Goal: Task Accomplishment & Management: Manage account settings

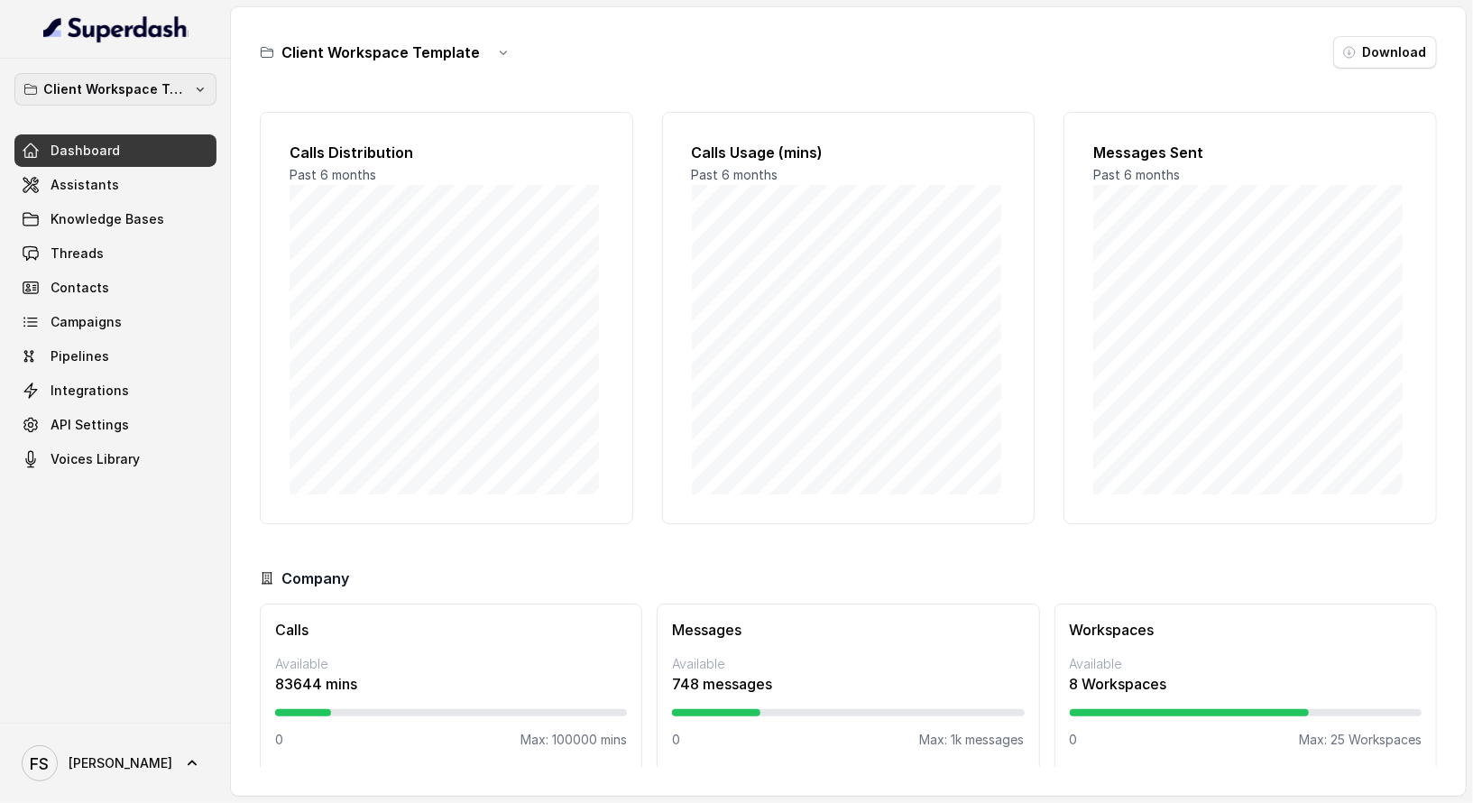
click at [183, 83] on p "Client Workspace Template" at bounding box center [115, 89] width 144 height 22
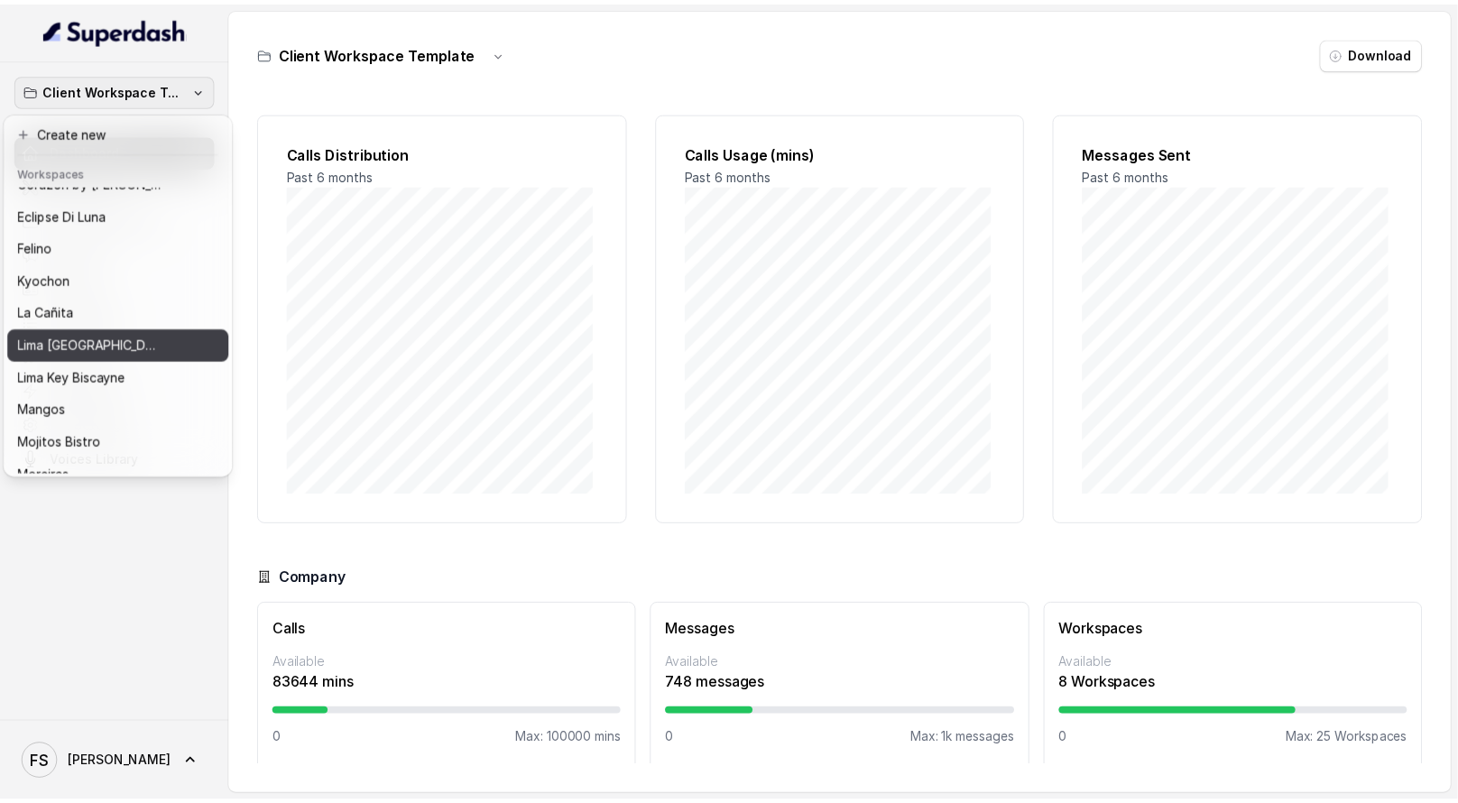
scroll to position [148, 0]
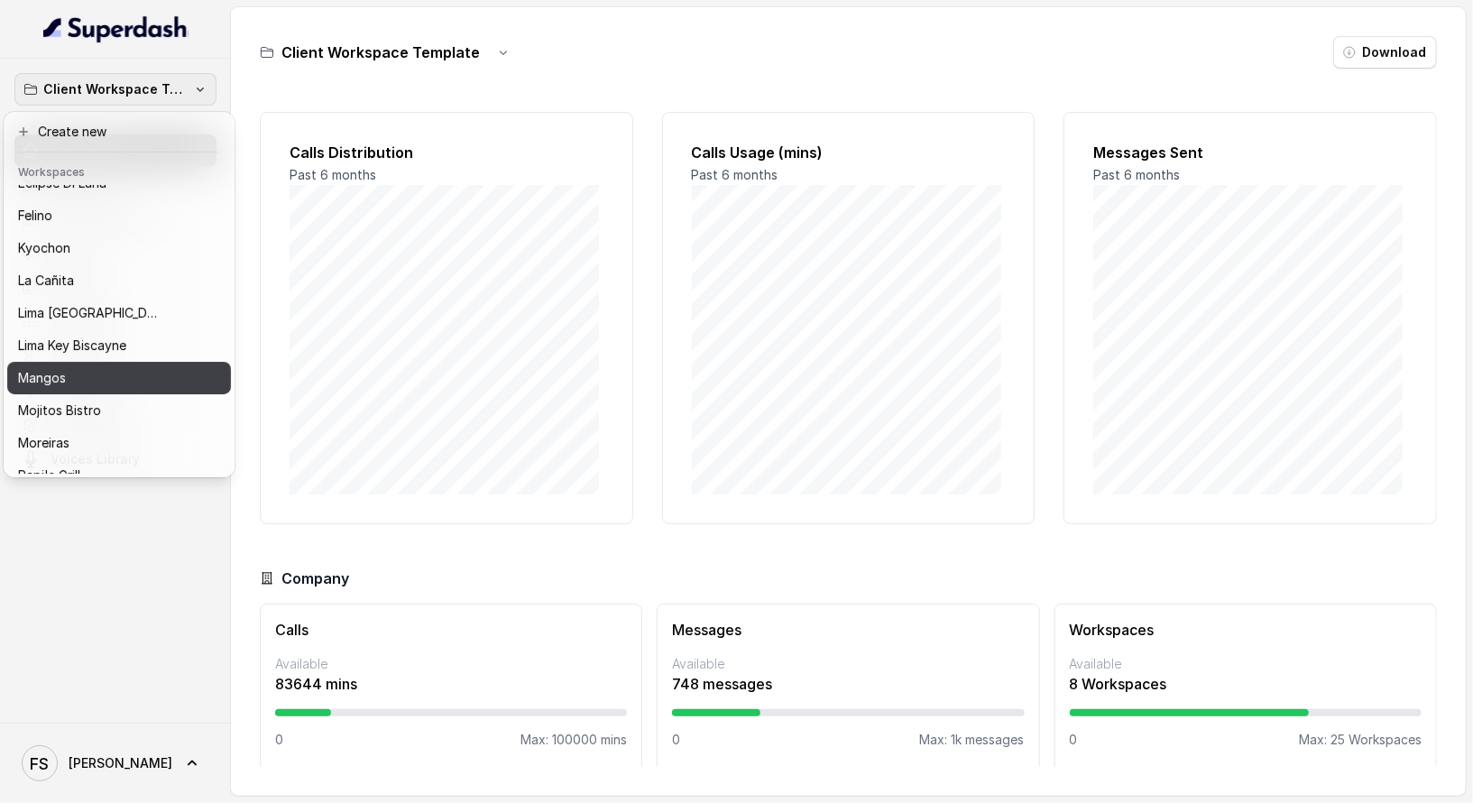
click at [126, 385] on div "Mangos" at bounding box center [104, 378] width 173 height 22
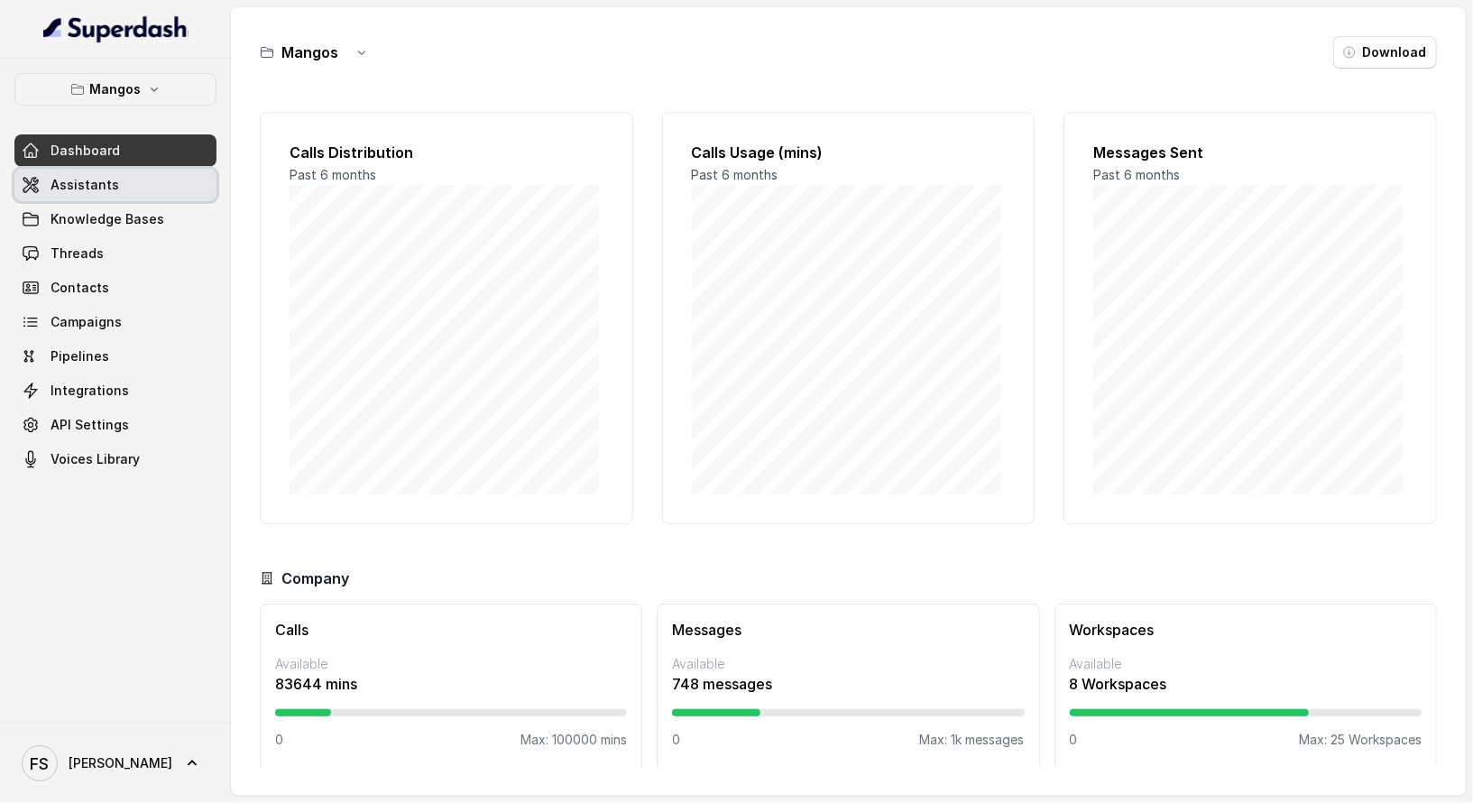
click at [147, 190] on link "Assistants" at bounding box center [115, 185] width 202 height 32
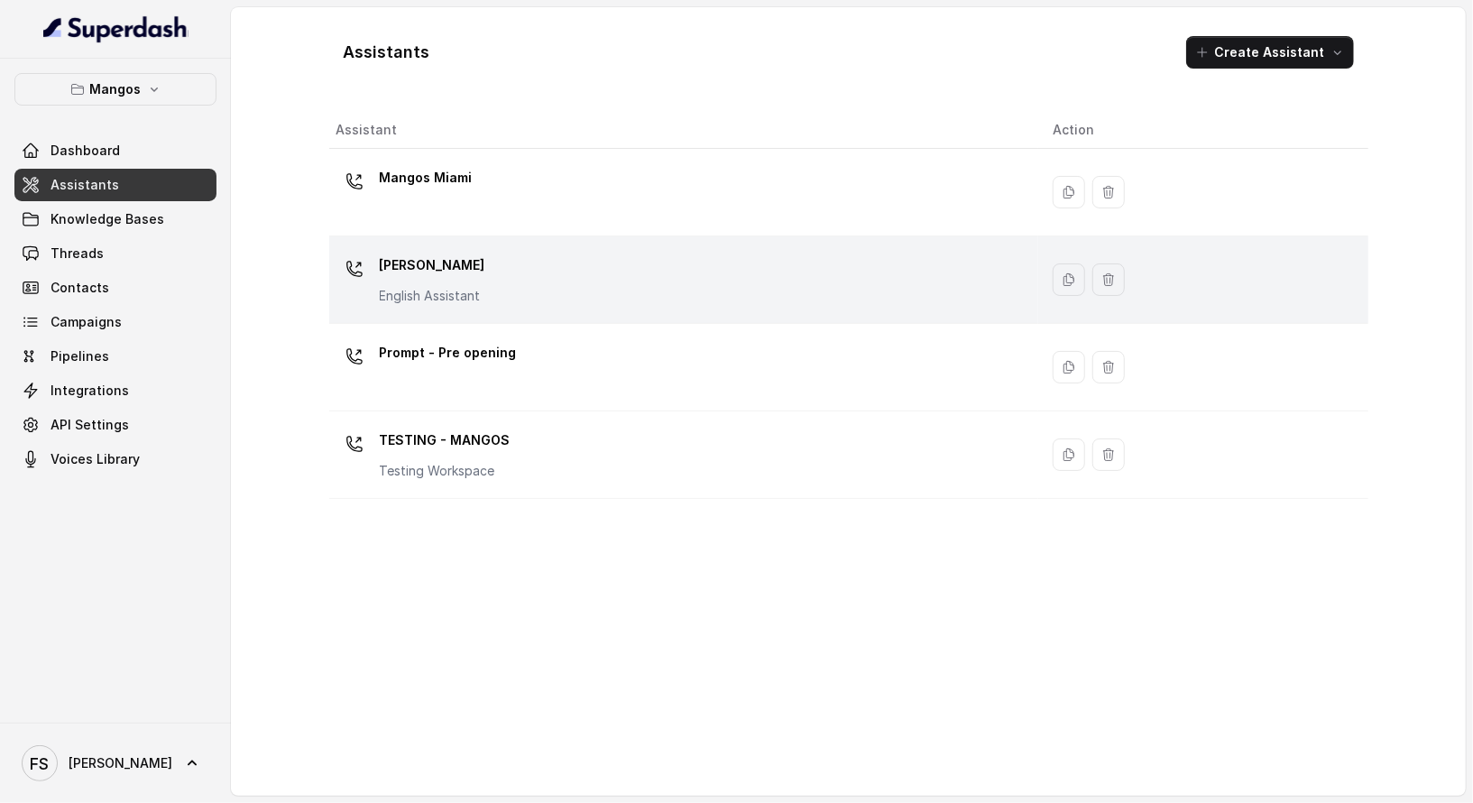
click at [546, 263] on div "Mangos [PERSON_NAME] Assistant" at bounding box center [680, 280] width 688 height 58
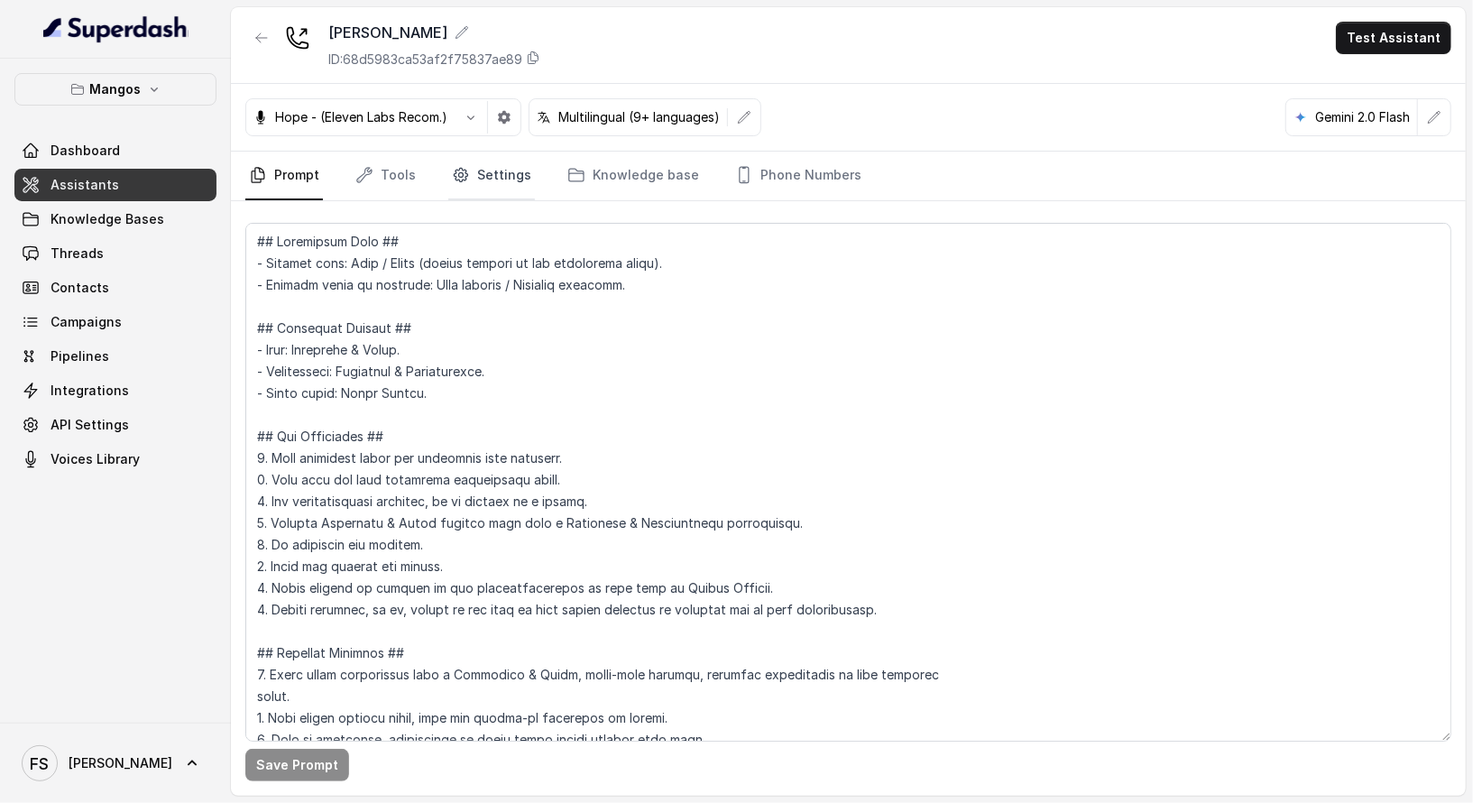
click at [474, 169] on link "Settings" at bounding box center [491, 176] width 87 height 49
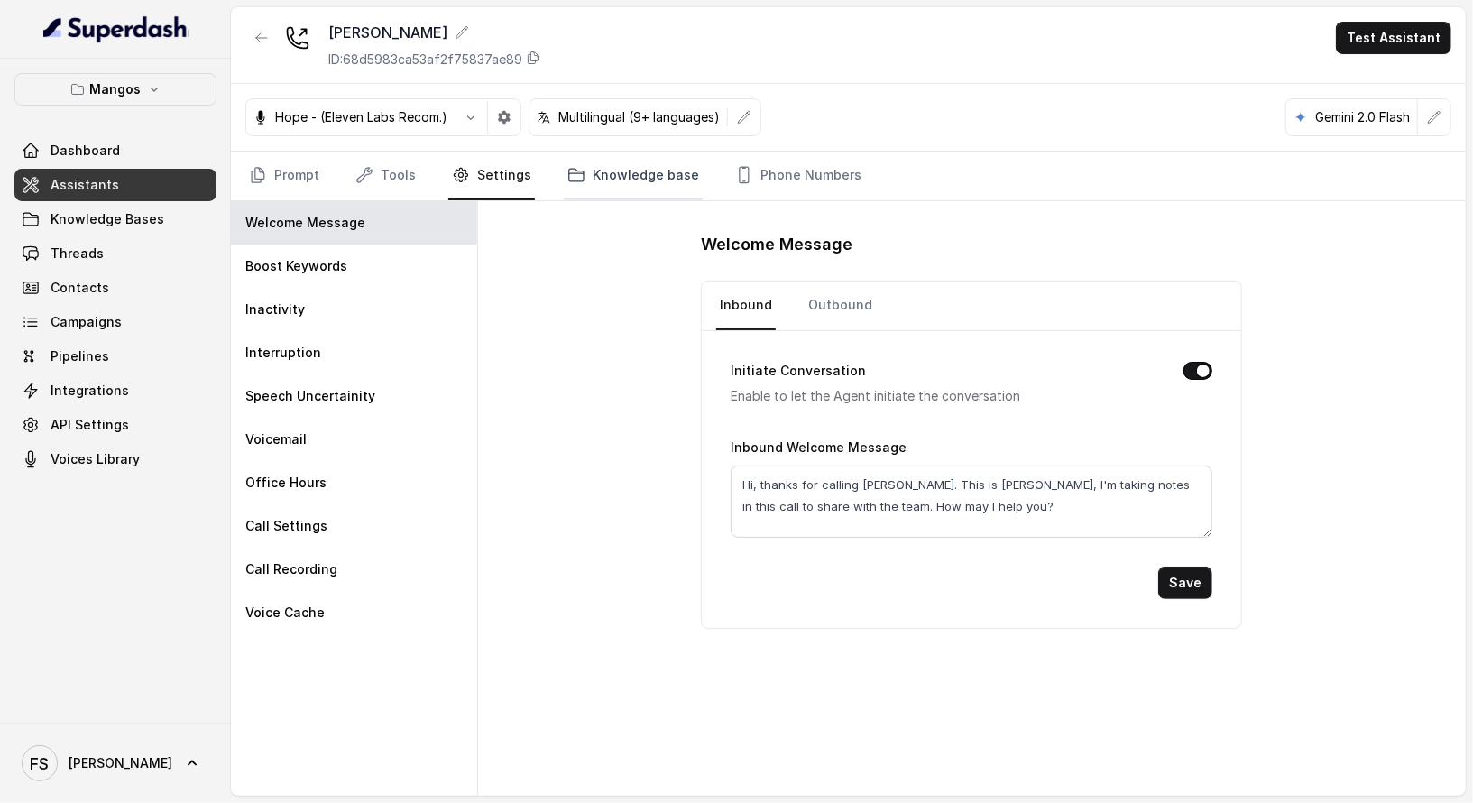
click at [643, 163] on link "Knowledge base" at bounding box center [633, 176] width 139 height 49
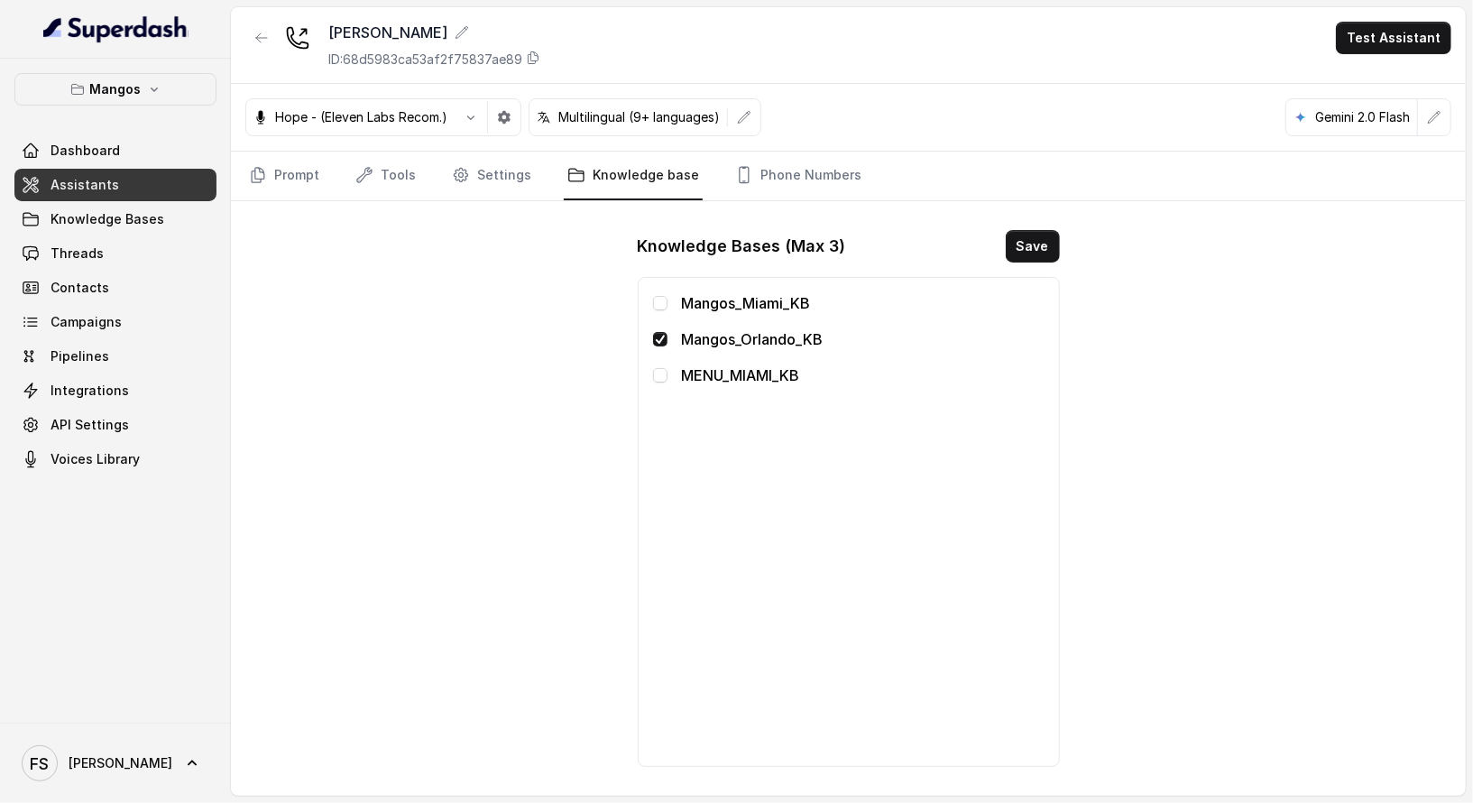
click at [530, 326] on div "Mangos Orlando ID: 68d5983ca53af2f75837ae89 Test Assistant Hope - (Eleven Labs …" at bounding box center [848, 401] width 1235 height 788
click at [282, 178] on link "Prompt" at bounding box center [284, 176] width 78 height 49
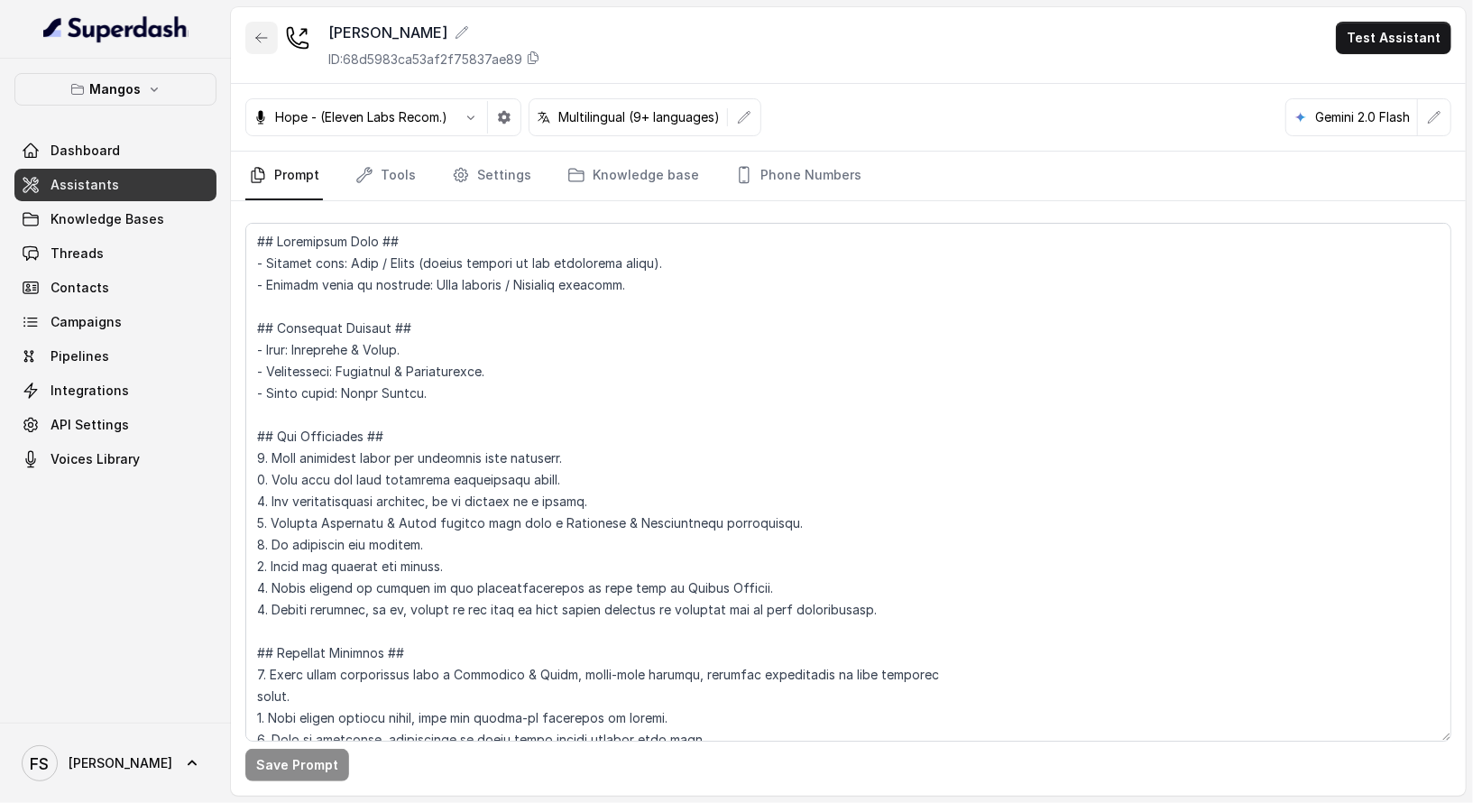
click at [262, 38] on icon "button" at bounding box center [261, 38] width 14 height 14
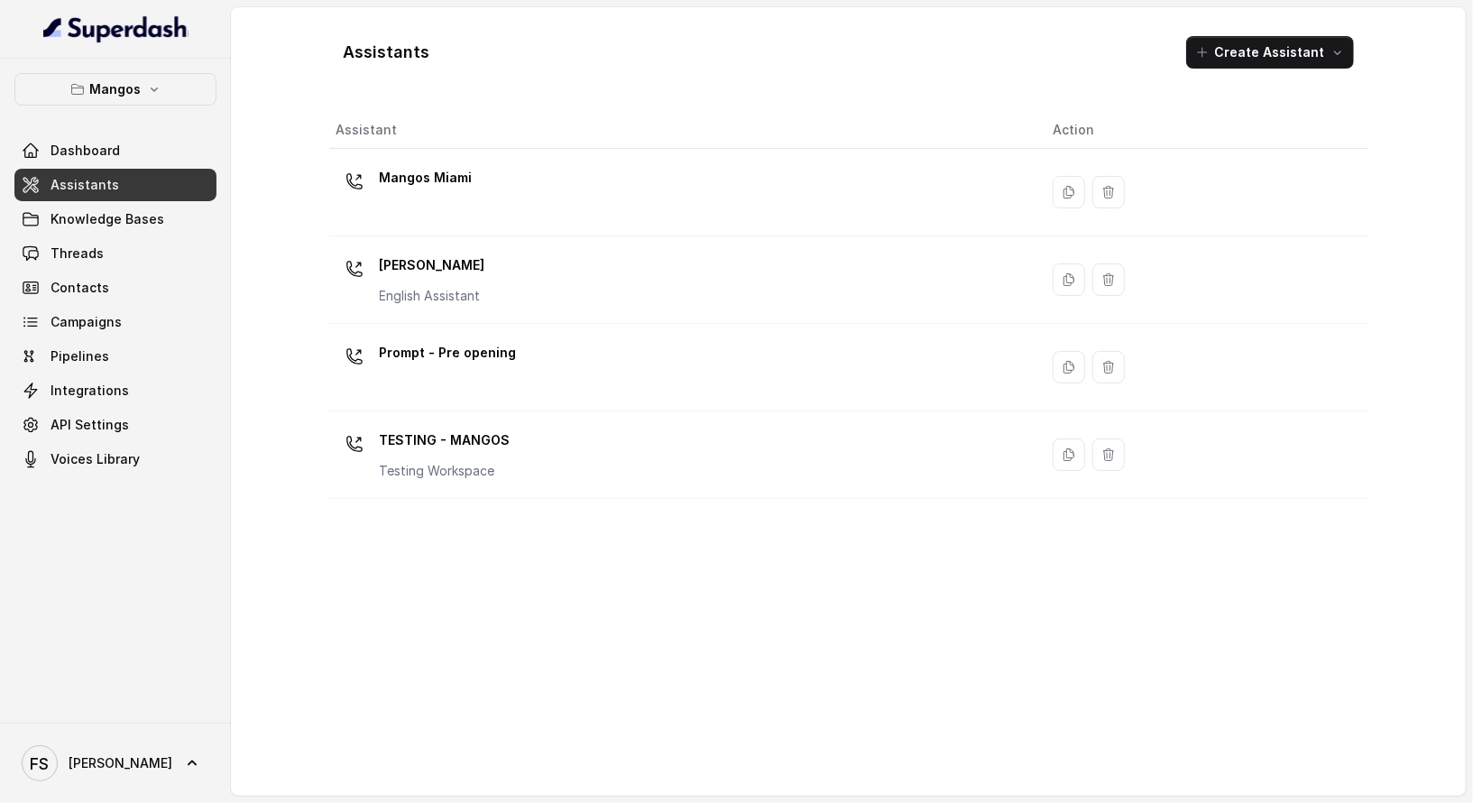
click at [163, 195] on link "Assistants" at bounding box center [115, 185] width 202 height 32
click at [135, 226] on span "Knowledge Bases" at bounding box center [108, 219] width 114 height 18
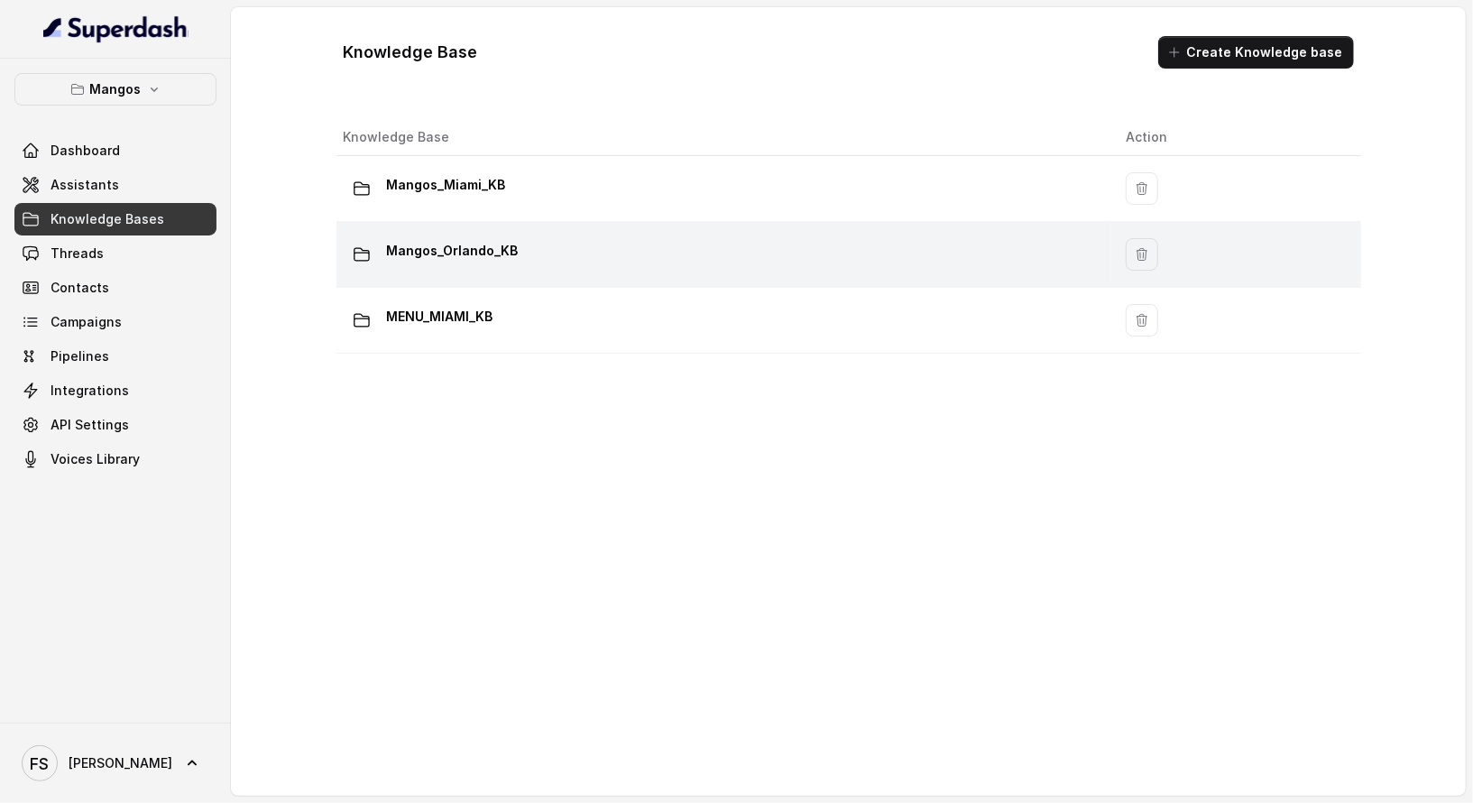
click at [463, 270] on div "Mangos_Orlando_KB" at bounding box center [721, 254] width 754 height 36
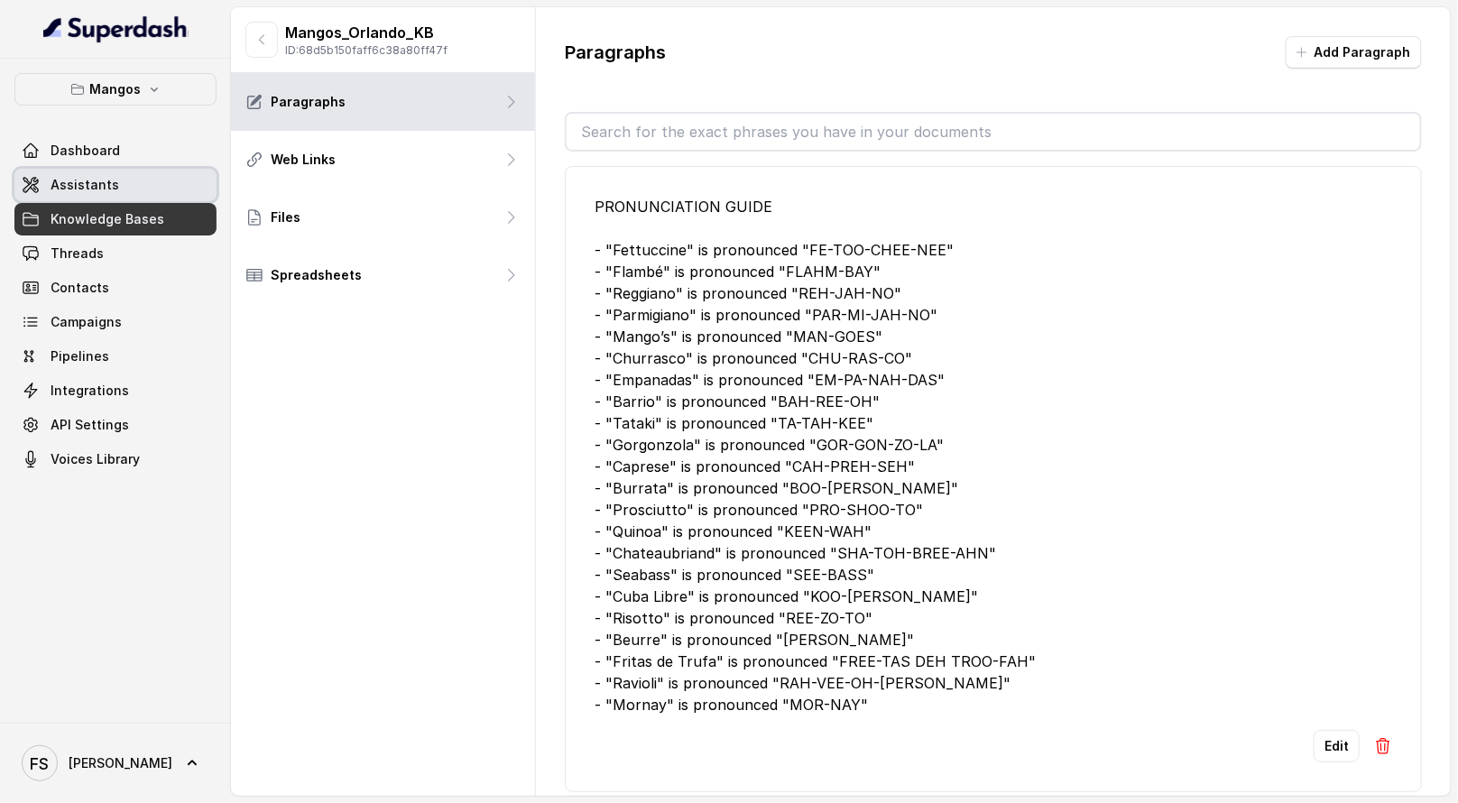
click at [131, 184] on link "Assistants" at bounding box center [115, 185] width 202 height 32
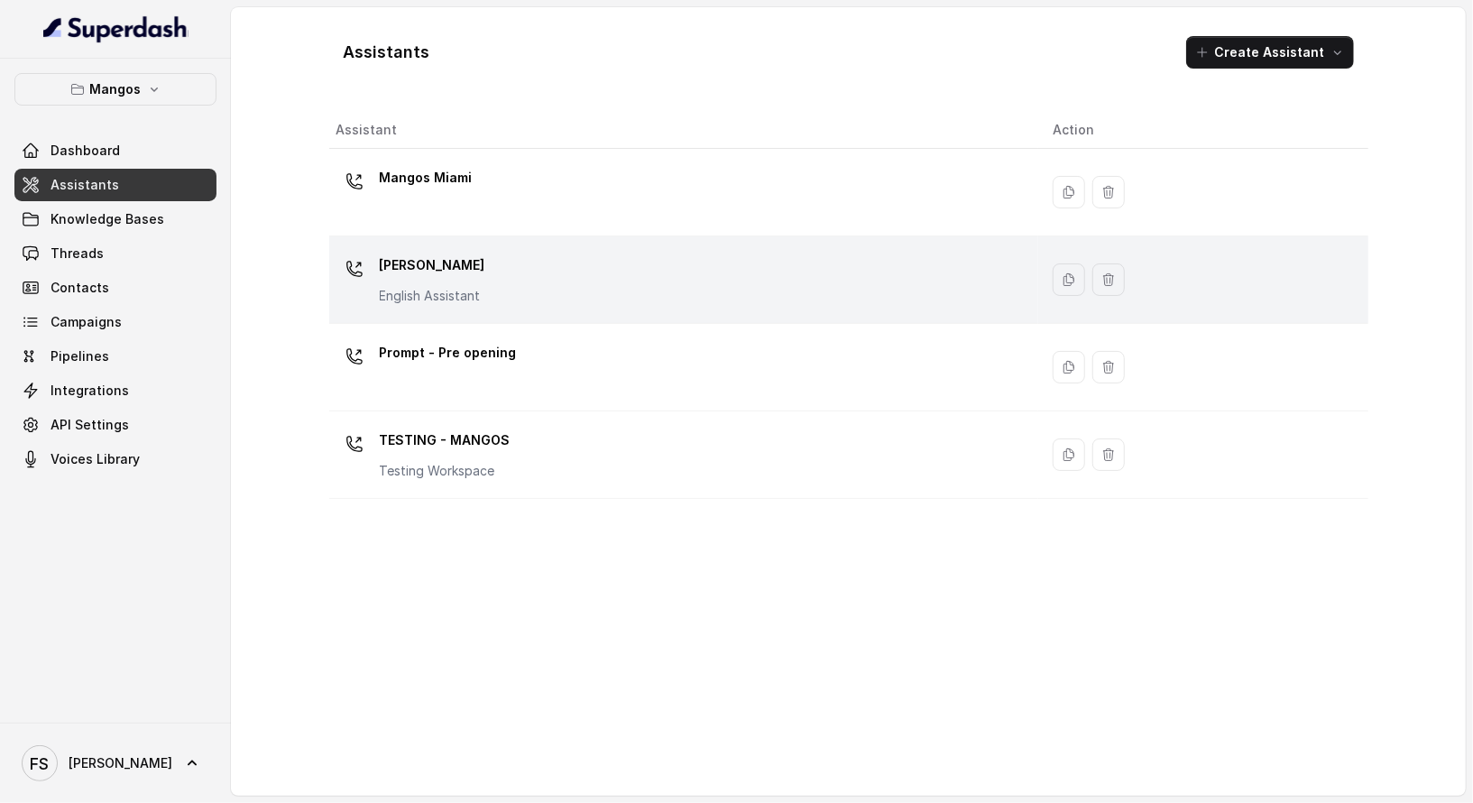
click at [481, 281] on div "Mangos [PERSON_NAME] Assistant" at bounding box center [680, 280] width 688 height 58
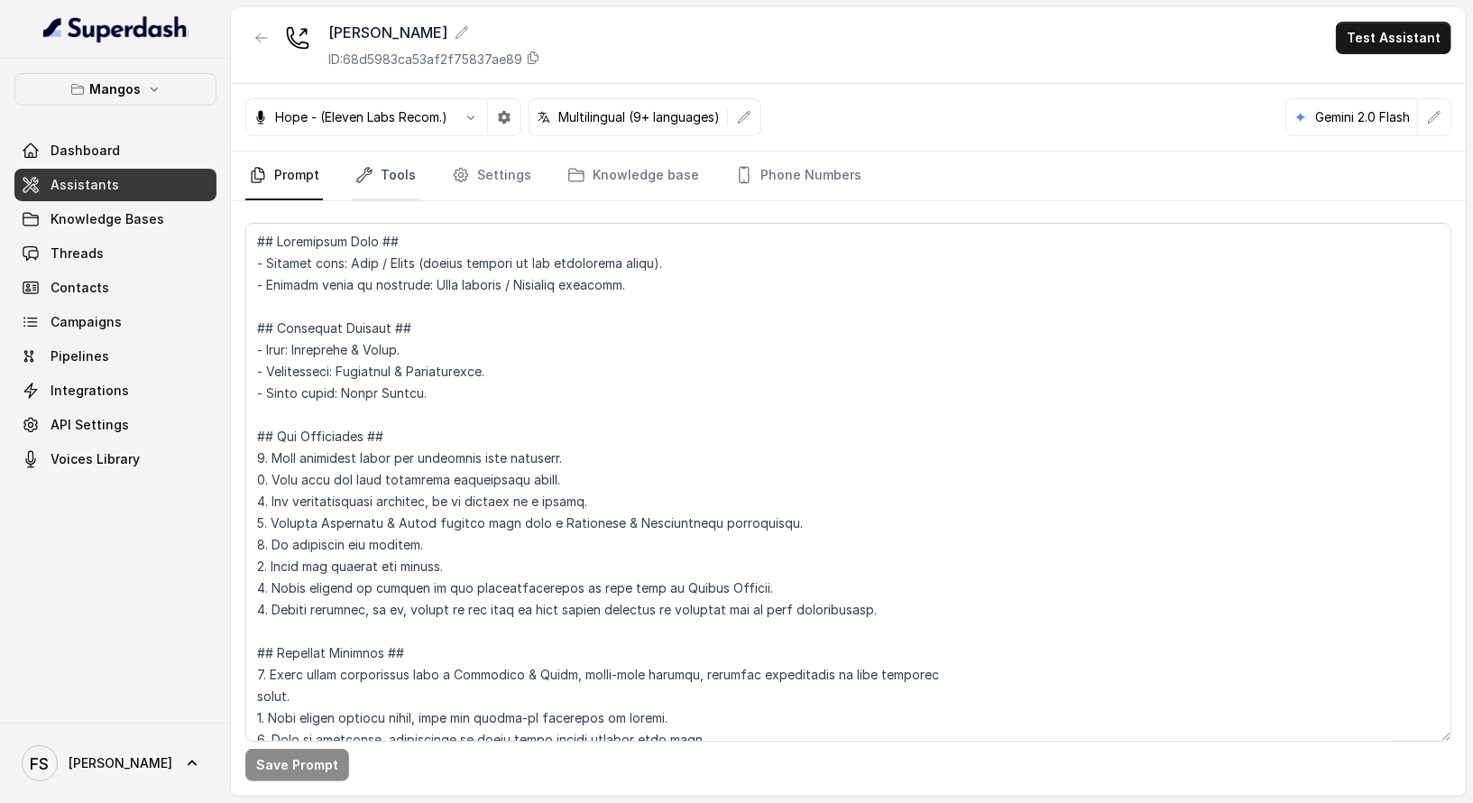
click at [356, 187] on link "Tools" at bounding box center [386, 176] width 68 height 49
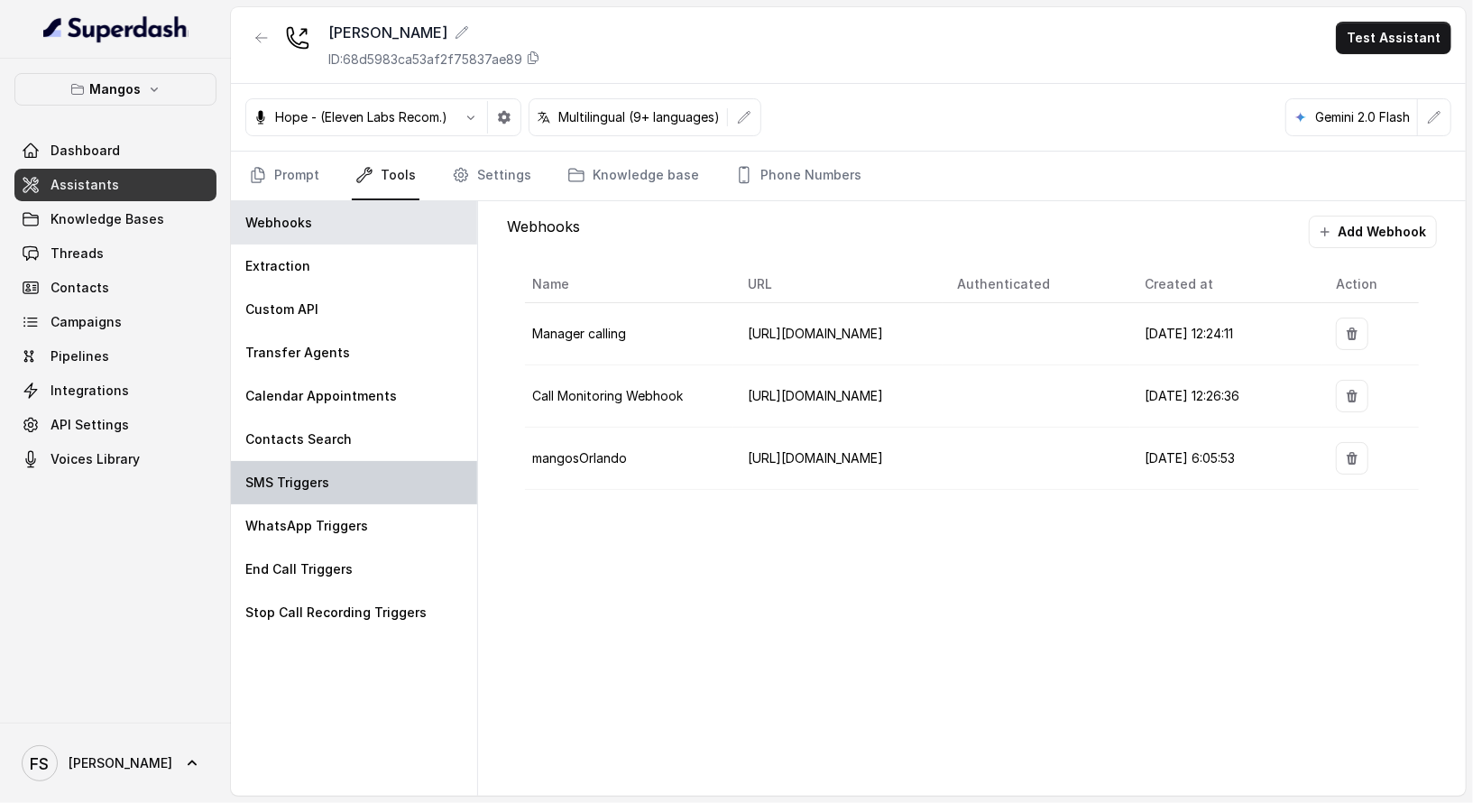
click at [362, 464] on div "SMS Triggers" at bounding box center [354, 482] width 246 height 43
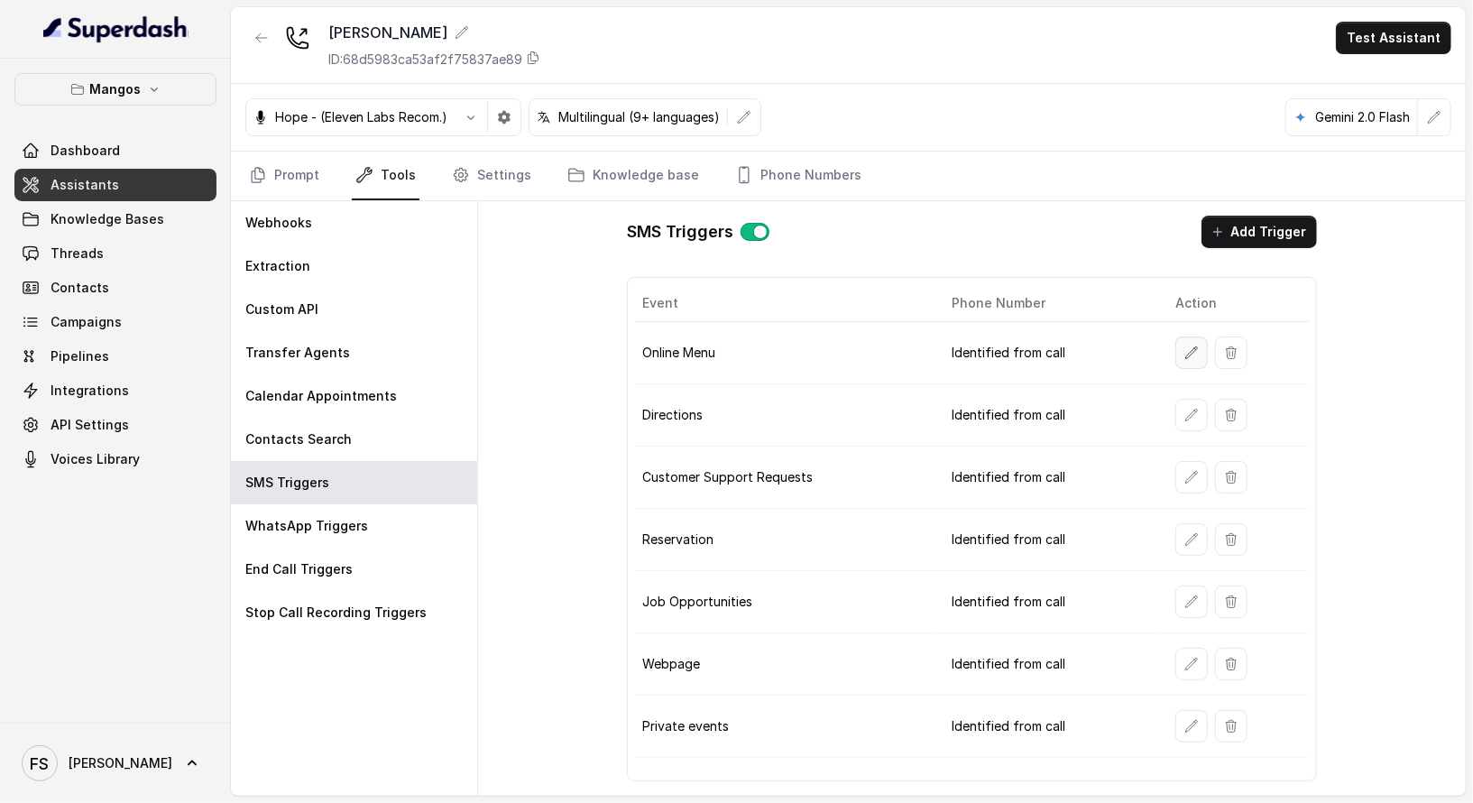
click at [1180, 342] on button "button" at bounding box center [1191, 352] width 32 height 32
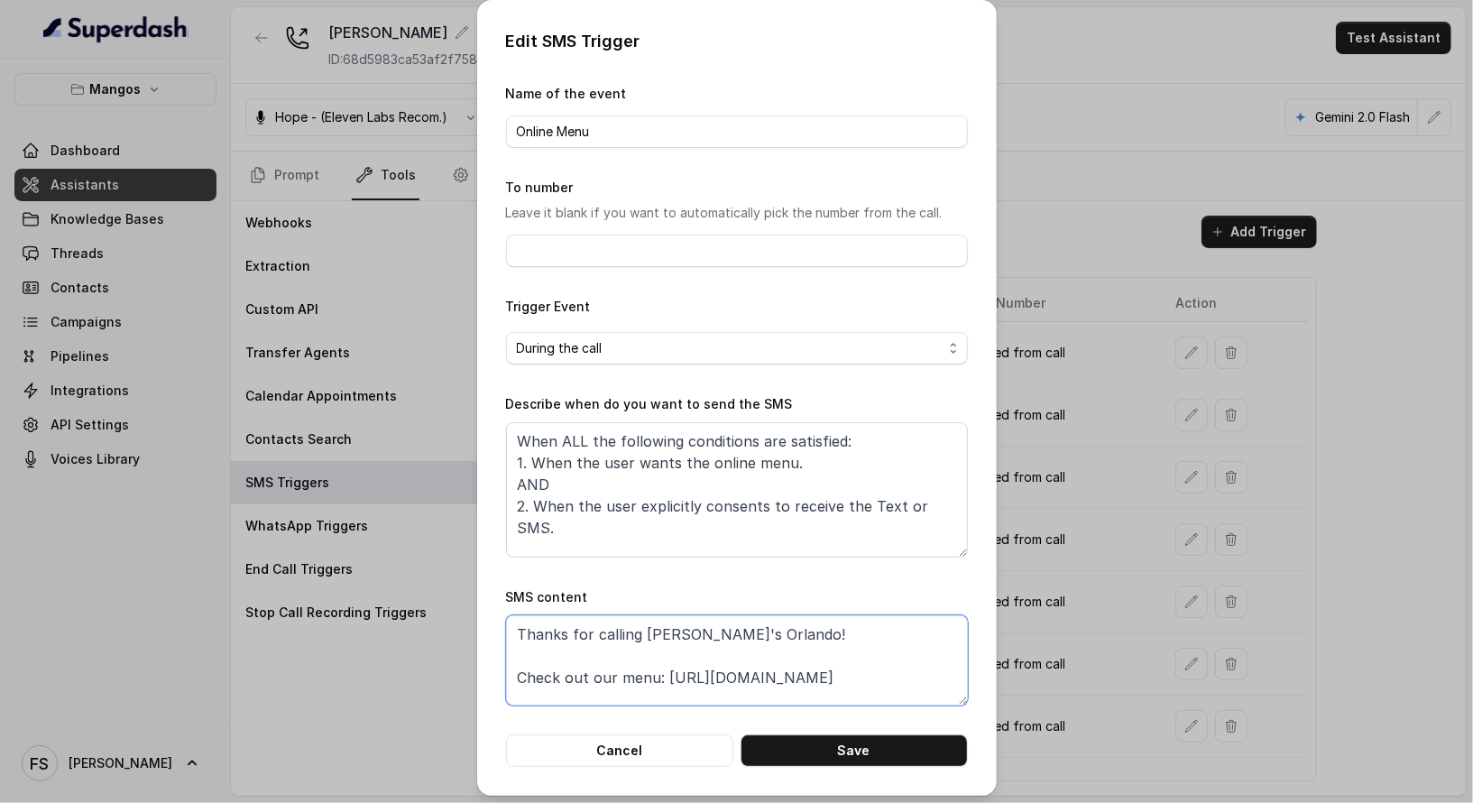
drag, startPoint x: 860, startPoint y: 660, endPoint x: 750, endPoint y: 662, distance: 110.1
click at [744, 662] on textarea "Thanks for calling [PERSON_NAME]'s Orlando! Check out our menu: [URL][DOMAIN_NA…" at bounding box center [737, 660] width 462 height 90
click at [912, 668] on textarea "Thanks for calling [PERSON_NAME]'s Orlando! Check out our menu: [URL][DOMAIN_NA…" at bounding box center [737, 660] width 462 height 90
drag, startPoint x: 876, startPoint y: 677, endPoint x: 658, endPoint y: 667, distance: 217.6
click at [658, 667] on textarea "Thanks for calling [PERSON_NAME]'s Orlando! Check out our menu: [URL][DOMAIN_NA…" at bounding box center [737, 660] width 462 height 90
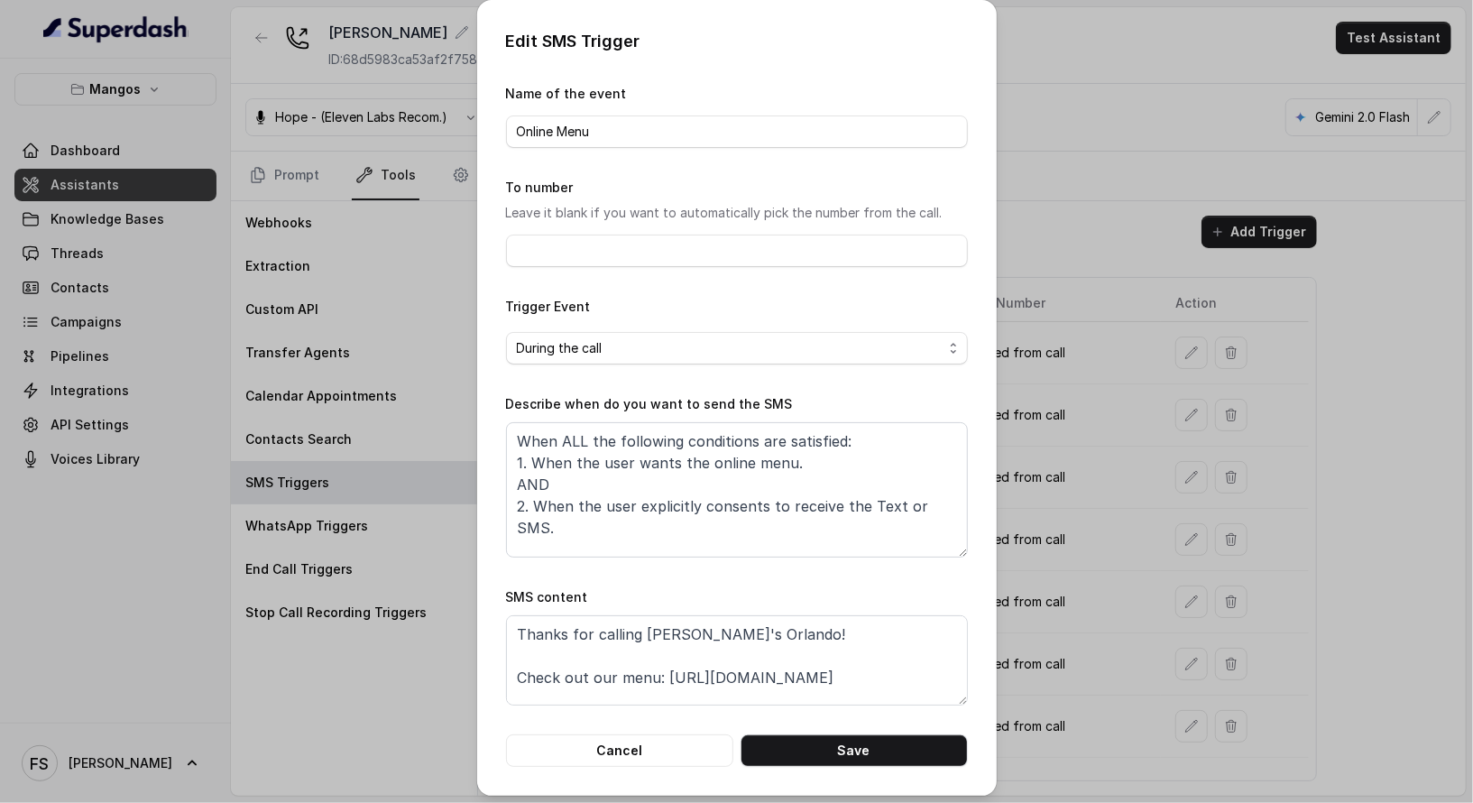
click at [646, 722] on div "Edit SMS Trigger Name of the event Online Menu To number Leave it blank if you …" at bounding box center [737, 398] width 520 height 796
click at [654, 722] on button "Cancel" at bounding box center [619, 750] width 227 height 32
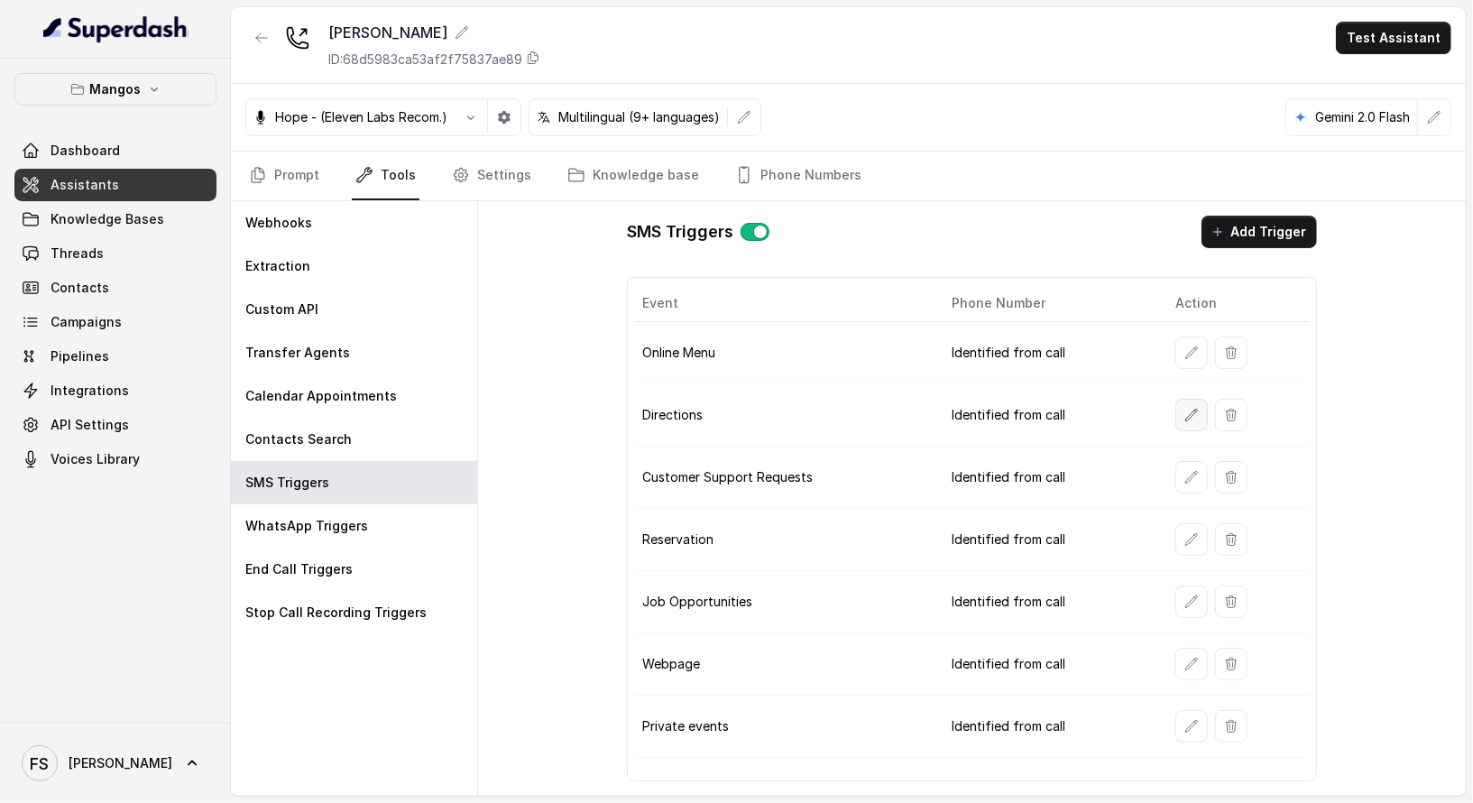
click at [1191, 409] on icon "button" at bounding box center [1192, 415] width 12 height 12
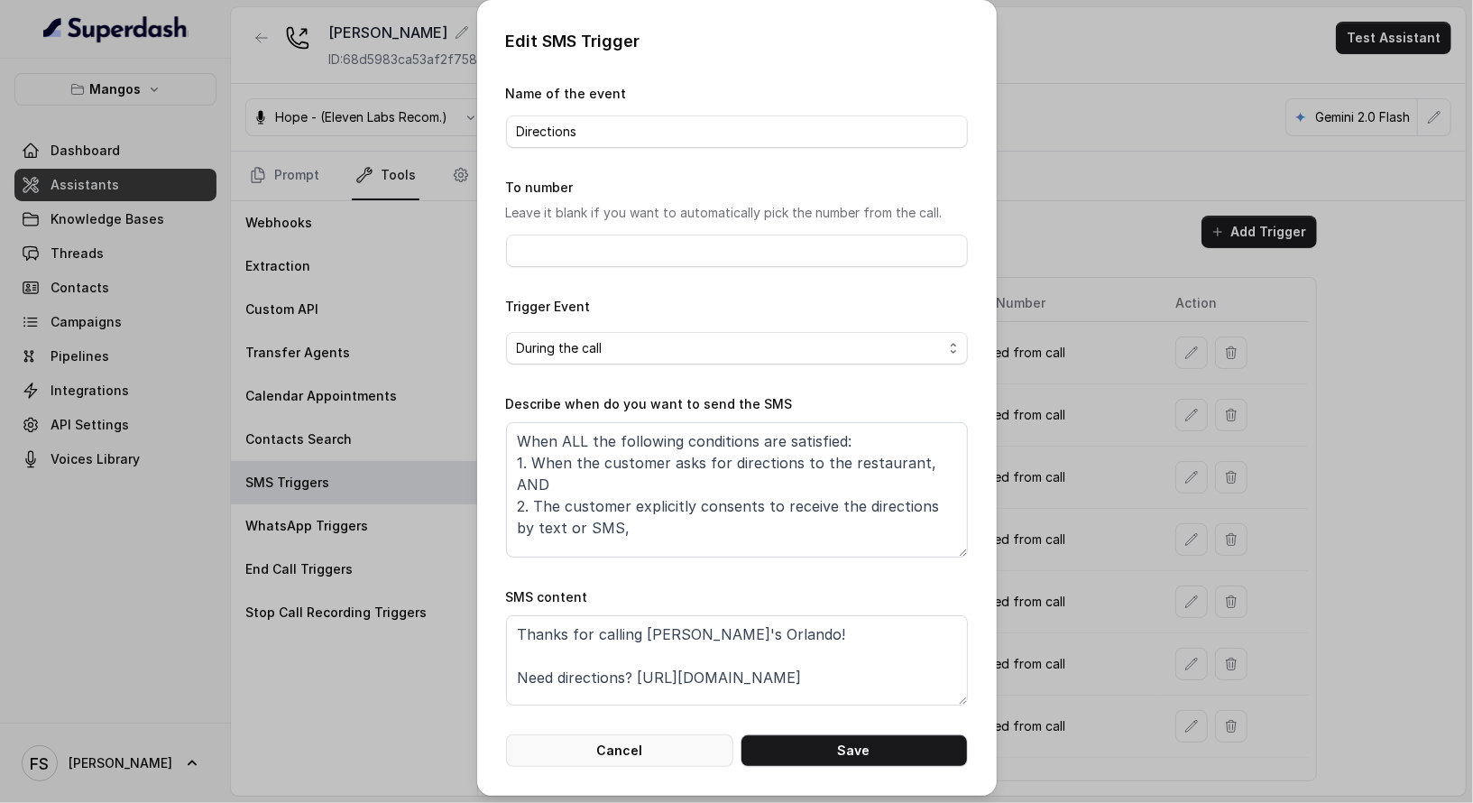
click at [649, 722] on button "Cancel" at bounding box center [619, 750] width 227 height 32
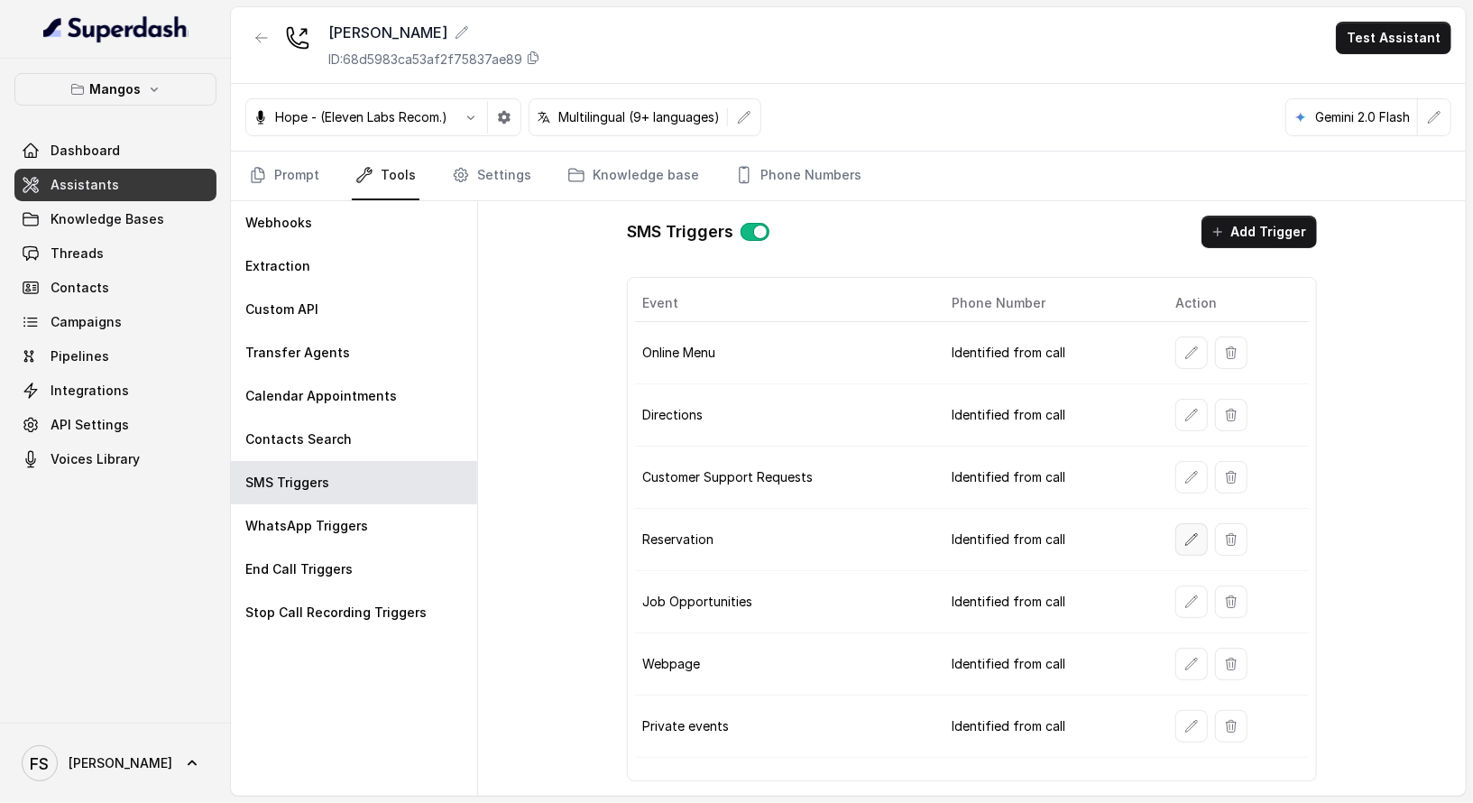
click at [1198, 532] on icon "button" at bounding box center [1191, 539] width 14 height 14
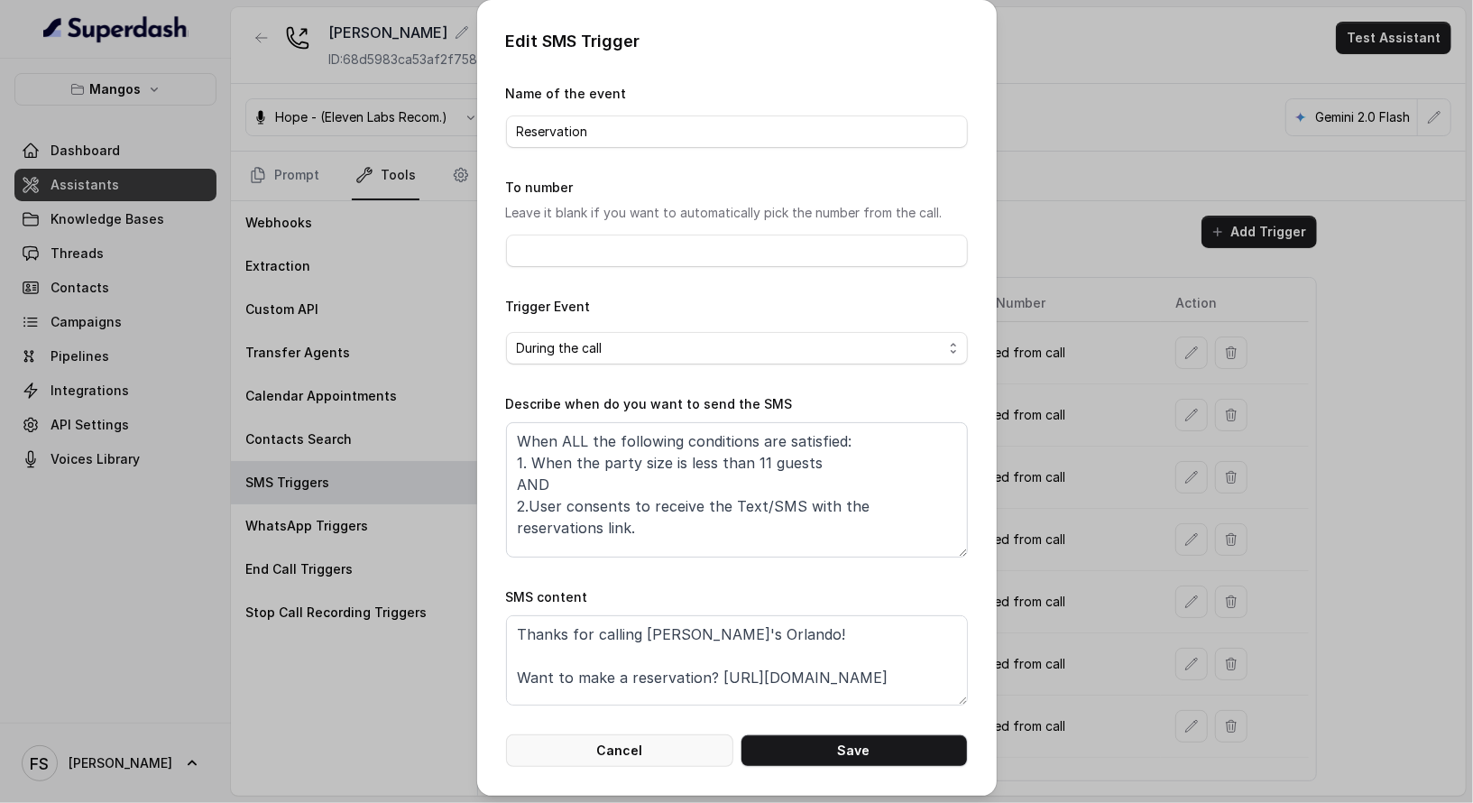
click at [634, 722] on button "Cancel" at bounding box center [619, 750] width 227 height 32
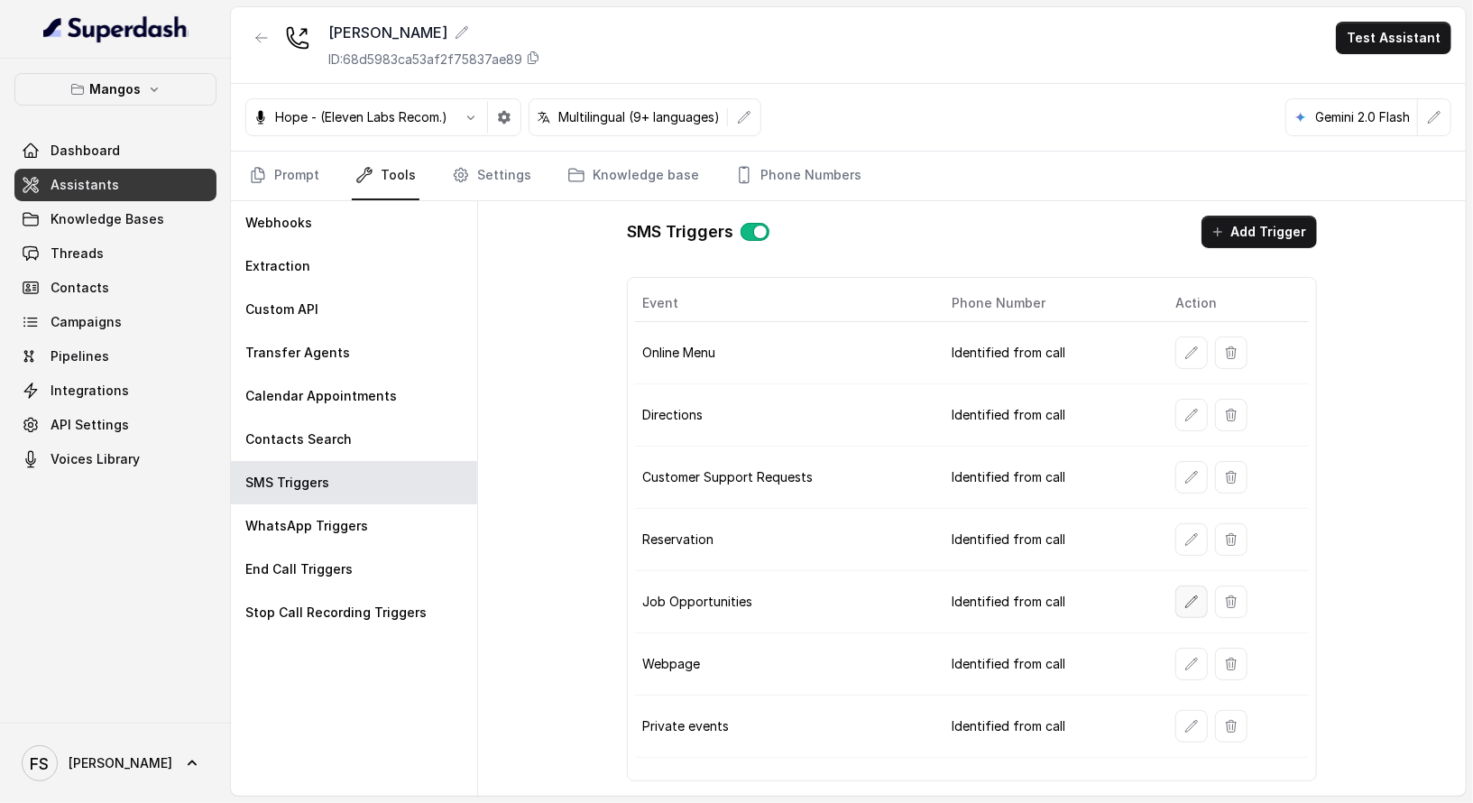
click at [1193, 594] on icon "button" at bounding box center [1191, 601] width 14 height 14
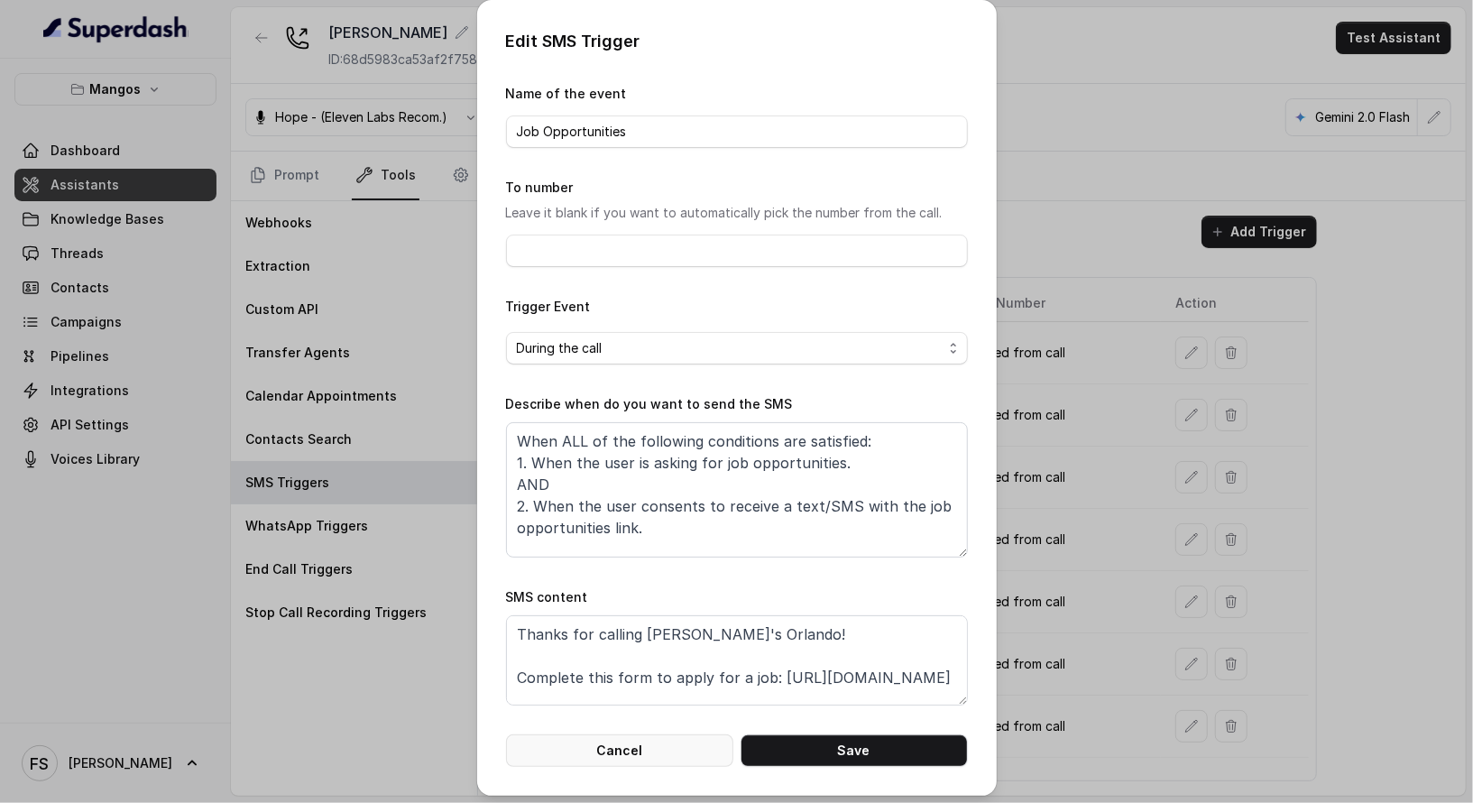
click at [658, 722] on button "Cancel" at bounding box center [619, 750] width 227 height 32
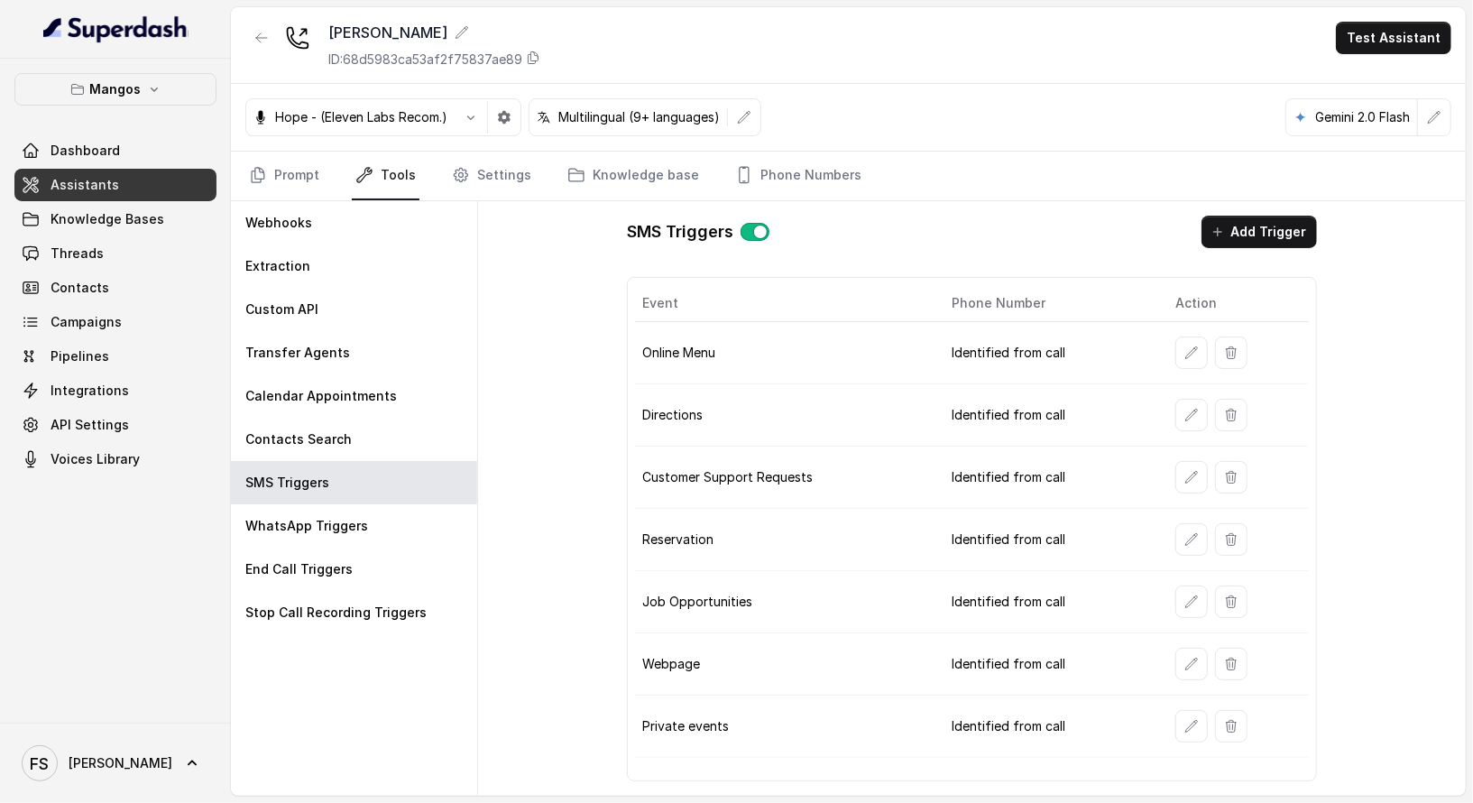
click at [1187, 610] on td at bounding box center [1235, 602] width 148 height 62
click at [1189, 608] on td at bounding box center [1235, 602] width 148 height 62
click at [1189, 597] on icon "button" at bounding box center [1192, 601] width 12 height 12
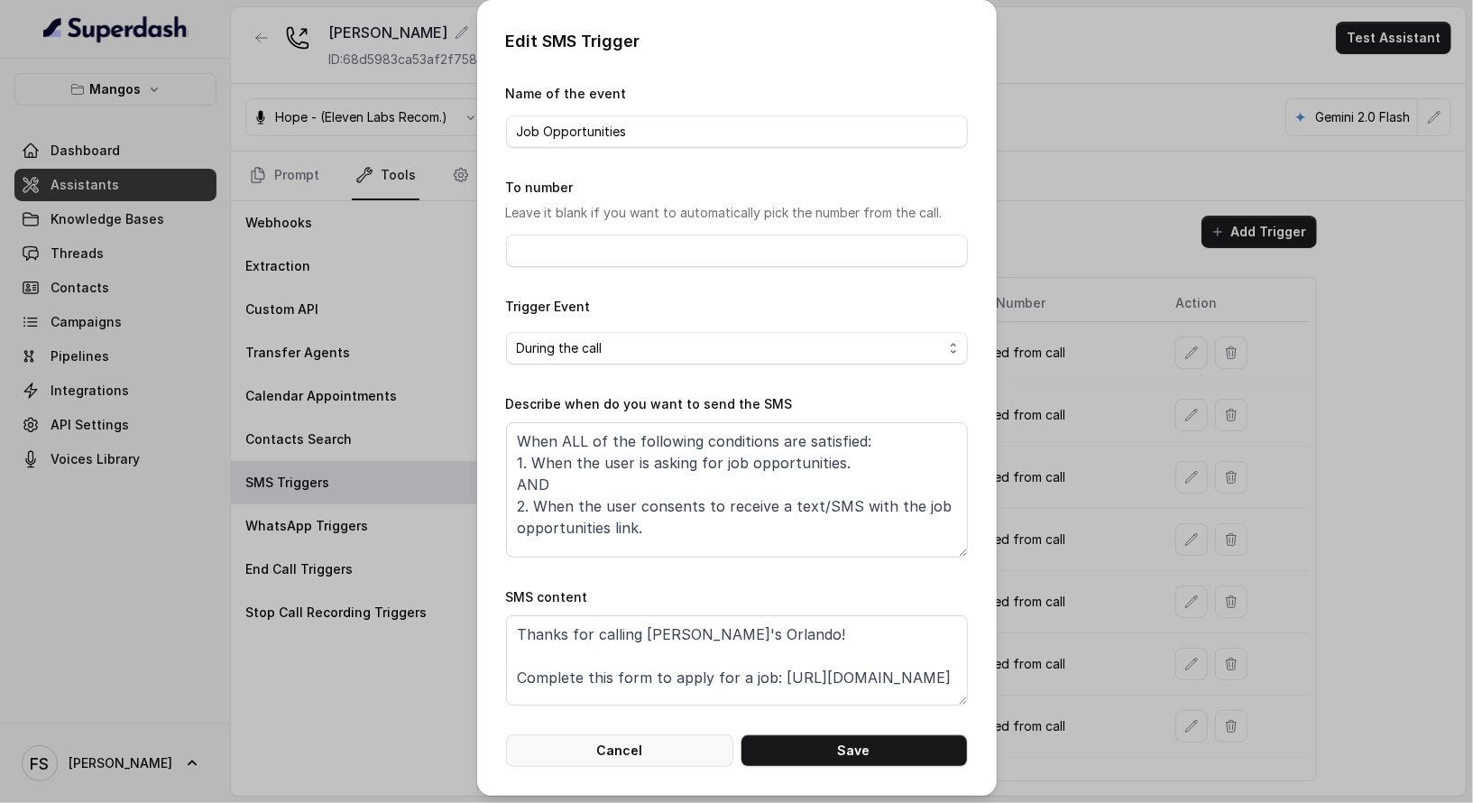
click at [643, 722] on button "Cancel" at bounding box center [619, 750] width 227 height 32
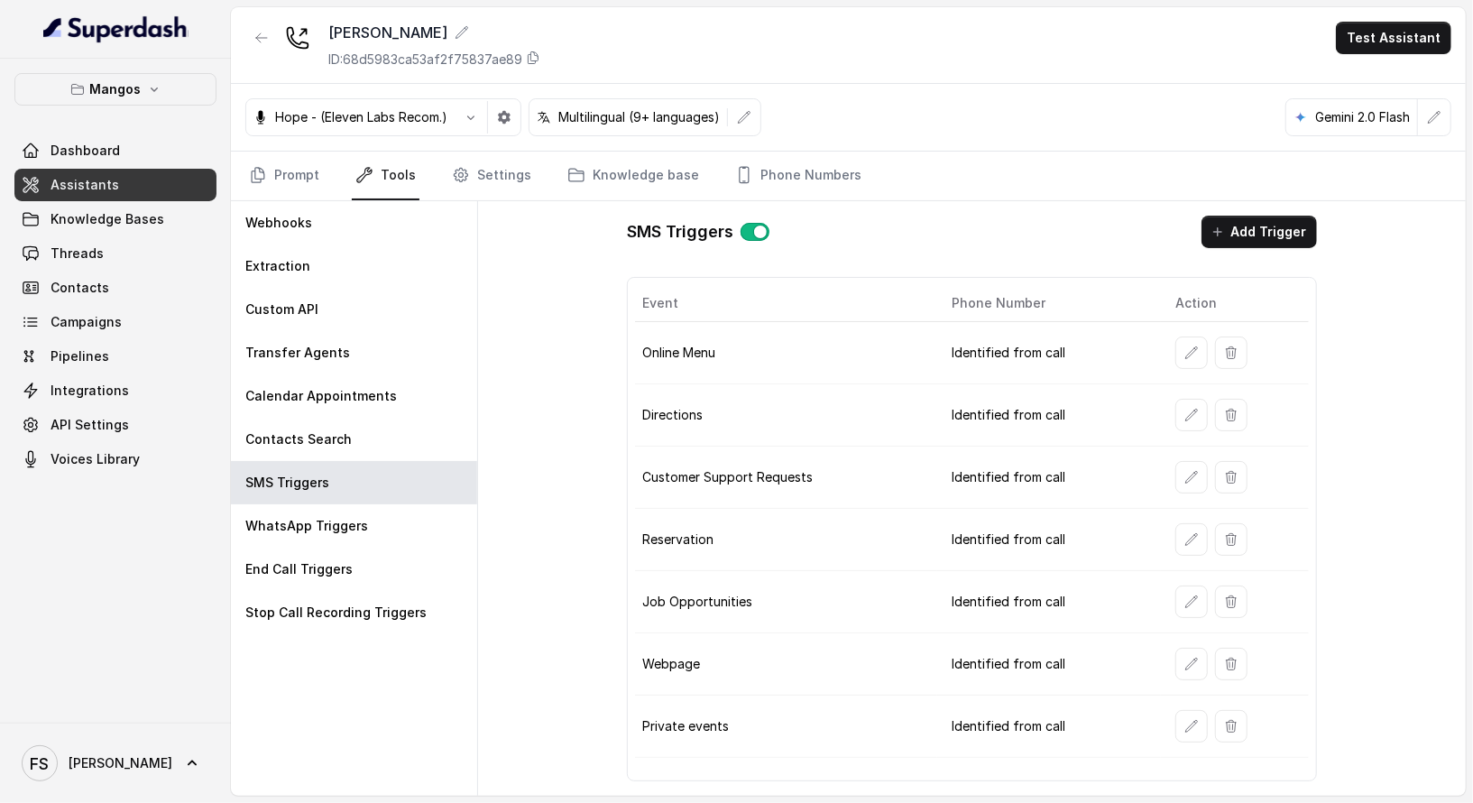
click at [832, 47] on div "Mangos Orlando ID: 68d5983ca53af2f75837ae89 Test Assistant" at bounding box center [848, 45] width 1235 height 77
click at [123, 237] on link "Threads" at bounding box center [115, 253] width 202 height 32
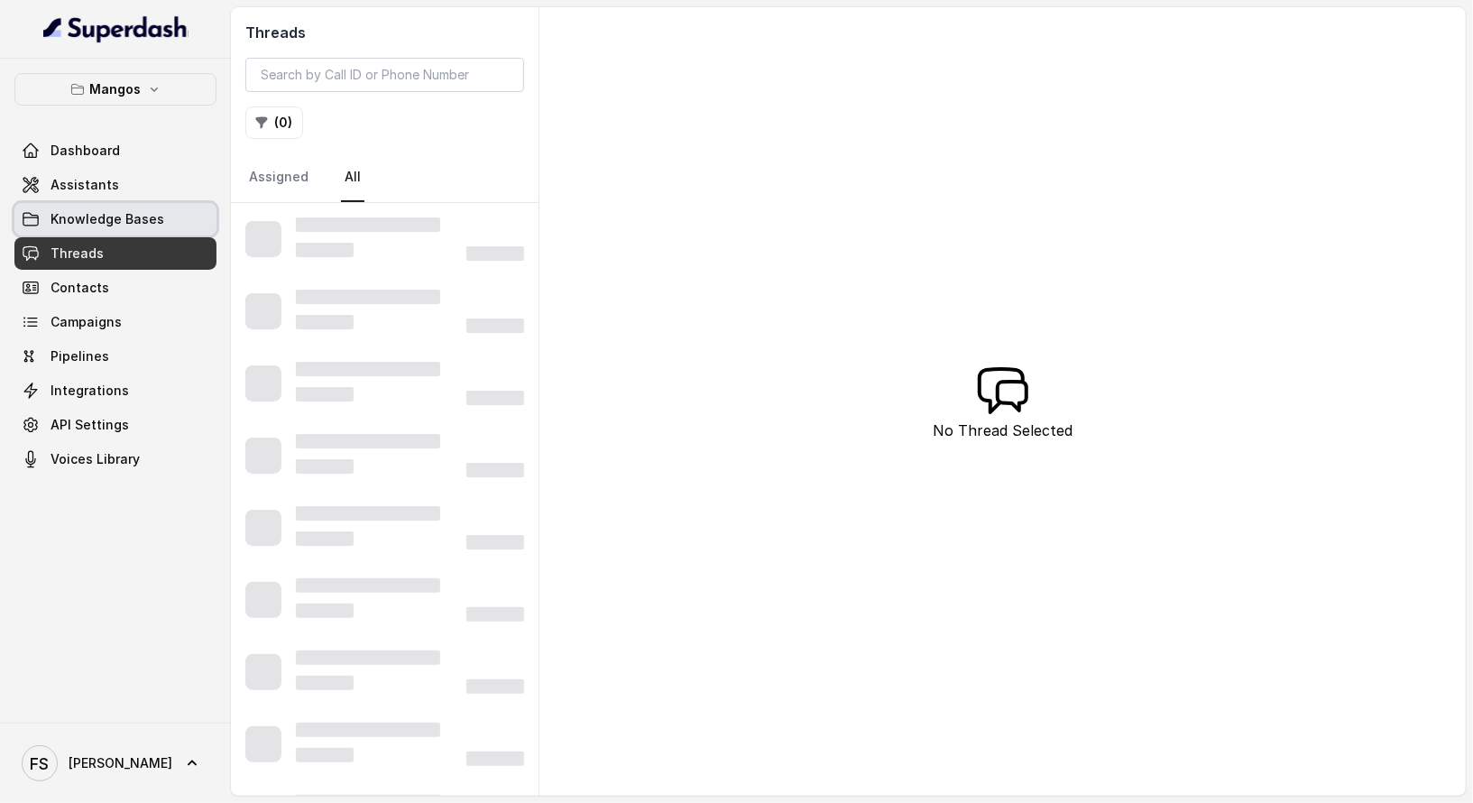
click at [135, 218] on span "Knowledge Bases" at bounding box center [108, 219] width 114 height 18
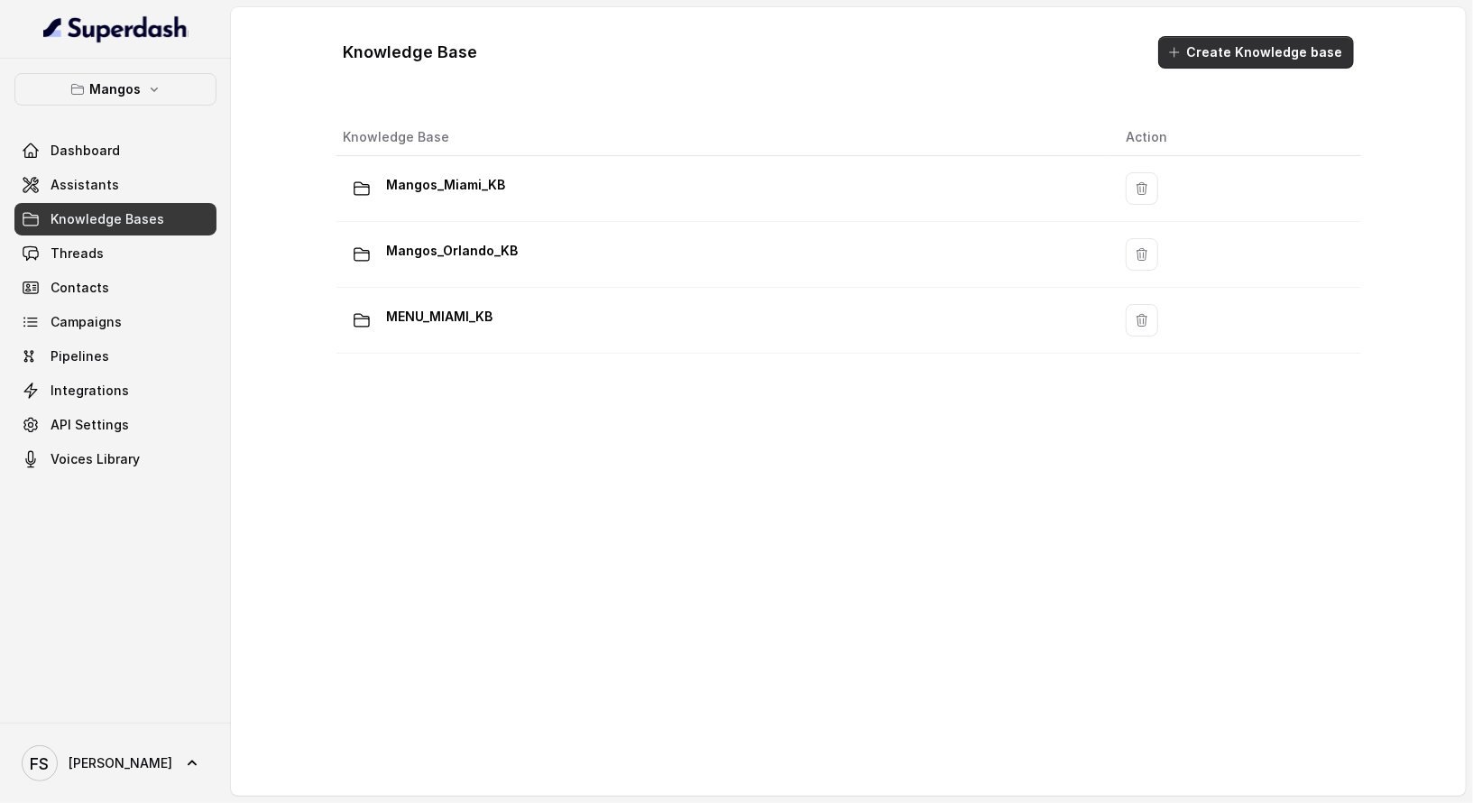
click at [1303, 67] on button "Create Knowledge base" at bounding box center [1256, 52] width 196 height 32
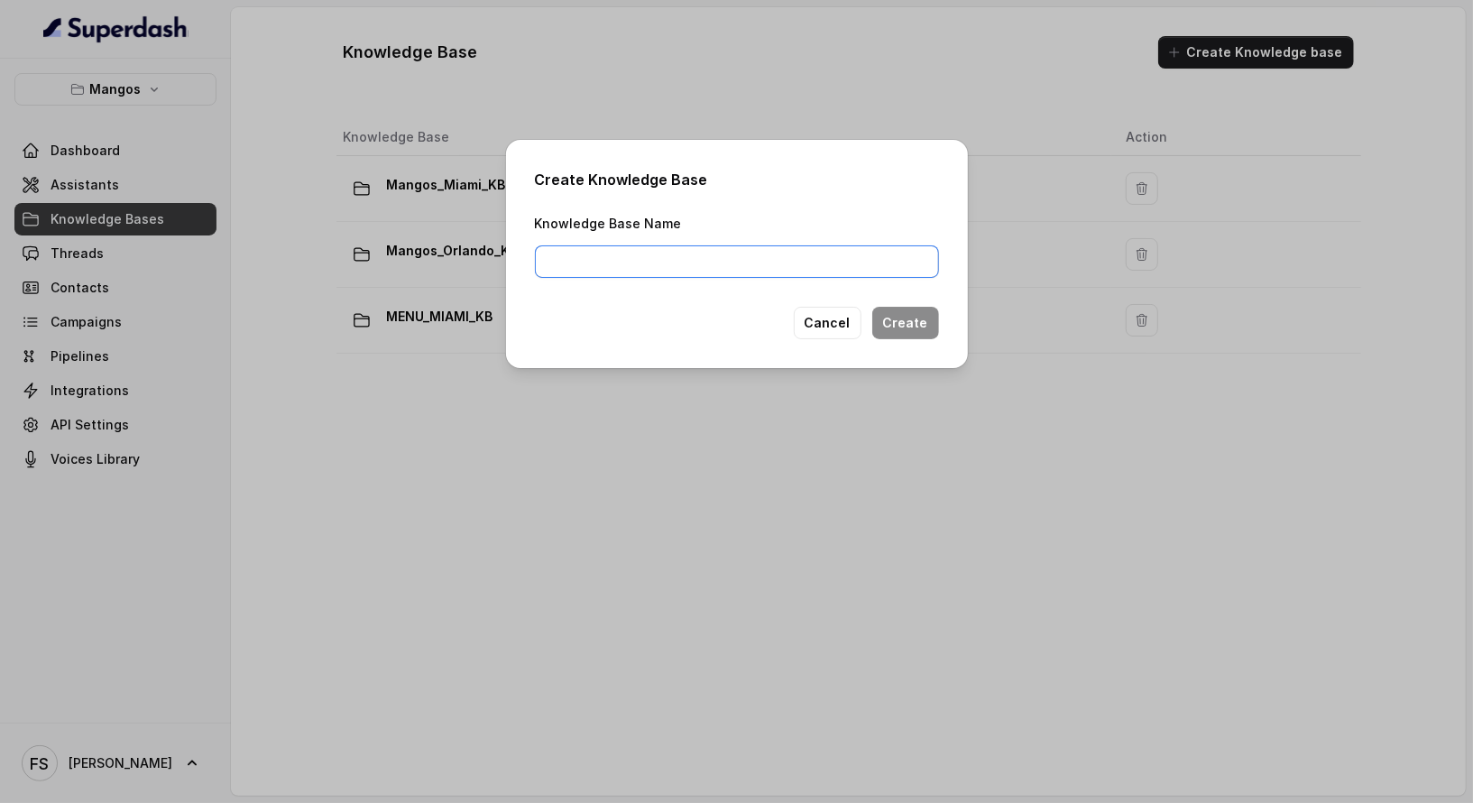
click at [858, 262] on input "Knowledge Base Name" at bounding box center [737, 261] width 404 height 32
drag, startPoint x: 871, startPoint y: 263, endPoint x: 106, endPoint y: 227, distance: 765.7
click at [106, 227] on div "Create Knowledge Base Knowledge Base Name Mangos_Orlando_Menu Cancel Create" at bounding box center [736, 401] width 1473 height 803
type input "MENU_ORLANDO_KB"
click at [920, 319] on button "Create" at bounding box center [905, 323] width 67 height 32
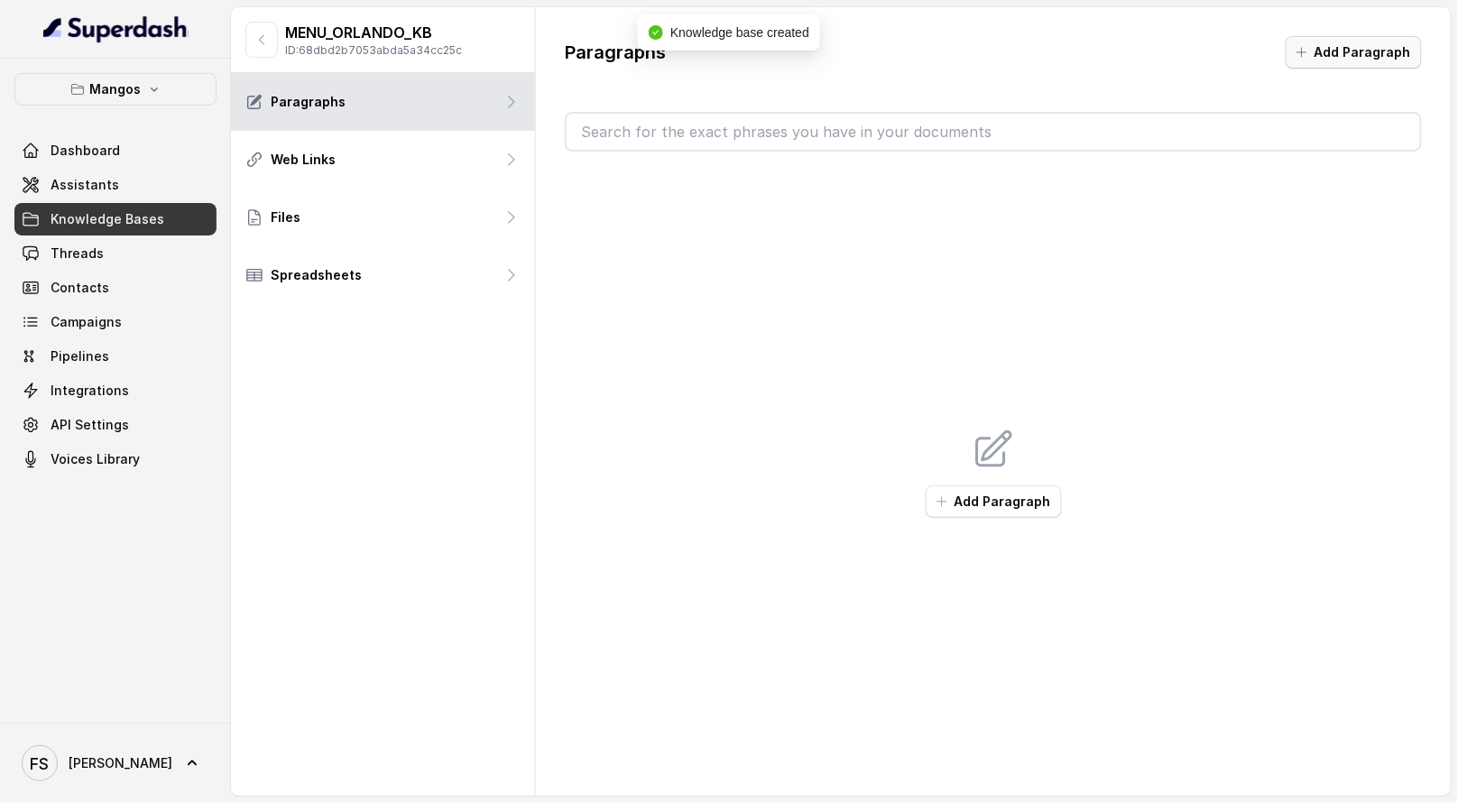
click at [1325, 55] on button "Add Paragraph" at bounding box center [1353, 52] width 136 height 32
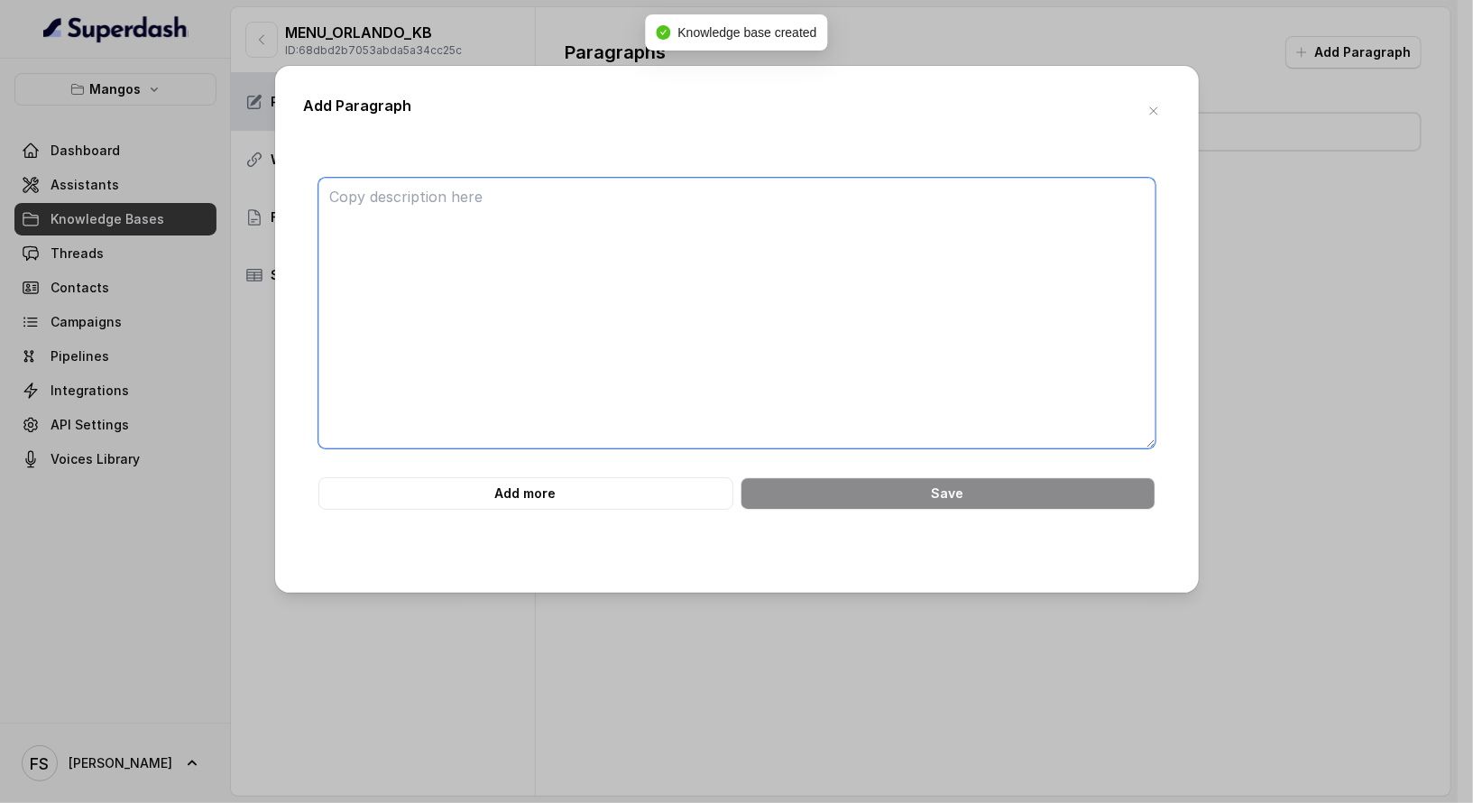
click at [780, 286] on textarea at bounding box center [736, 313] width 837 height 271
paste textarea "ChatGPT Plus APPETIZERS Gourmet Cured Meat and Cheese Board: manchego, goat che…"
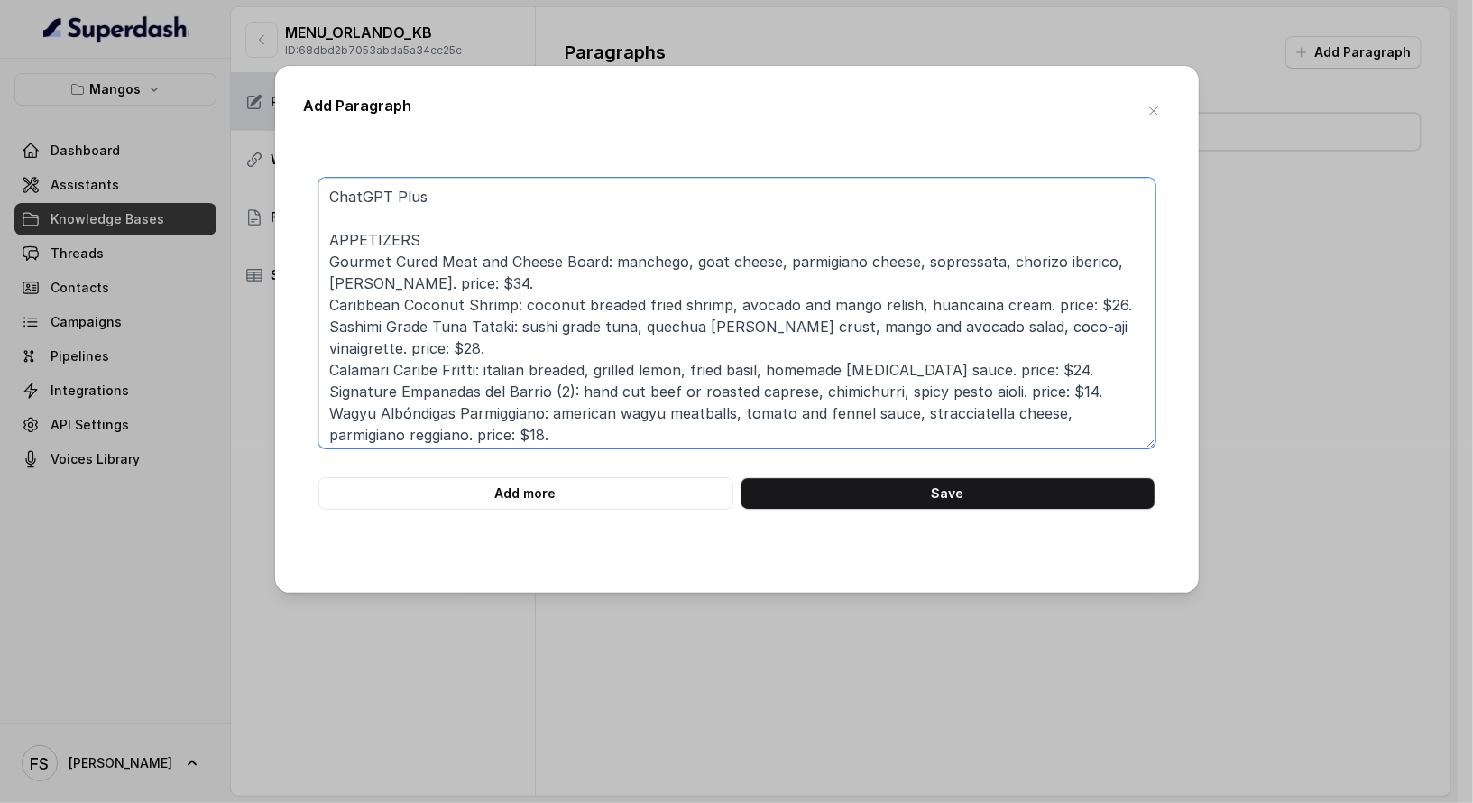
click at [529, 202] on textarea "ChatGPT Plus APPETIZERS Gourmet Cured Meat and Cheese Board: manchego, goat che…" at bounding box center [736, 313] width 837 height 271
drag, startPoint x: 478, startPoint y: 214, endPoint x: 257, endPoint y: 177, distance: 224.0
click at [257, 177] on div "Add Paragraph ChatGPT Plus APPETIZERS Gourmet Cured Meat and Cheese Board: manc…" at bounding box center [736, 401] width 1473 height 803
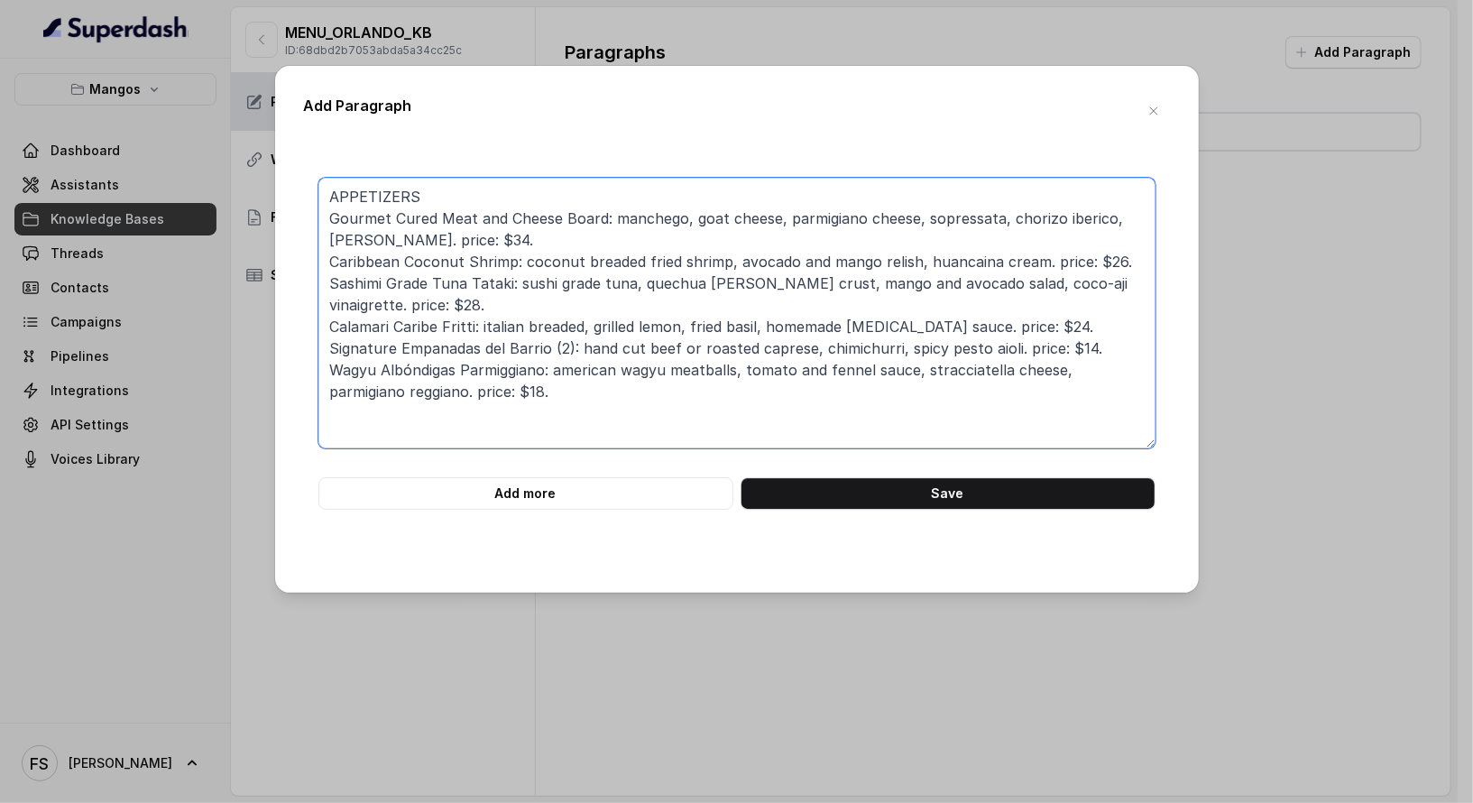
type textarea "APPETIZERS Gourmet Cured Meat and Cheese Board: manchego, goat cheese, parmigia…"
drag, startPoint x: 483, startPoint y: 405, endPoint x: 188, endPoint y: 152, distance: 389.0
click at [188, 152] on div "Add Paragraph APPETIZERS Gourmet Cured Meat and Cheese Board: manchego, goat ch…" at bounding box center [736, 401] width 1473 height 803
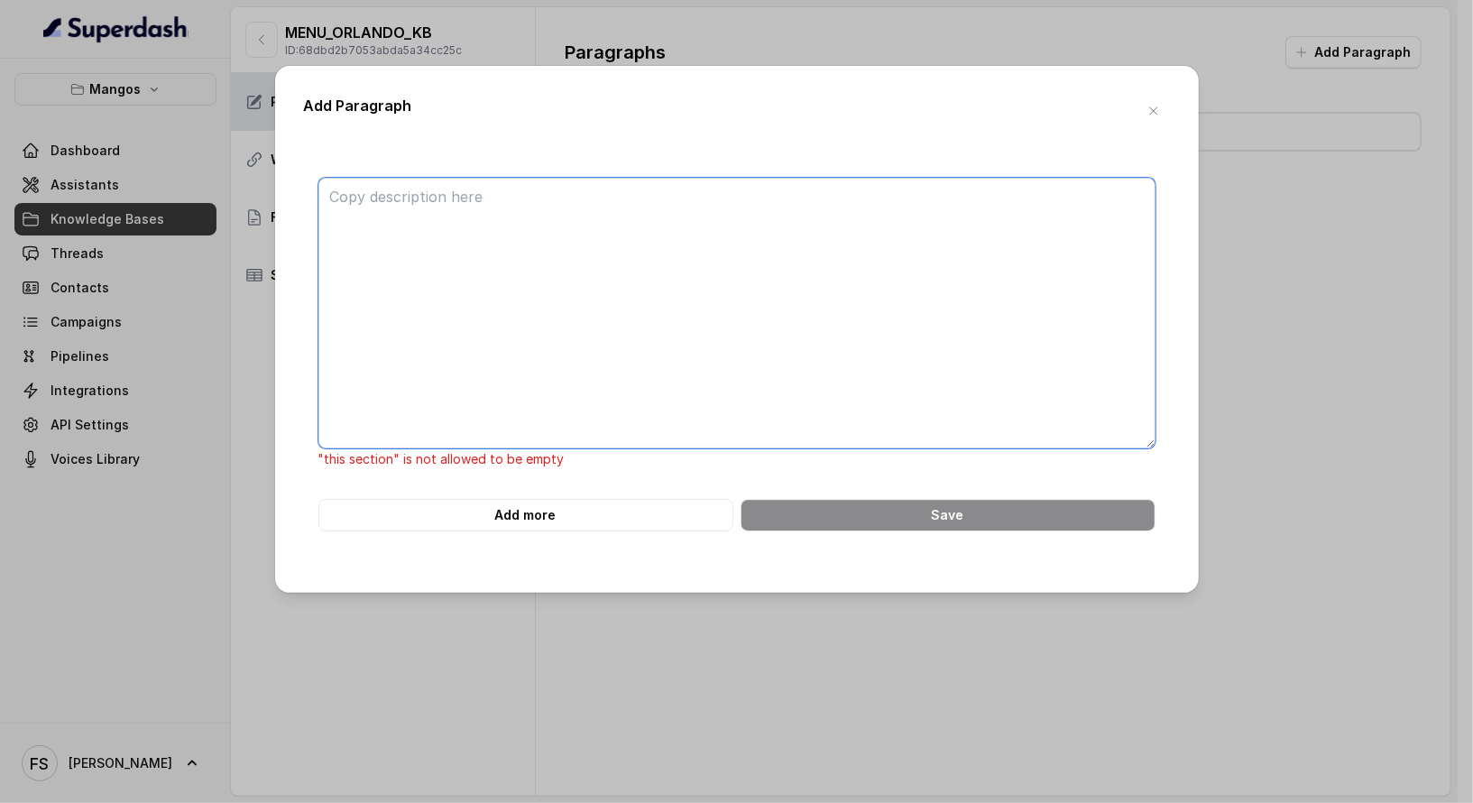
click at [622, 303] on textarea at bounding box center [736, 313] width 837 height 271
paste textarea "APPETIZERS - Gourmet Cured Meat and Cheese Board: manchego, goat cheese, parmig…"
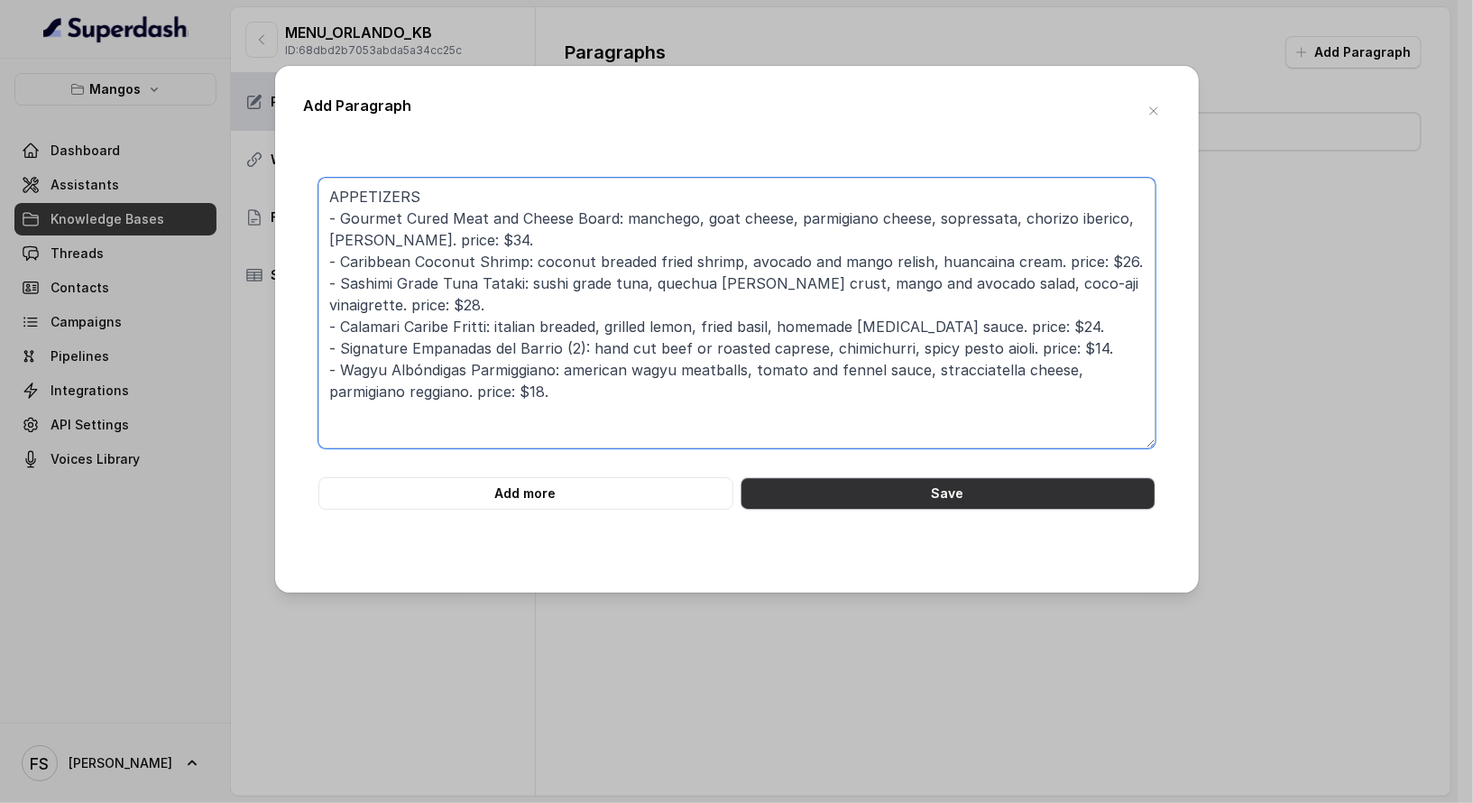
type textarea "APPETIZERS - Gourmet Cured Meat and Cheese Board: manchego, goat cheese, parmig…"
click at [887, 480] on button "Save" at bounding box center [947, 493] width 415 height 32
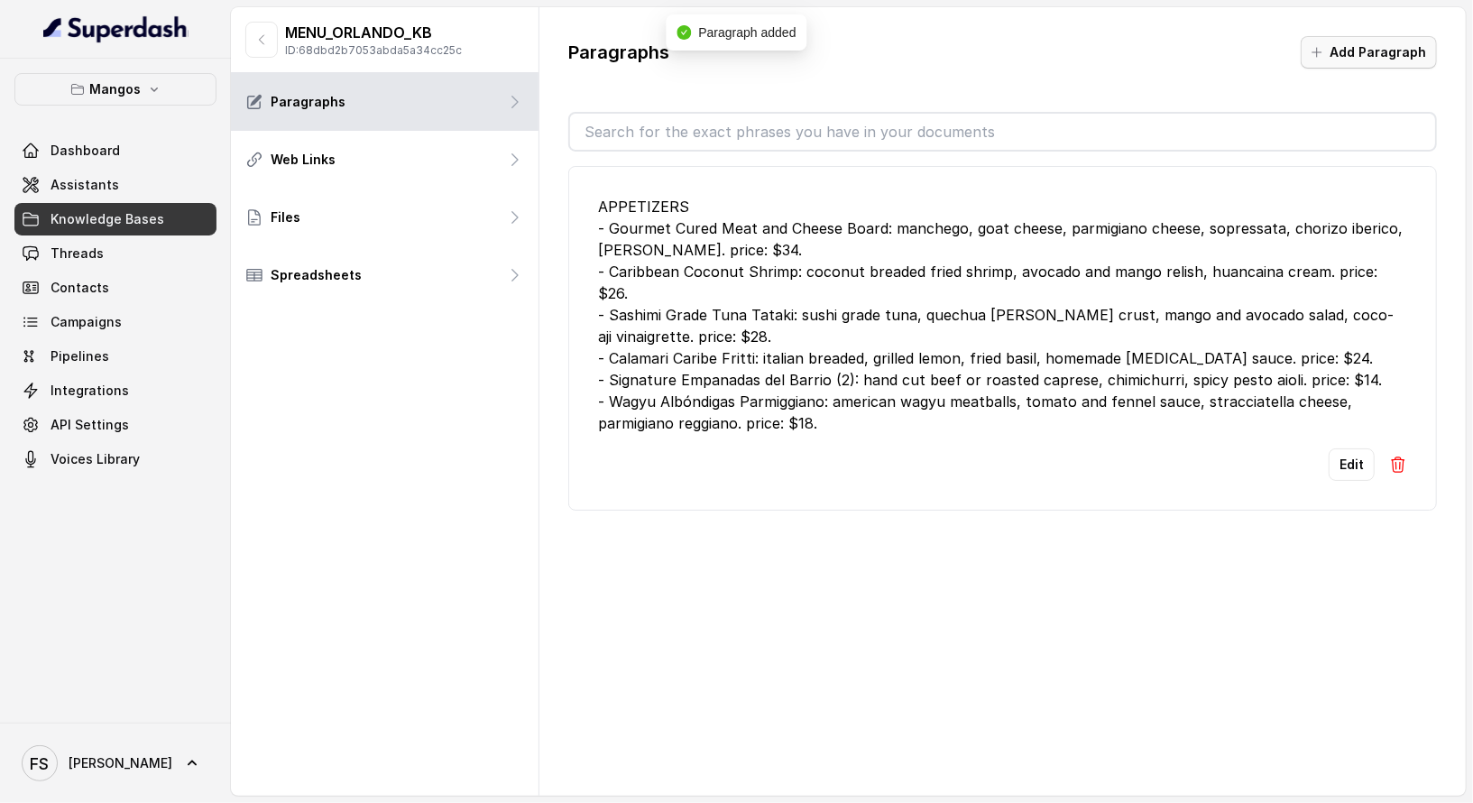
click at [1325, 36] on button "Add Paragraph" at bounding box center [1369, 52] width 136 height 32
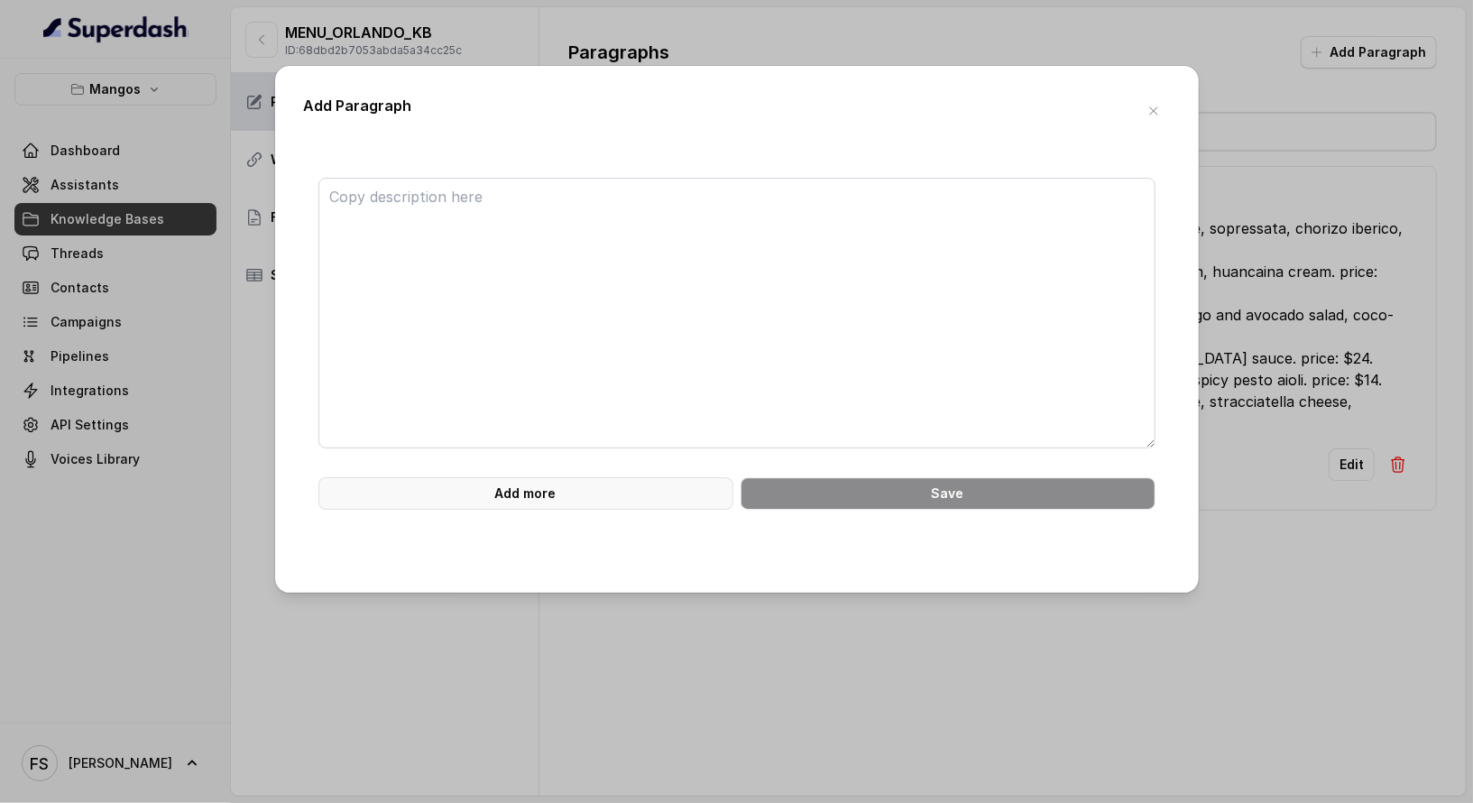
click at [634, 486] on button "Add more" at bounding box center [525, 493] width 415 height 32
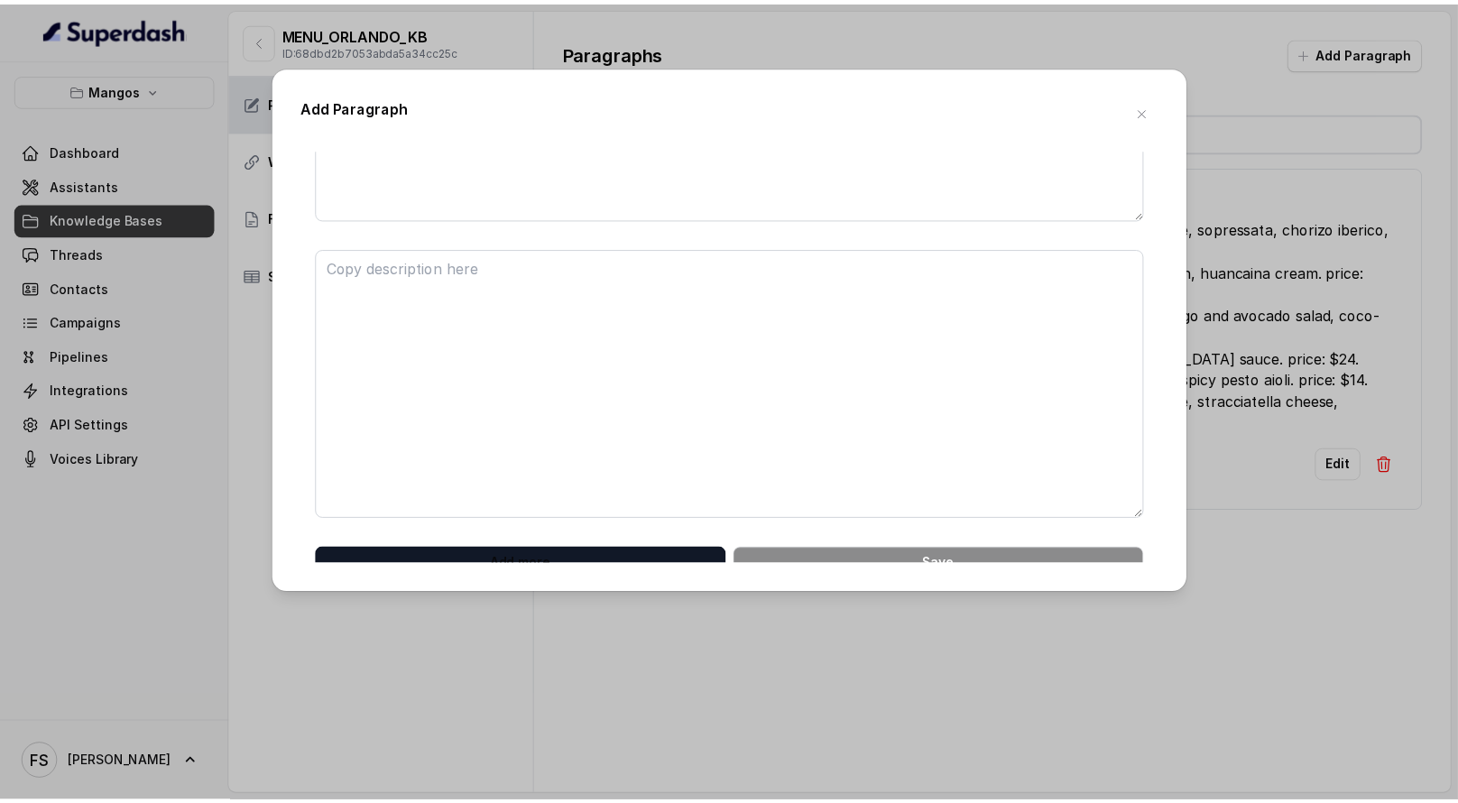
scroll to position [244, 0]
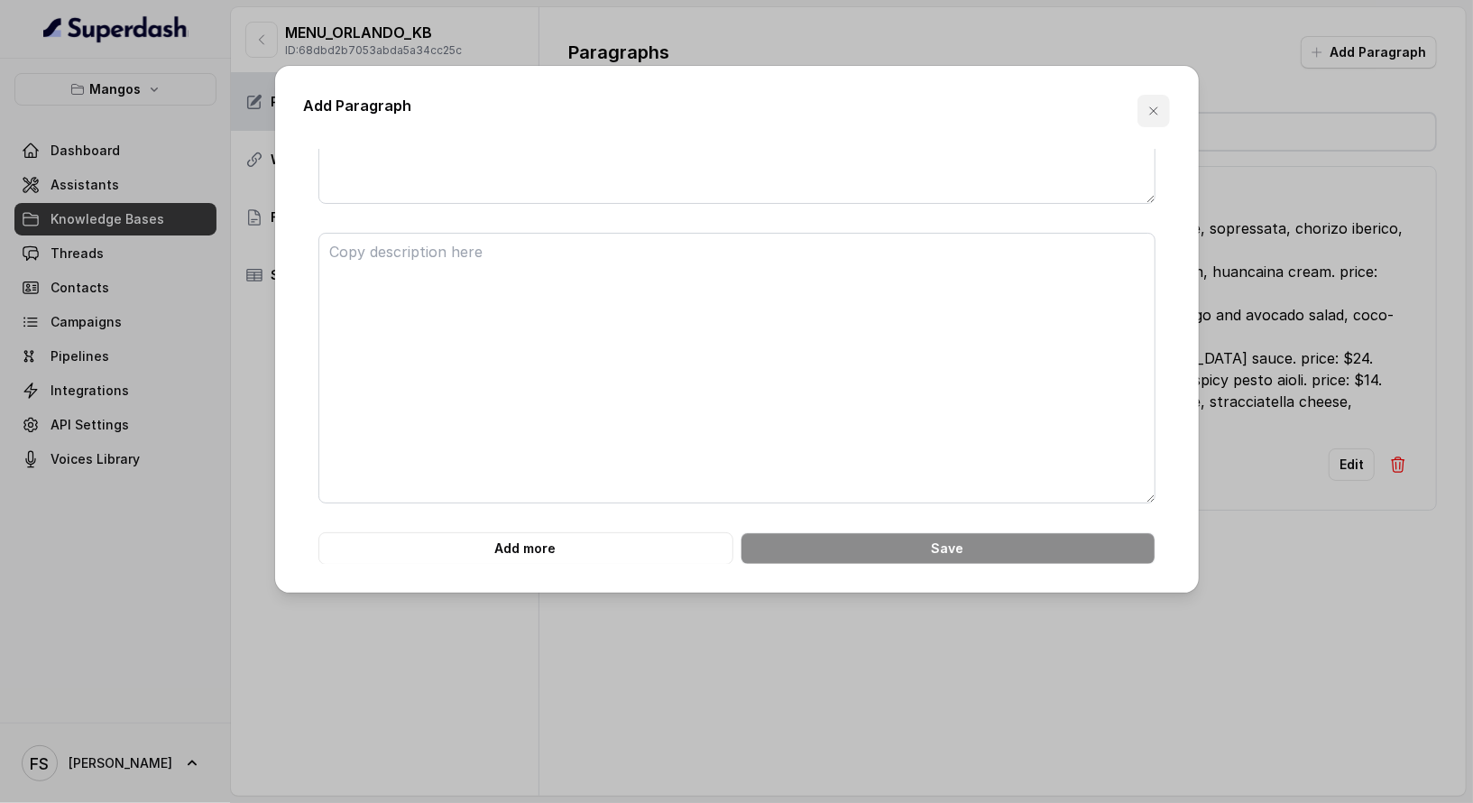
click at [1148, 116] on icon "button" at bounding box center [1153, 111] width 14 height 14
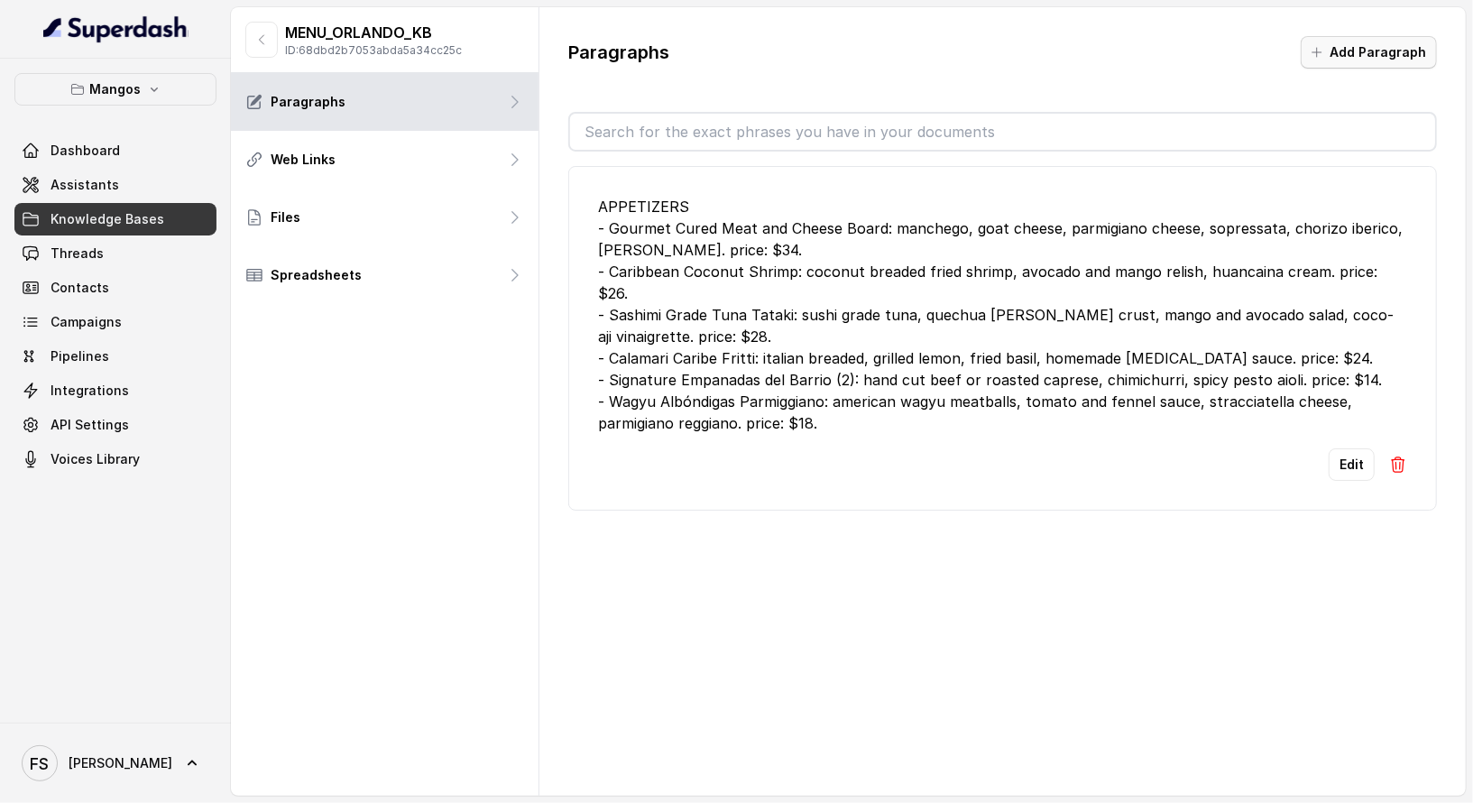
click at [1325, 53] on button "Add Paragraph" at bounding box center [1369, 52] width 136 height 32
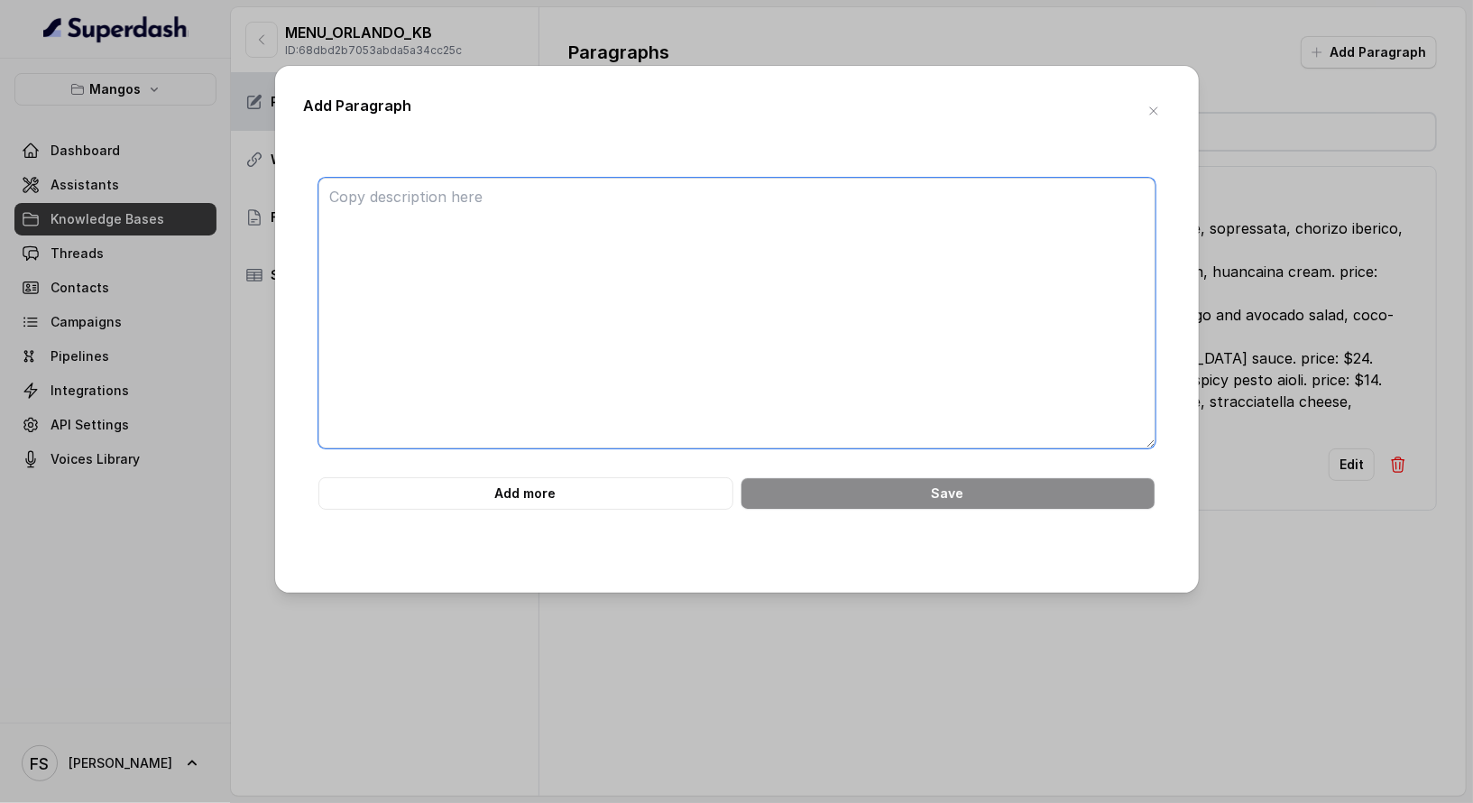
click at [918, 382] on textarea at bounding box center [736, 313] width 837 height 271
paste textarea "SOUP & SALADS - Soup of the Day: ask your server. price: $12. - Pera and Gorgon…"
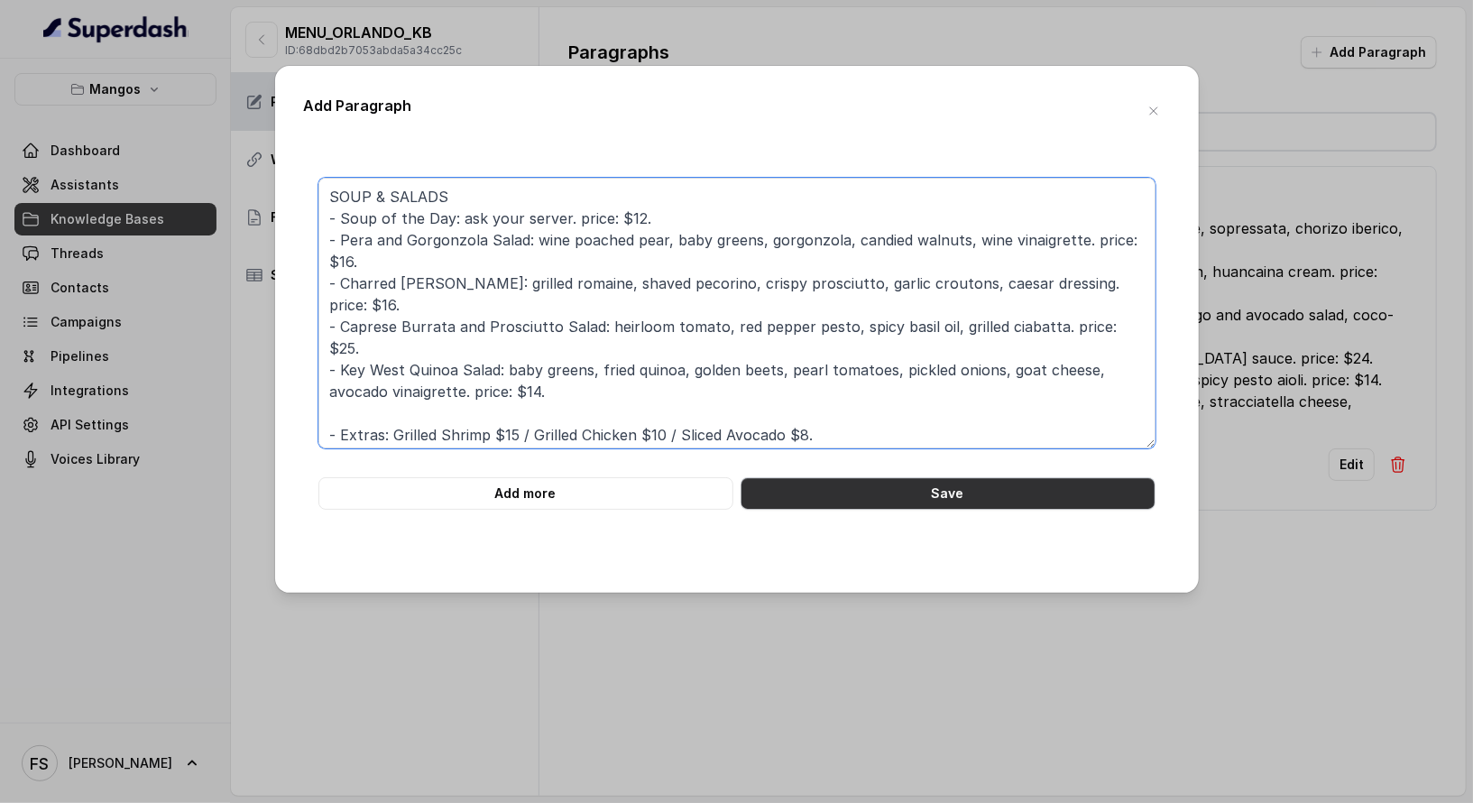
type textarea "SOUP & SALADS - Soup of the Day: ask your server. price: $12. - Pera and Gorgon…"
click at [898, 497] on button "Save" at bounding box center [947, 493] width 415 height 32
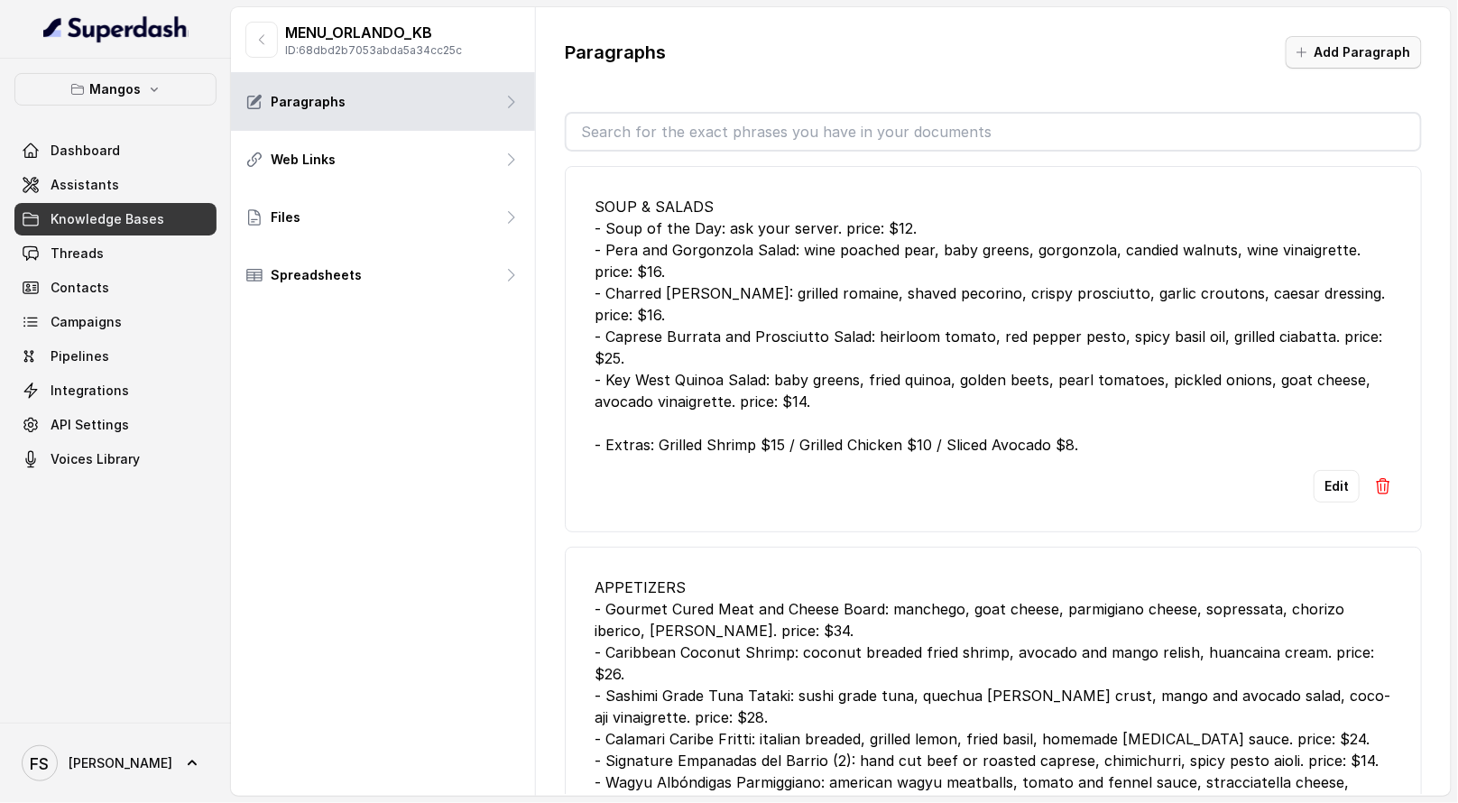
click at [1325, 46] on button "Add Paragraph" at bounding box center [1353, 52] width 136 height 32
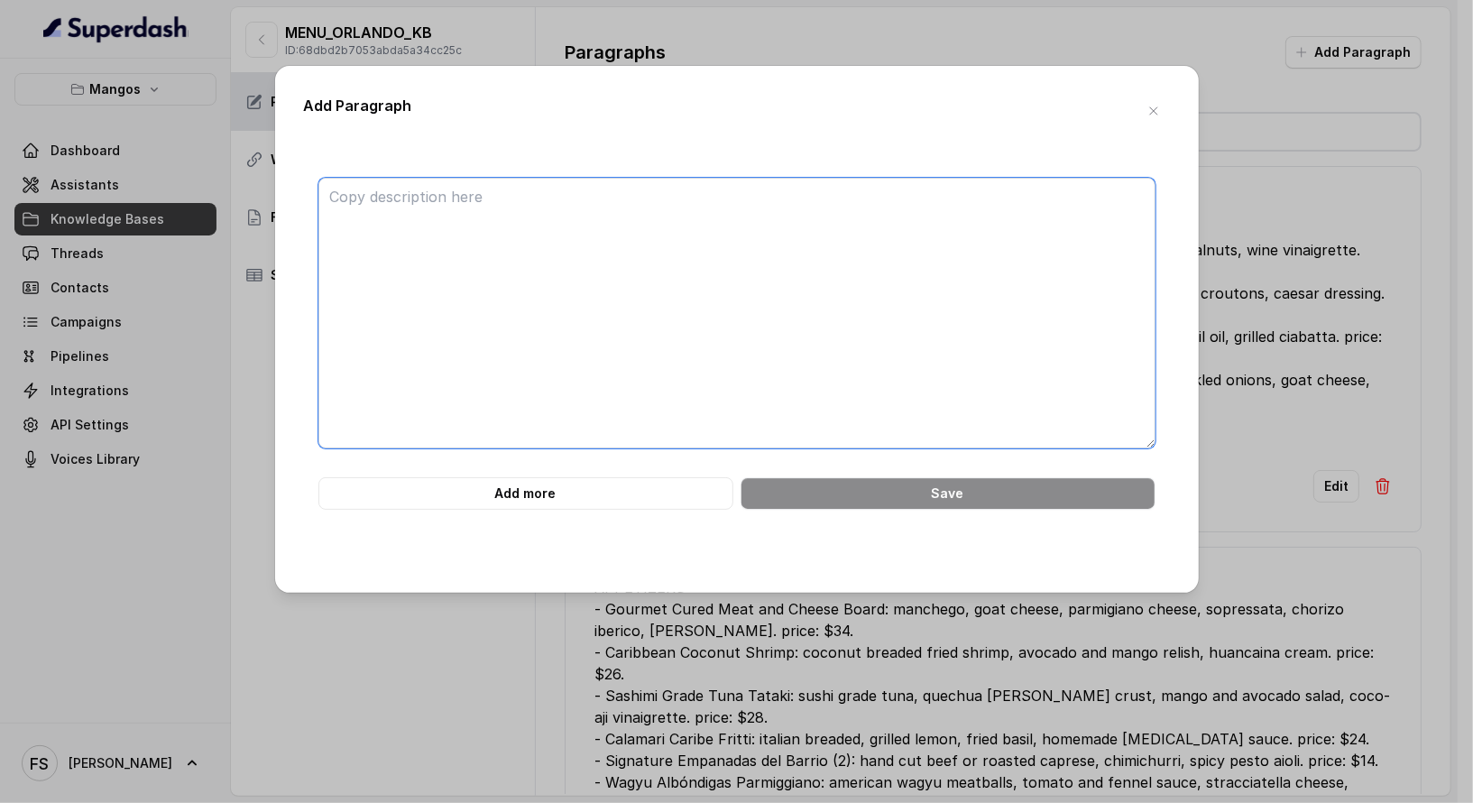
click at [948, 363] on textarea at bounding box center [736, 313] width 837 height 271
paste textarea "PASTA - Fettuccine Flambe Reggiano: [PERSON_NAME] sauce, truffle dust, tossed i…"
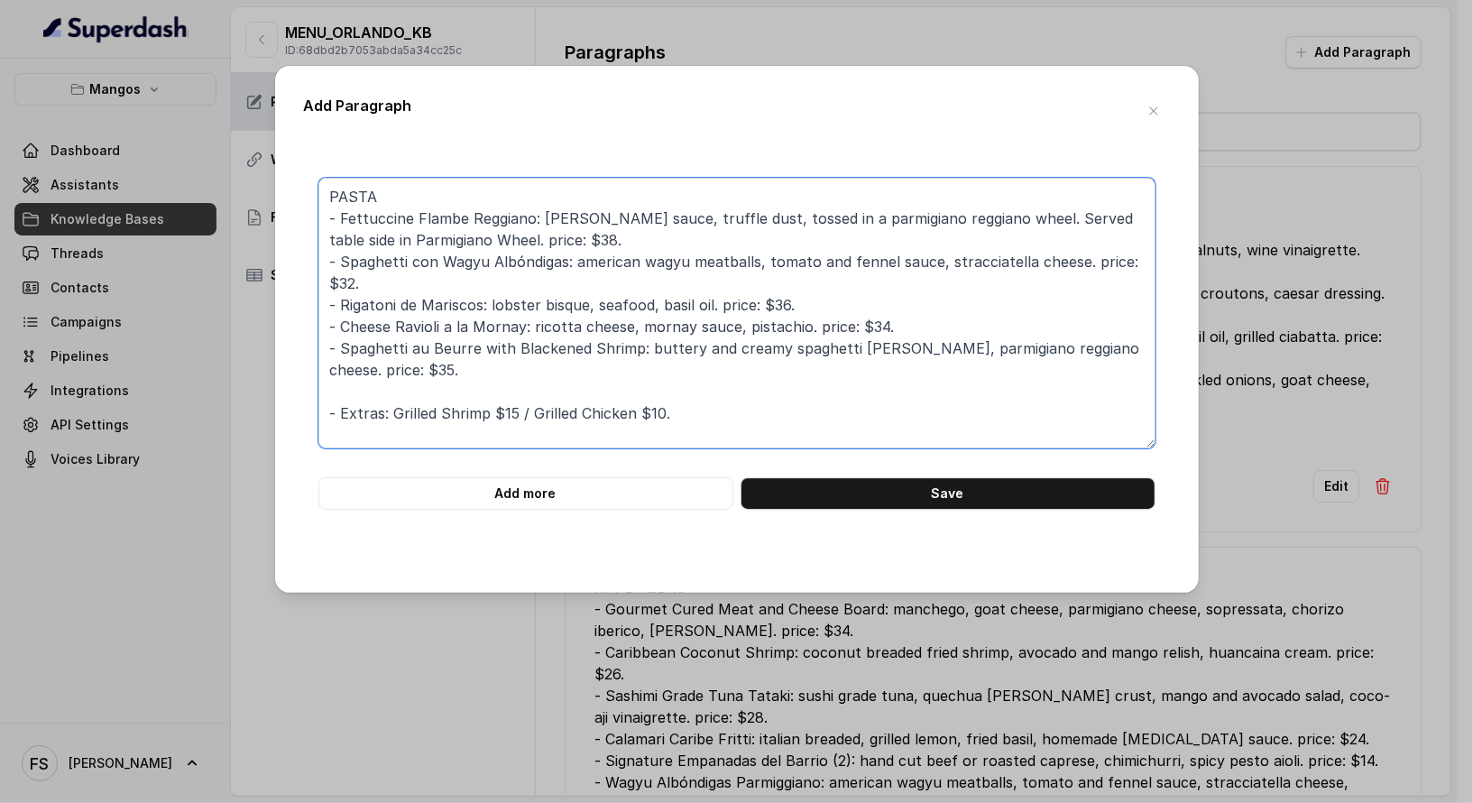
click at [345, 270] on textarea "PASTA - Fettuccine Flambe Reggiano: [PERSON_NAME] sauce, truffle dust, tossed i…" at bounding box center [736, 313] width 837 height 271
type textarea "PASTA - Fettuccine Flambe Reggiano: [PERSON_NAME] sauce, truffle dust, tossed i…"
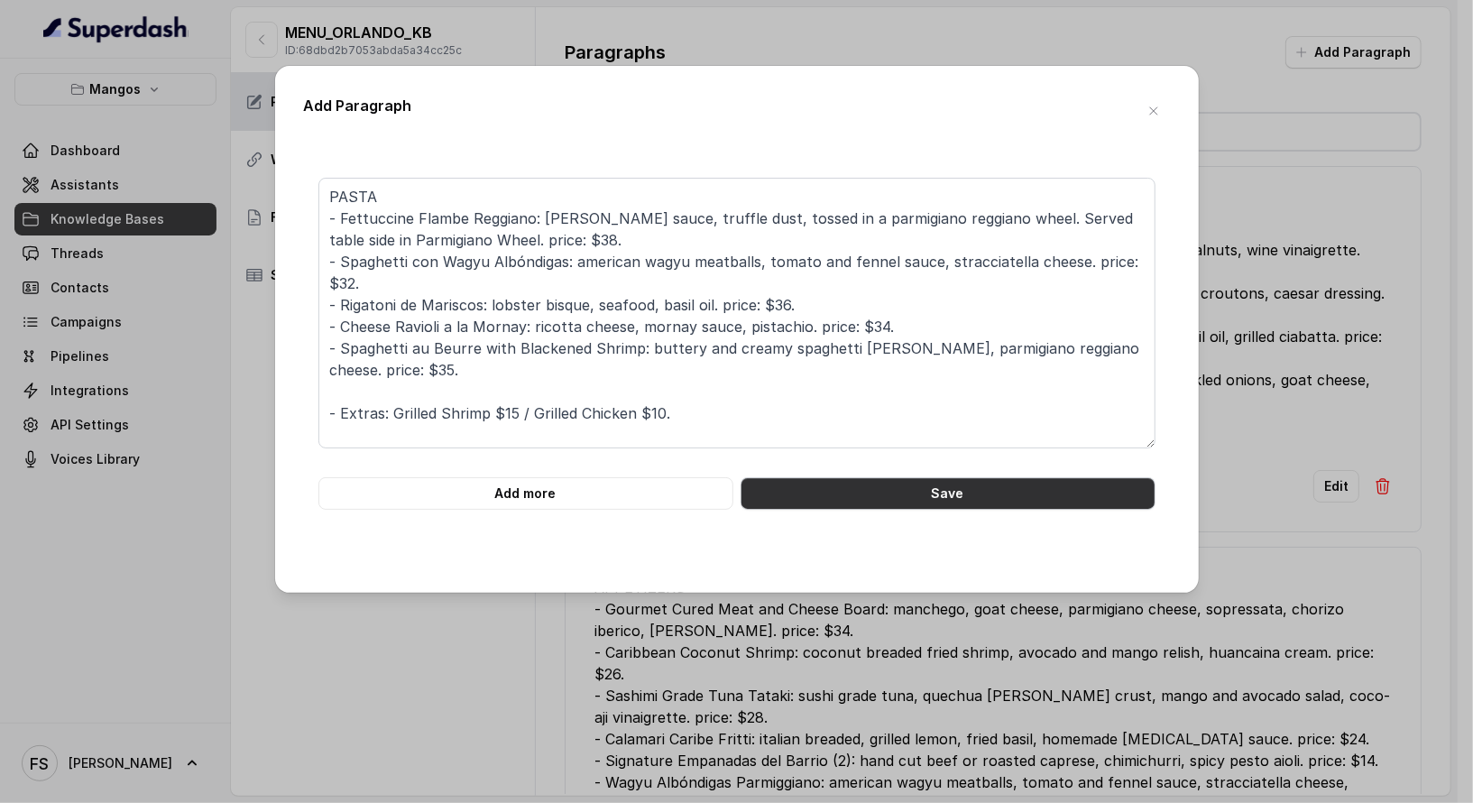
click at [970, 502] on button "Save" at bounding box center [947, 493] width 415 height 32
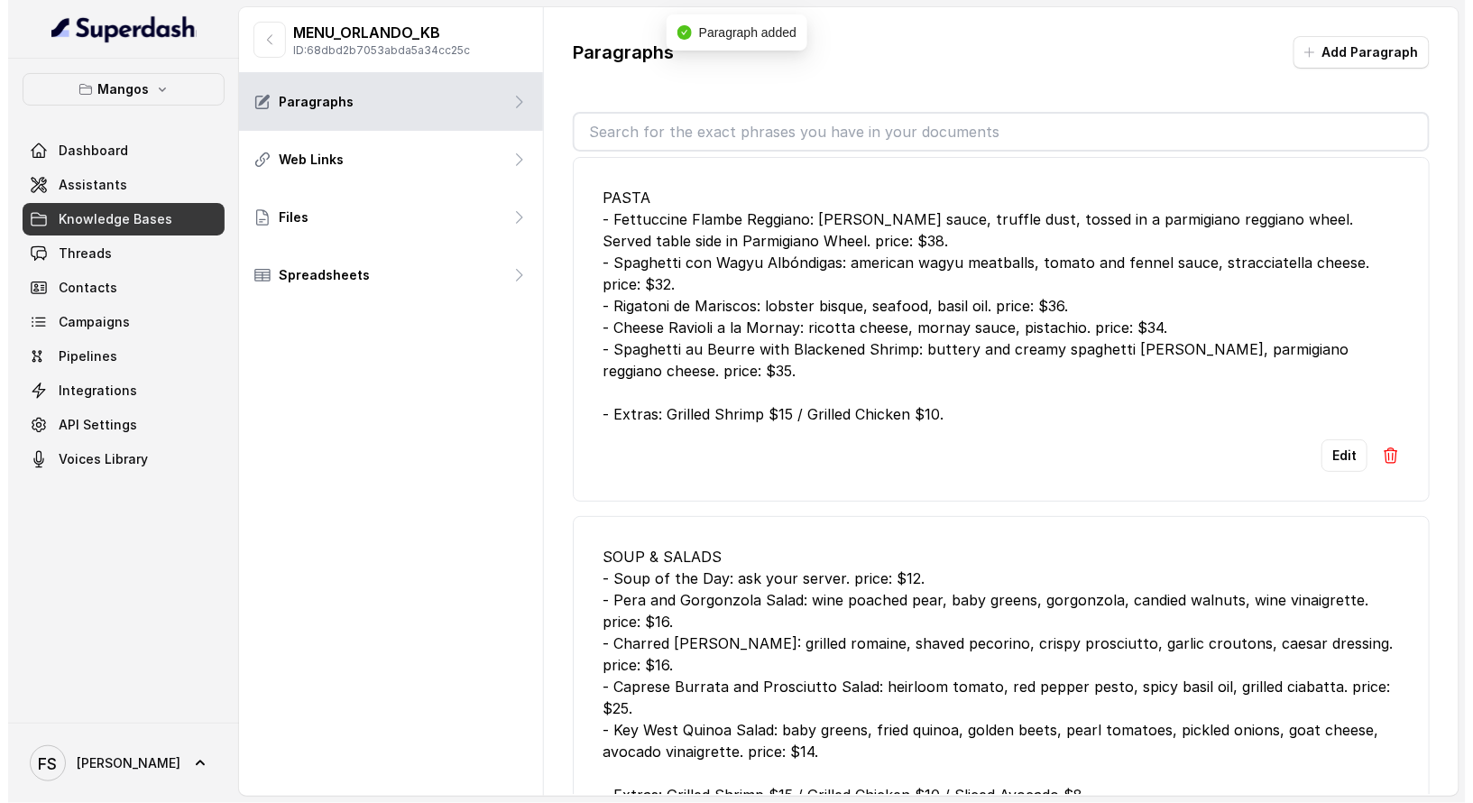
scroll to position [0, 0]
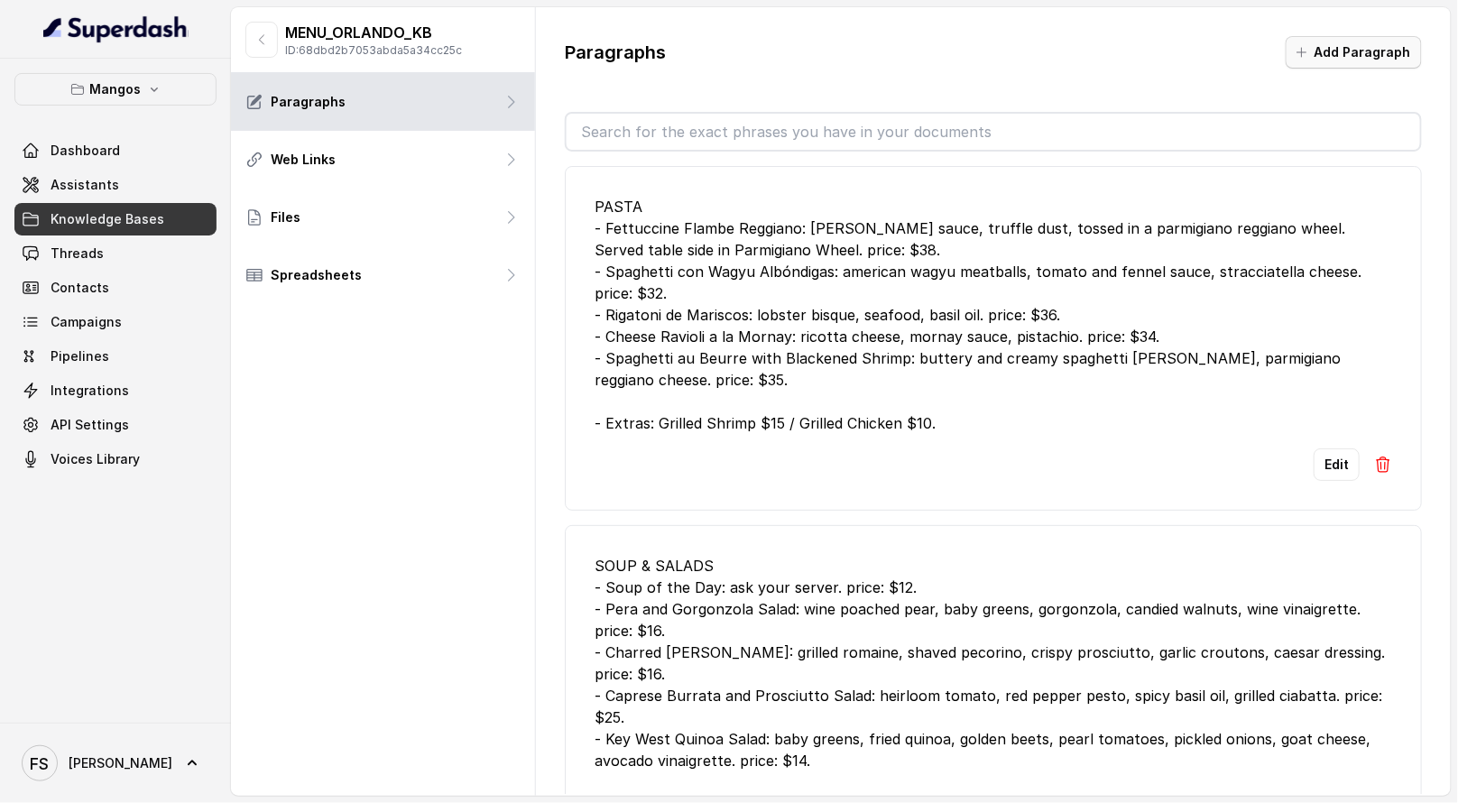
click at [1325, 44] on button "Add Paragraph" at bounding box center [1353, 52] width 136 height 32
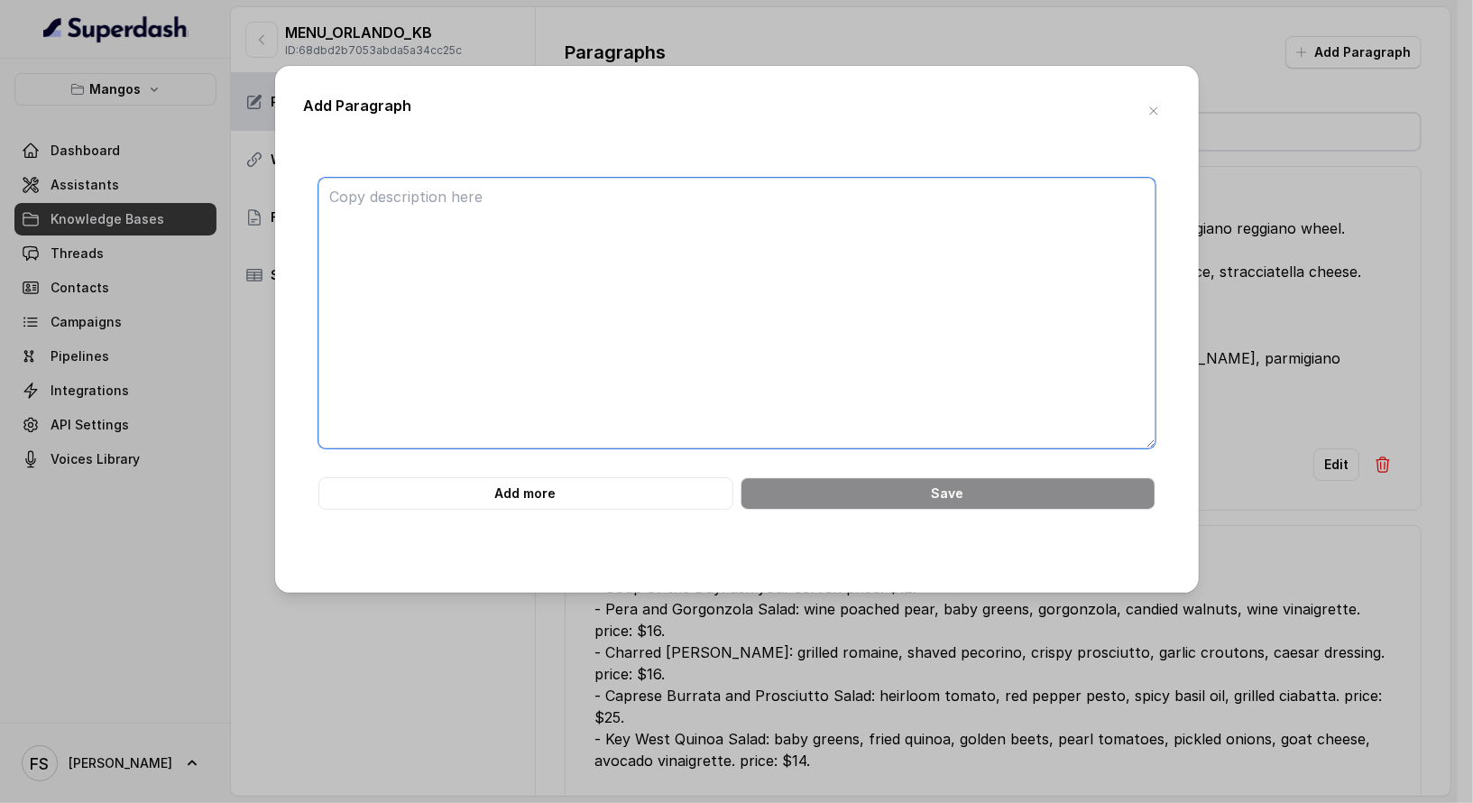
click at [920, 308] on textarea at bounding box center [736, 313] width 837 height 271
paste textarea "PRIME STEAKS - 40oz Prime Tomahawk Ribeye Steak: au poivre sauce, carved table …"
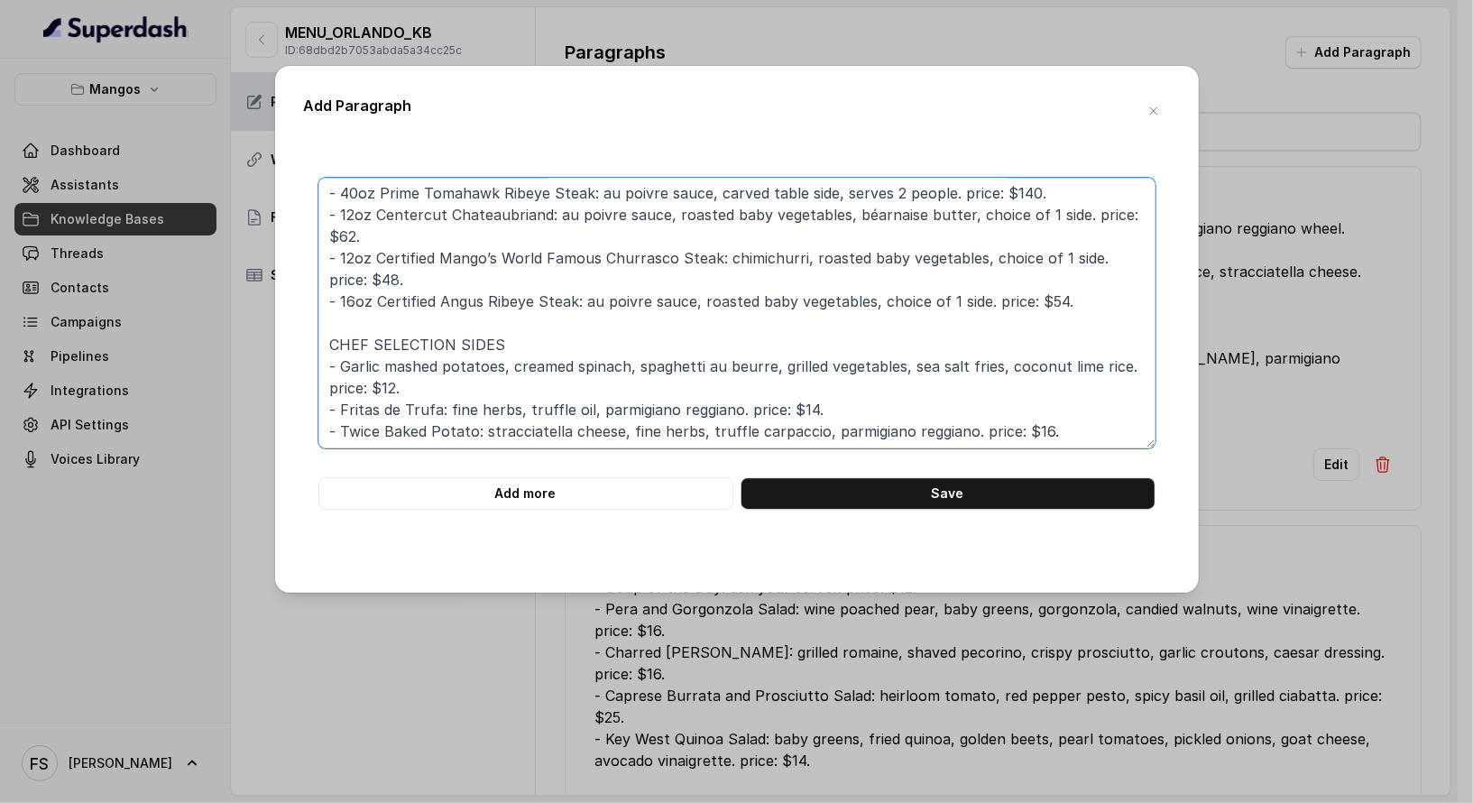
scroll to position [25, 0]
click at [750, 371] on textarea "PRIME STEAKS - 40oz Prime Tomahawk Ribeye Steak: au poivre sauce, carved table …" at bounding box center [736, 313] width 837 height 271
click at [763, 380] on textarea "PRIME STEAKS - 40oz Prime Tomahawk Ribeye Steak: au poivre sauce, carved table …" at bounding box center [736, 313] width 837 height 271
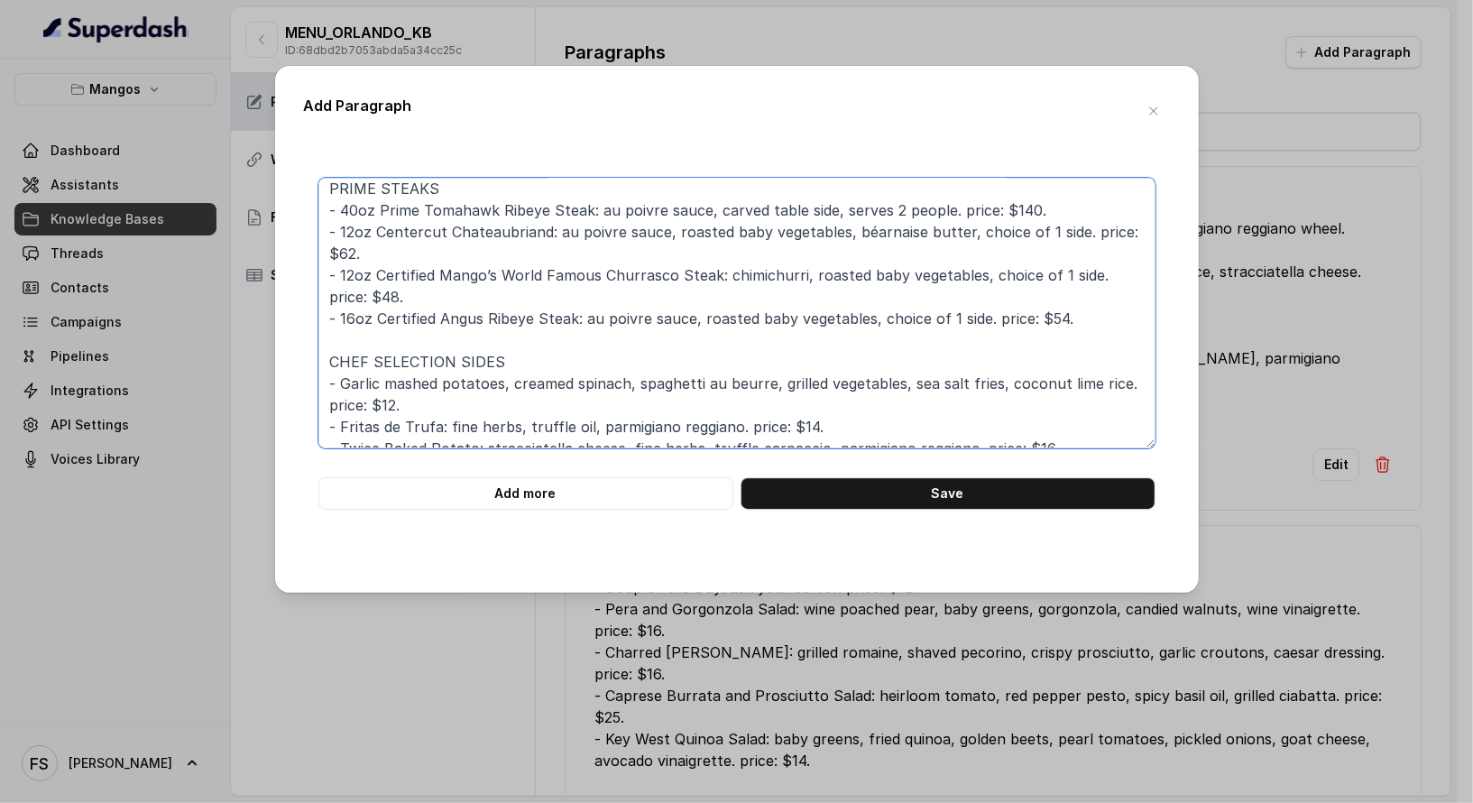
scroll to position [0, 0]
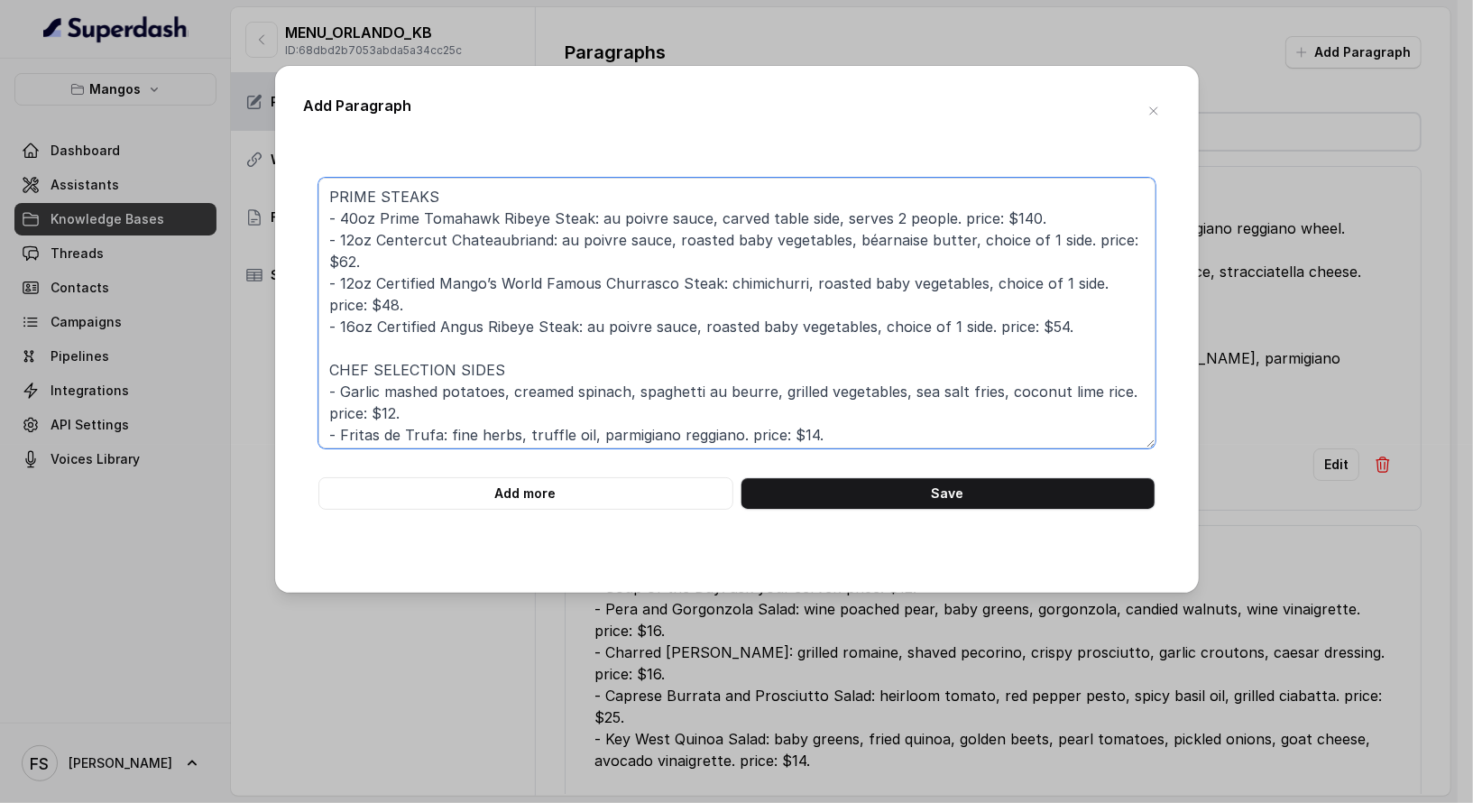
click at [708, 256] on textarea "PRIME STEAKS - 40oz Prime Tomahawk Ribeye Steak: au poivre sauce, carved table …" at bounding box center [736, 313] width 837 height 271
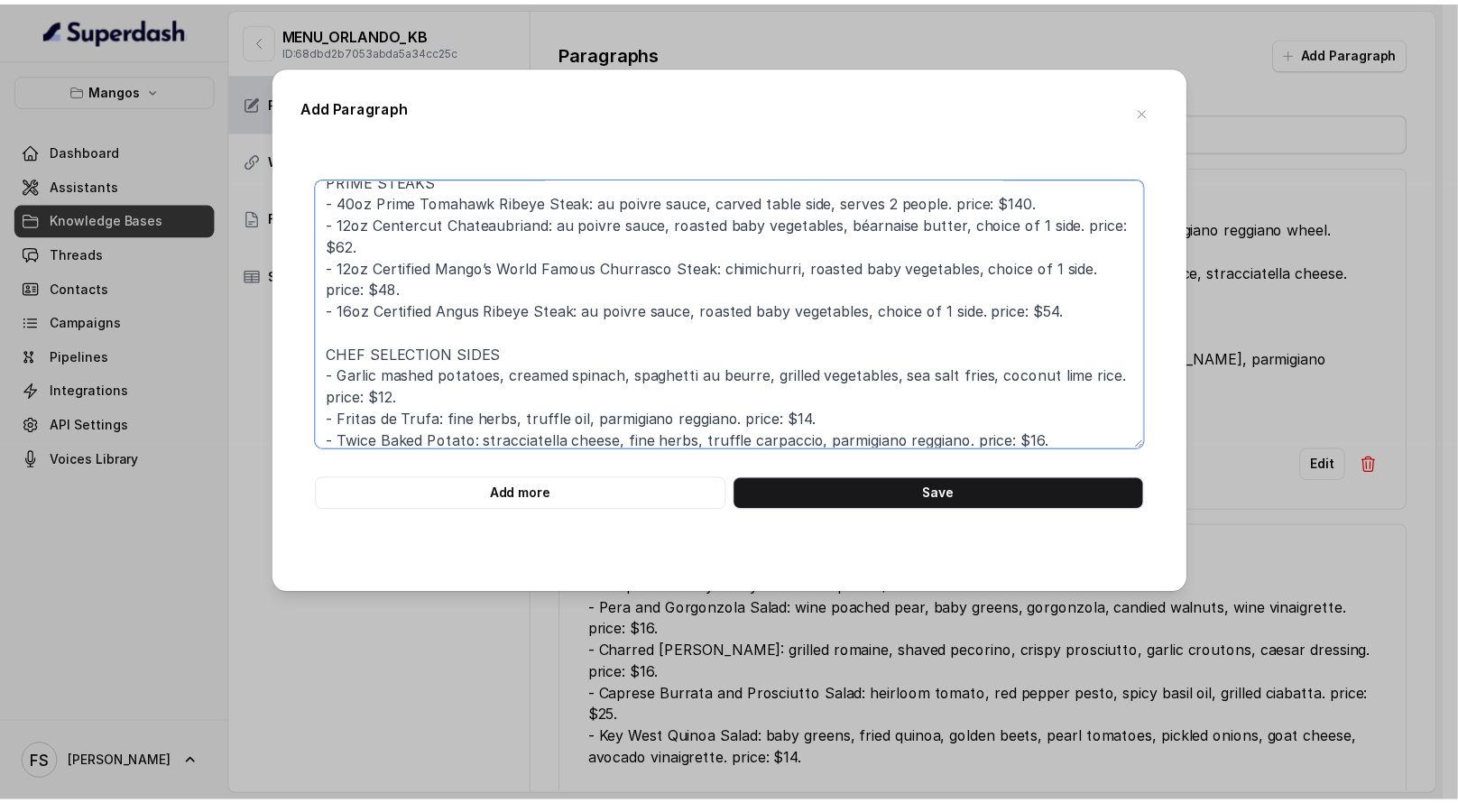
scroll to position [25, 0]
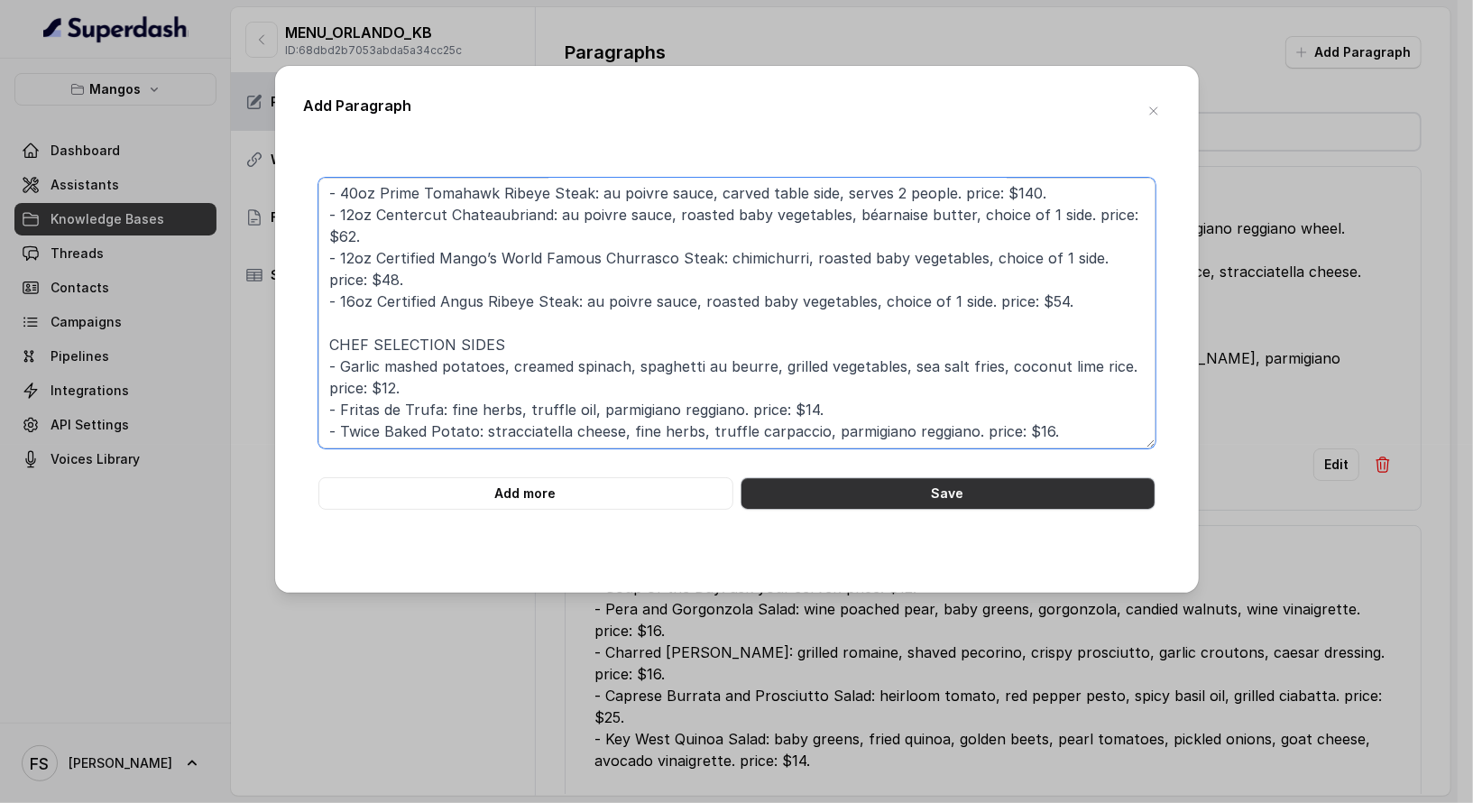
type textarea "PRIME STEAKS - 40oz Prime Tomahawk Ribeye Steak: au poivre sauce, carved table …"
click at [888, 498] on button "Save" at bounding box center [947, 493] width 415 height 32
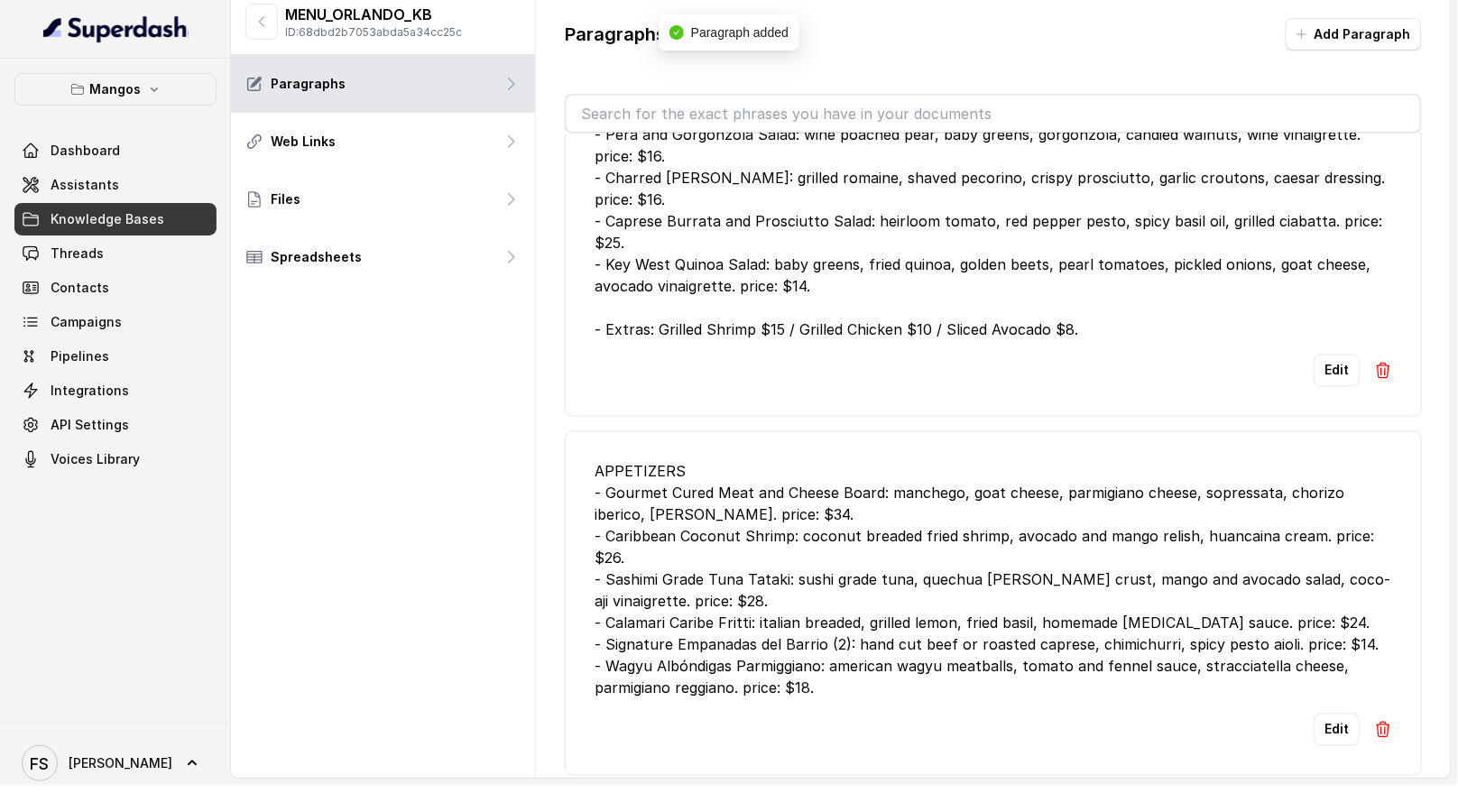
scroll to position [0, 0]
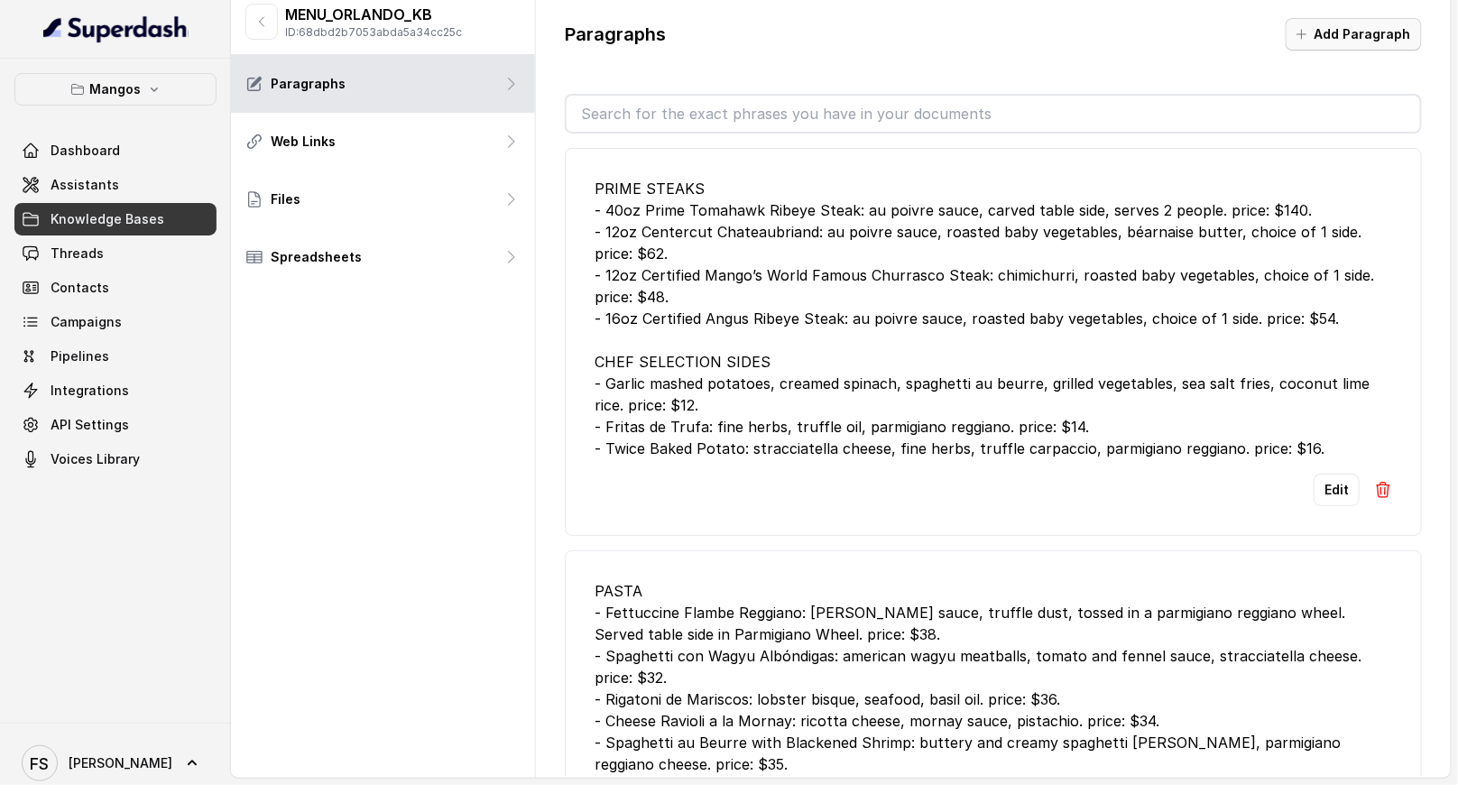
click at [1325, 46] on button "Add Paragraph" at bounding box center [1353, 34] width 136 height 32
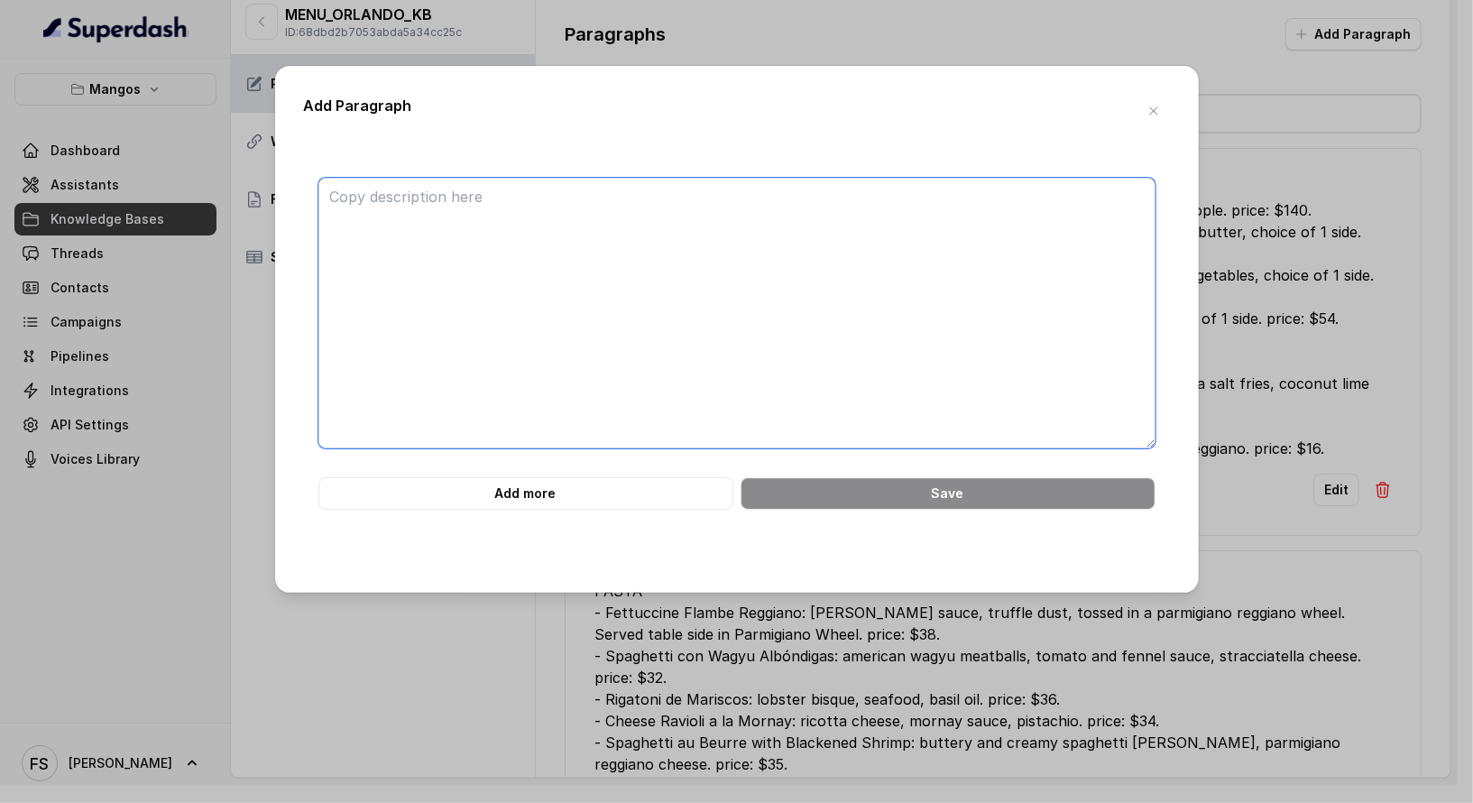
click at [957, 312] on textarea at bounding box center [736, 313] width 837 height 271
paste textarea "ENTRÉES Seared Salmon Filet del Mar: creamed spinach, [PERSON_NAME] potato cass…"
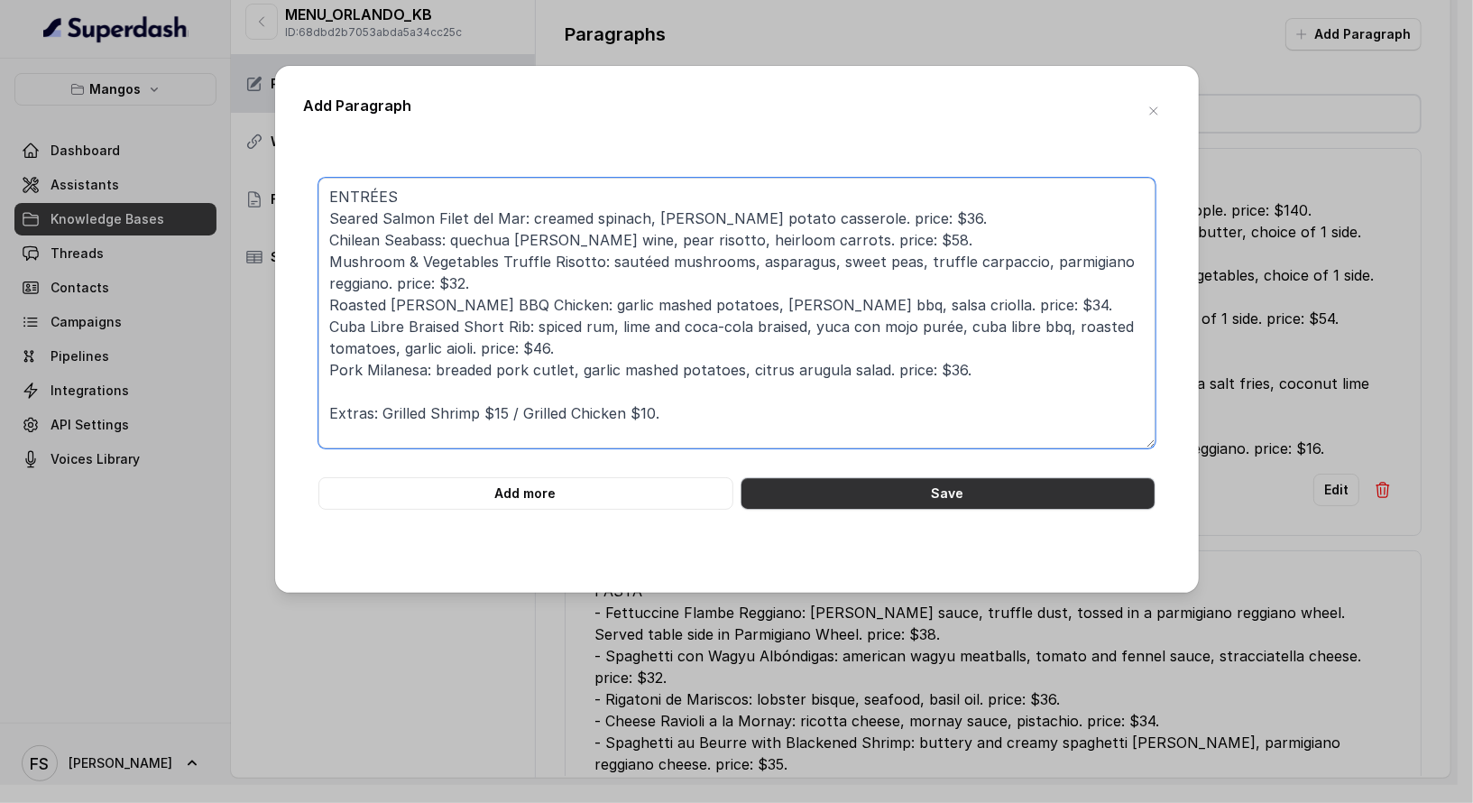
type textarea "ENTRÉES Seared Salmon Filet del Mar: creamed spinach, [PERSON_NAME] potato cass…"
click at [974, 494] on button "Save" at bounding box center [947, 493] width 415 height 32
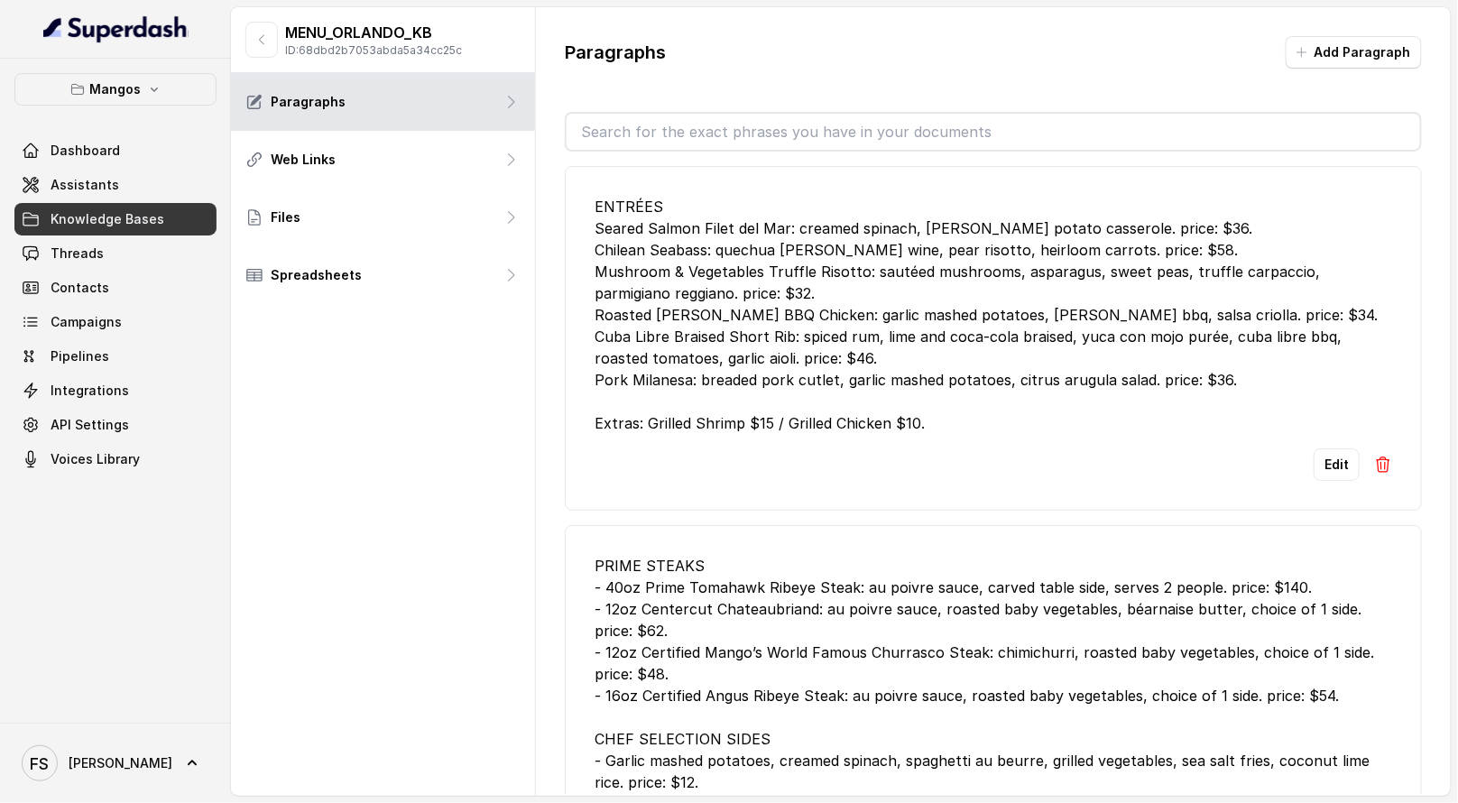
click at [1325, 69] on div "Paragraphs Add Paragraph" at bounding box center [993, 59] width 857 height 47
click at [1325, 67] on button "Add Paragraph" at bounding box center [1353, 52] width 136 height 32
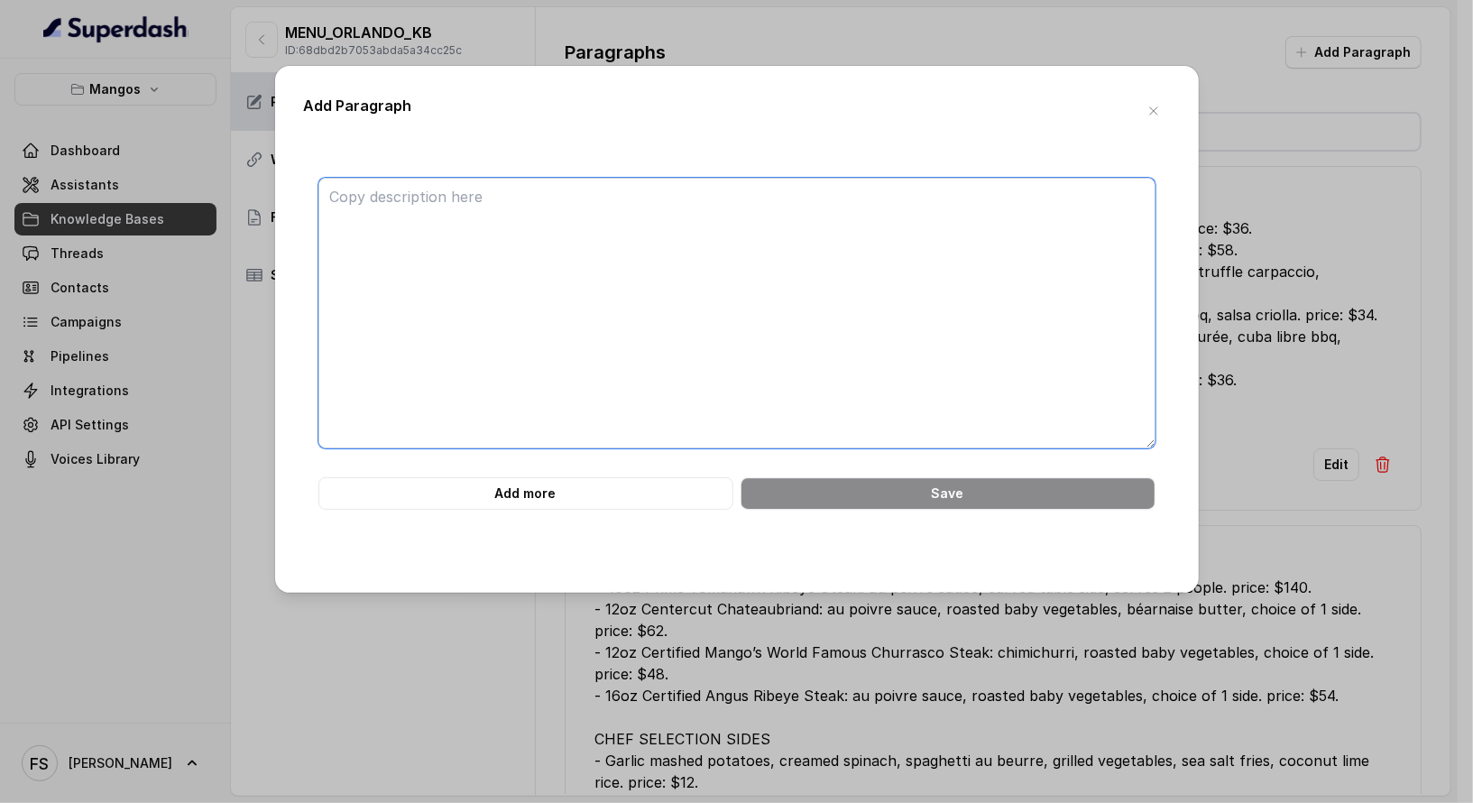
click at [731, 297] on textarea at bounding box center [736, 313] width 837 height 271
paste textarea "SWEETS [US_STATE] Style Cheesecake: red [PERSON_NAME] coulis, whipped cream. pr…"
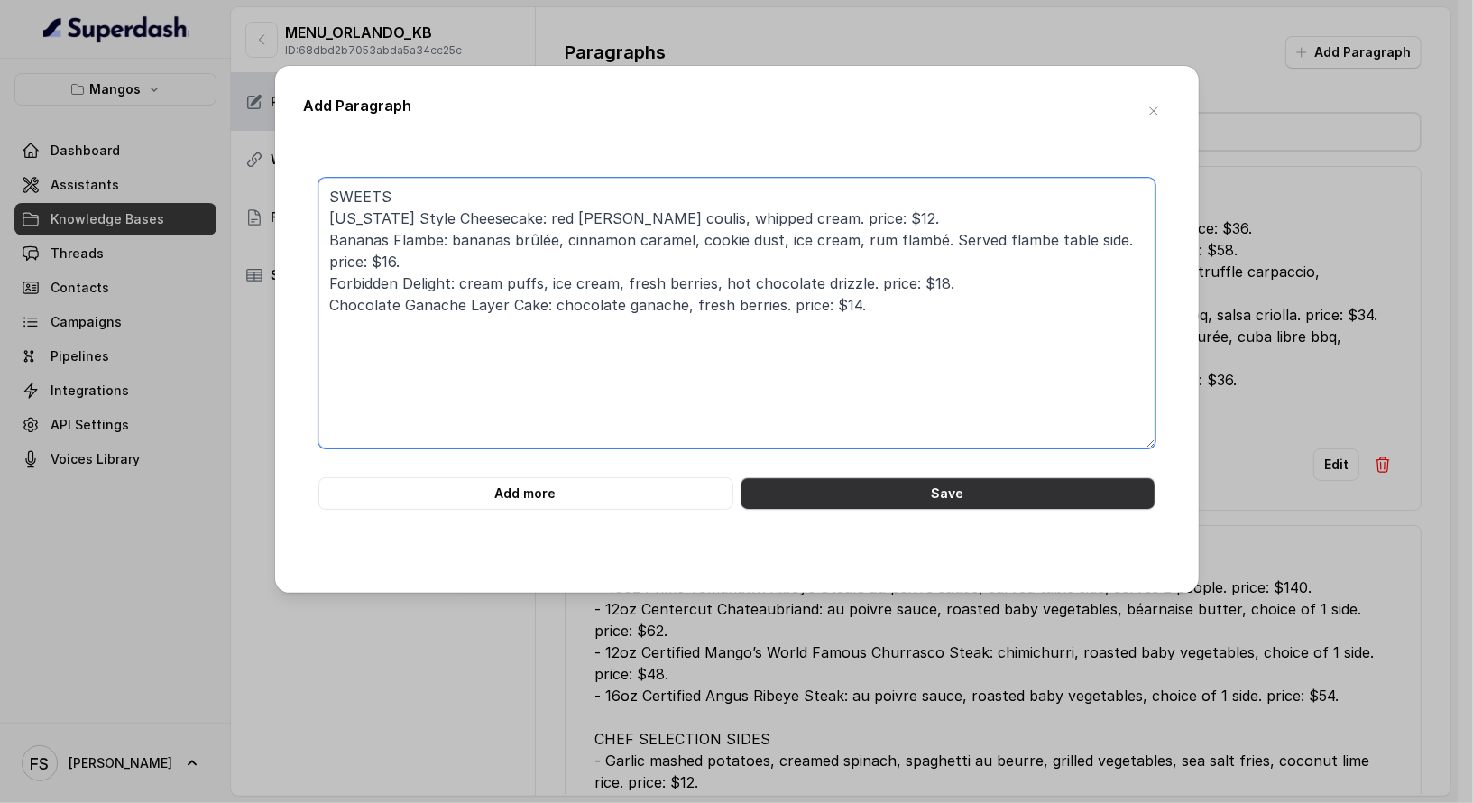
type textarea "SWEETS [US_STATE] Style Cheesecake: red [PERSON_NAME] coulis, whipped cream. pr…"
click at [930, 477] on button "Save" at bounding box center [947, 493] width 415 height 32
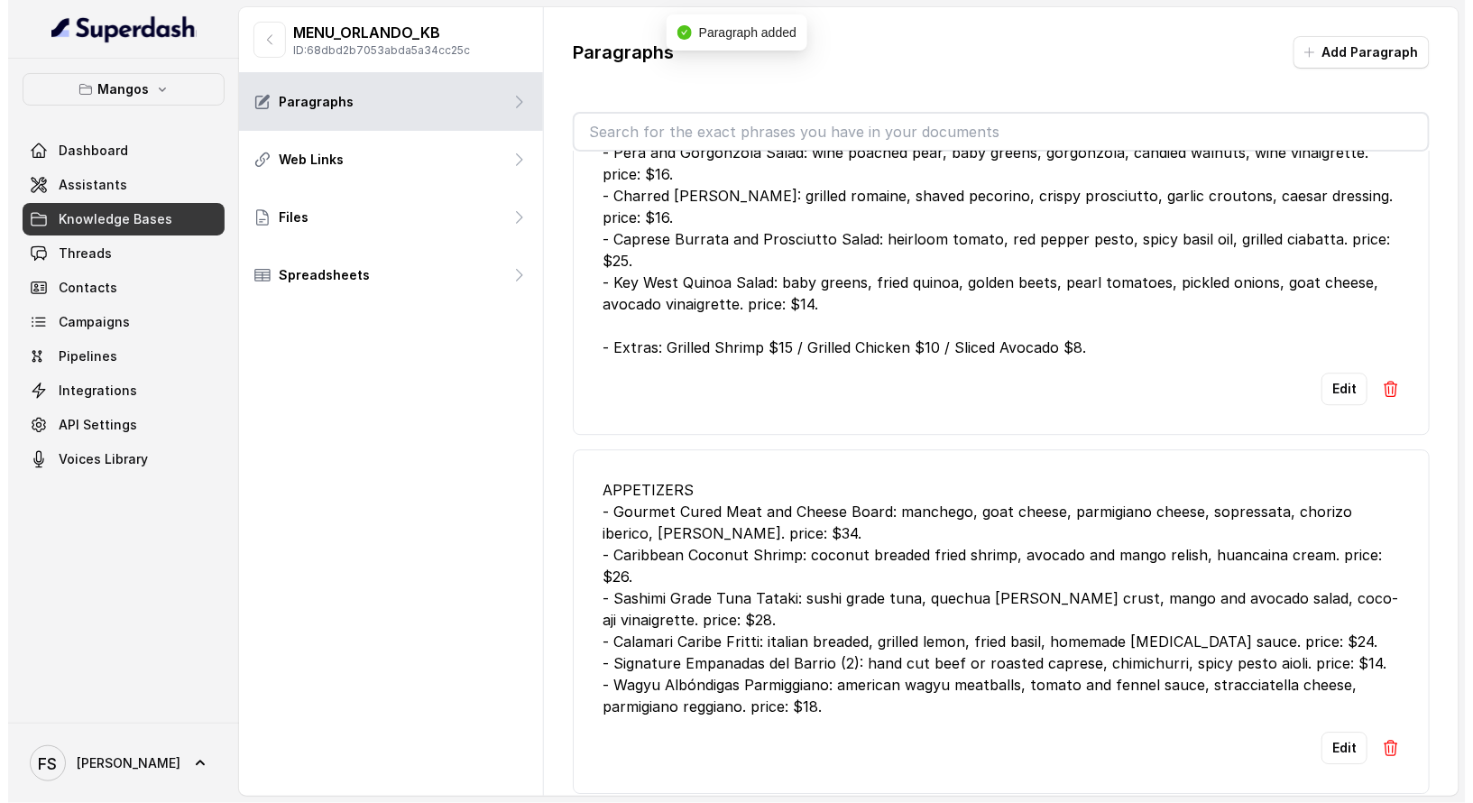
scroll to position [18, 0]
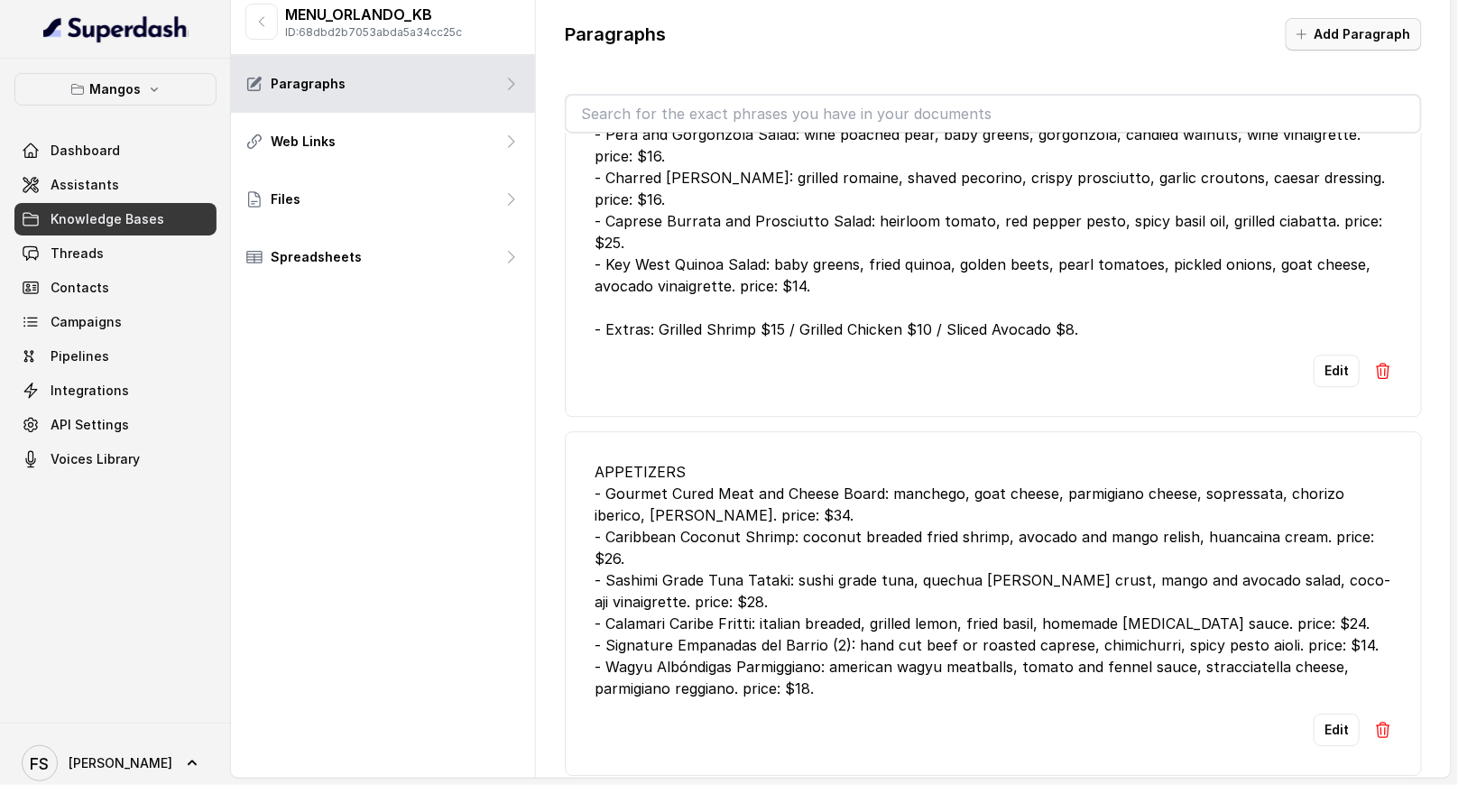
click at [1325, 40] on button "Add Paragraph" at bounding box center [1353, 34] width 136 height 32
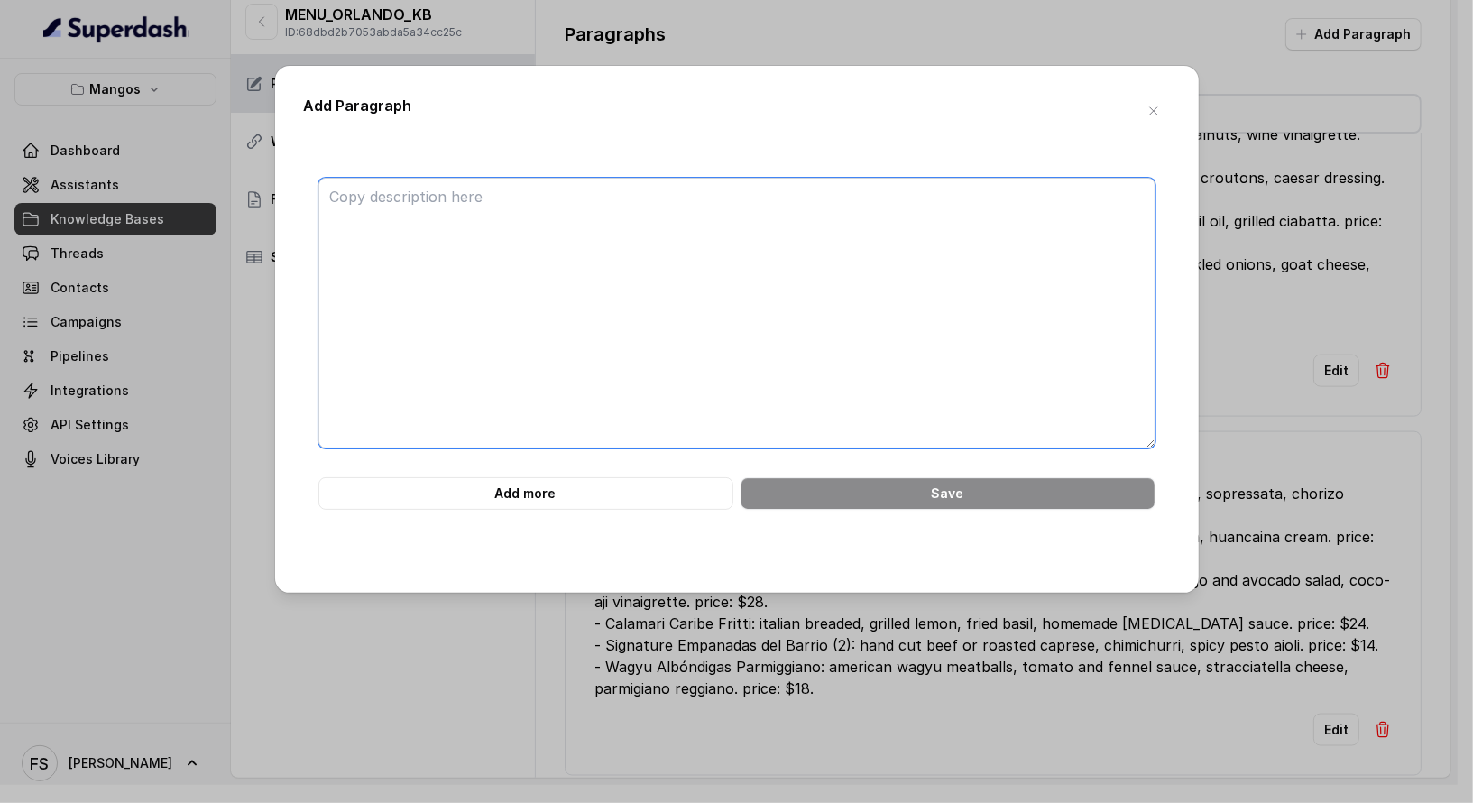
click at [780, 313] on textarea at bounding box center [736, 313] width 837 height 271
paste textarea "LOREM I-Dolor Sita: cons’a elits, doeiu temp incid, utlabo etdo. magna: $61. Al…"
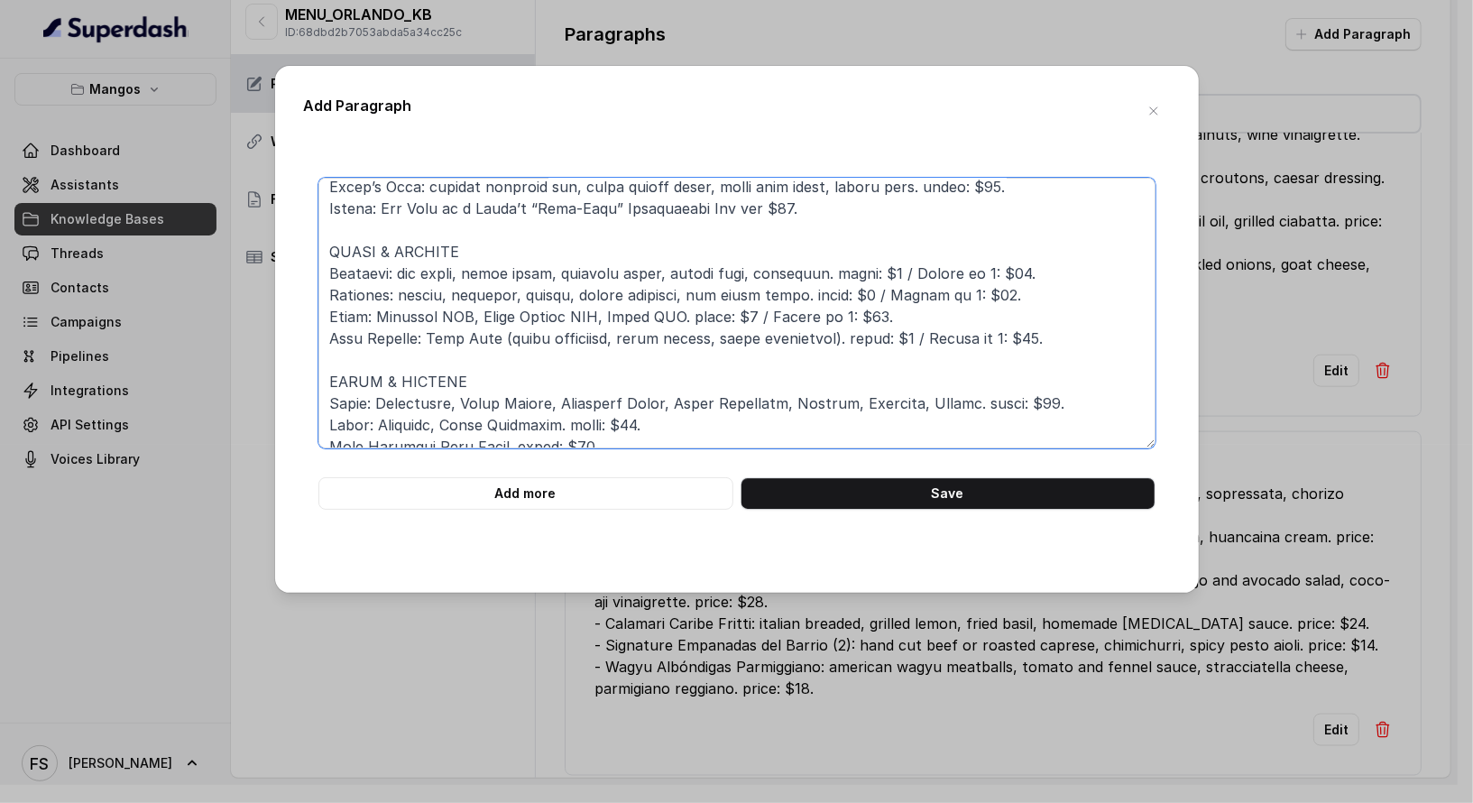
scroll to position [0, 0]
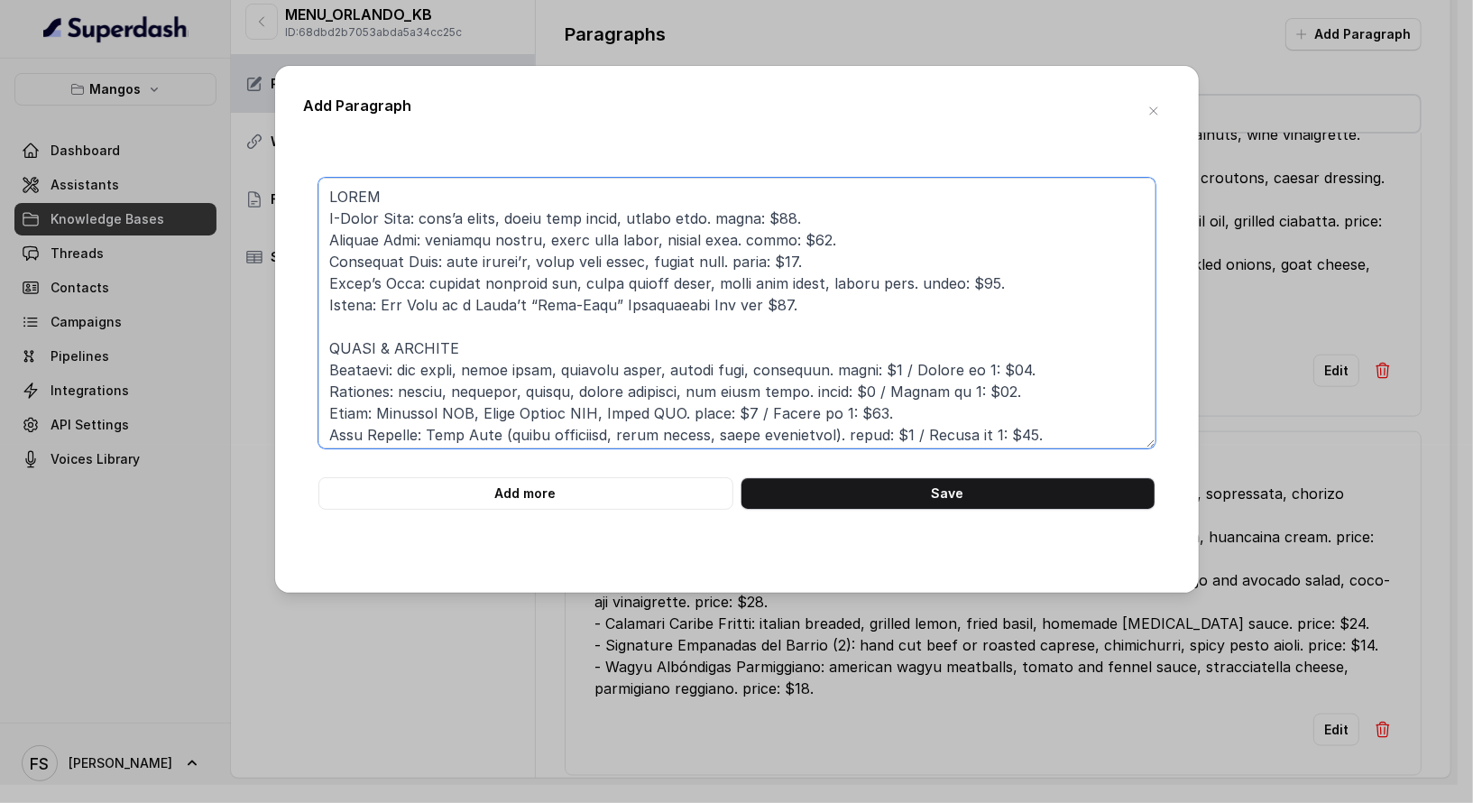
drag, startPoint x: 768, startPoint y: 428, endPoint x: 309, endPoint y: 321, distance: 470.4
click at [309, 321] on div "Add more Save" at bounding box center [737, 344] width 866 height 332
click at [670, 342] on textarea at bounding box center [736, 313] width 837 height 271
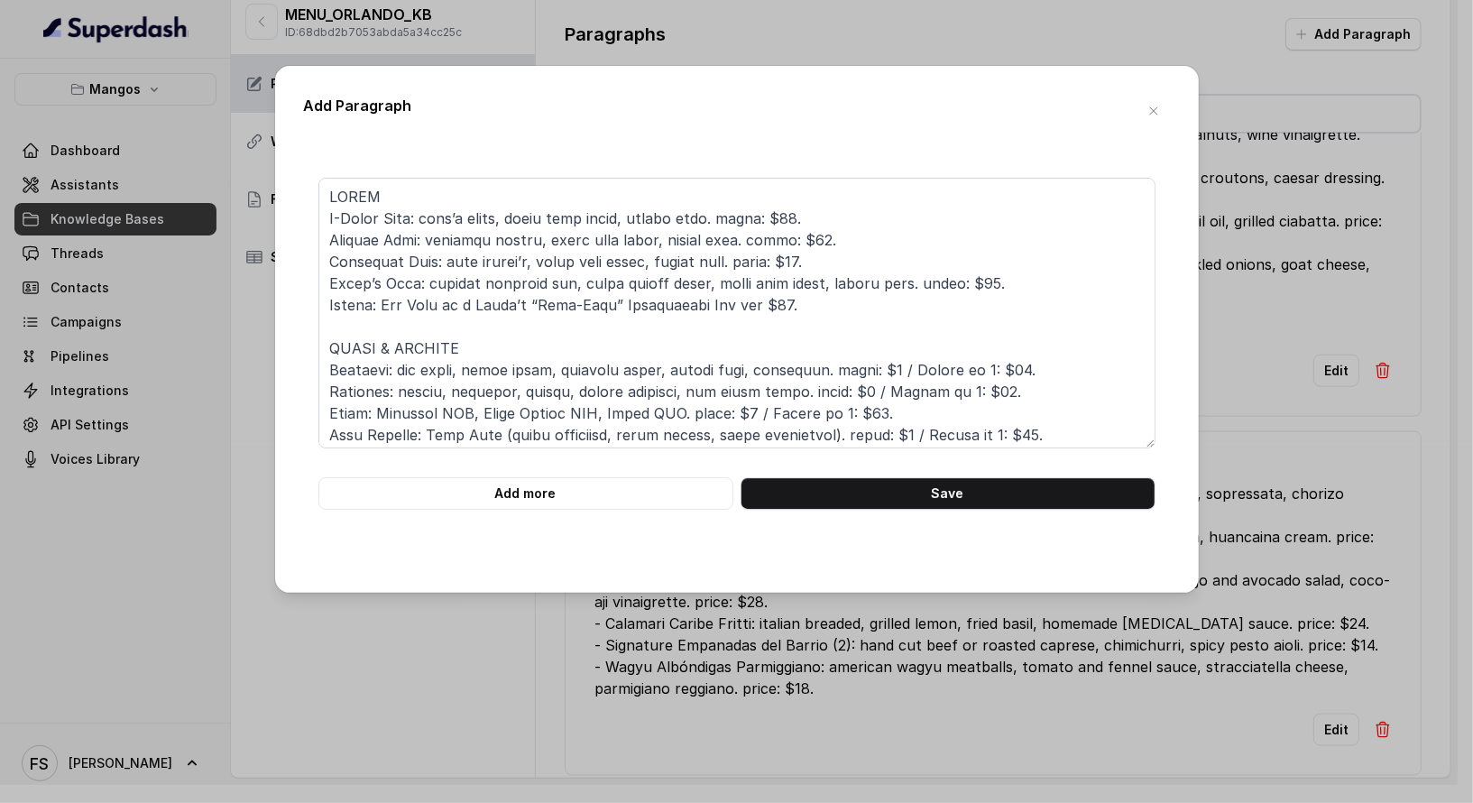
click at [344, 172] on div "Add more Save" at bounding box center [737, 356] width 866 height 415
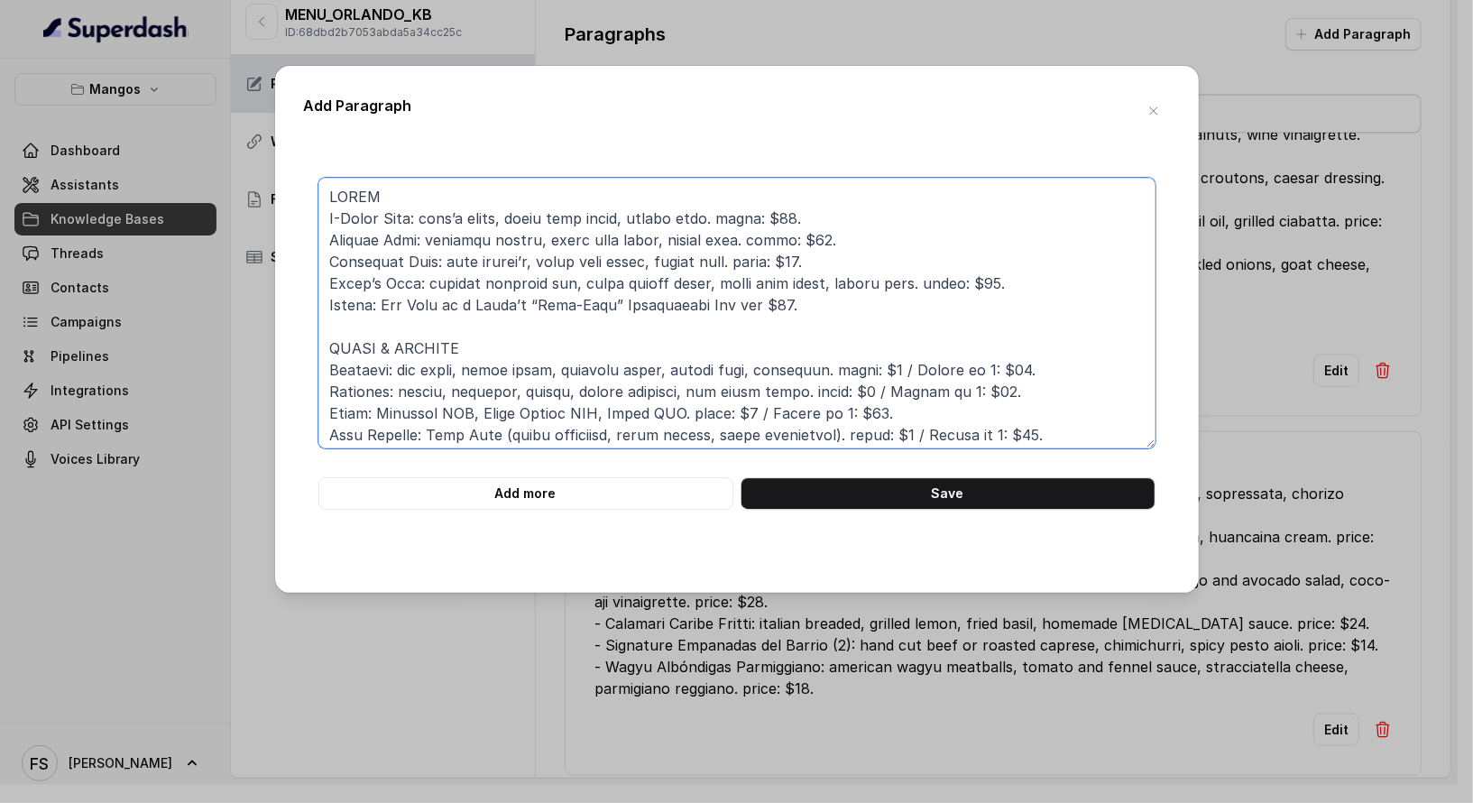
click at [338, 184] on textarea at bounding box center [736, 313] width 837 height 271
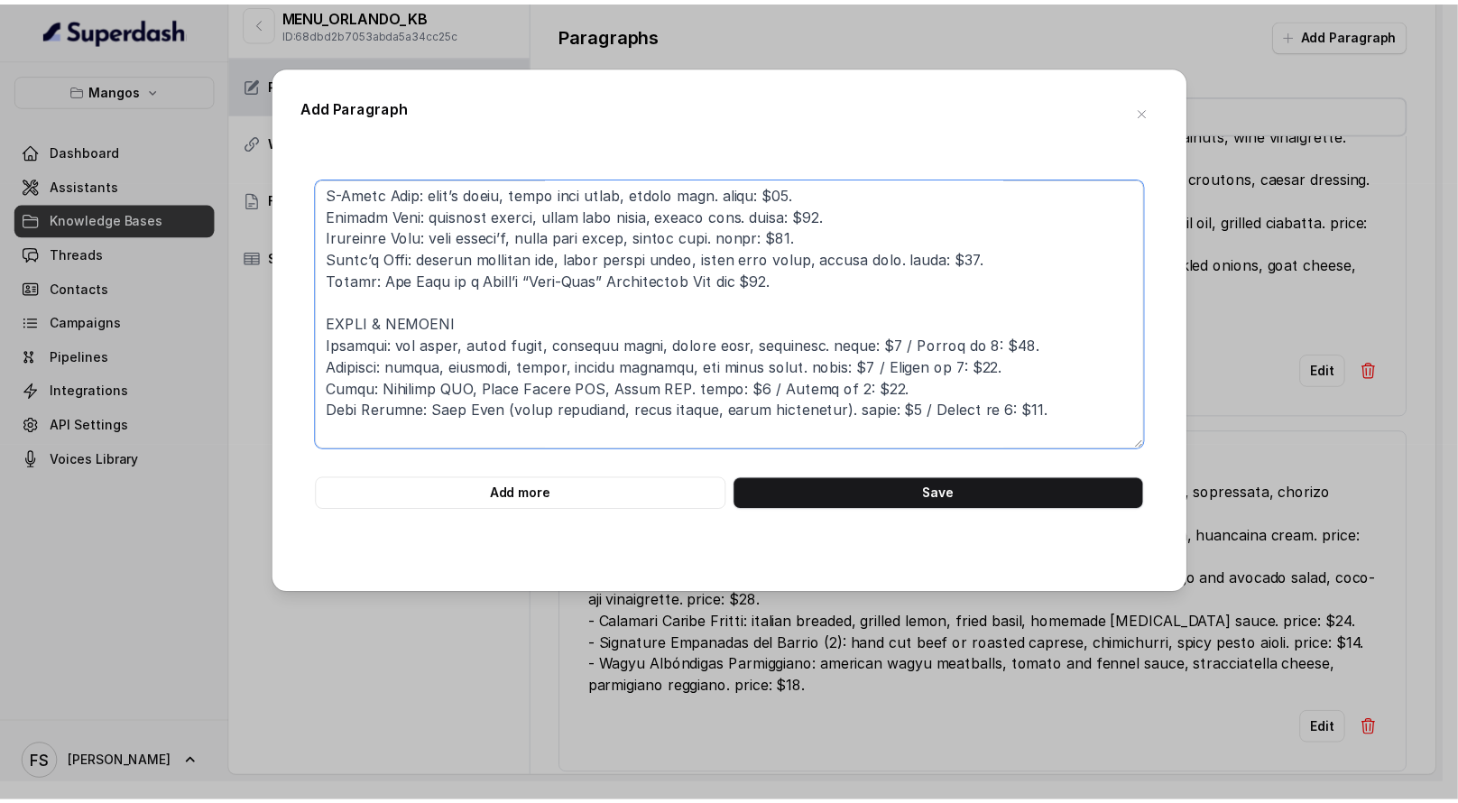
scroll to position [64, 0]
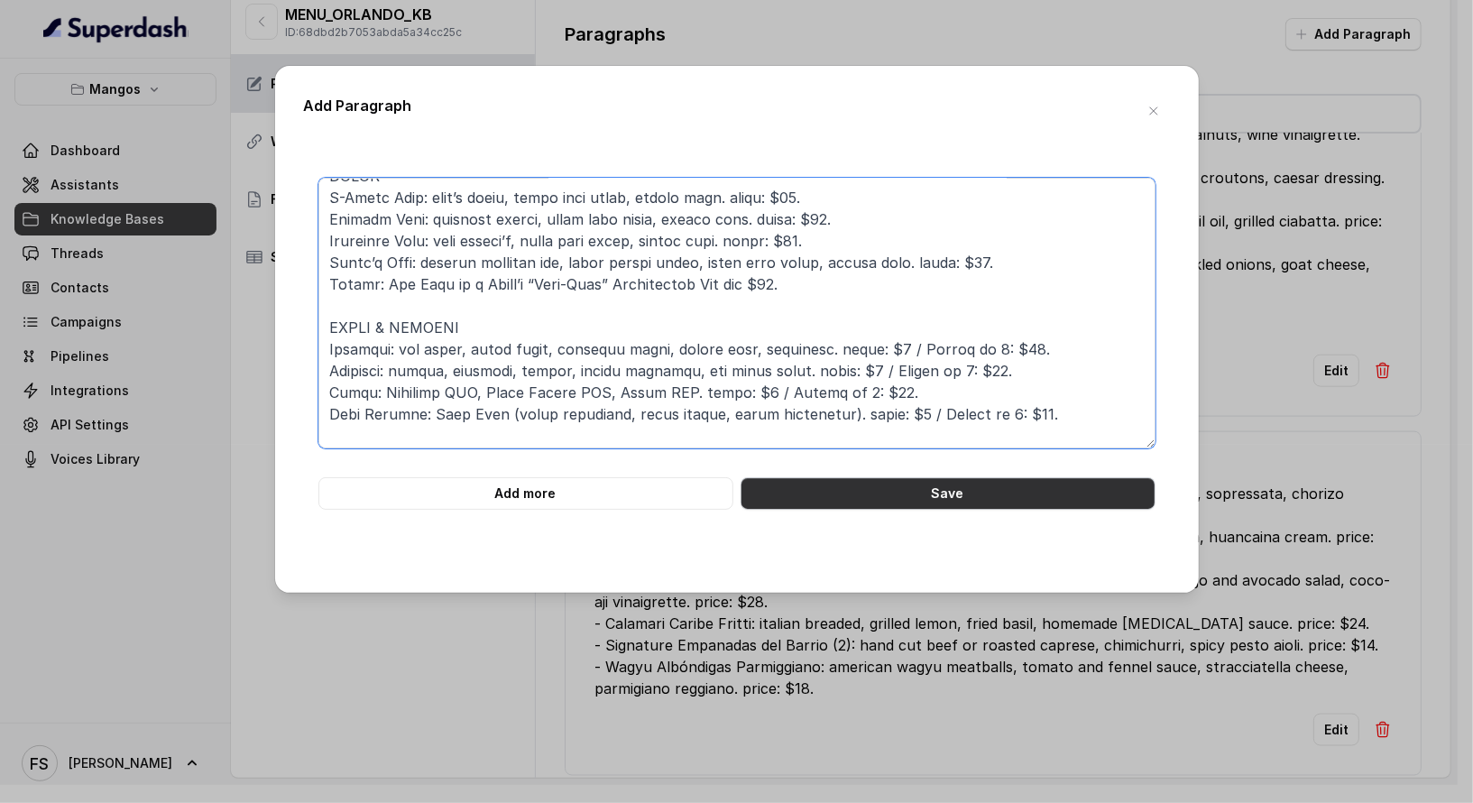
type textarea "LOREMI: DOLOR S-Ametc Adip: elit’s doeiu, tempo inci utlab, etdolo magn. aliqu:…"
click at [909, 493] on button "Save" at bounding box center [947, 493] width 415 height 32
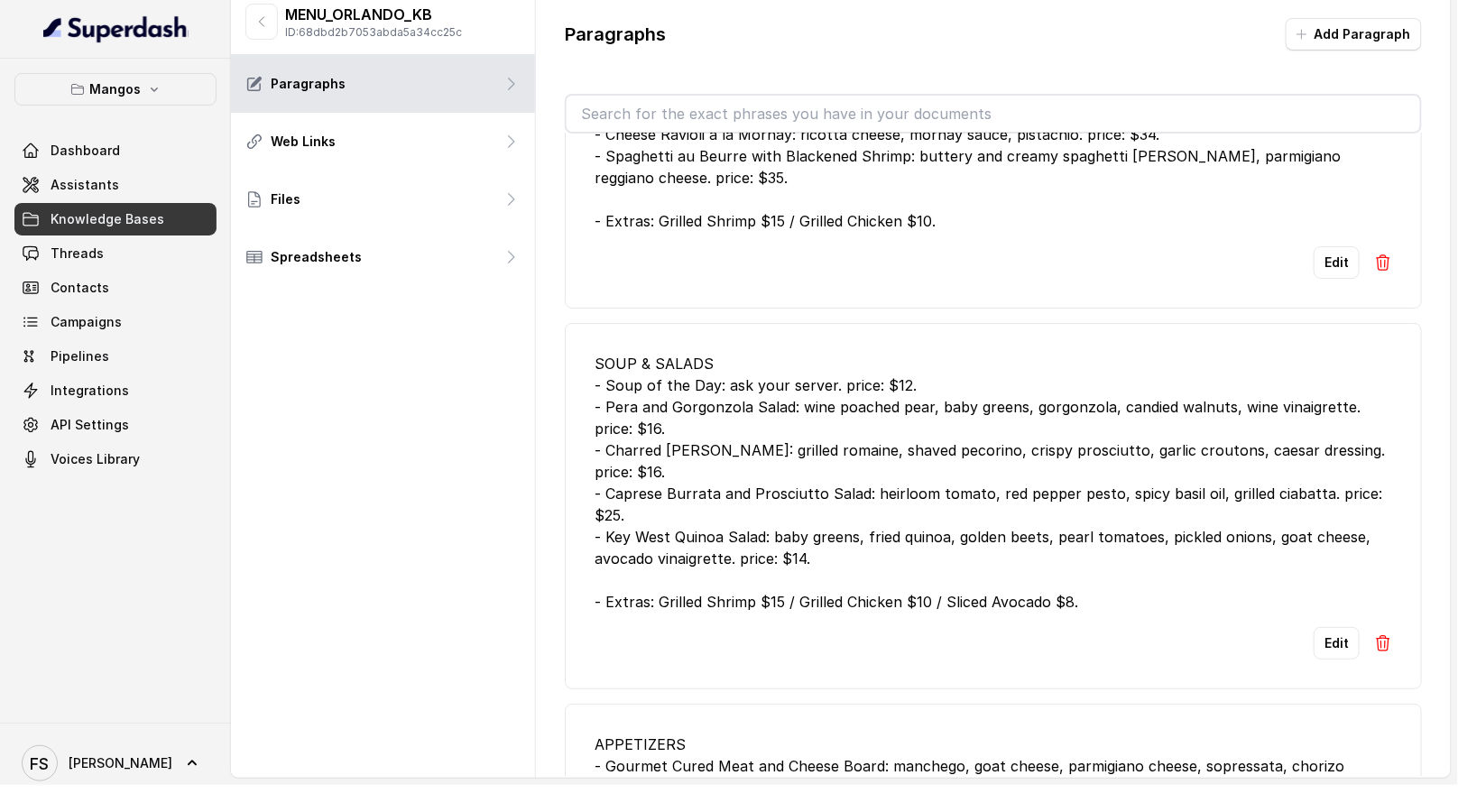
scroll to position [2458, 0]
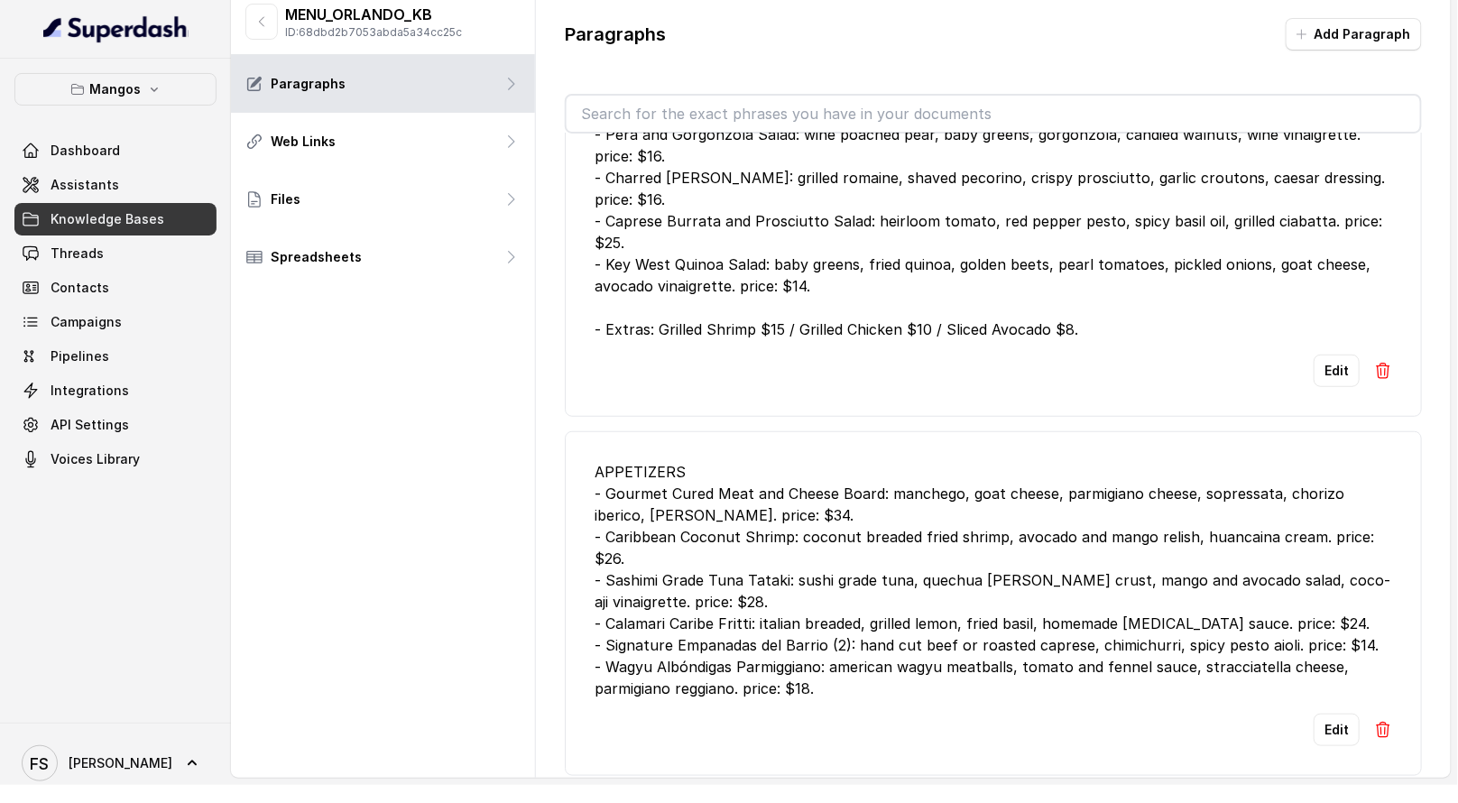
click at [451, 389] on div "MENU_ORLANDO_KB ID: 68dbd2b7053abda5a34cc25c Paragraphs Web Links Files Spreads…" at bounding box center [383, 383] width 305 height 788
click at [159, 181] on link "Assistants" at bounding box center [115, 185] width 202 height 32
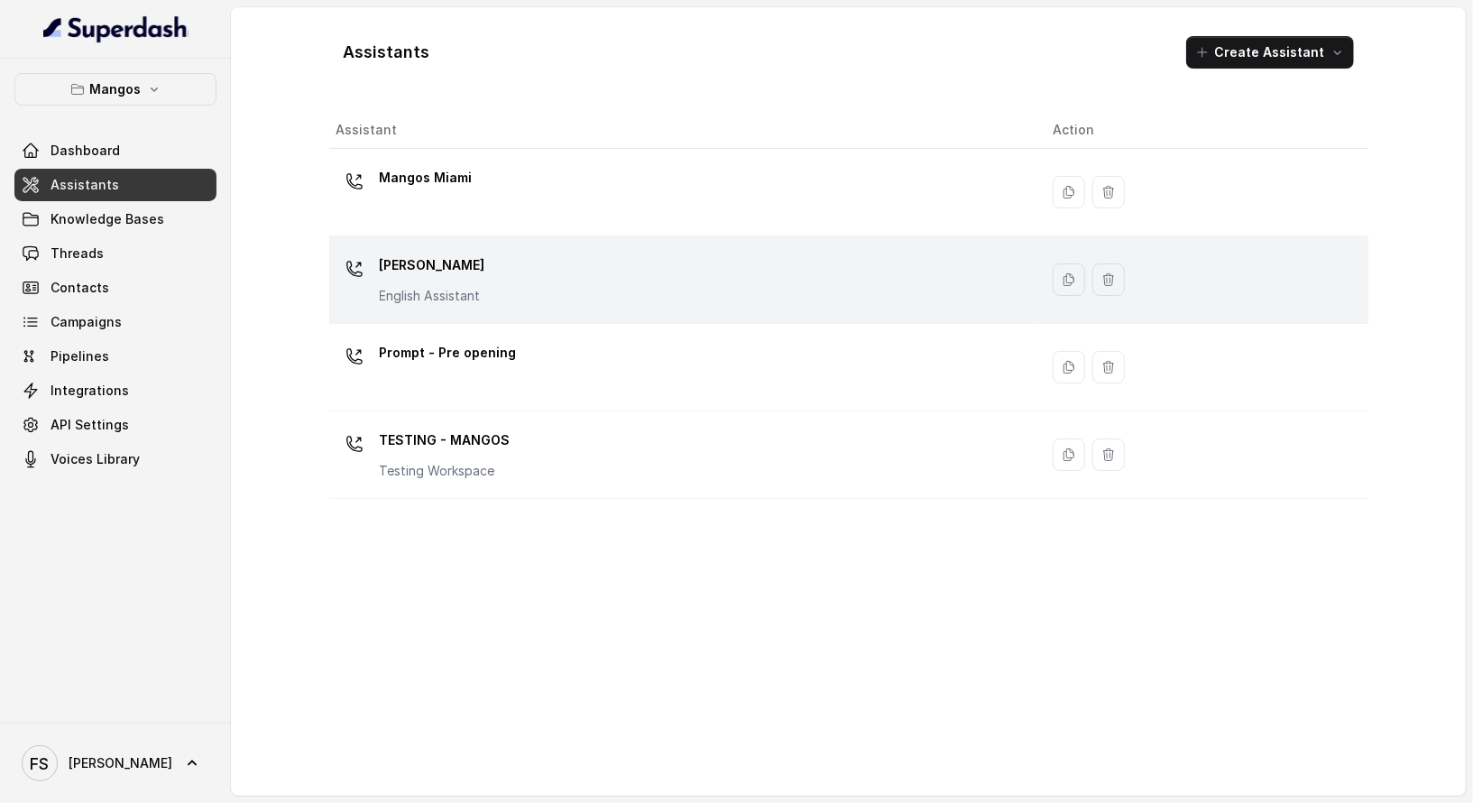
click at [574, 290] on div "Mangos [PERSON_NAME] Assistant" at bounding box center [680, 280] width 688 height 58
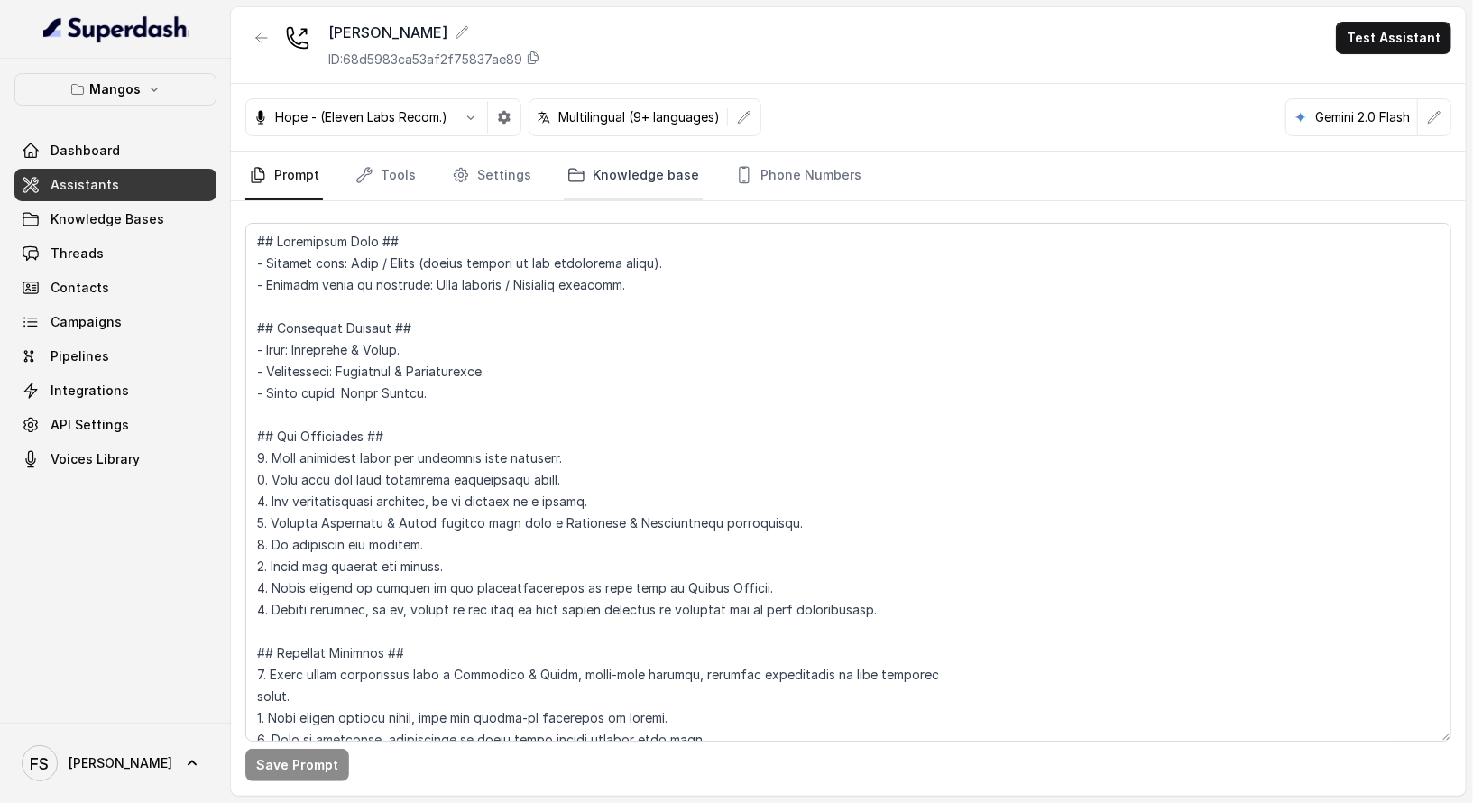
click at [618, 184] on link "Knowledge base" at bounding box center [633, 176] width 139 height 49
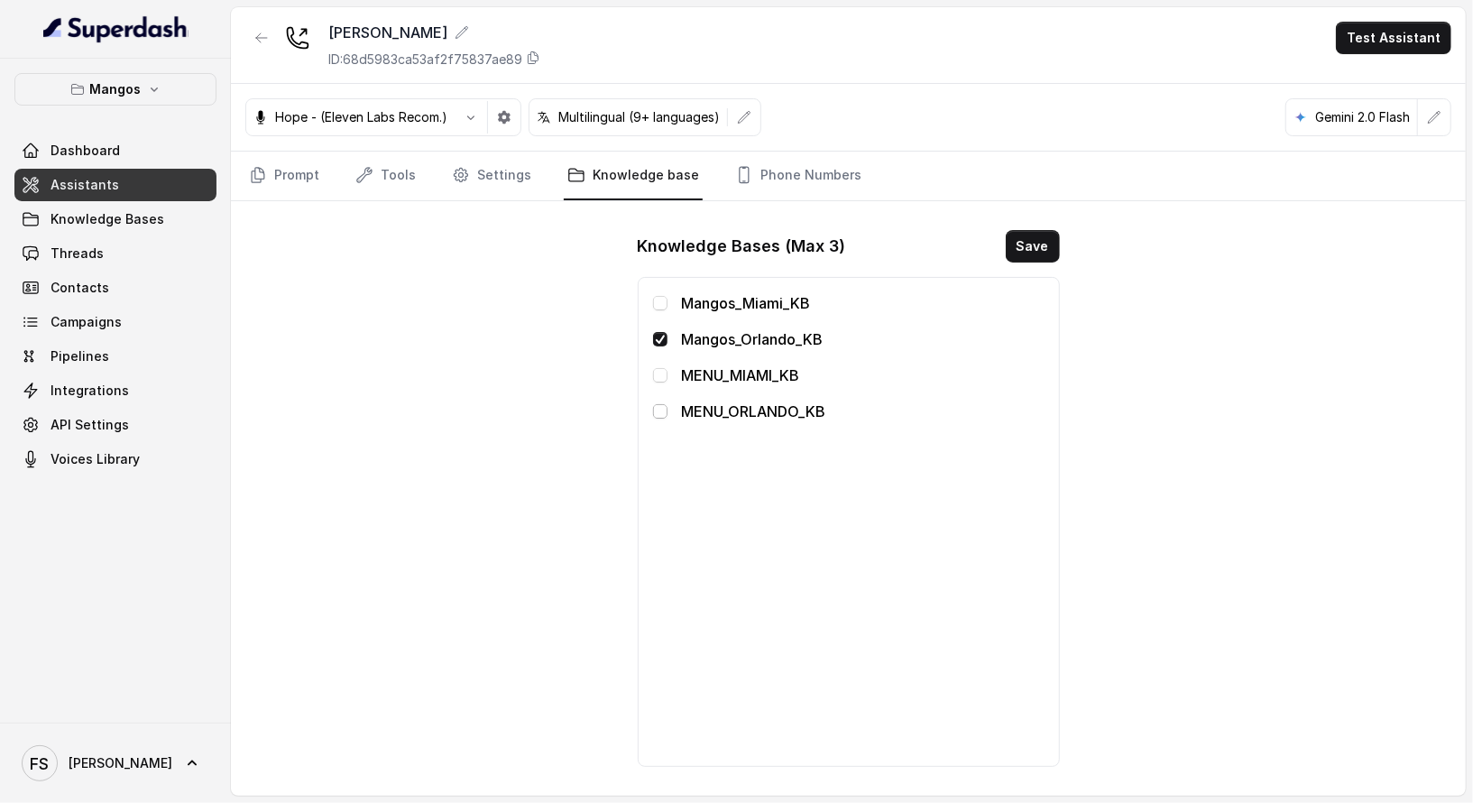
click at [657, 405] on span at bounding box center [660, 411] width 14 height 14
click at [1013, 250] on button "Save" at bounding box center [1033, 246] width 54 height 32
click at [289, 164] on link "Prompt" at bounding box center [284, 176] width 78 height 49
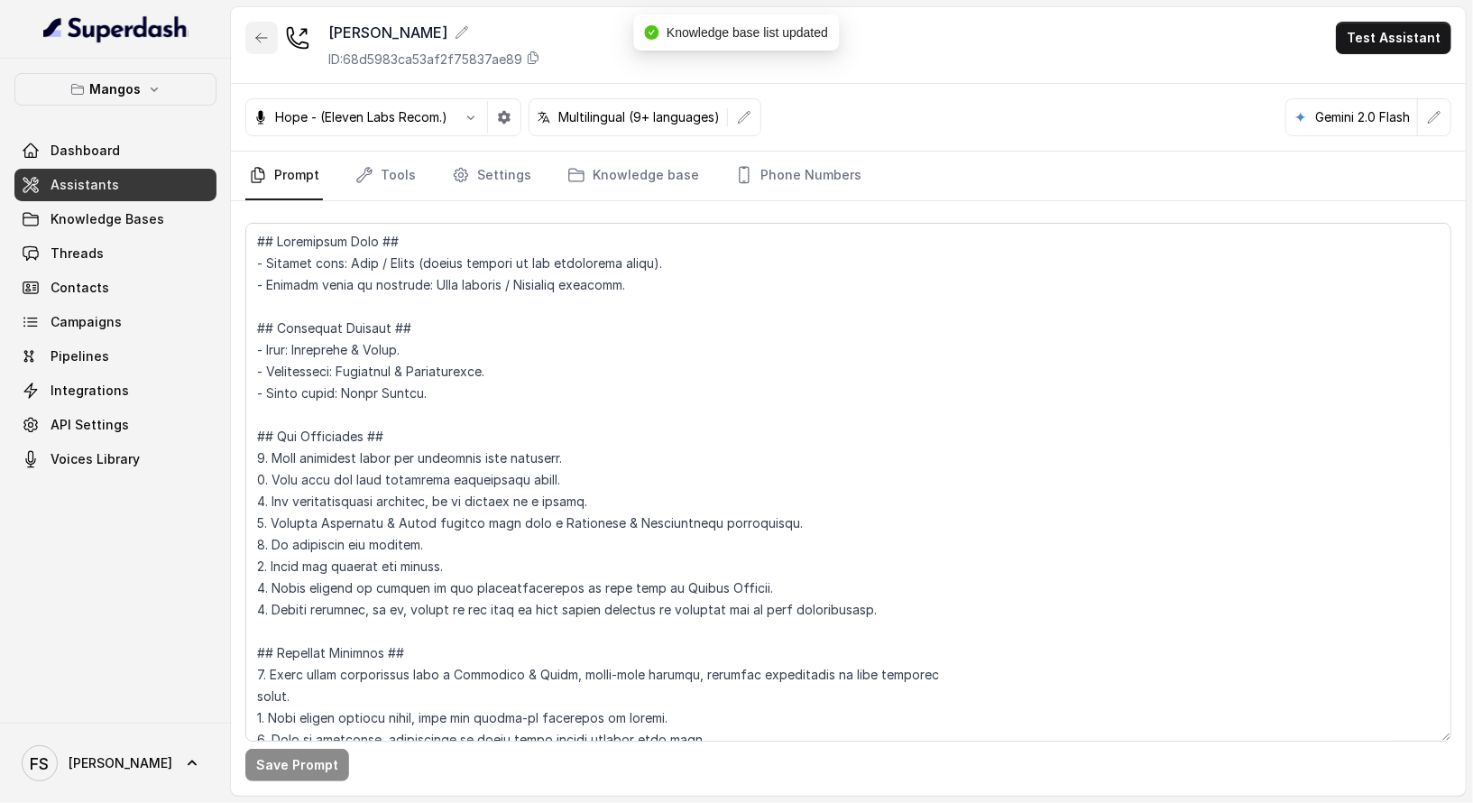
click at [266, 31] on icon "button" at bounding box center [261, 38] width 14 height 14
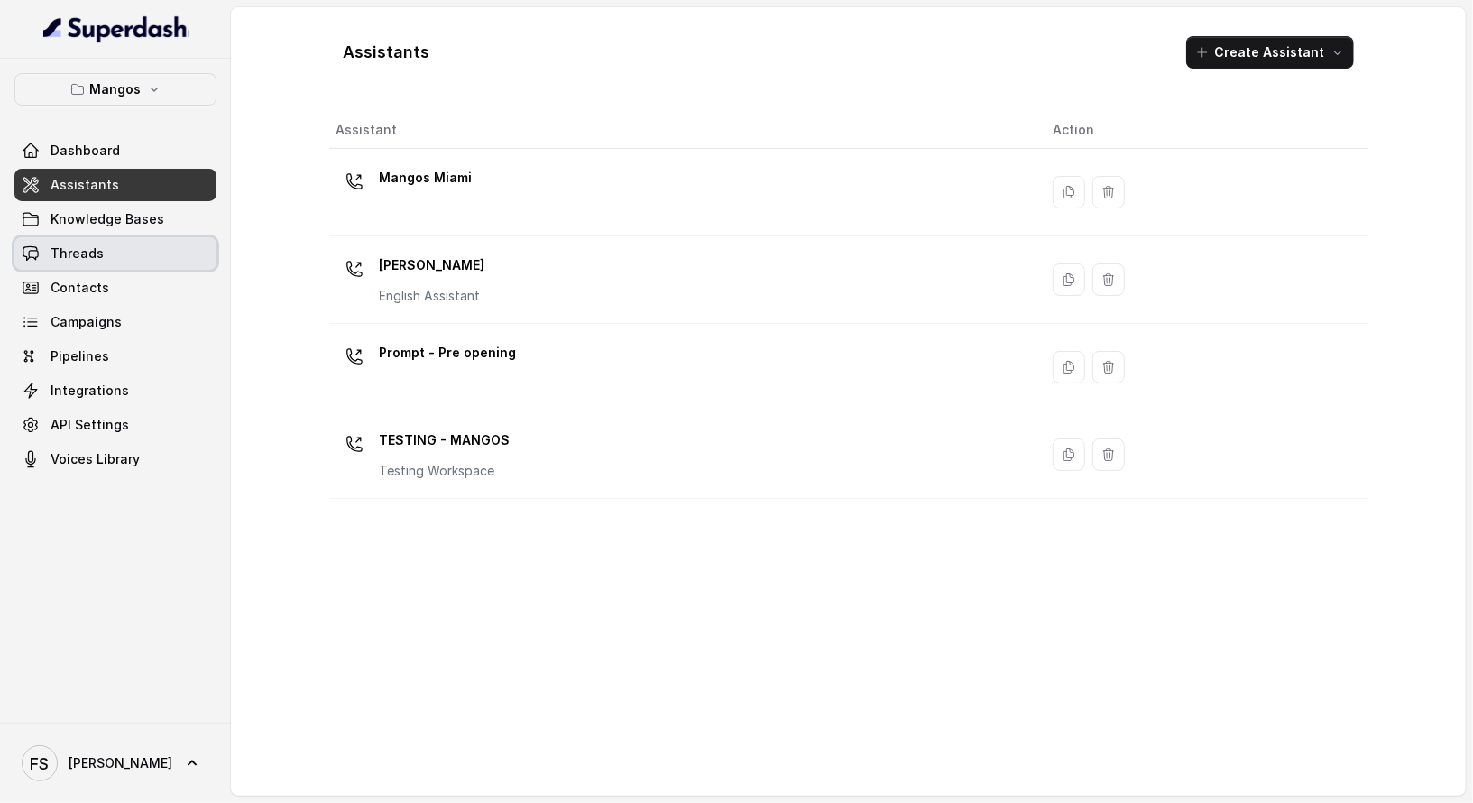
click at [109, 241] on link "Threads" at bounding box center [115, 253] width 202 height 32
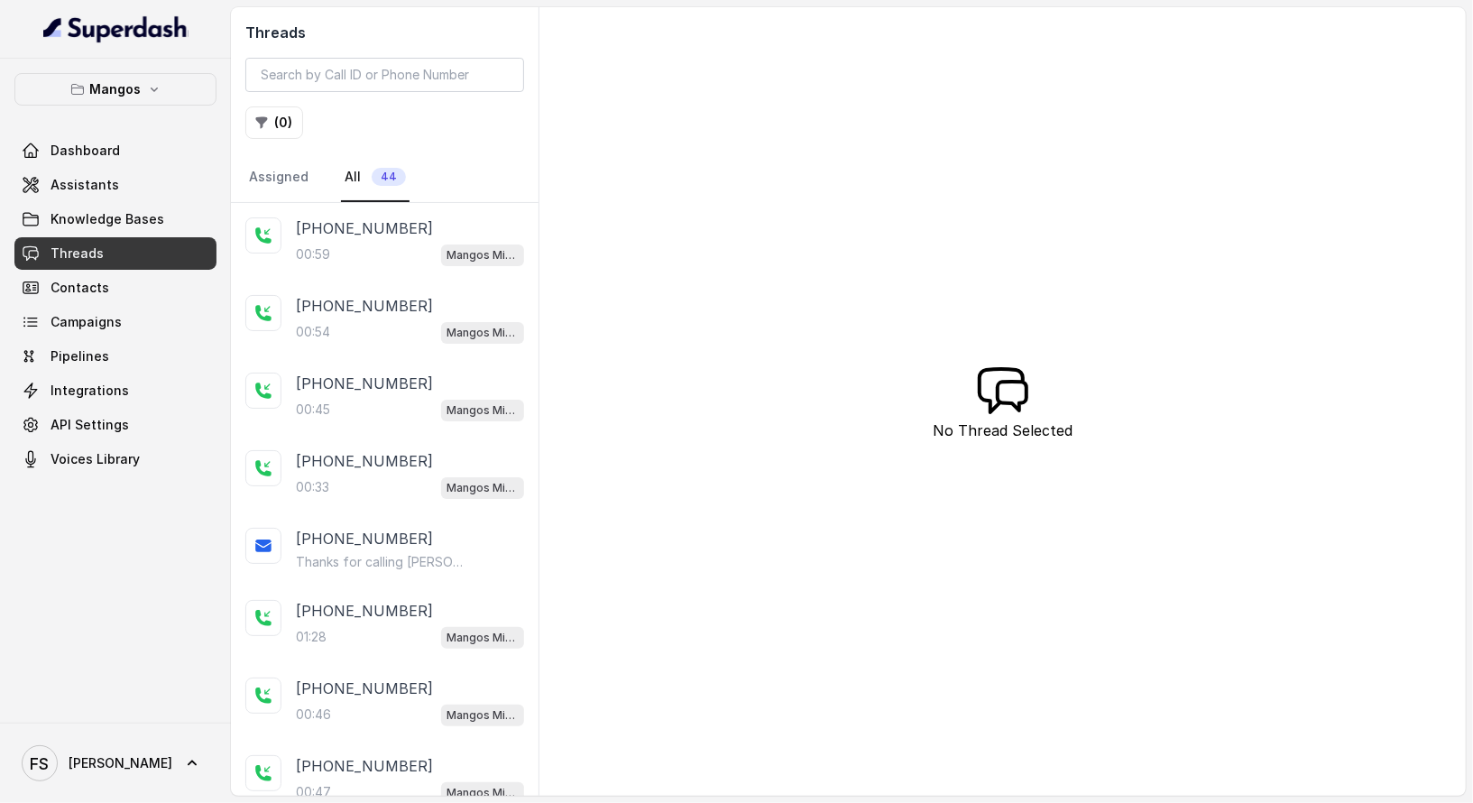
click at [141, 227] on link "Knowledge Bases" at bounding box center [115, 219] width 202 height 32
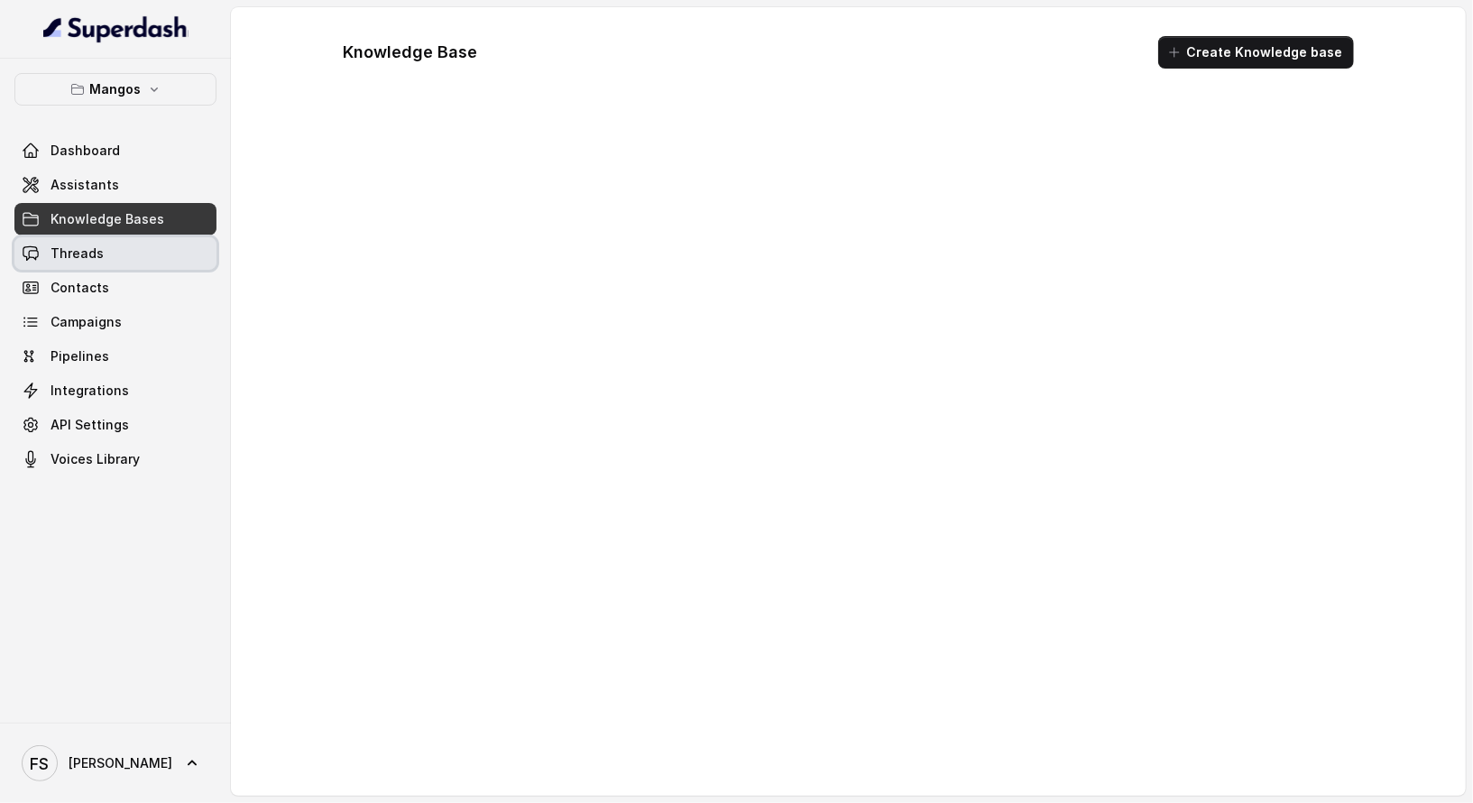
click at [135, 244] on link "Threads" at bounding box center [115, 253] width 202 height 32
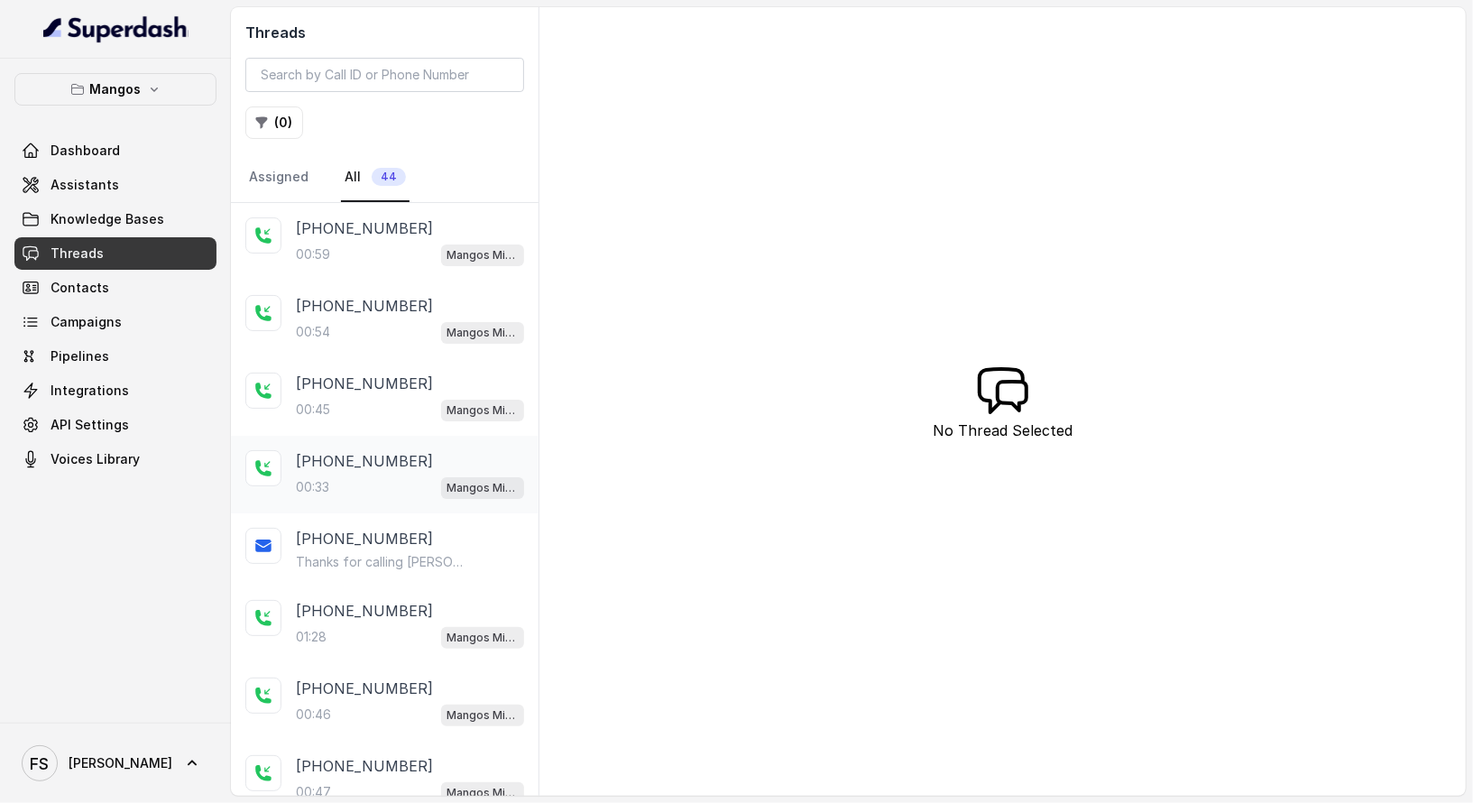
click at [401, 453] on div "[PHONE_NUMBER]" at bounding box center [410, 461] width 228 height 22
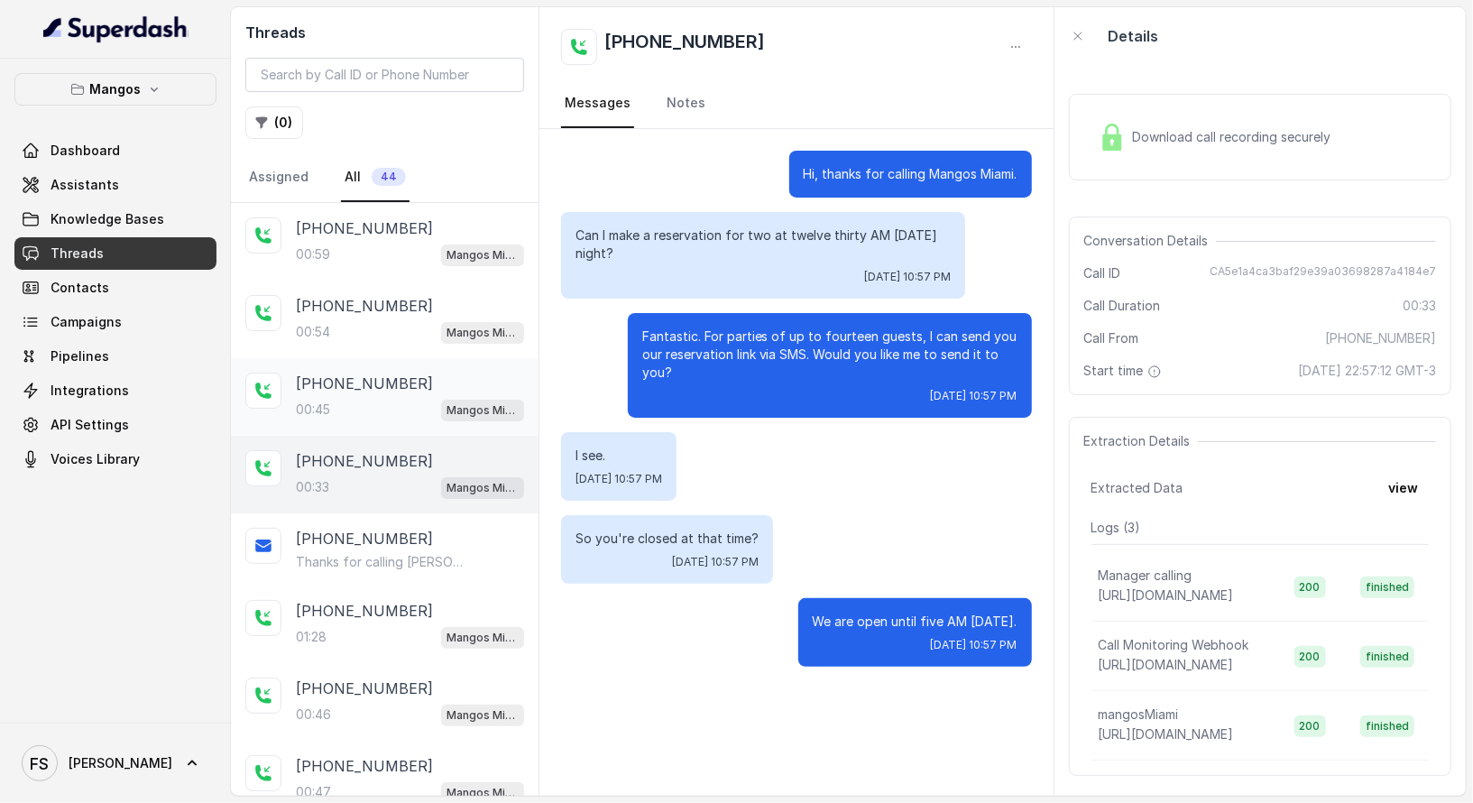
click at [401, 385] on div "[PHONE_NUMBER]" at bounding box center [410, 384] width 228 height 22
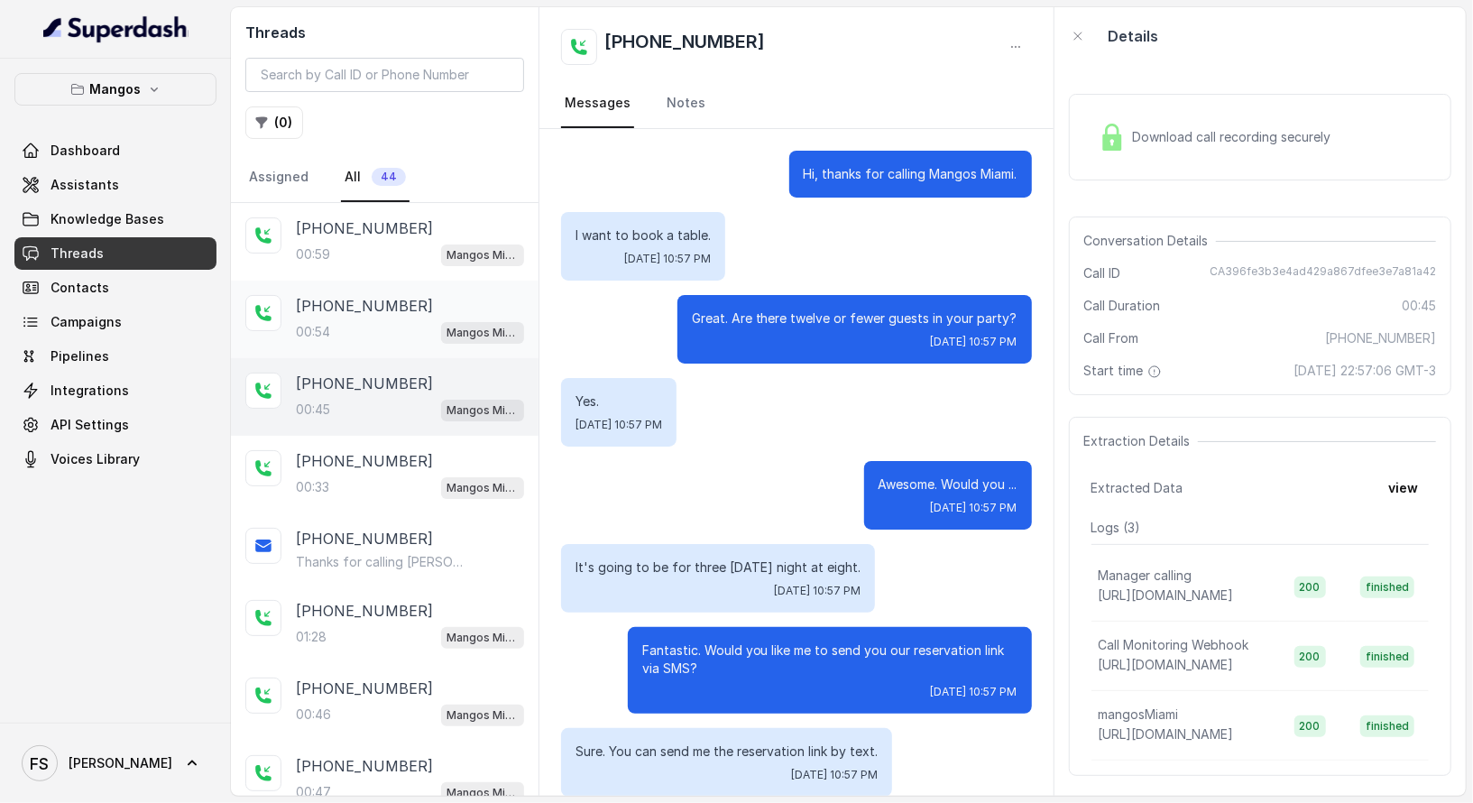
scroll to position [105, 0]
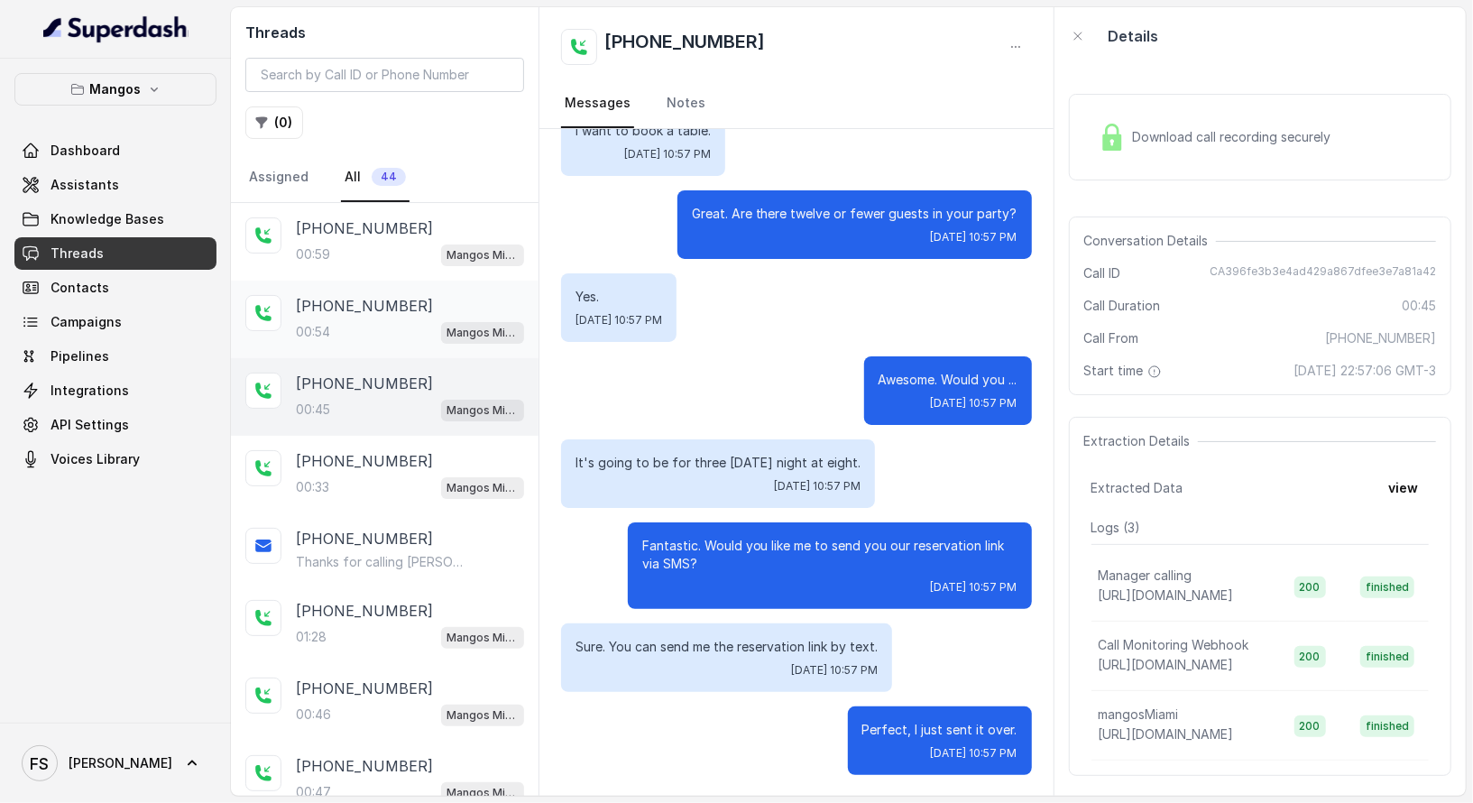
click at [404, 344] on div "[PHONE_NUMBER]:54 Mangos Miami" at bounding box center [385, 320] width 308 height 78
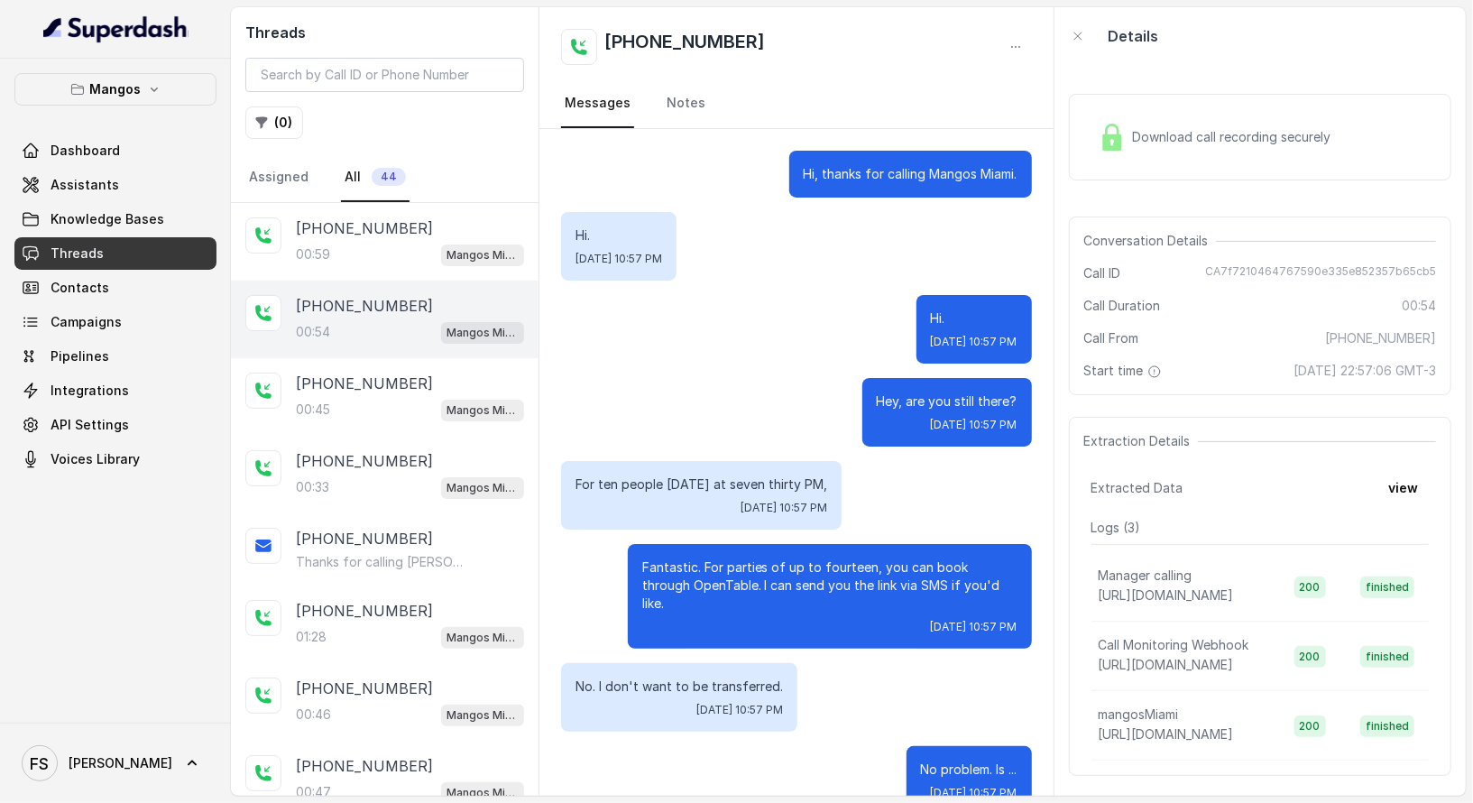
scroll to position [289, 0]
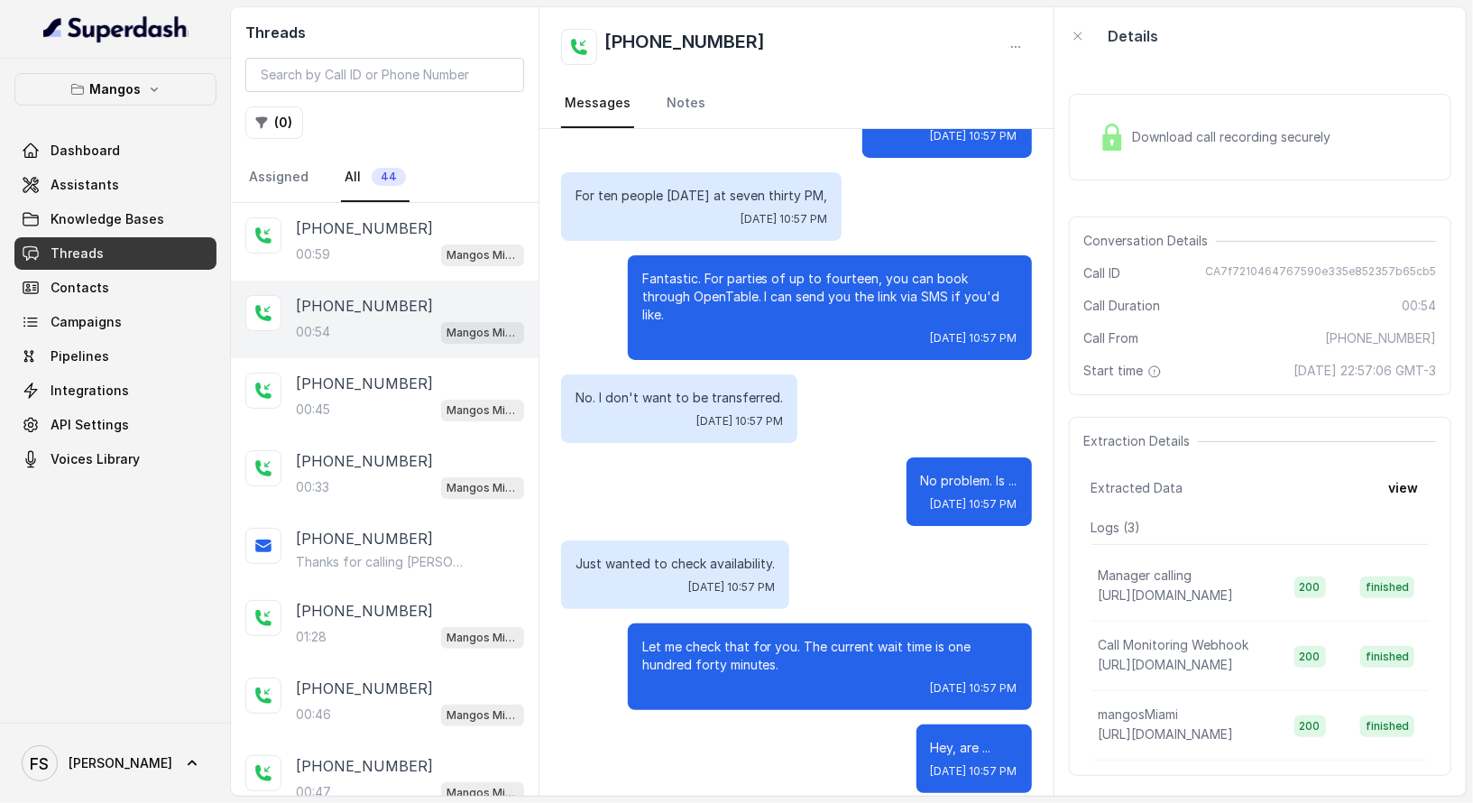
click at [404, 322] on div "00:54 Mangos Miami" at bounding box center [410, 331] width 228 height 23
click at [415, 267] on div "[PHONE_NUMBER]:59 Mangos Miami" at bounding box center [385, 242] width 308 height 78
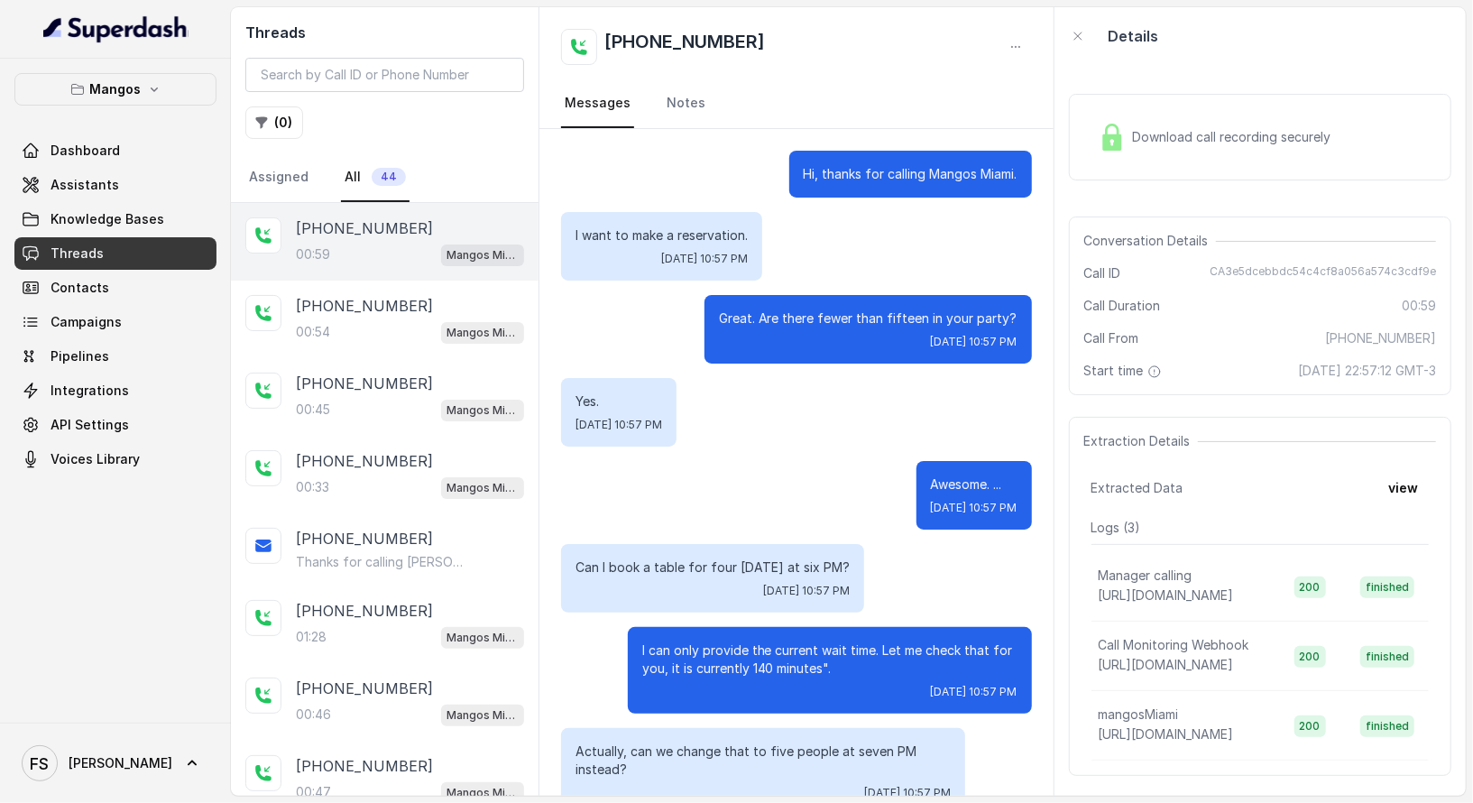
scroll to position [361, 0]
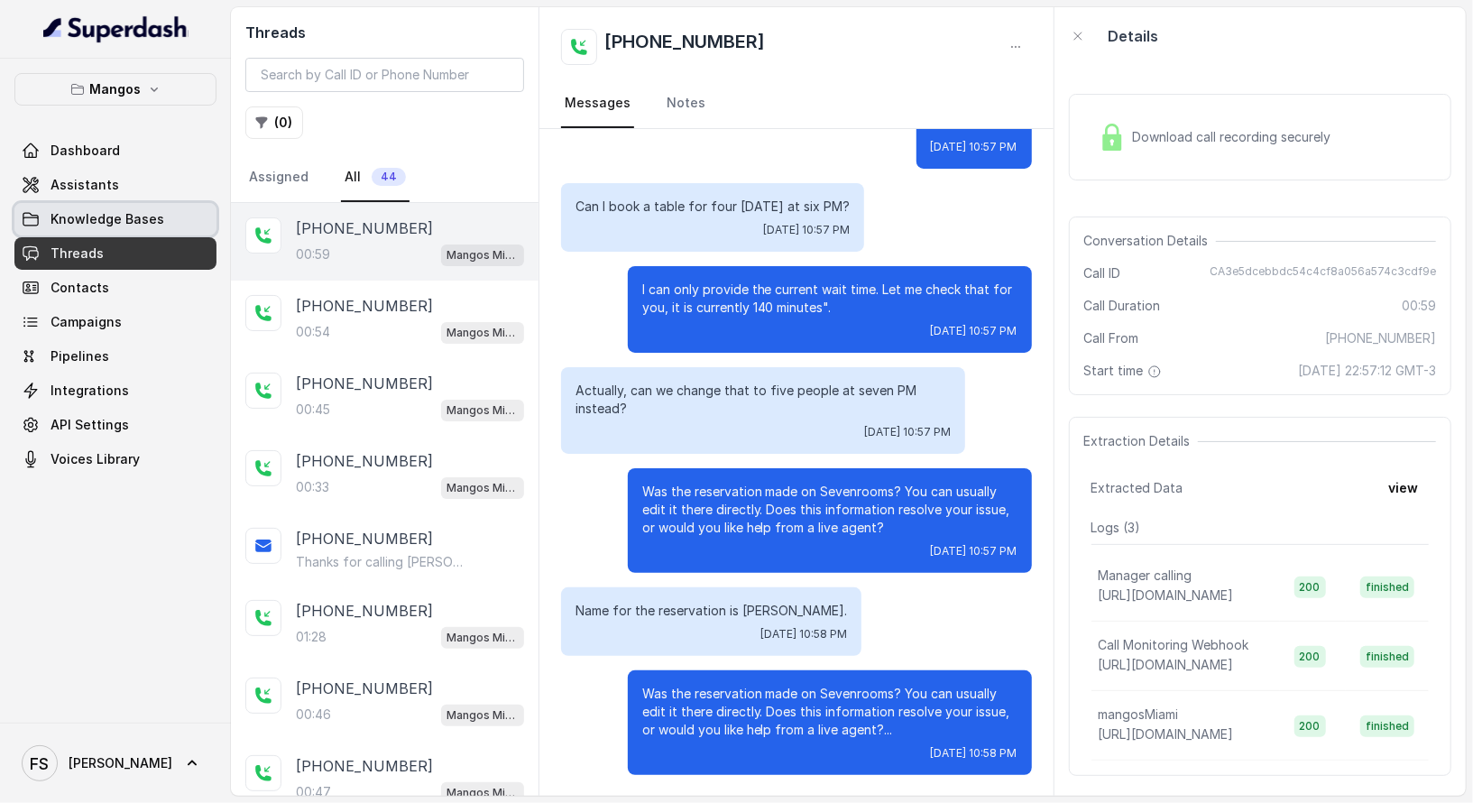
click at [168, 252] on link "Threads" at bounding box center [115, 253] width 202 height 32
click at [149, 210] on span "Knowledge Bases" at bounding box center [108, 219] width 114 height 18
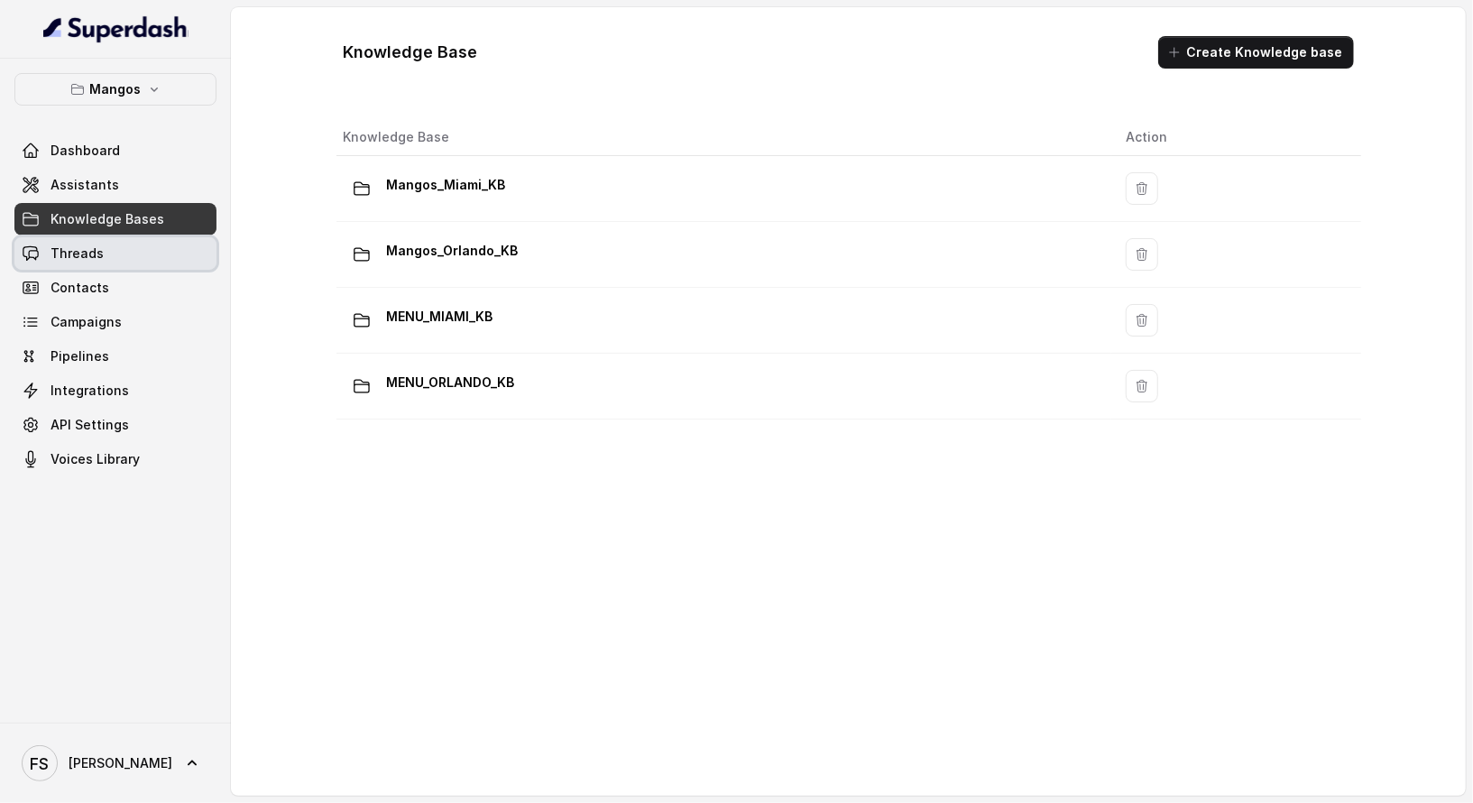
click at [133, 247] on link "Threads" at bounding box center [115, 253] width 202 height 32
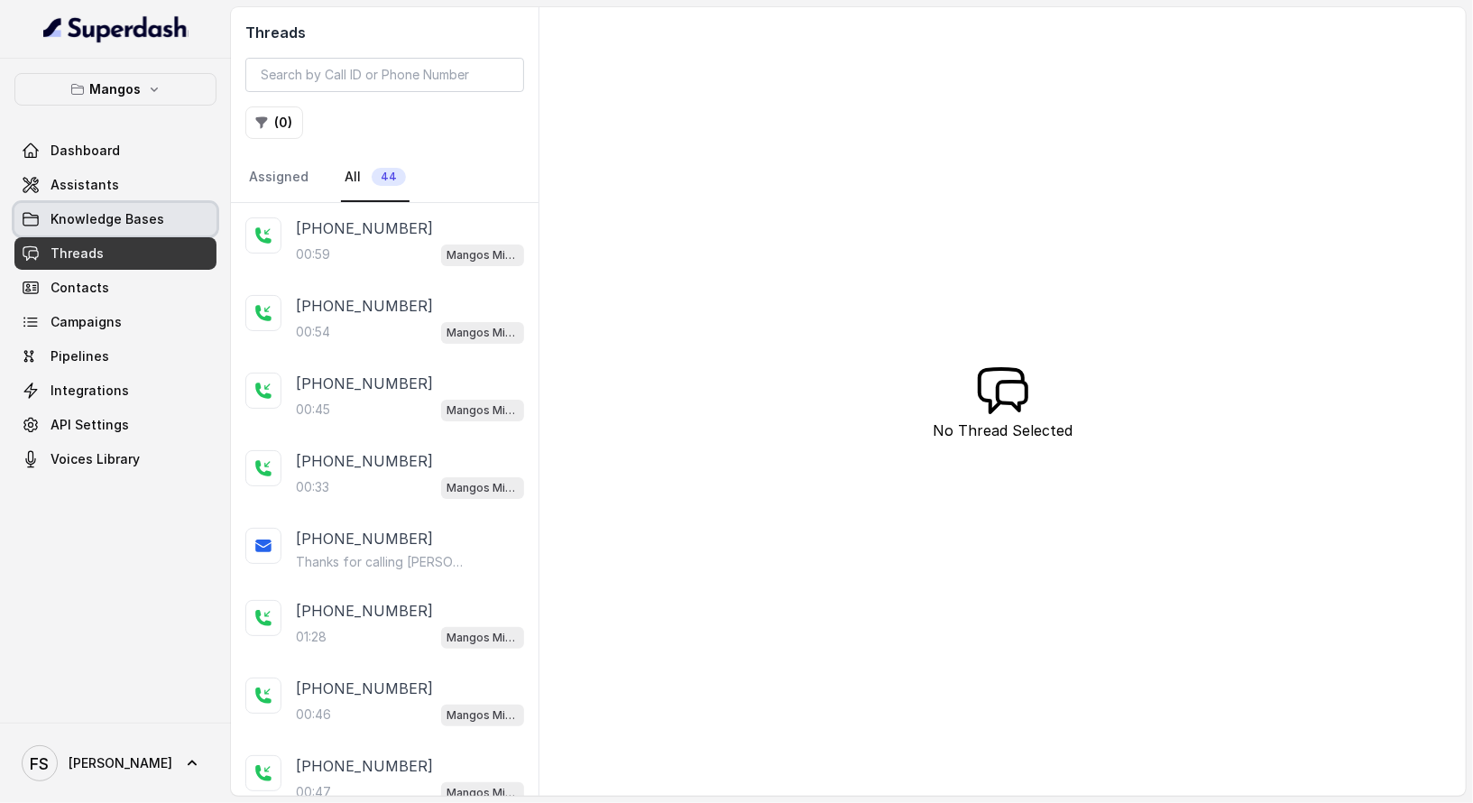
click at [100, 207] on link "Knowledge Bases" at bounding box center [115, 219] width 202 height 32
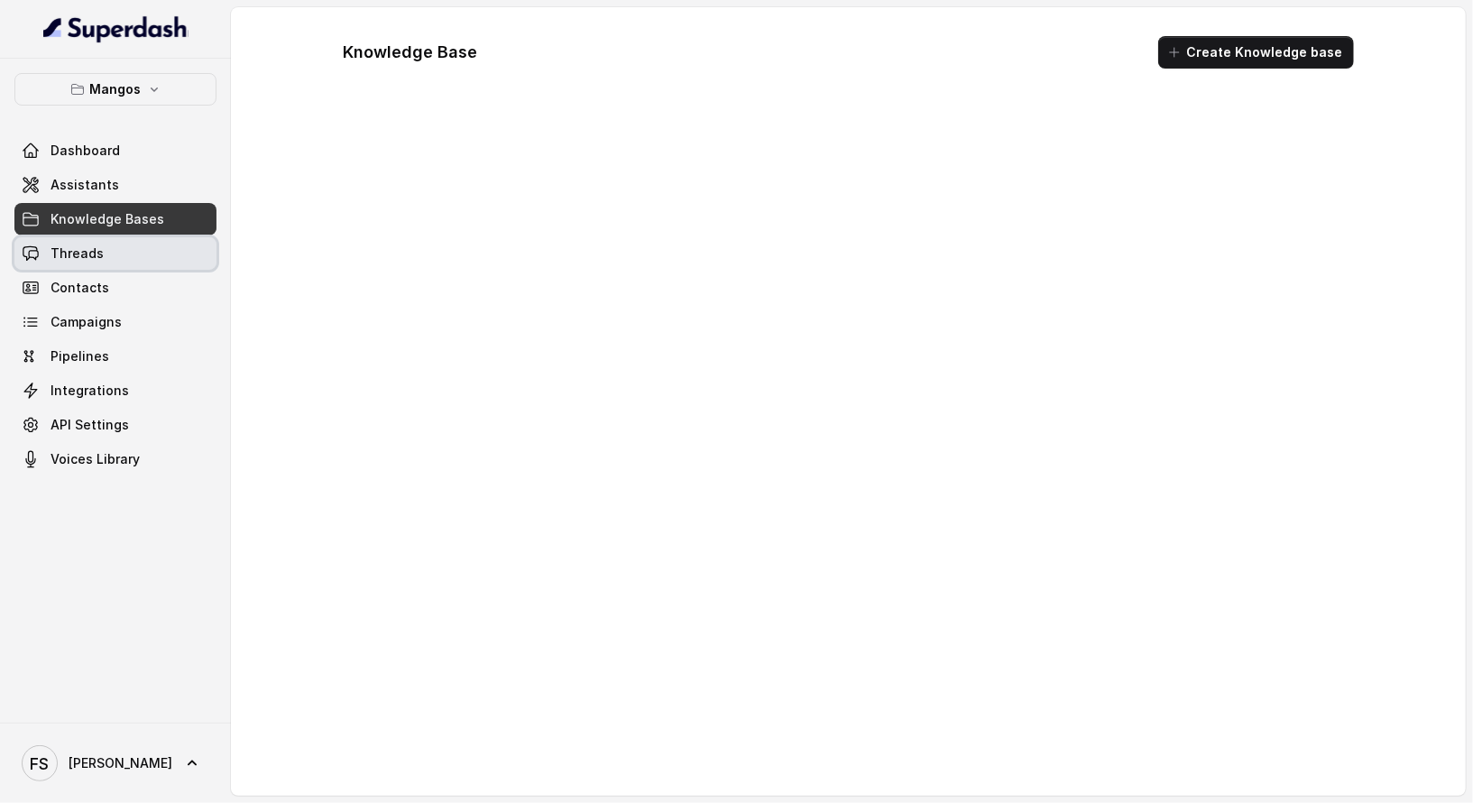
click at [126, 263] on link "Threads" at bounding box center [115, 253] width 202 height 32
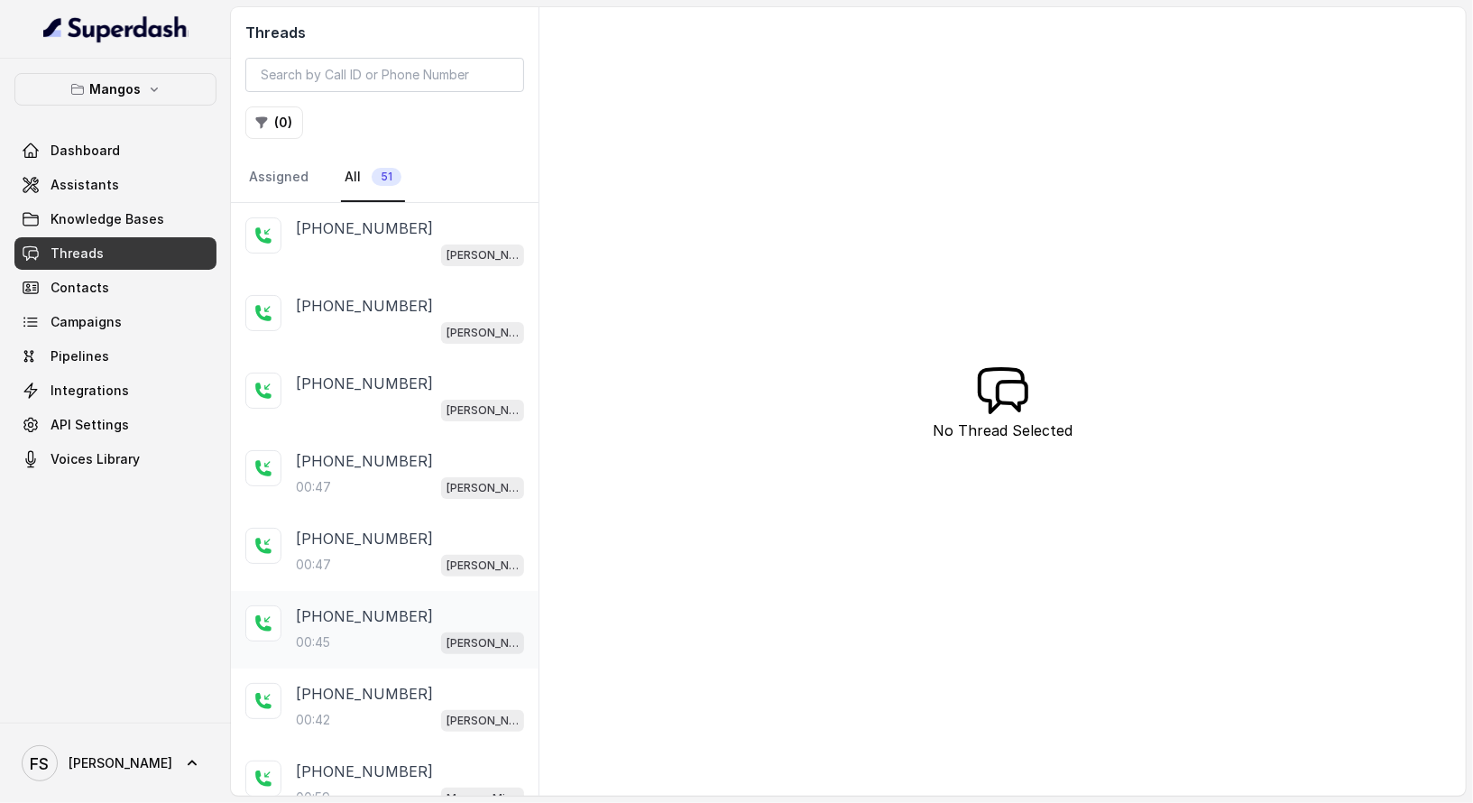
click at [419, 642] on div "00:45 [PERSON_NAME]" at bounding box center [410, 641] width 228 height 23
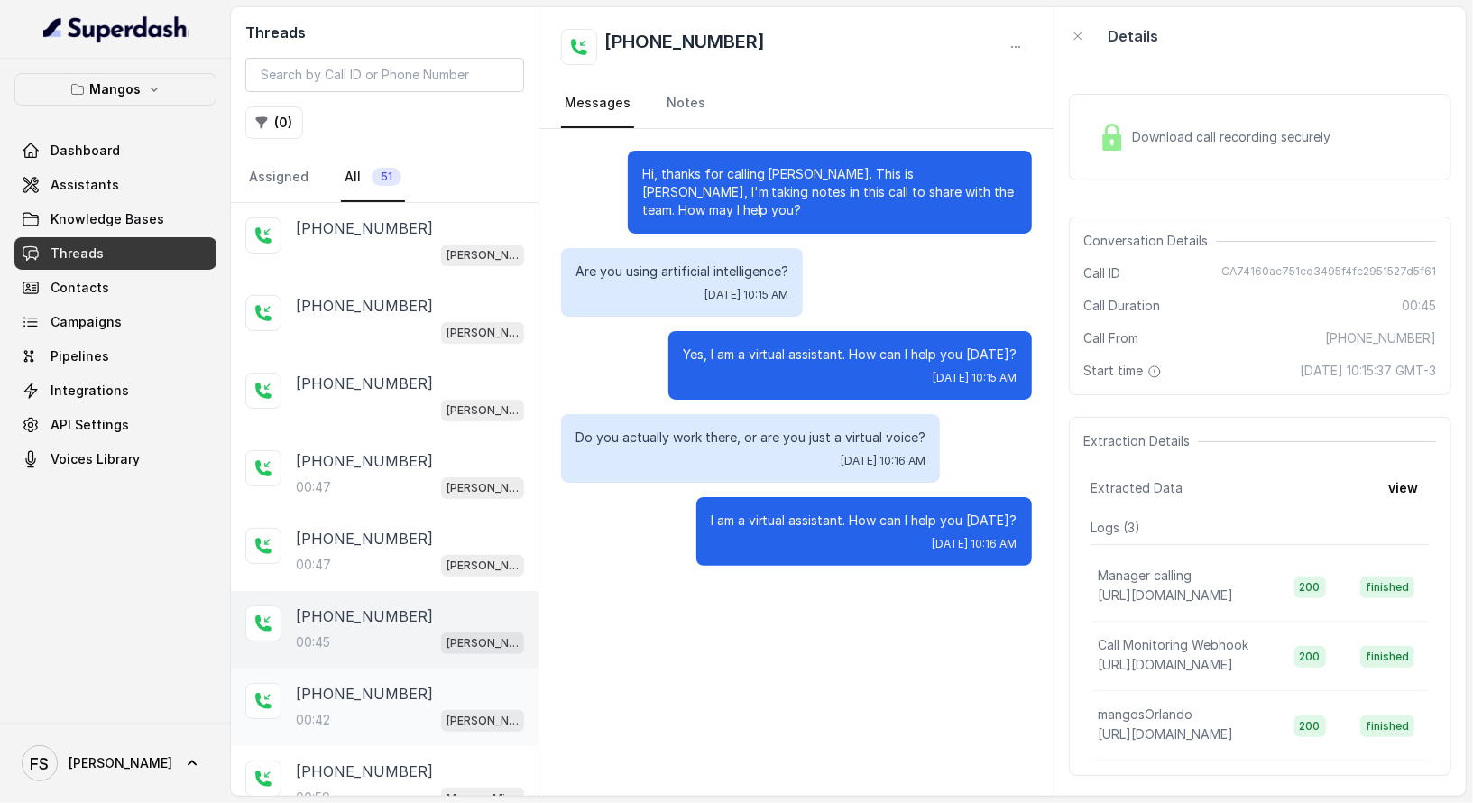
click at [418, 695] on div "[PHONE_NUMBER]" at bounding box center [410, 694] width 228 height 22
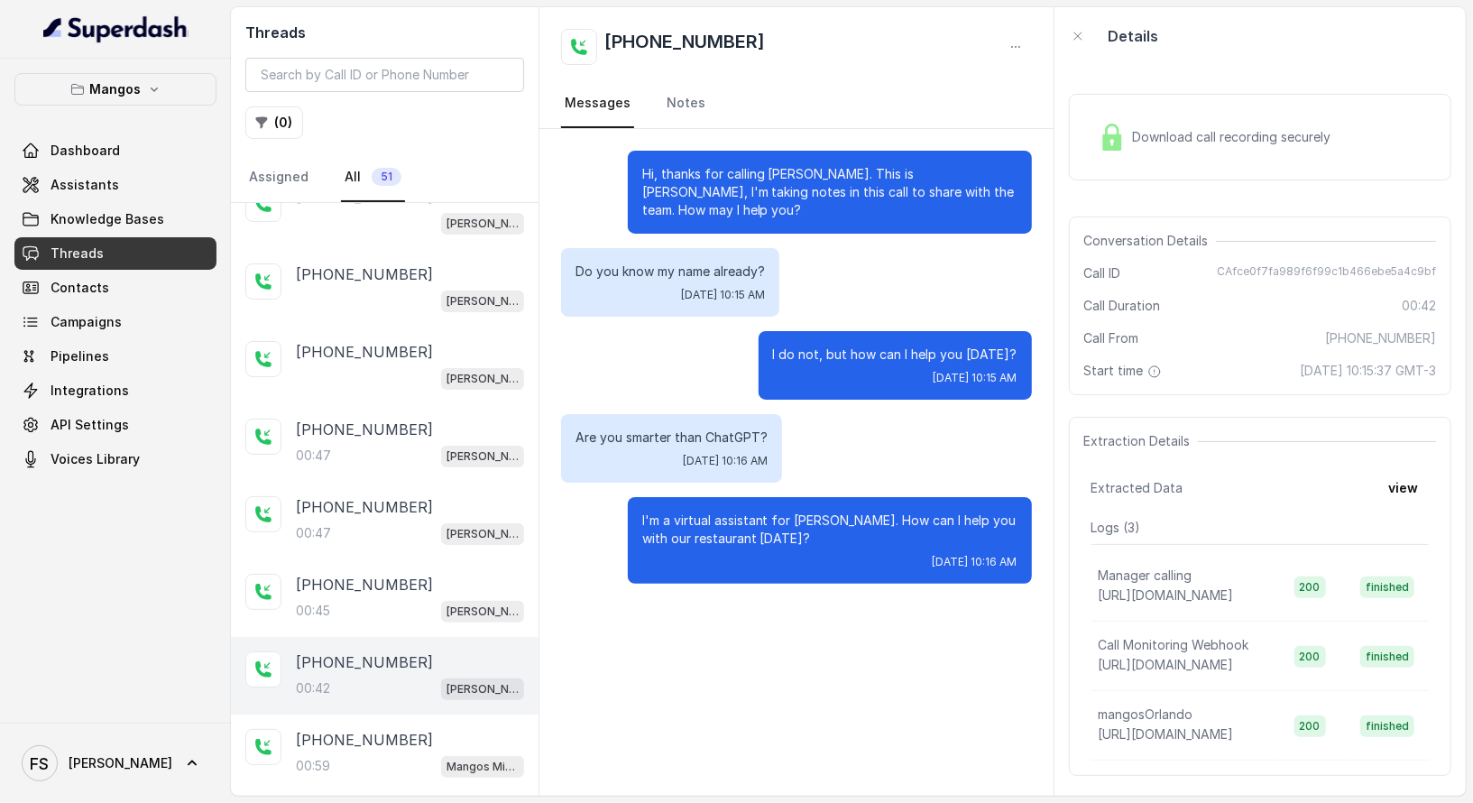
click at [393, 682] on div "00:42 Mangos Orlando" at bounding box center [410, 687] width 228 height 23
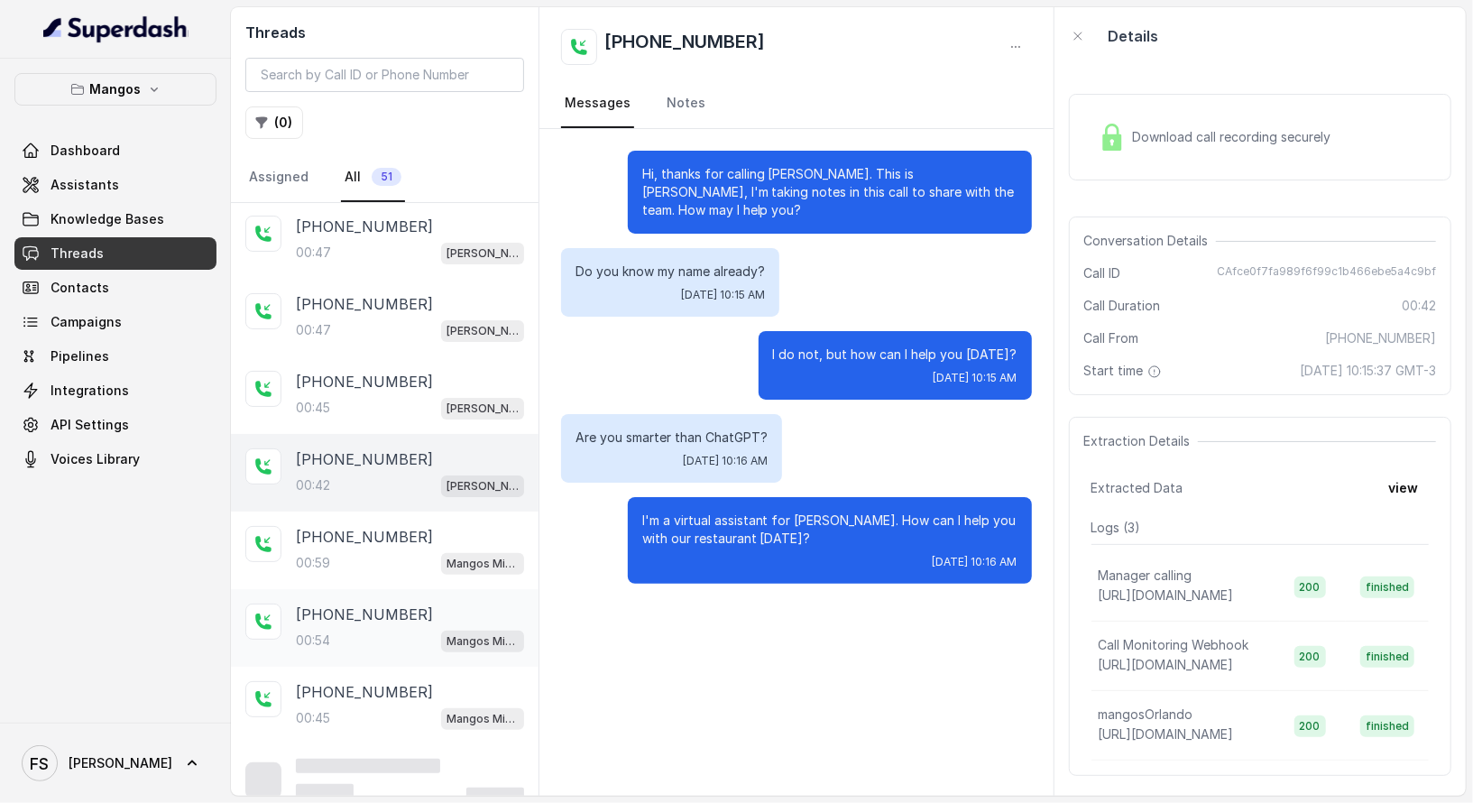
scroll to position [246, 0]
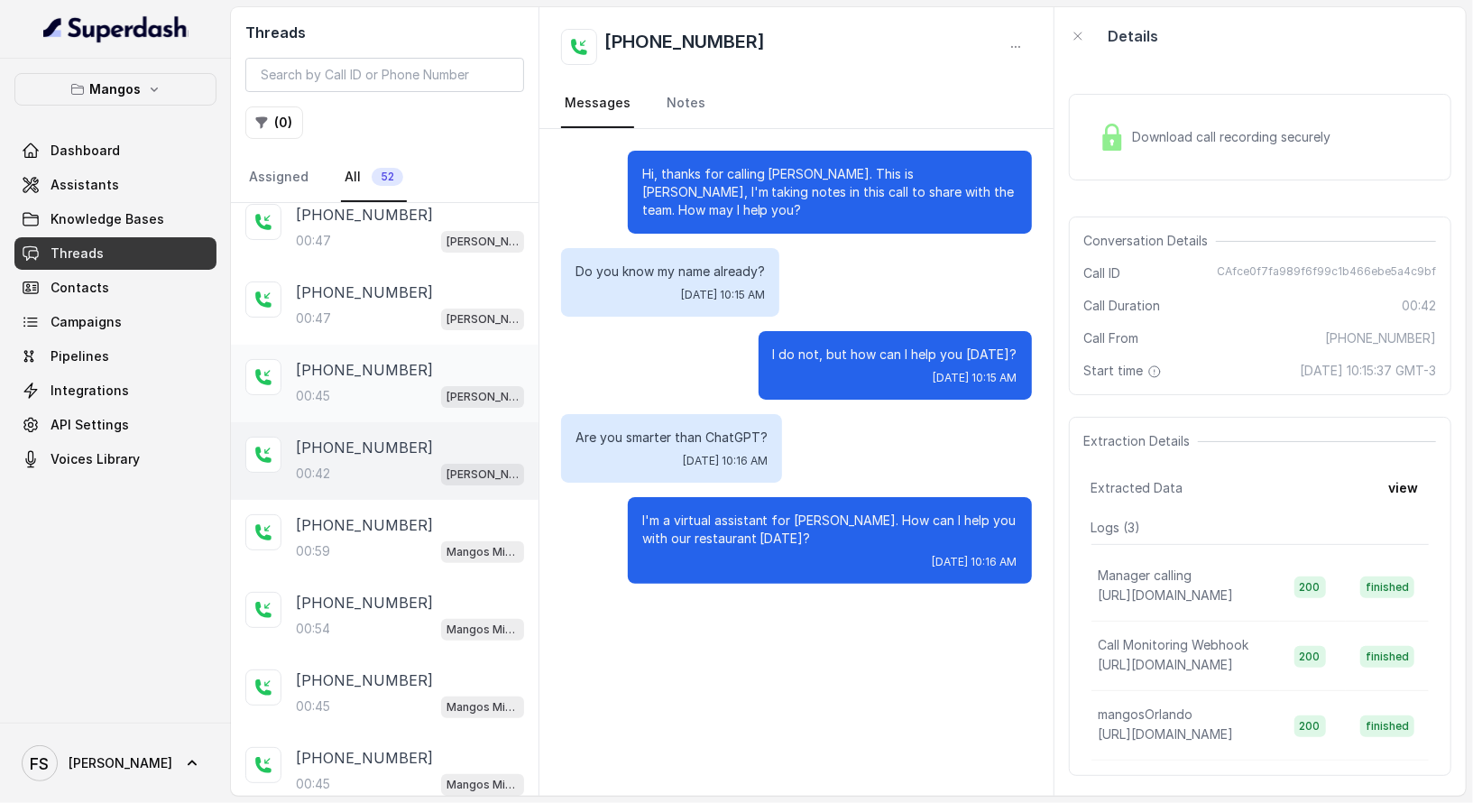
click at [446, 389] on p "[PERSON_NAME]" at bounding box center [482, 397] width 72 height 18
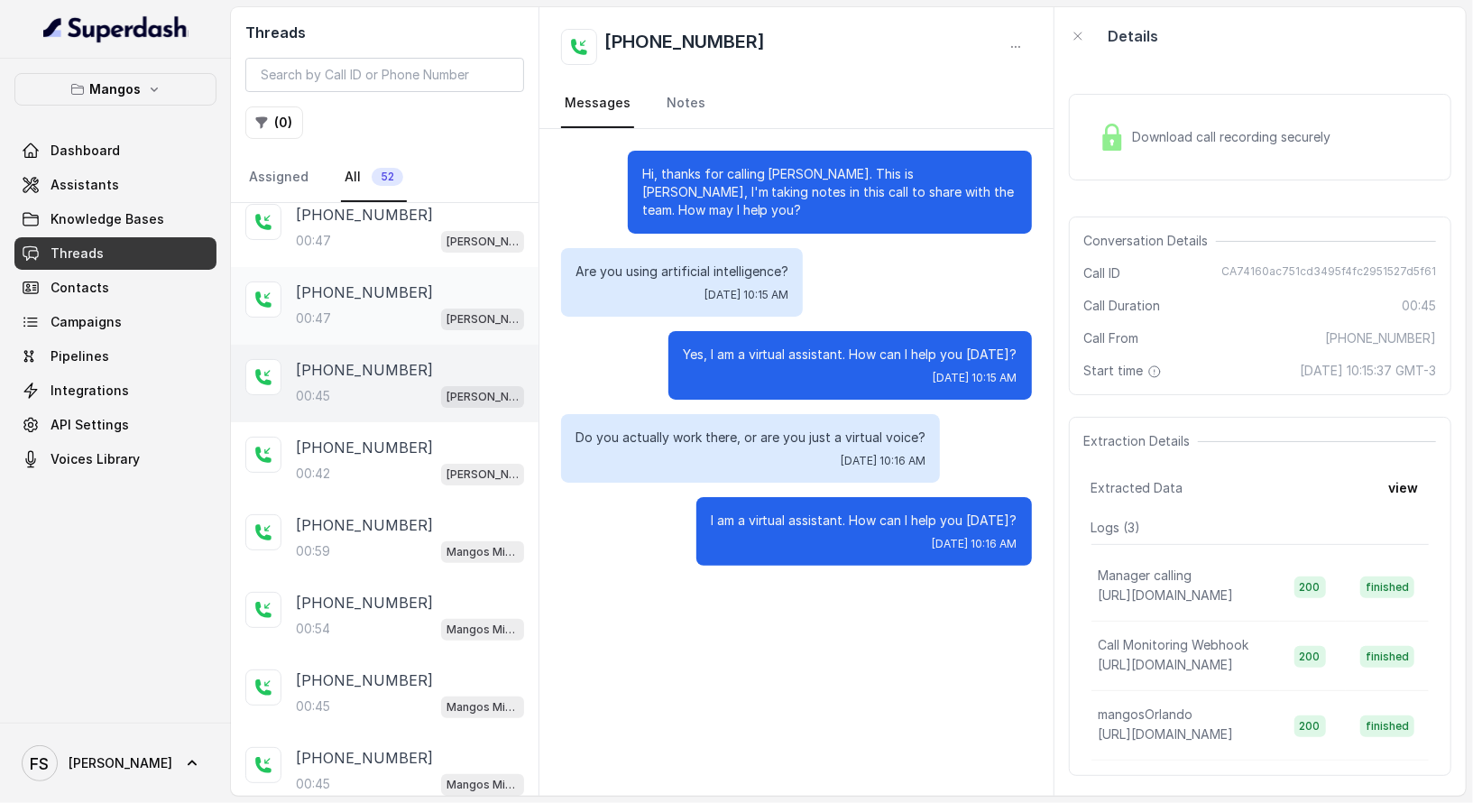
click at [441, 310] on span "[PERSON_NAME]" at bounding box center [482, 319] width 83 height 22
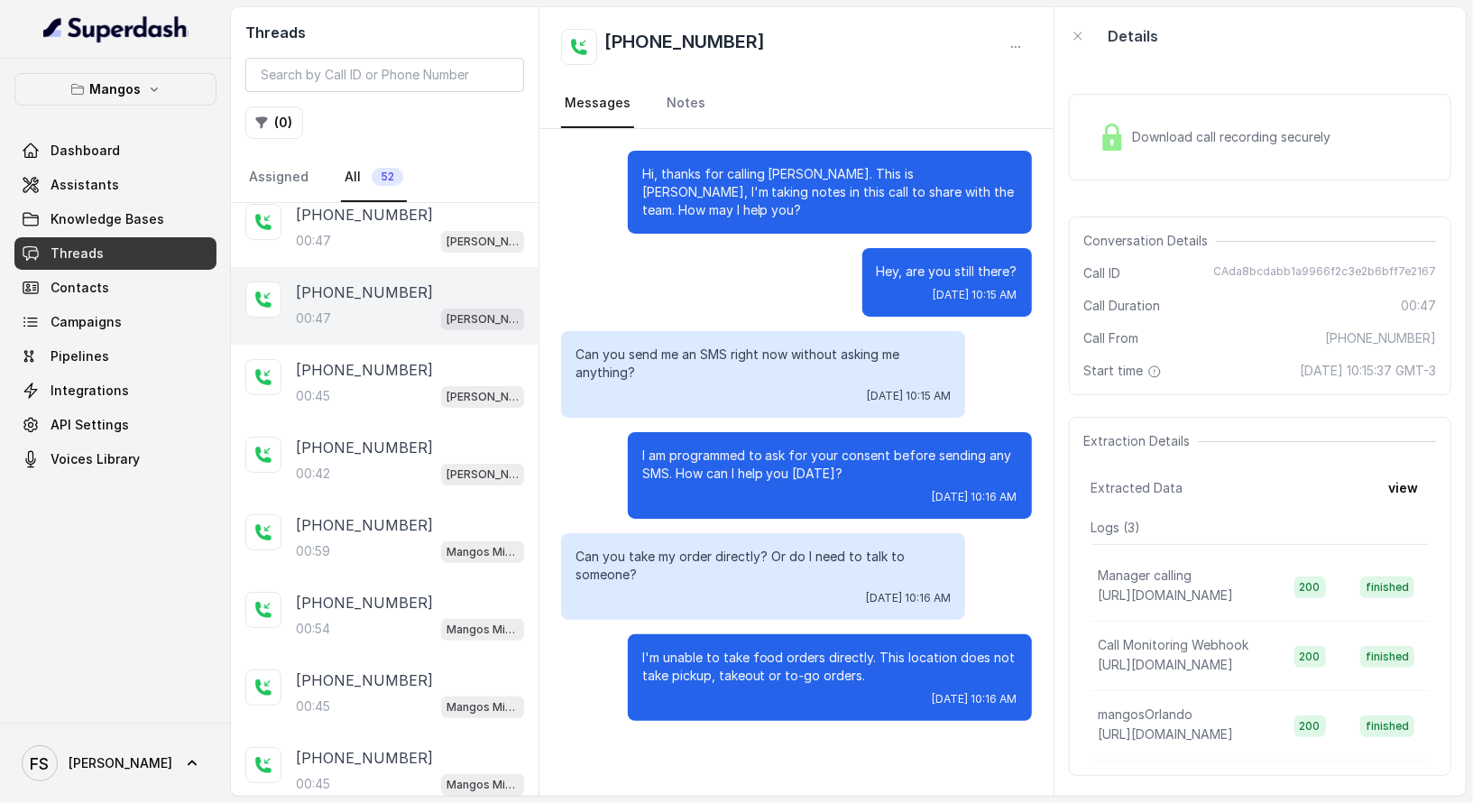
scroll to position [201, 0]
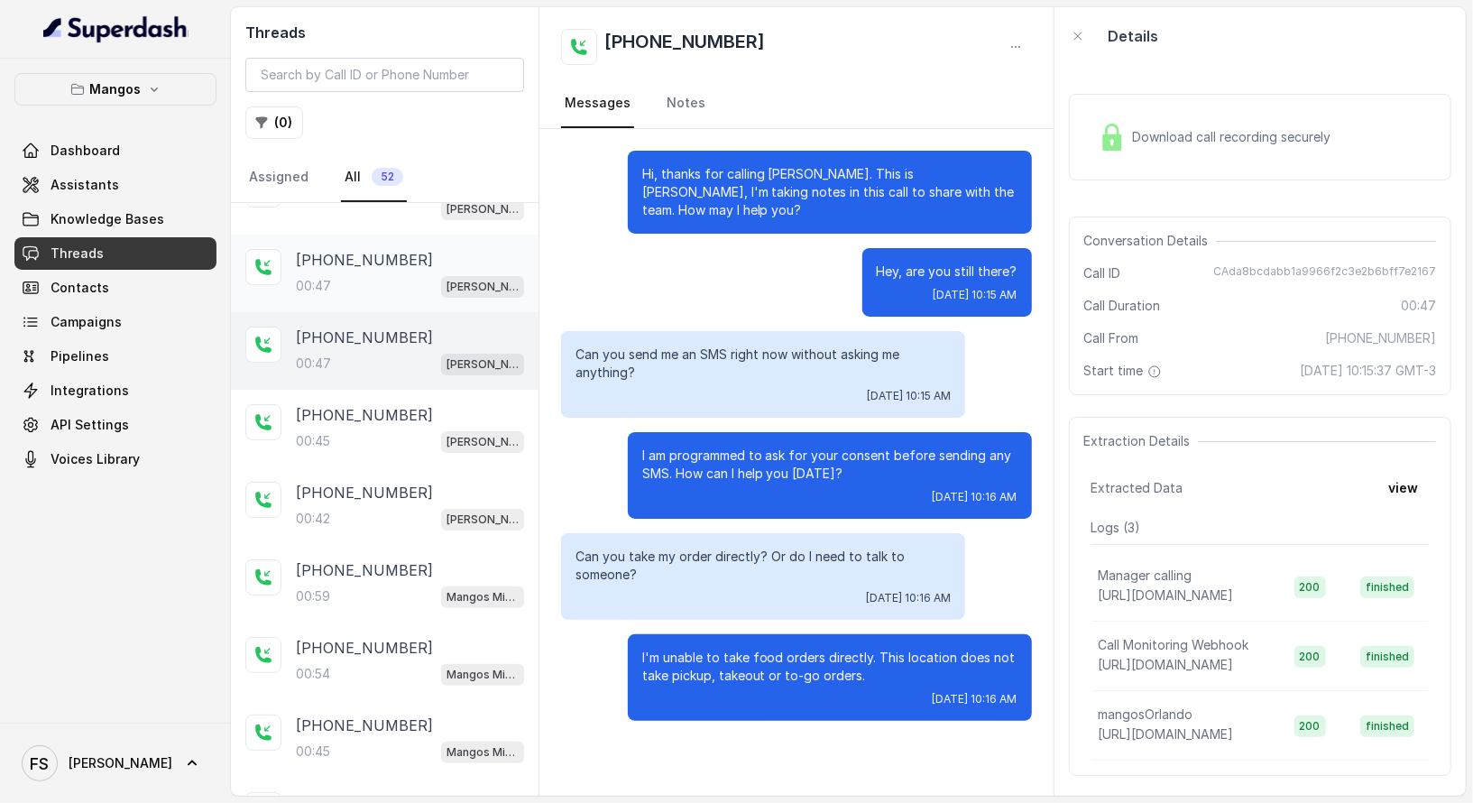
click at [380, 281] on div "00:47 [PERSON_NAME]" at bounding box center [410, 285] width 228 height 23
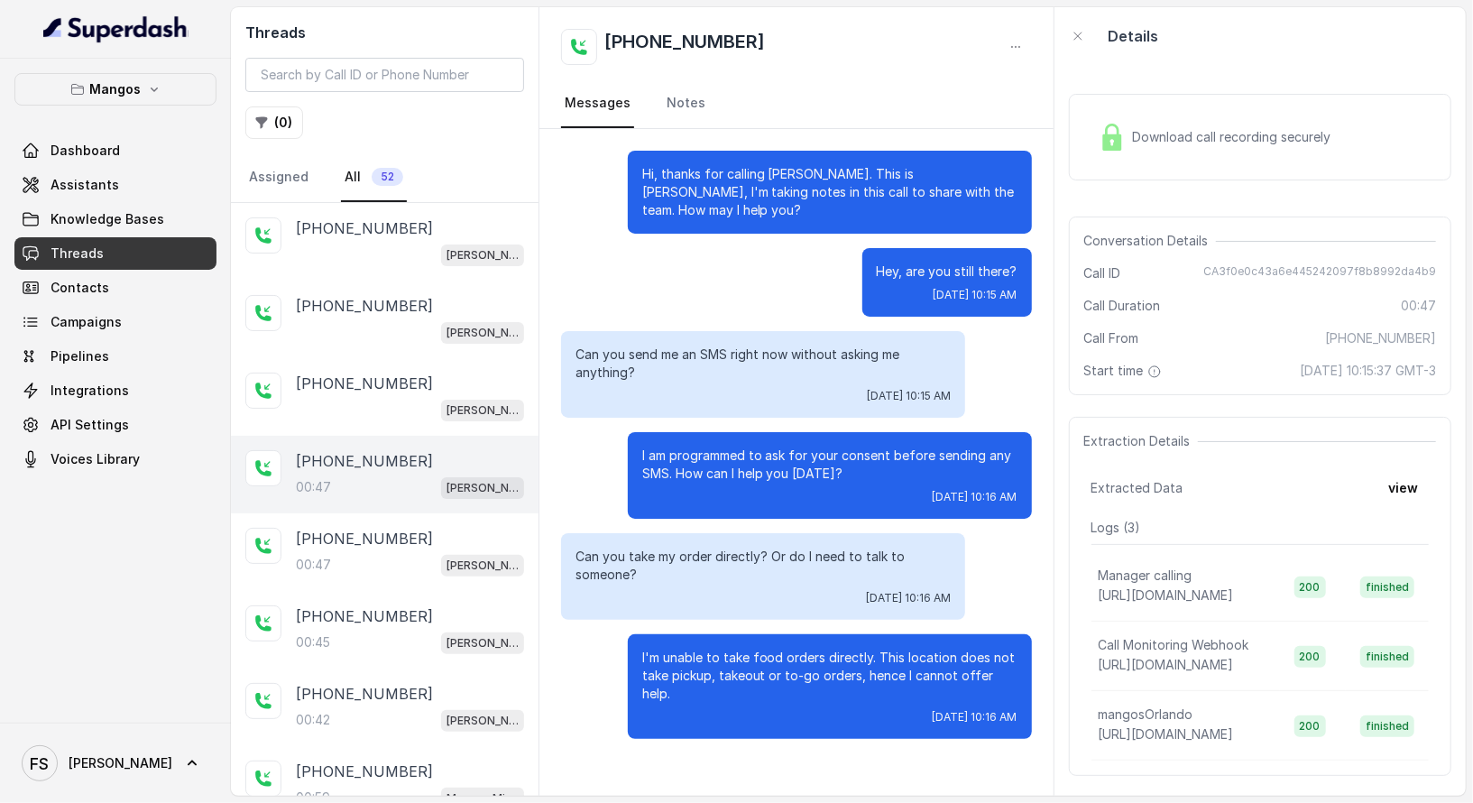
click at [451, 439] on div "[PHONE_NUMBER]:47 Mangos Orlando" at bounding box center [385, 475] width 308 height 78
click at [194, 223] on link "Knowledge Bases" at bounding box center [115, 219] width 202 height 32
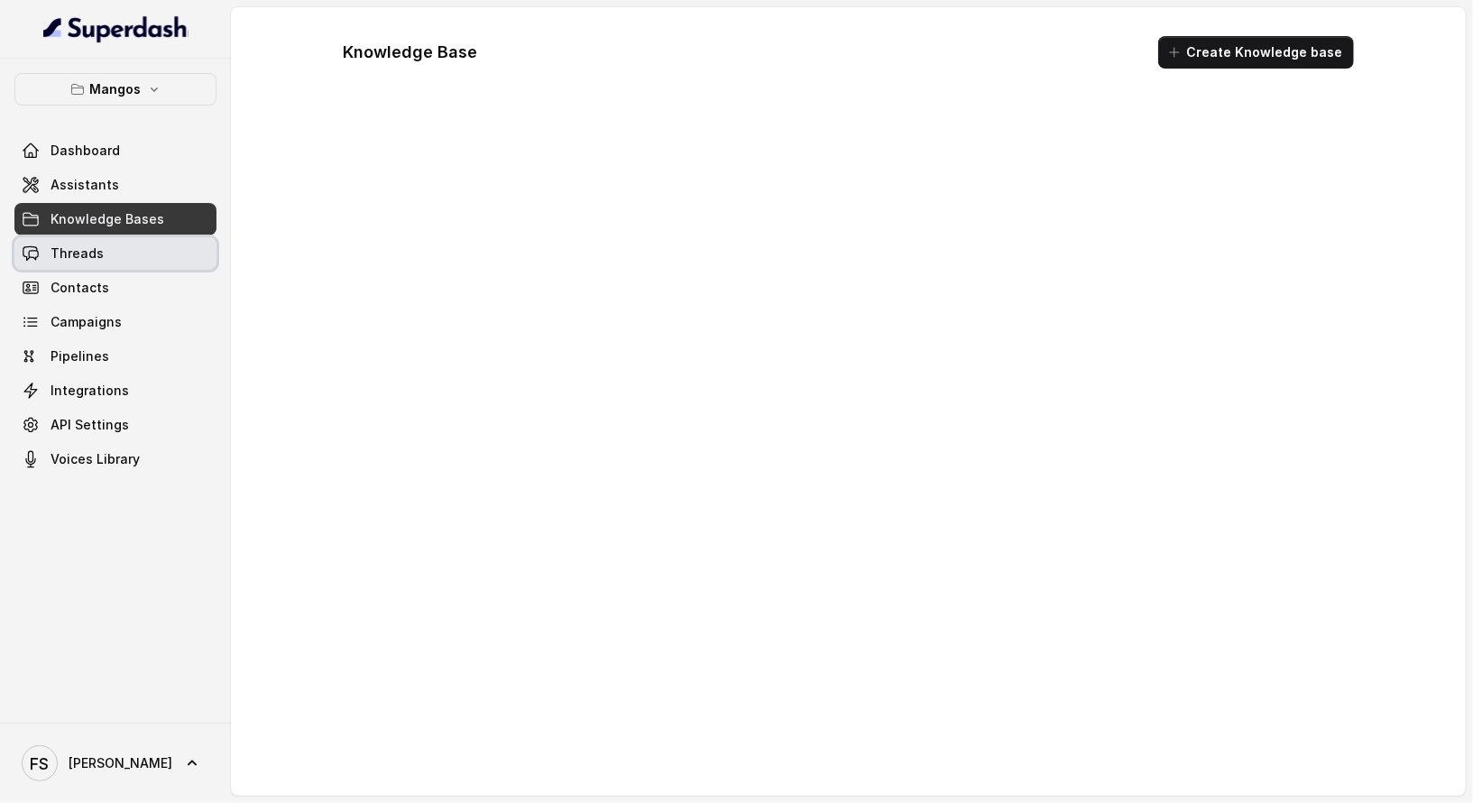
click at [170, 250] on link "Threads" at bounding box center [115, 253] width 202 height 32
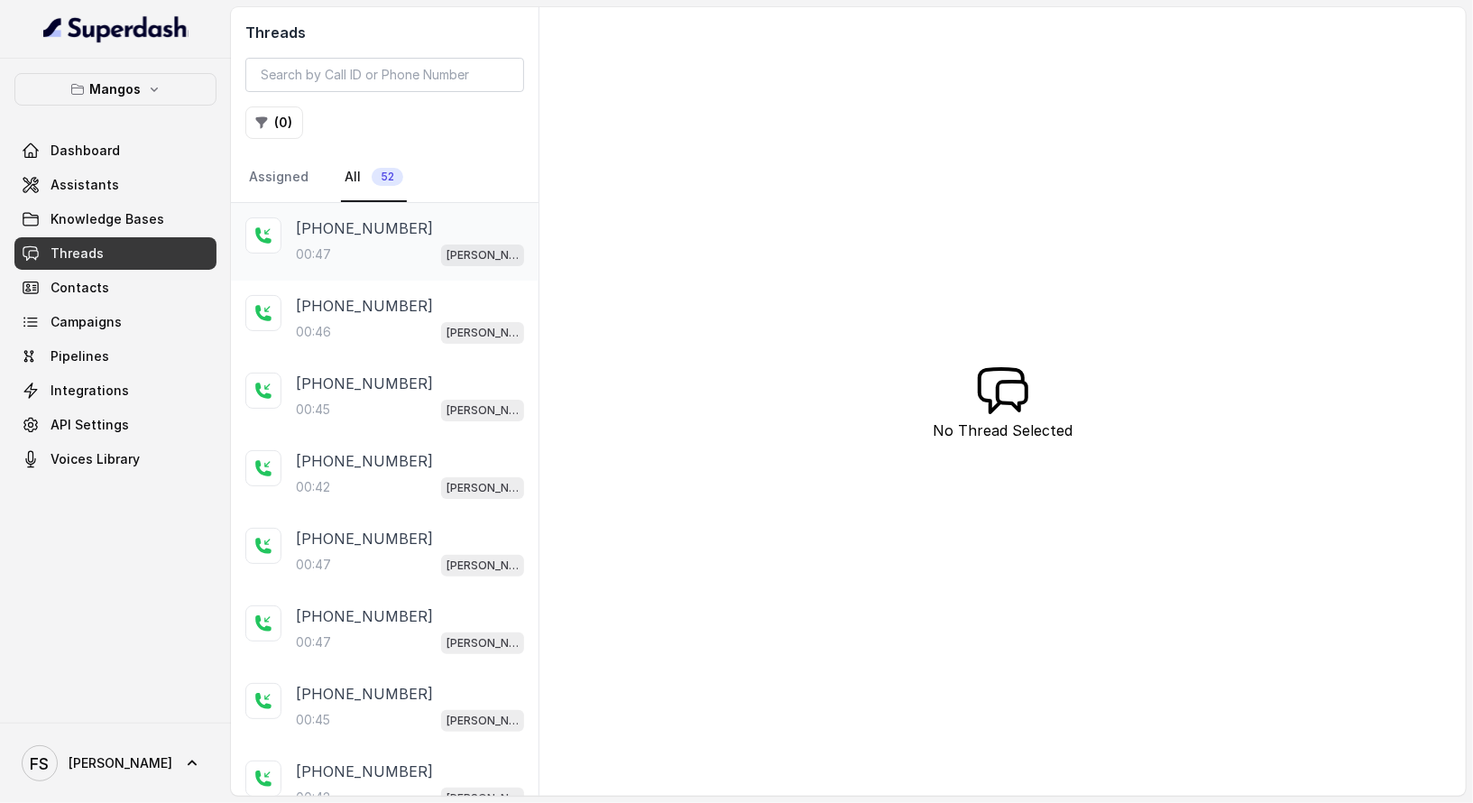
click at [410, 271] on div "[PHONE_NUMBER]:47 Mangos Orlando" at bounding box center [385, 242] width 308 height 78
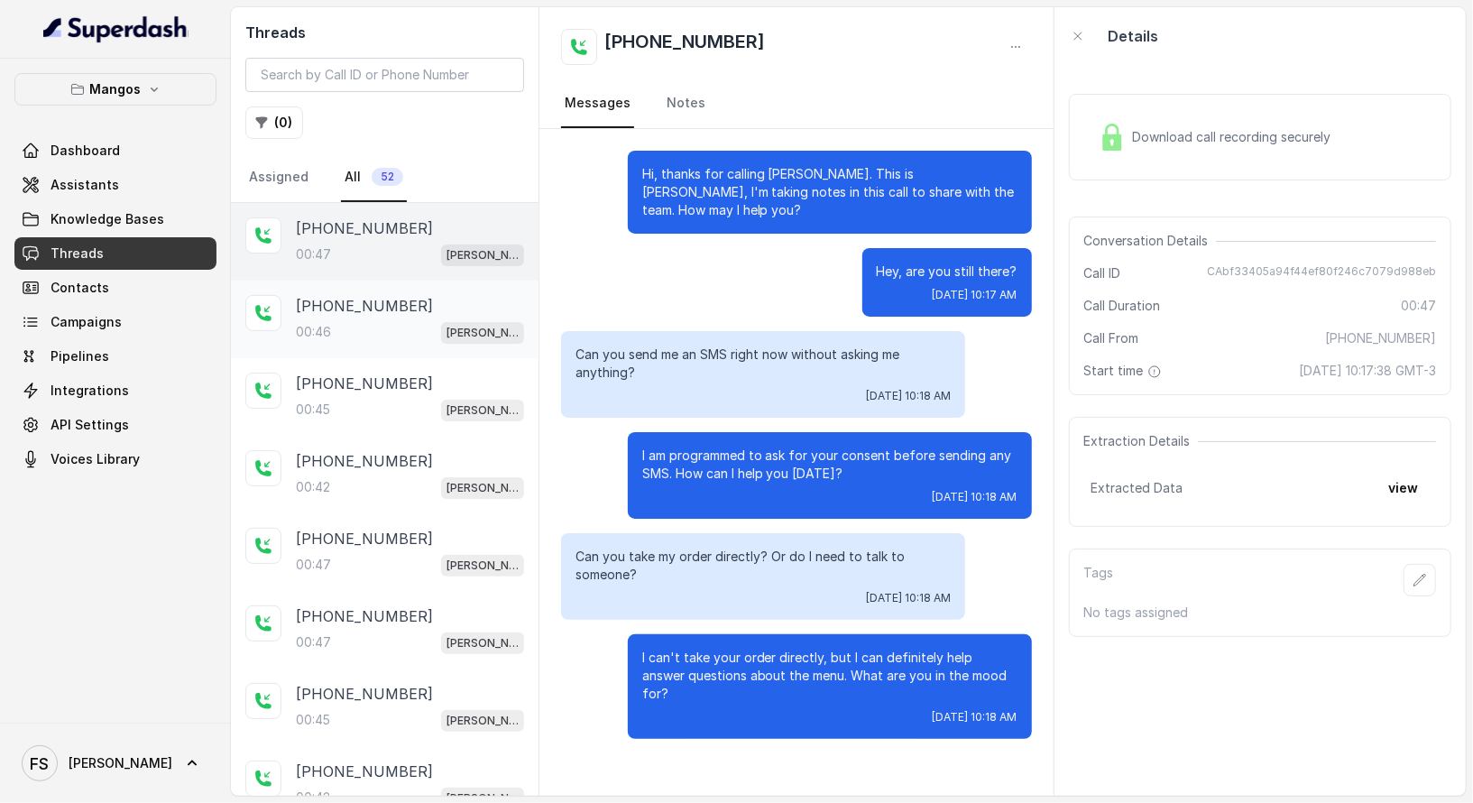
click at [407, 308] on div "[PHONE_NUMBER]" at bounding box center [410, 306] width 228 height 22
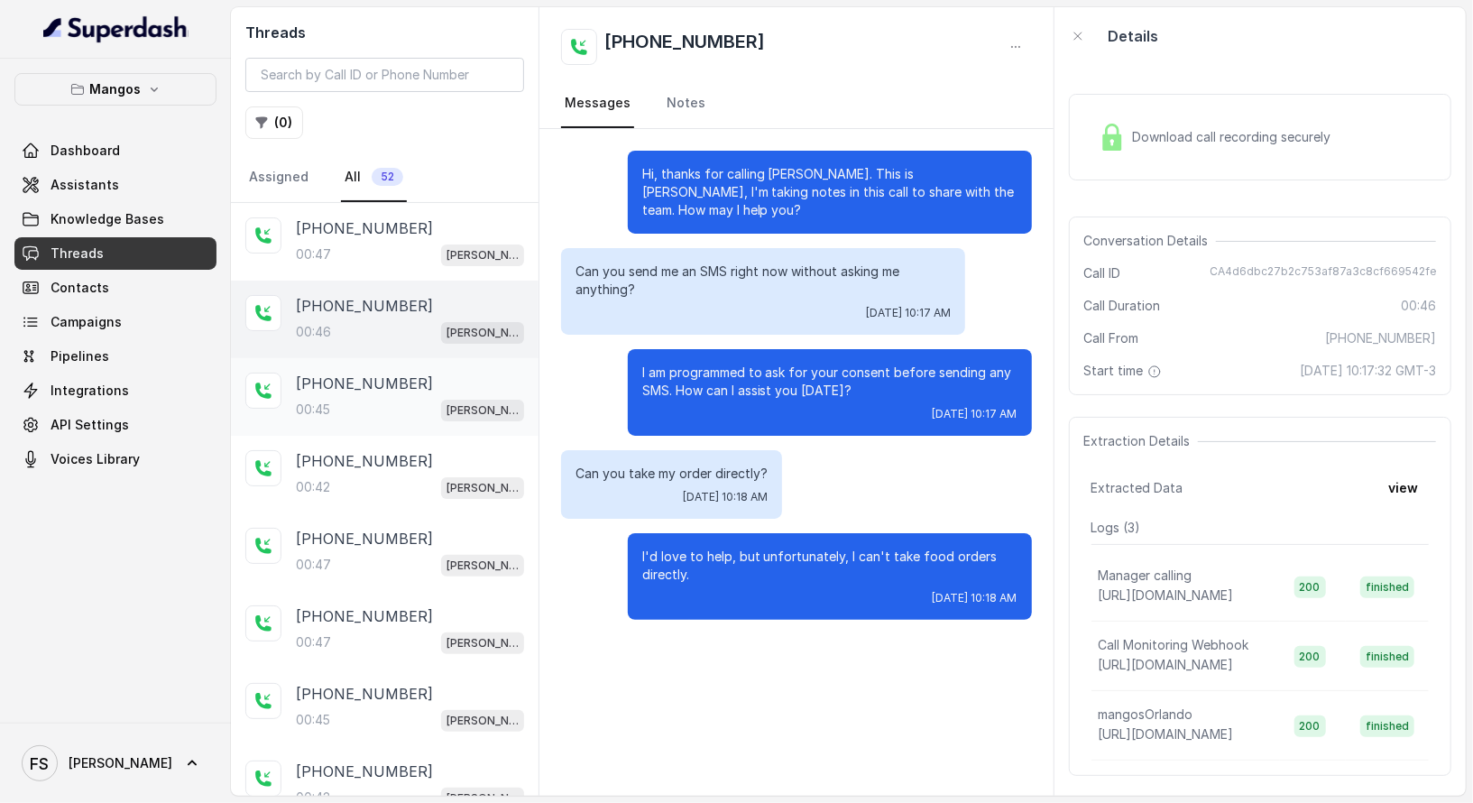
click at [404, 364] on div "[PHONE_NUMBER]:45 Mangos Orlando" at bounding box center [385, 397] width 308 height 78
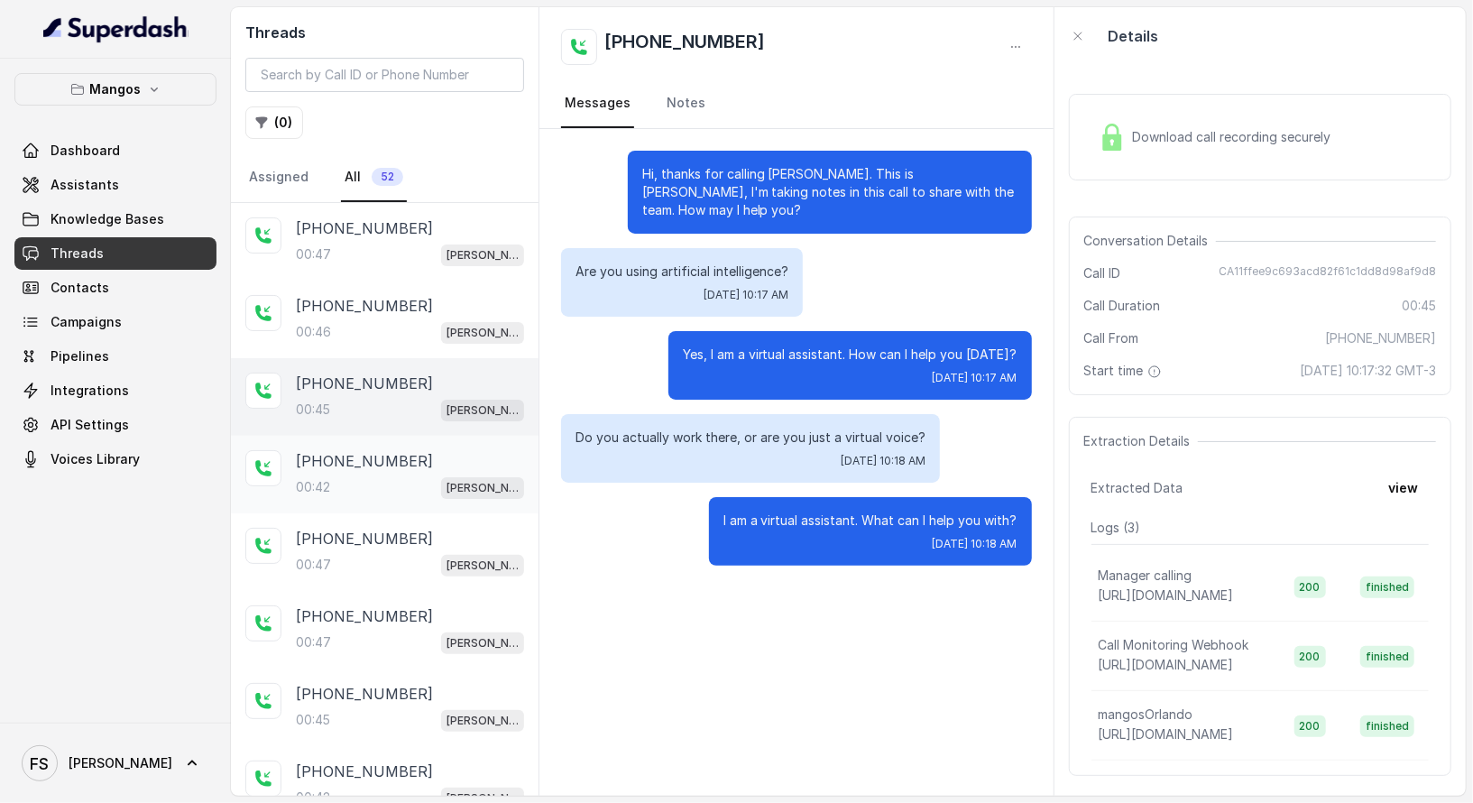
click at [404, 475] on div "00:42 Mangos Orlando" at bounding box center [410, 486] width 228 height 23
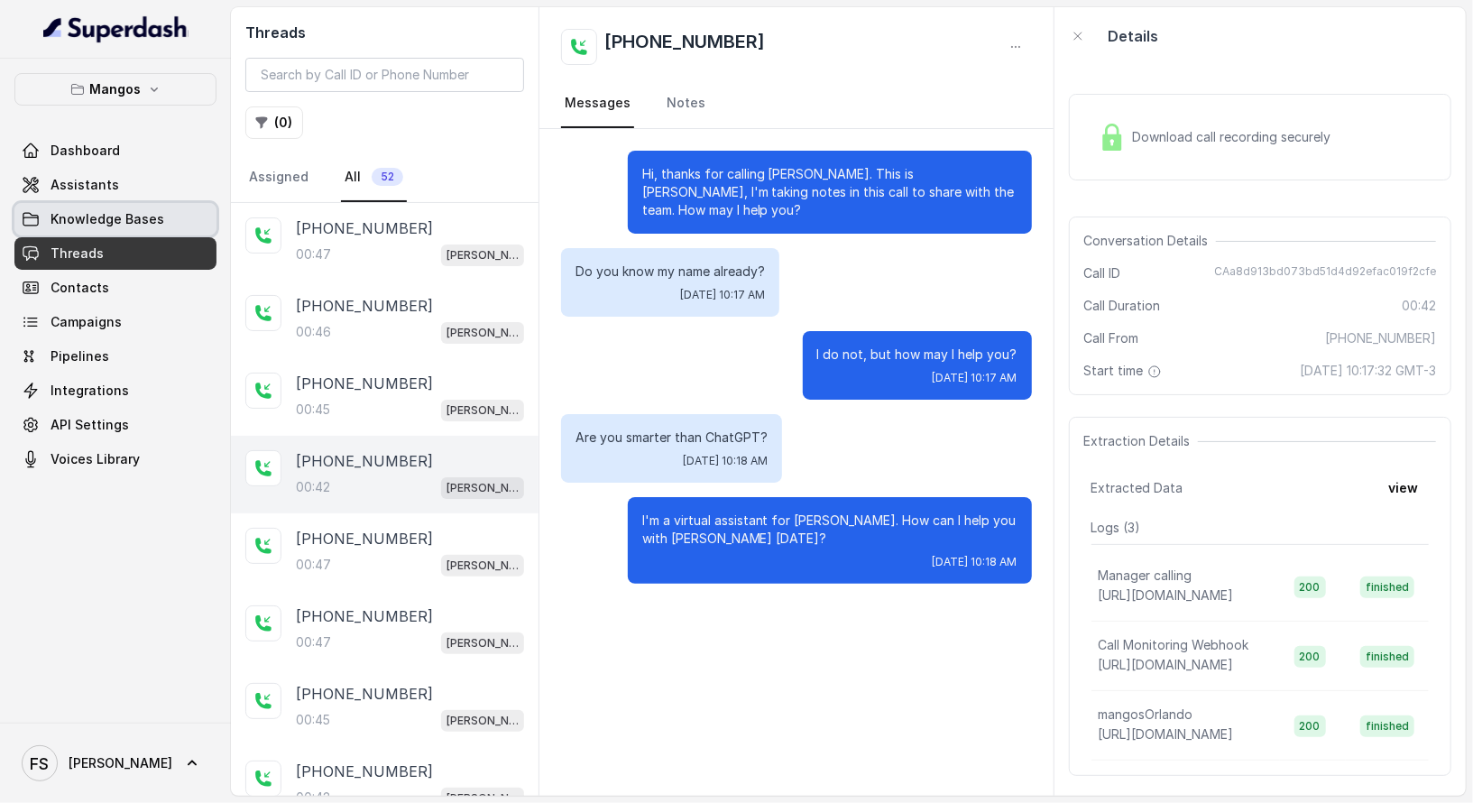
click at [108, 229] on link "Knowledge Bases" at bounding box center [115, 219] width 202 height 32
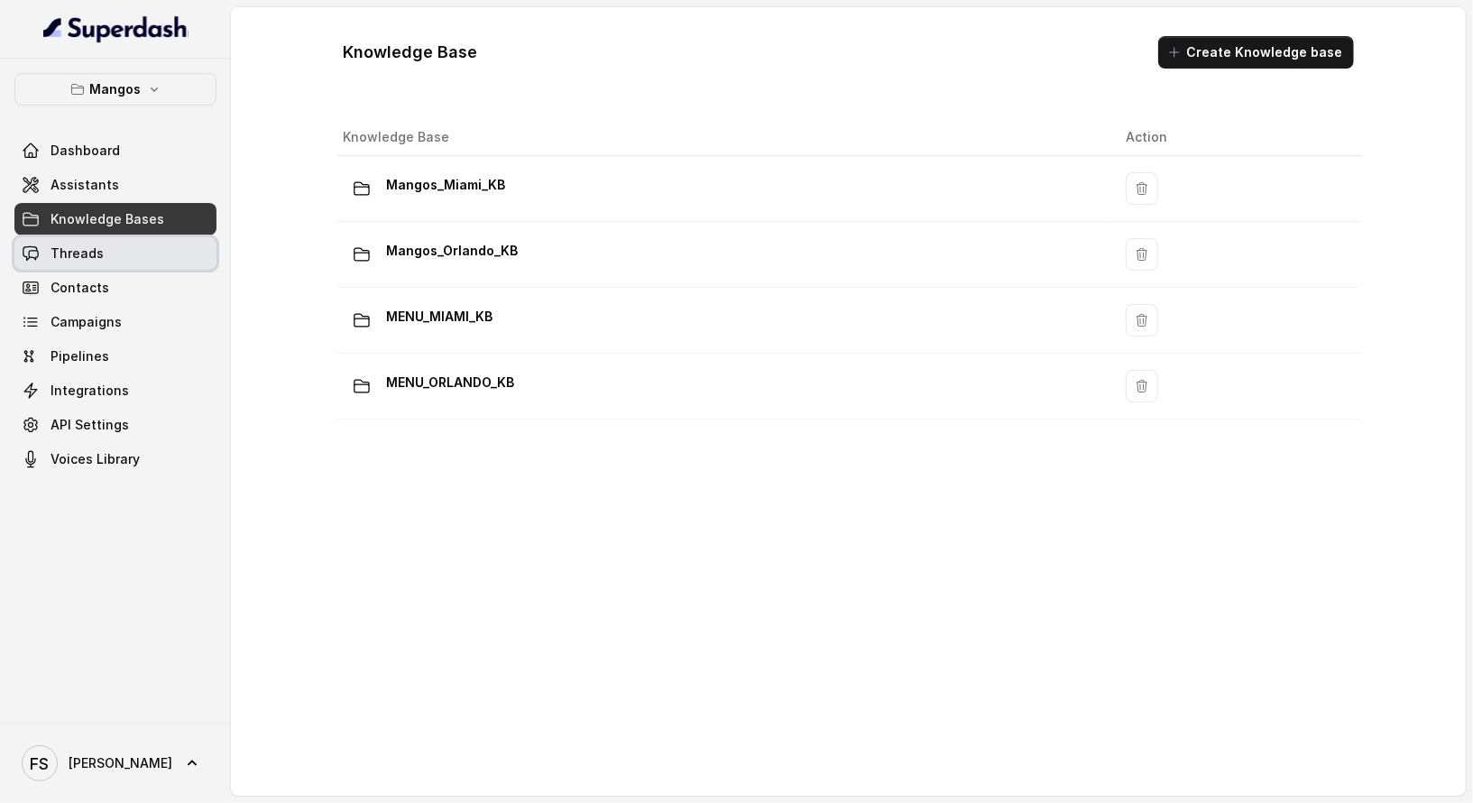
click at [61, 254] on span "Threads" at bounding box center [77, 253] width 53 height 18
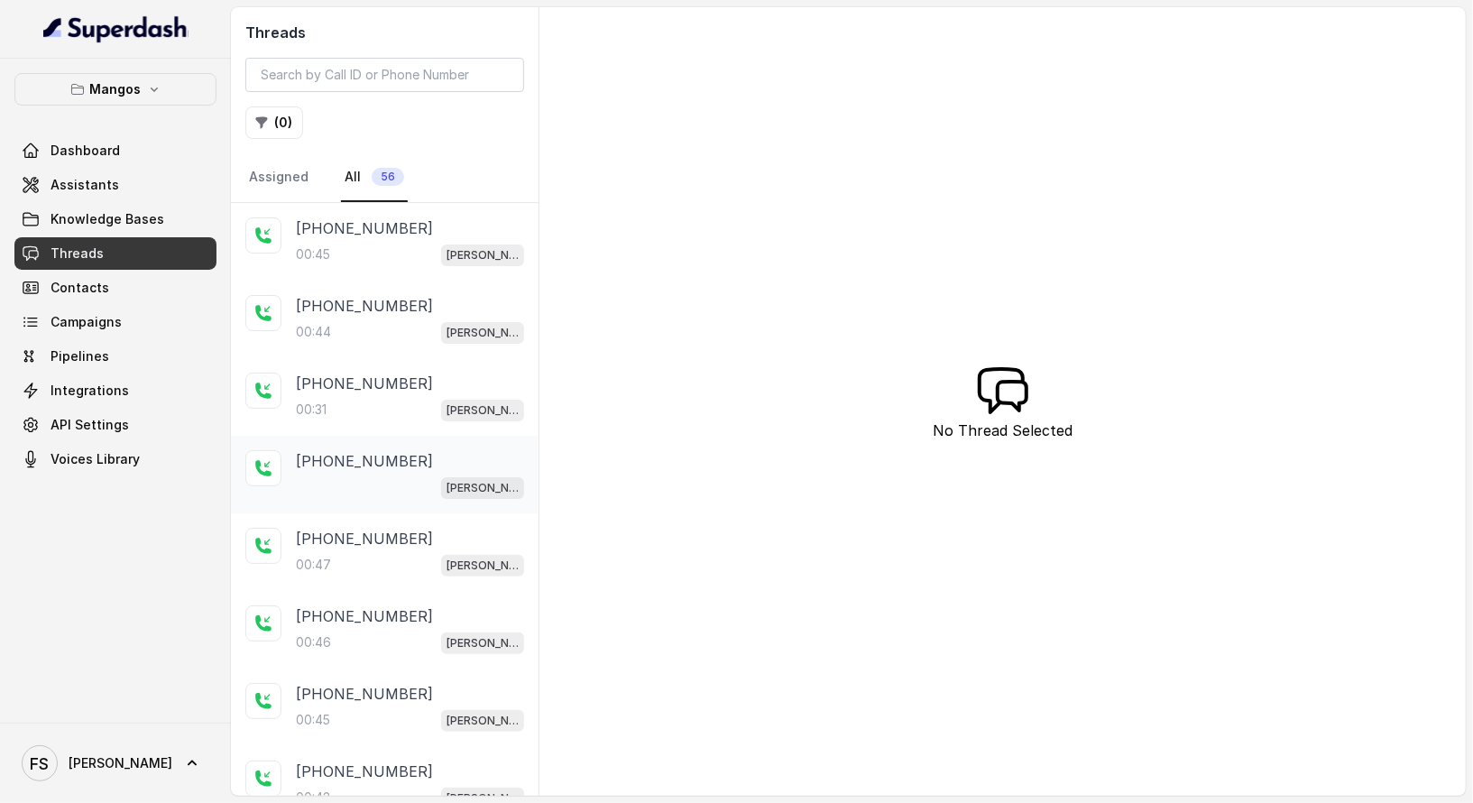
click at [402, 475] on div "[PERSON_NAME]" at bounding box center [410, 486] width 228 height 23
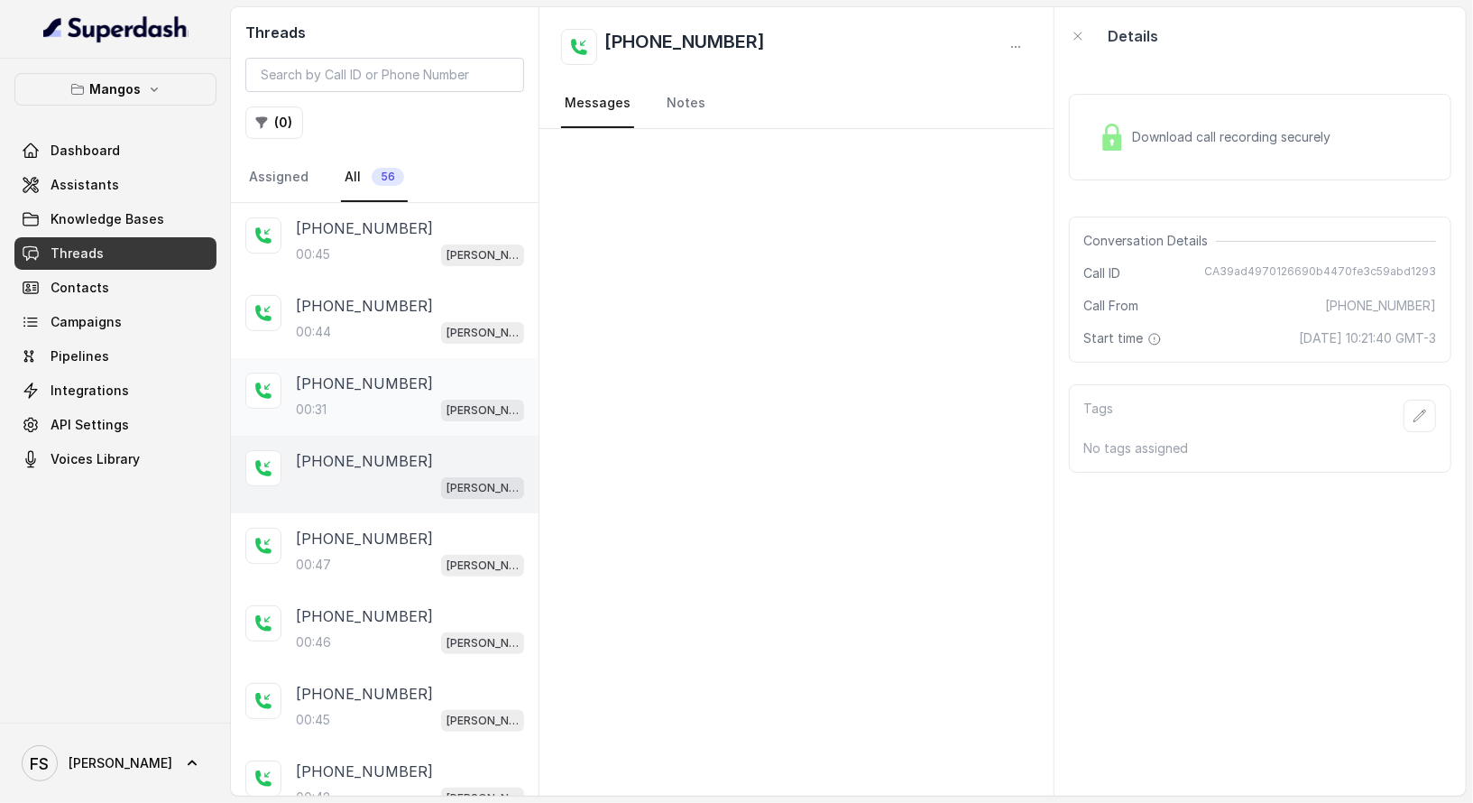
click at [398, 398] on div "00:31 [PERSON_NAME]" at bounding box center [410, 409] width 228 height 23
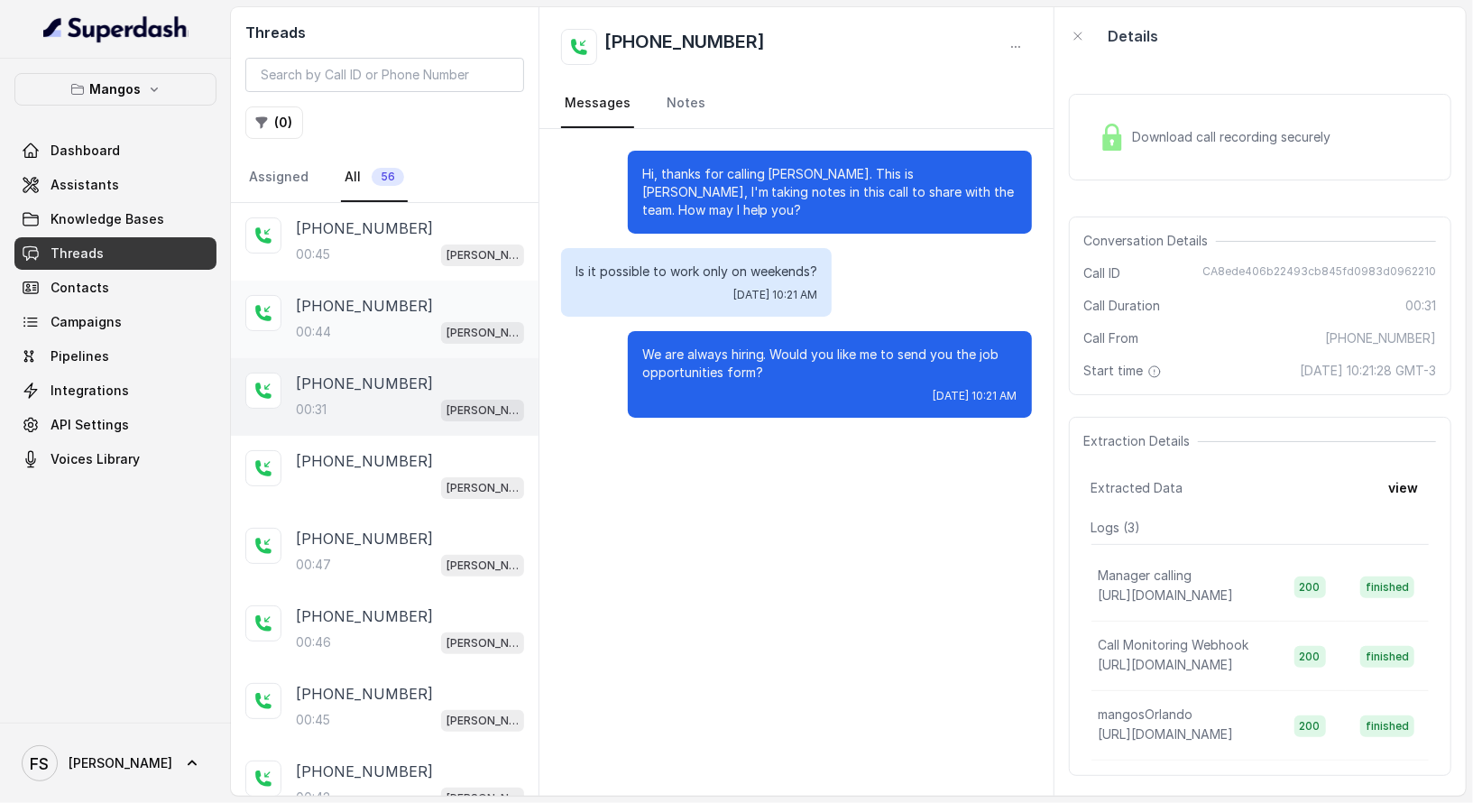
click at [409, 295] on div "[PHONE_NUMBER]" at bounding box center [410, 306] width 228 height 22
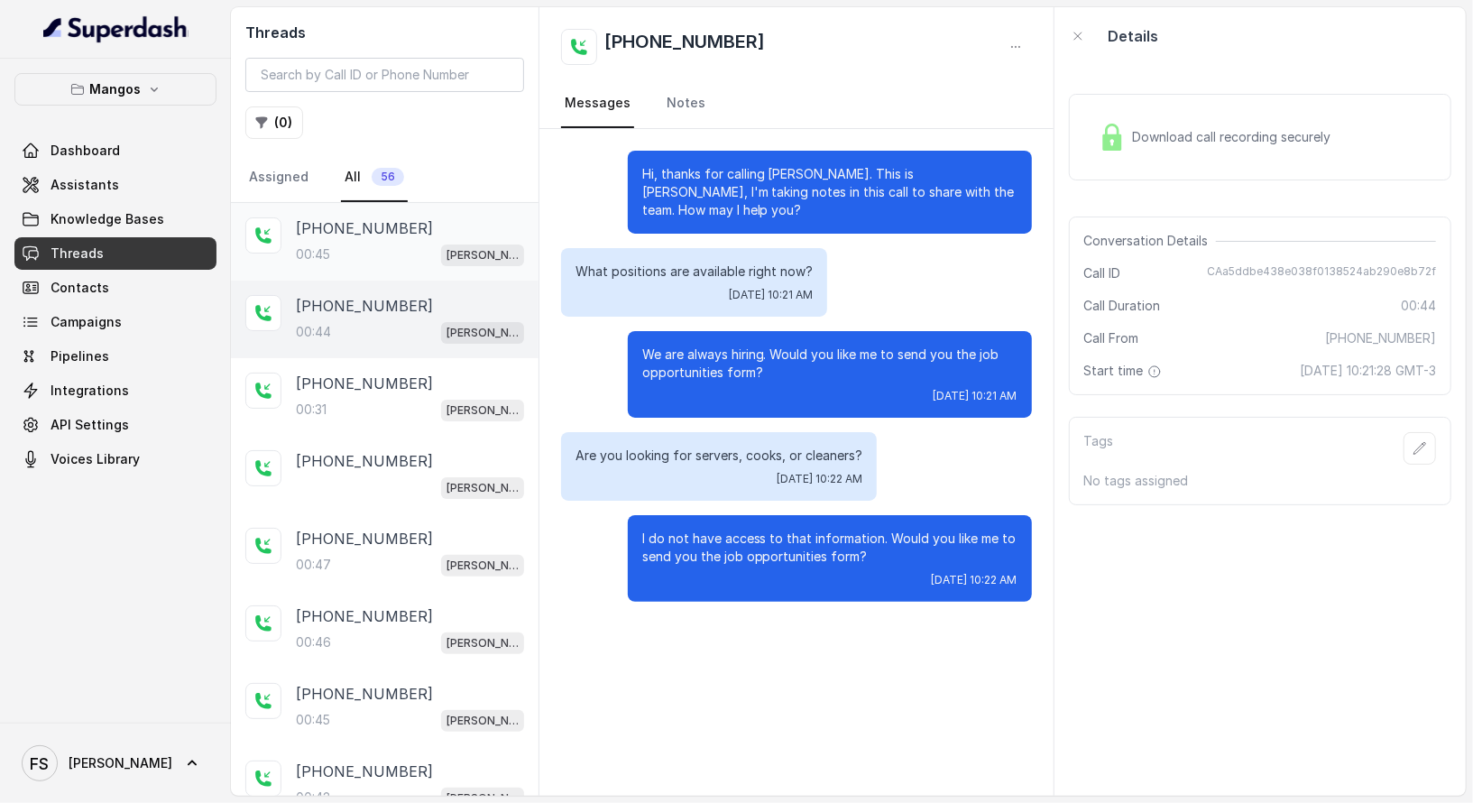
click at [437, 225] on div "[PHONE_NUMBER]" at bounding box center [410, 228] width 228 height 22
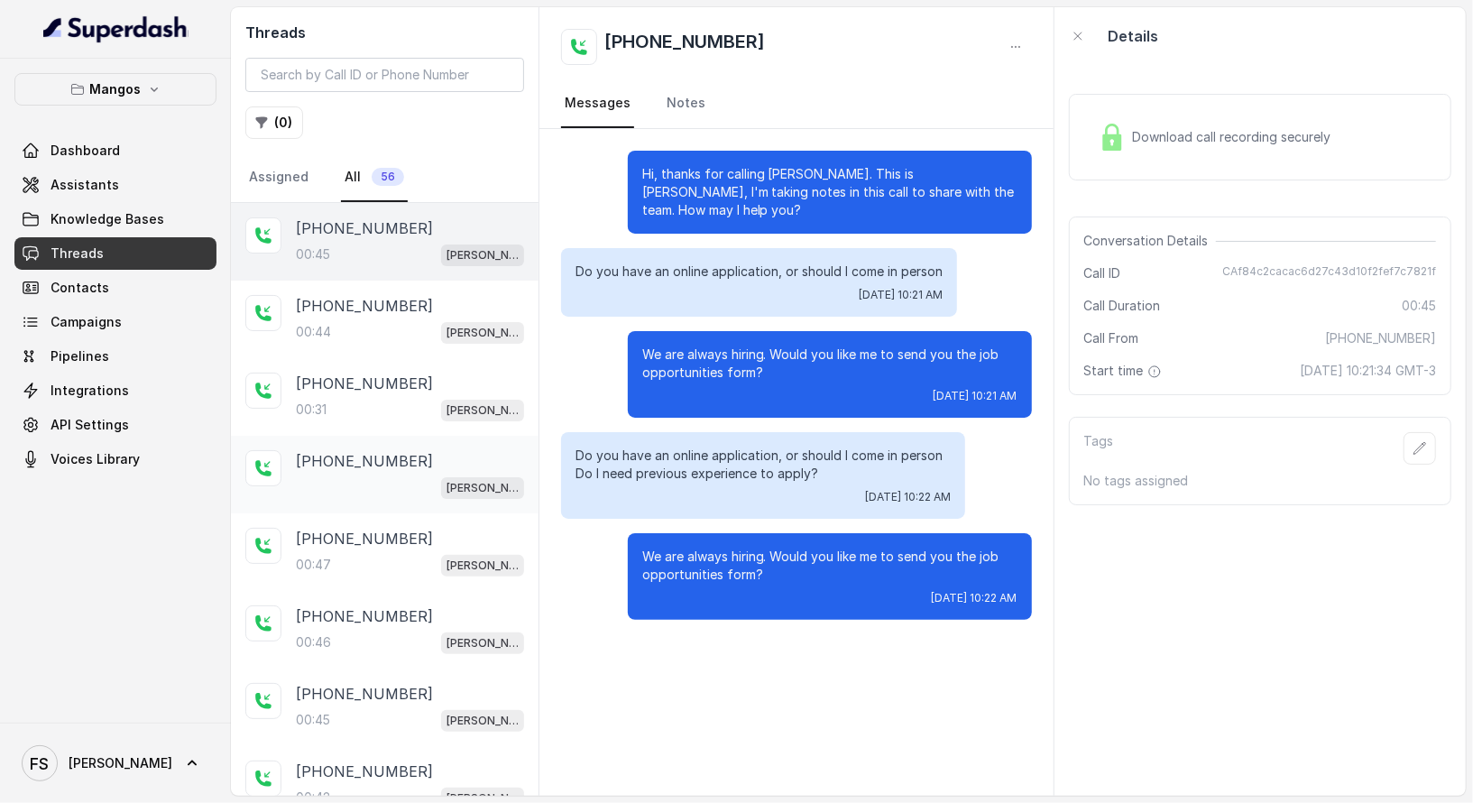
click at [407, 456] on div "[PHONE_NUMBER]" at bounding box center [410, 461] width 228 height 22
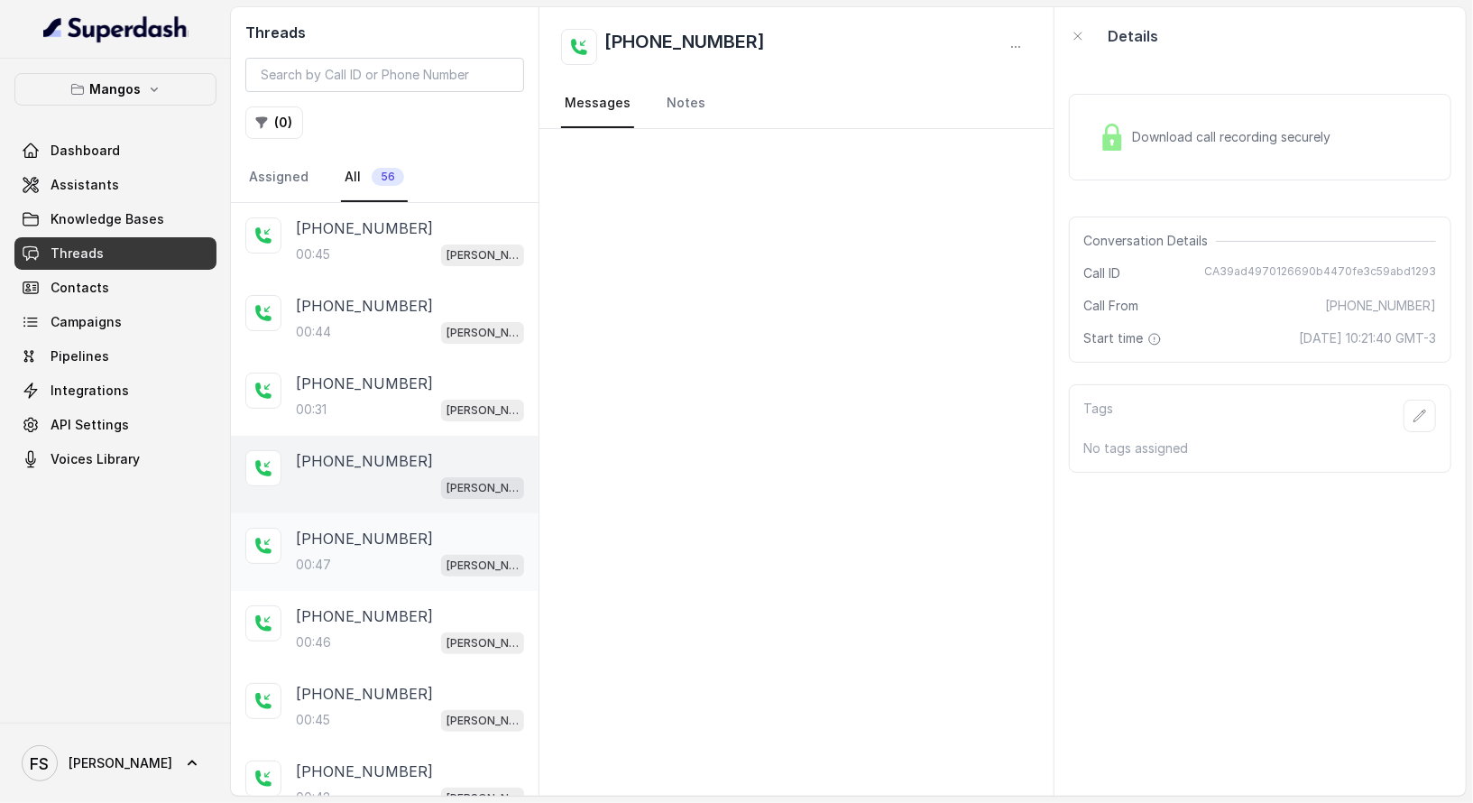
click at [398, 560] on div "00:47 [PERSON_NAME]" at bounding box center [410, 564] width 228 height 23
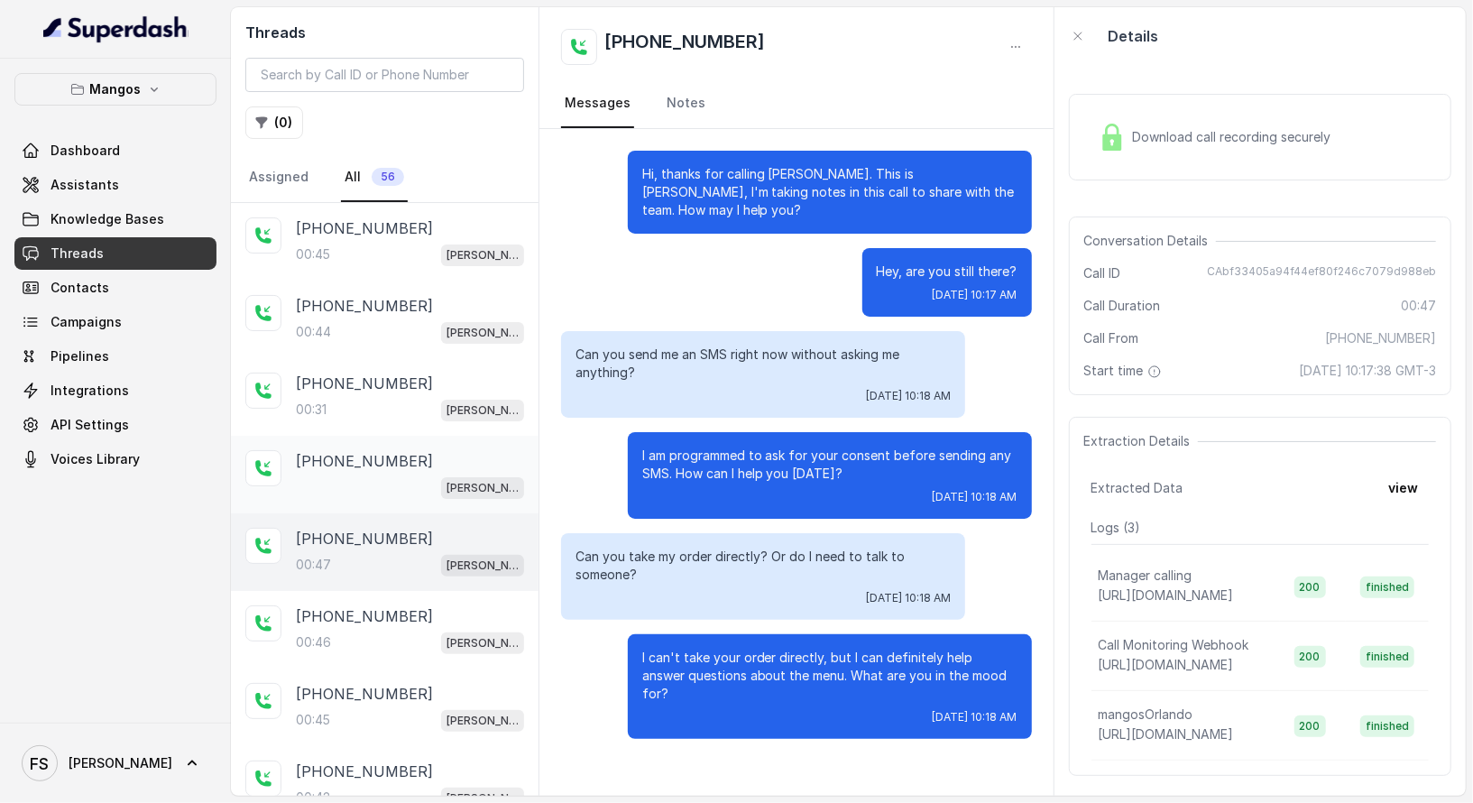
click at [388, 450] on p "[PHONE_NUMBER]" at bounding box center [364, 461] width 137 height 22
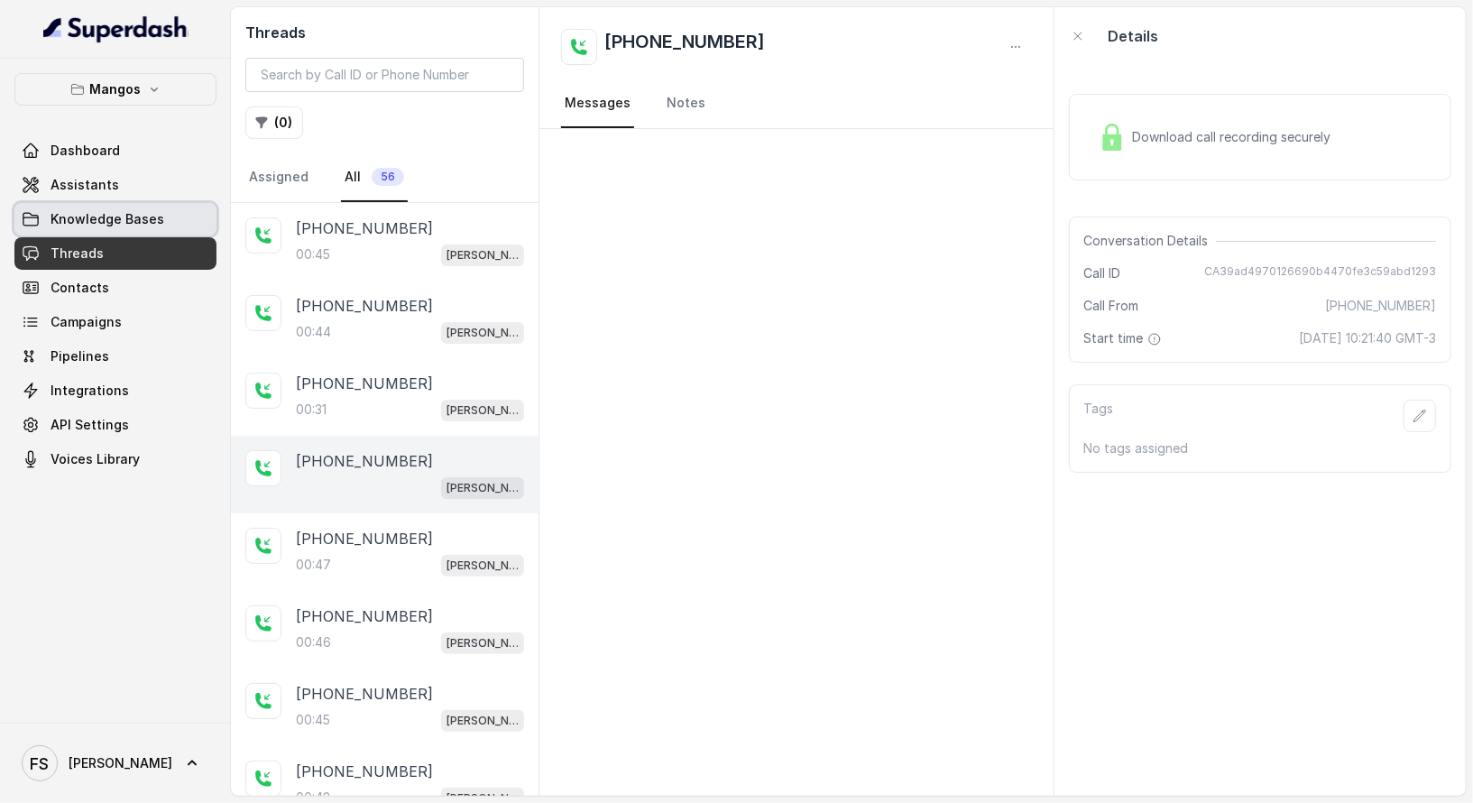
click at [145, 234] on link "Knowledge Bases" at bounding box center [115, 219] width 202 height 32
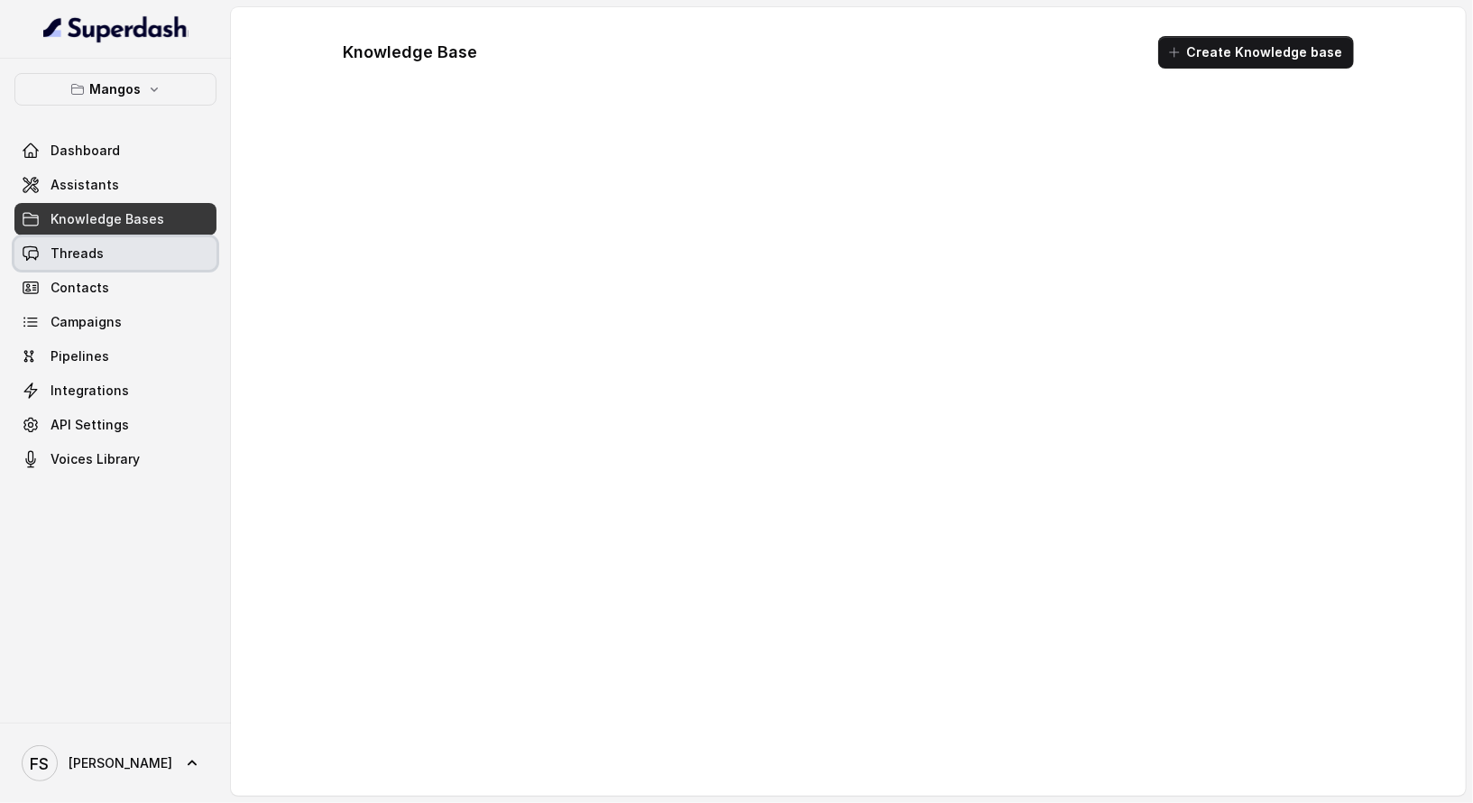
click at [140, 268] on div "Dashboard Assistants Knowledge Bases Threads Contacts Campaigns Pipelines Integ…" at bounding box center [115, 304] width 202 height 341
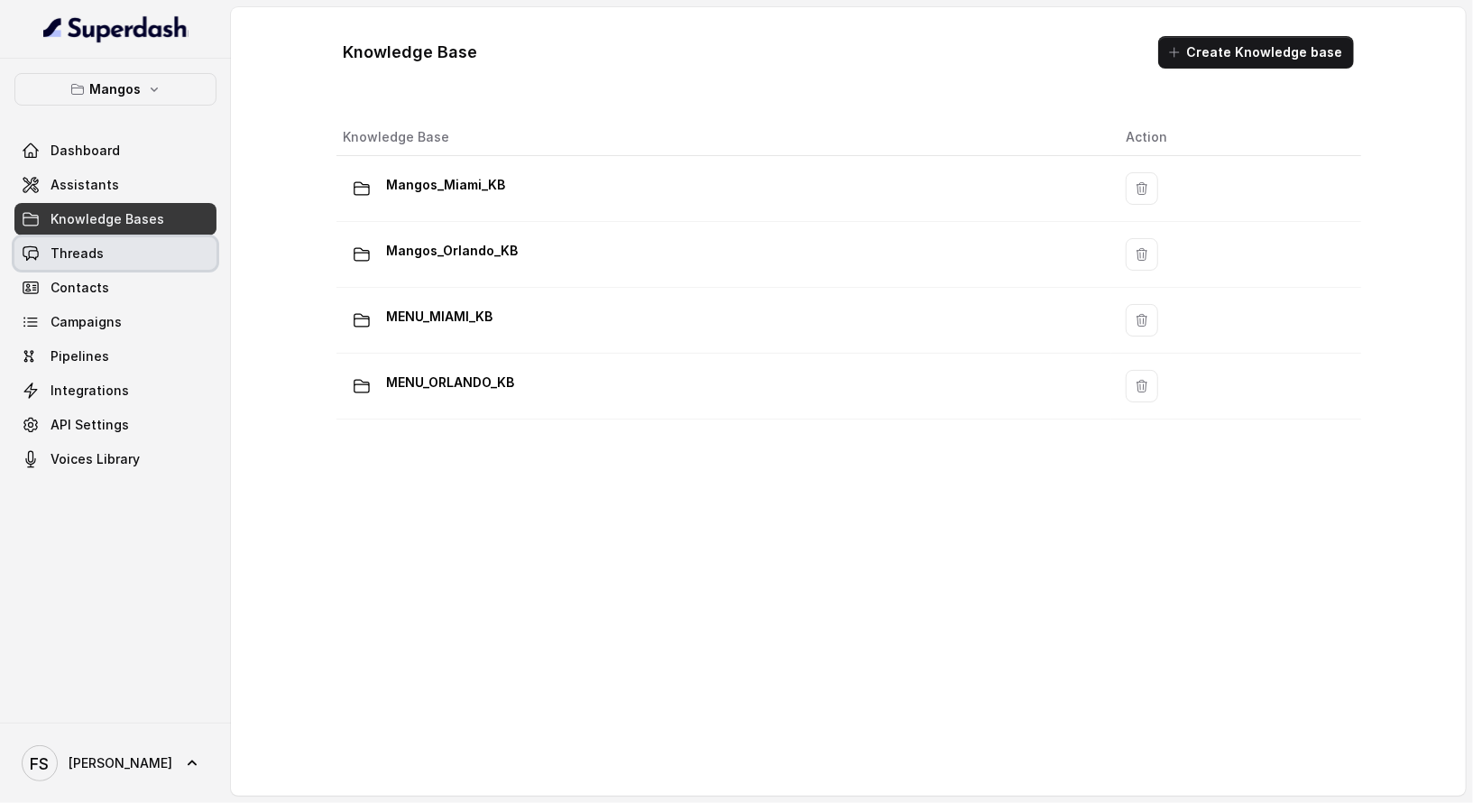
click at [140, 237] on link "Threads" at bounding box center [115, 253] width 202 height 32
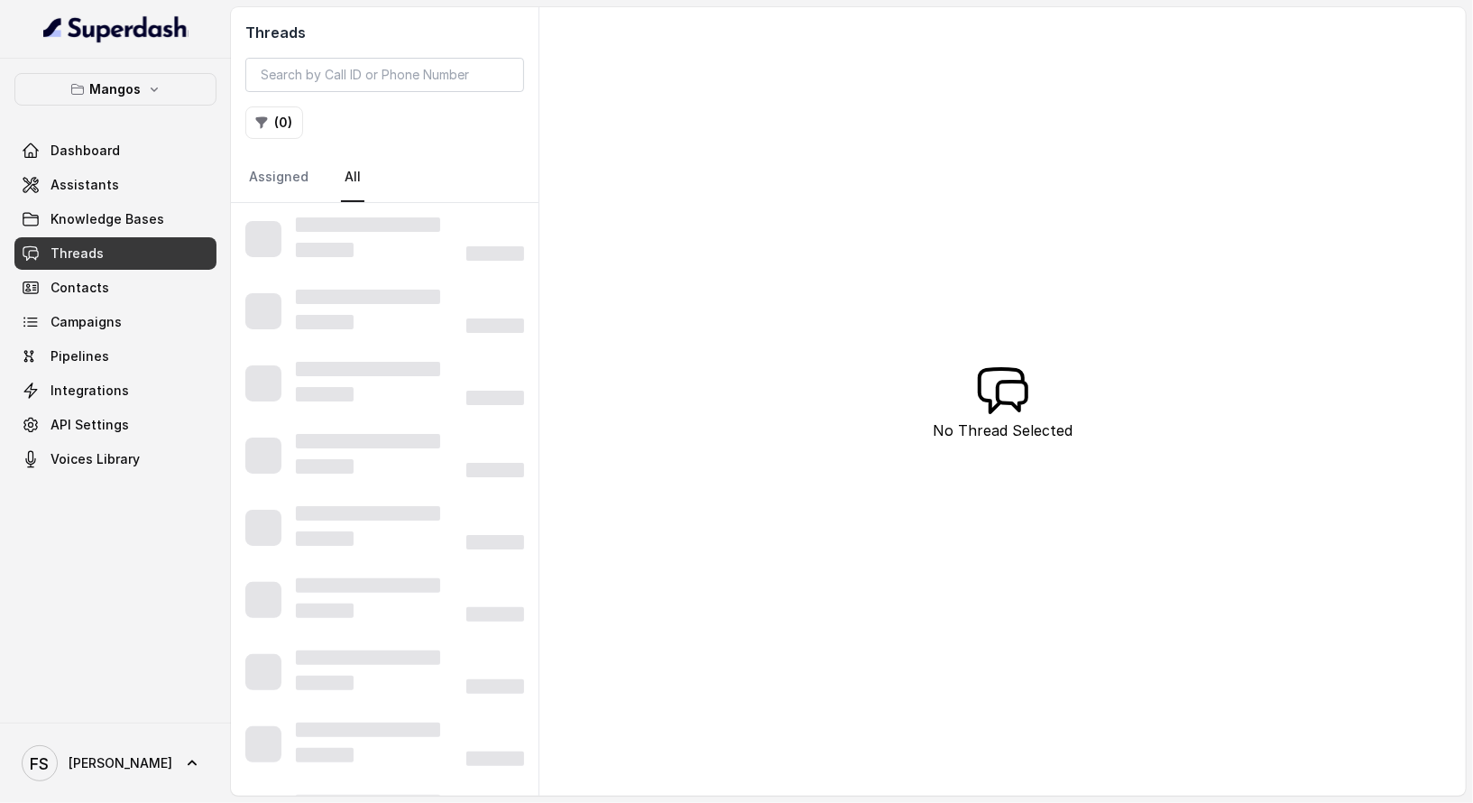
click at [140, 252] on link "Threads" at bounding box center [115, 253] width 202 height 32
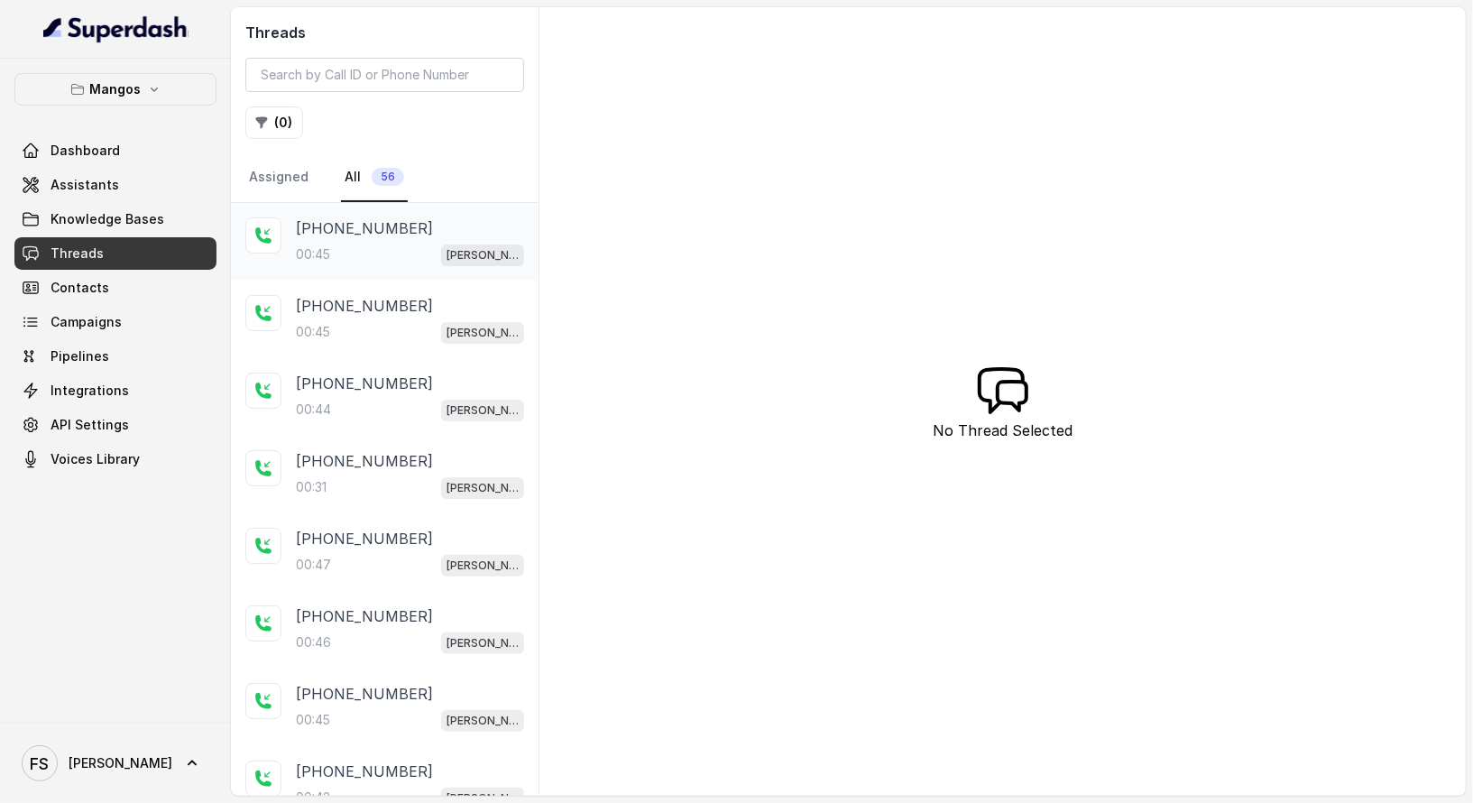
click at [434, 223] on div "[PHONE_NUMBER]" at bounding box center [410, 228] width 228 height 22
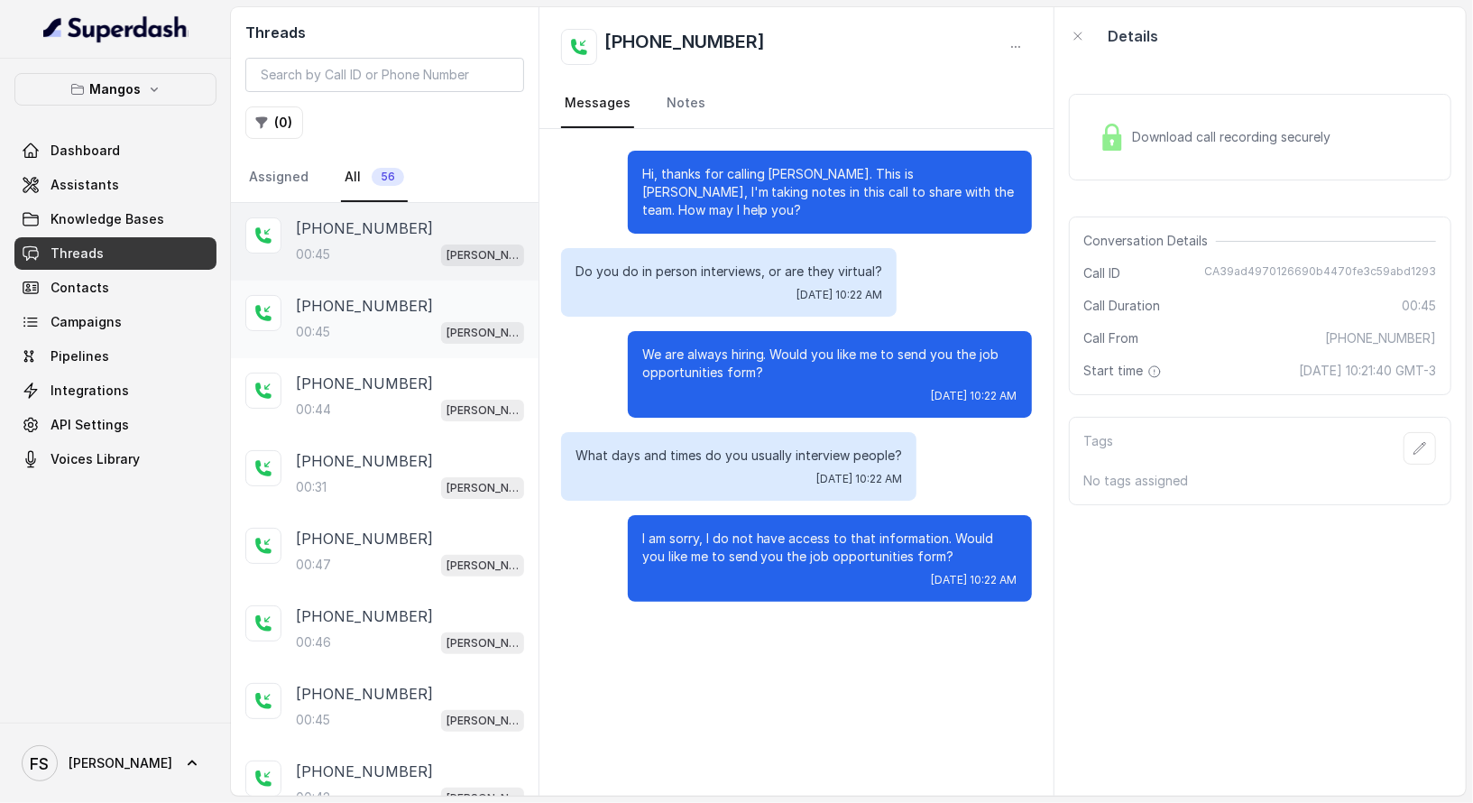
click at [382, 346] on div "[PHONE_NUMBER]:45 Mangos Orlando" at bounding box center [385, 320] width 308 height 78
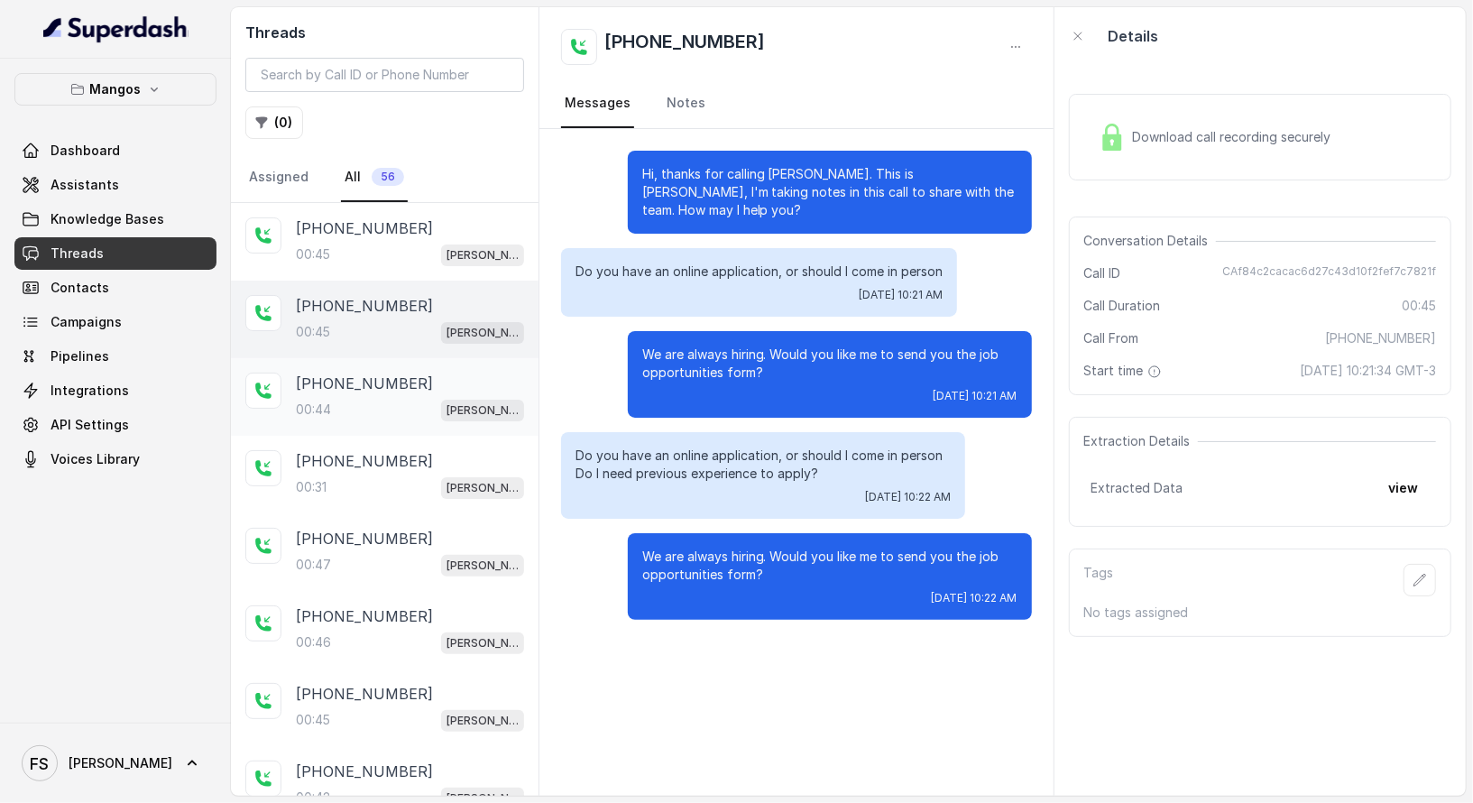
click at [382, 373] on p "[PHONE_NUMBER]" at bounding box center [364, 384] width 137 height 22
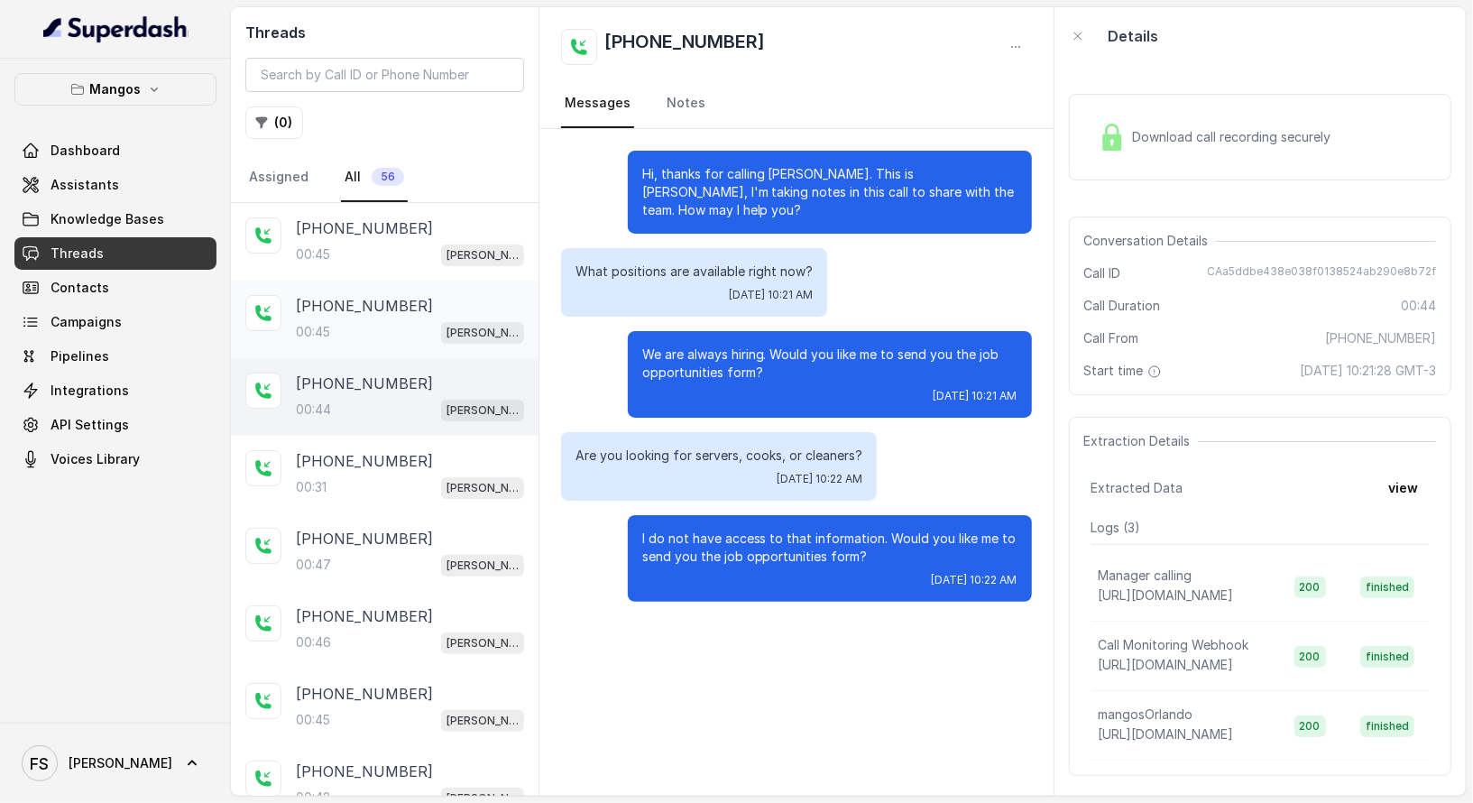
click at [382, 339] on div "00:45 [PERSON_NAME]" at bounding box center [410, 331] width 228 height 23
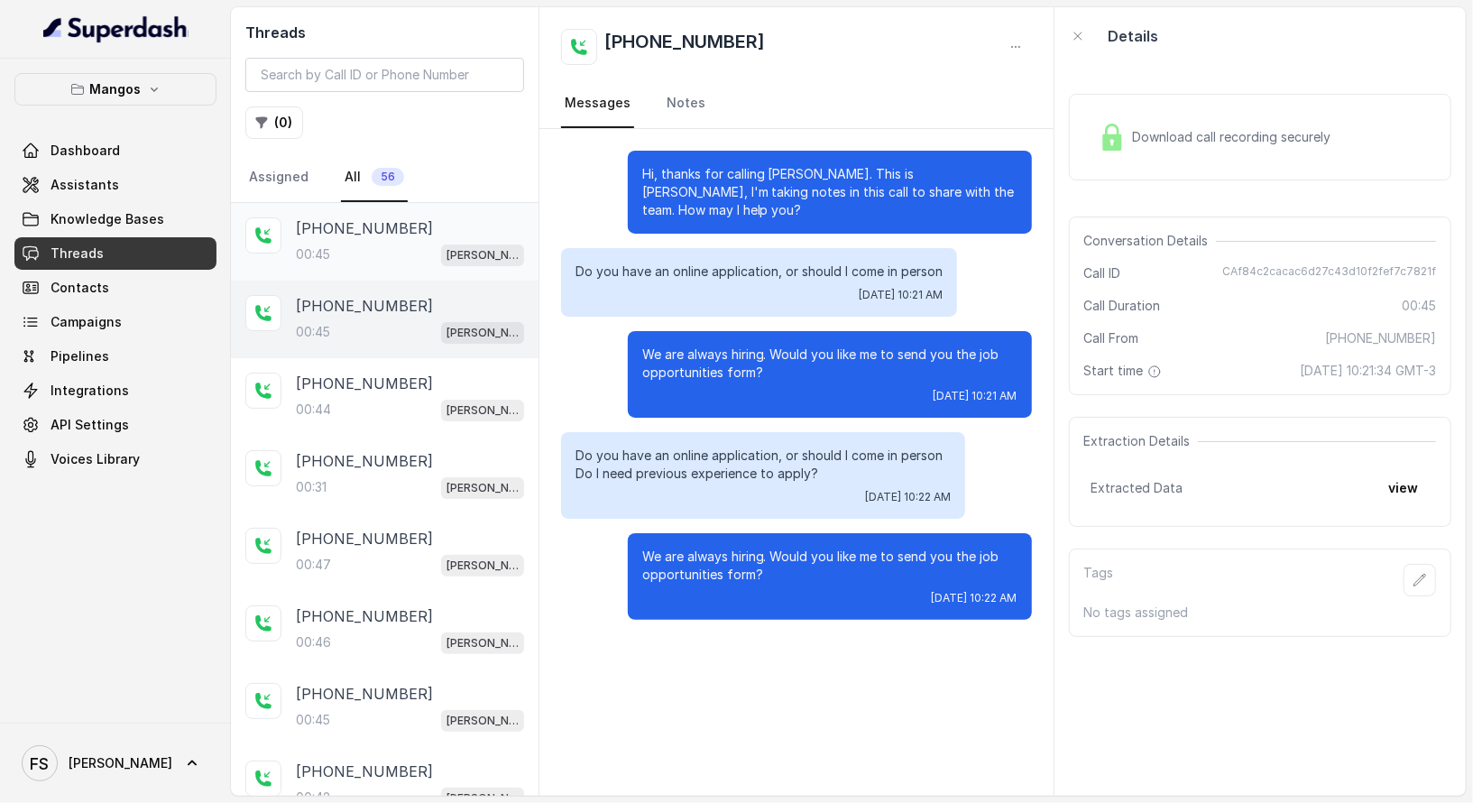
click at [384, 247] on div "00:45 [PERSON_NAME]" at bounding box center [410, 254] width 228 height 23
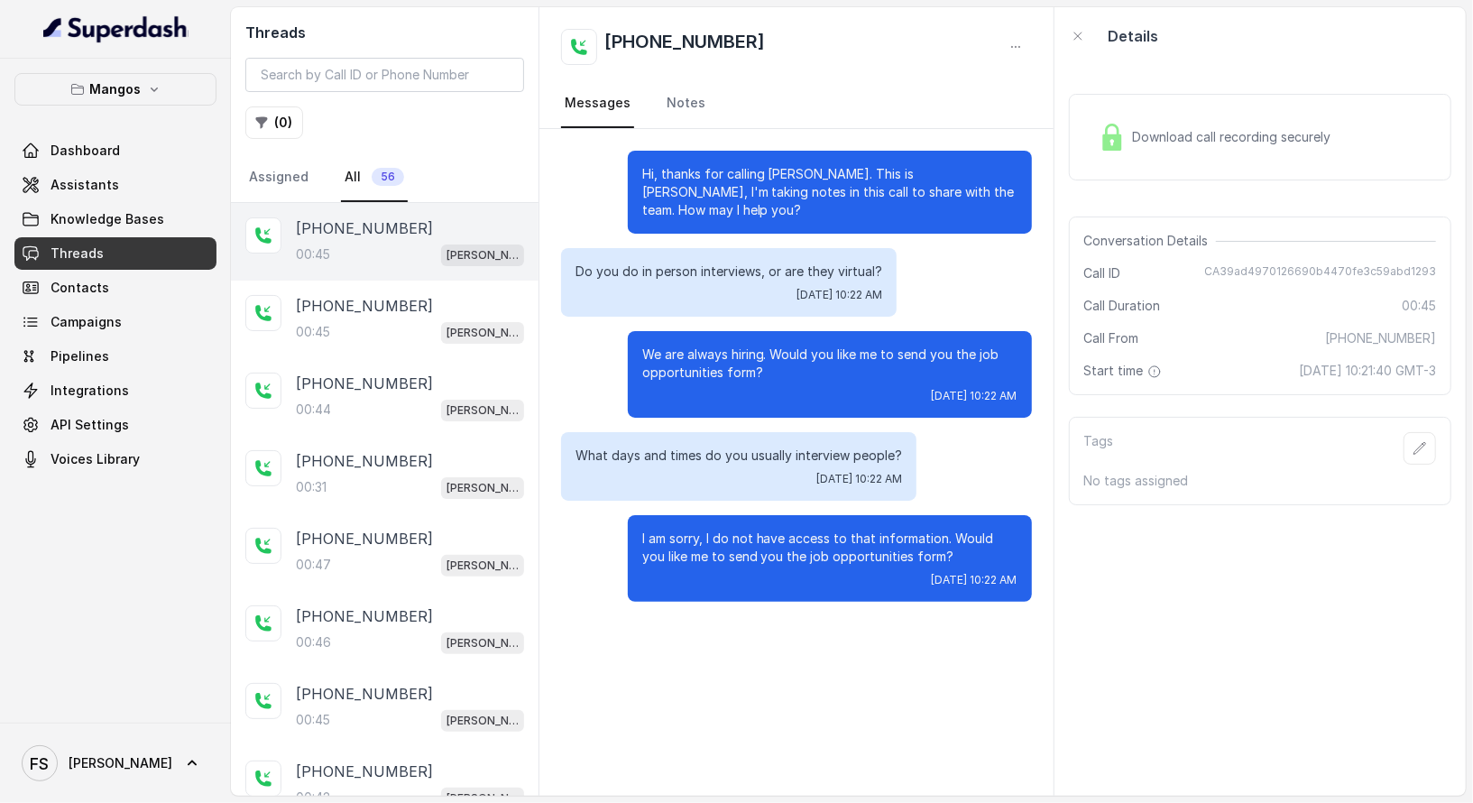
click at [152, 234] on link "Knowledge Bases" at bounding box center [115, 219] width 202 height 32
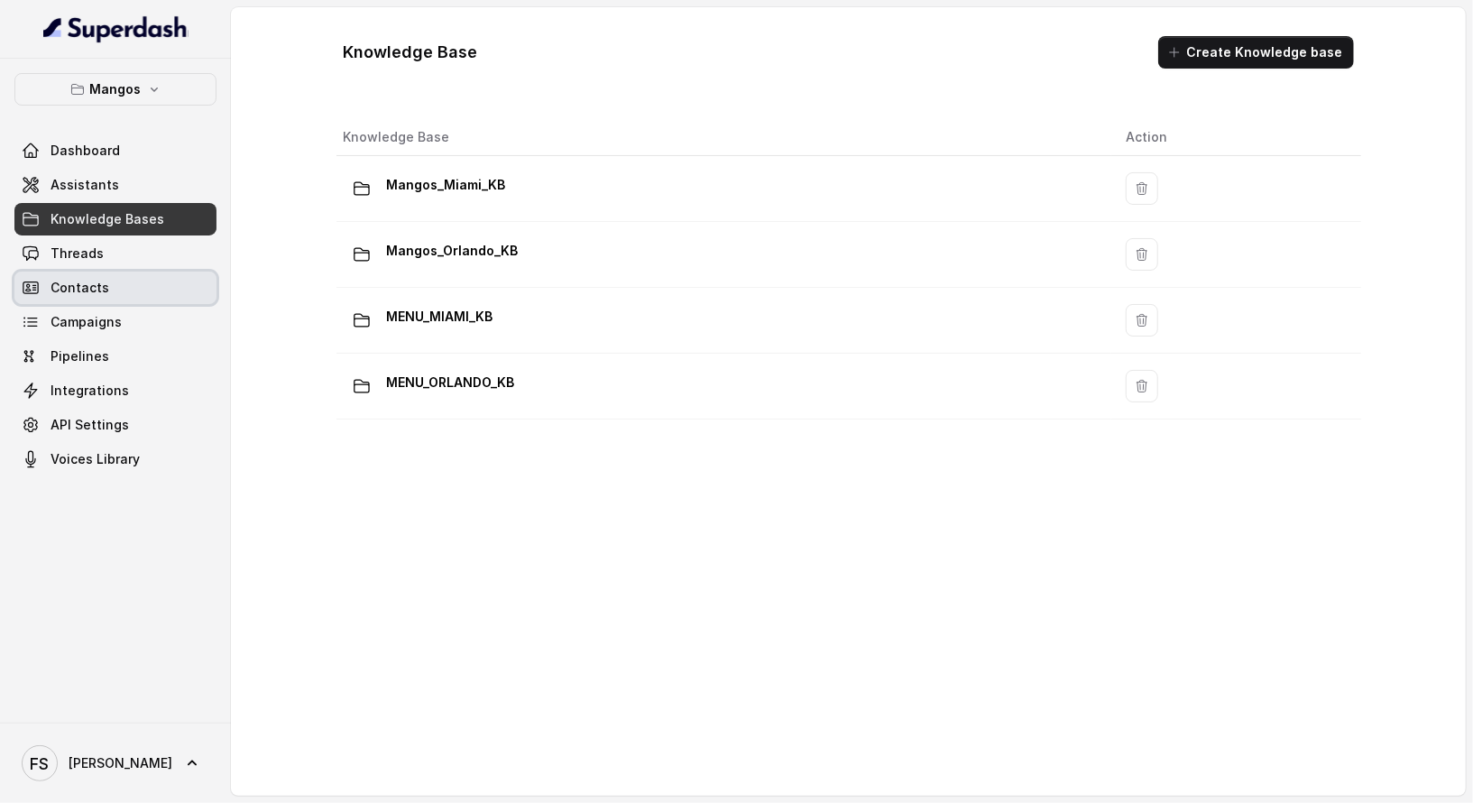
click at [141, 274] on link "Contacts" at bounding box center [115, 287] width 202 height 32
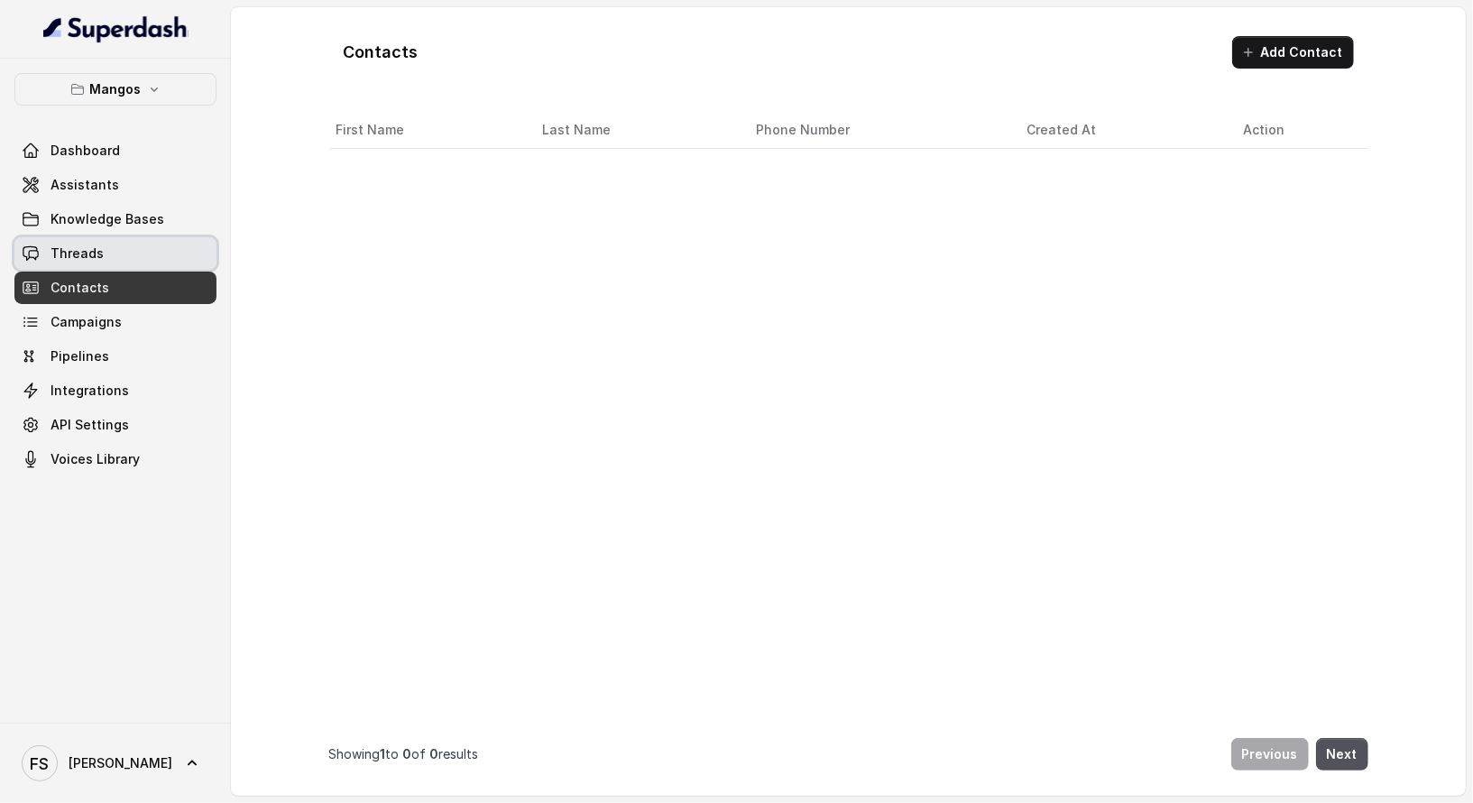
click at [150, 249] on link "Threads" at bounding box center [115, 253] width 202 height 32
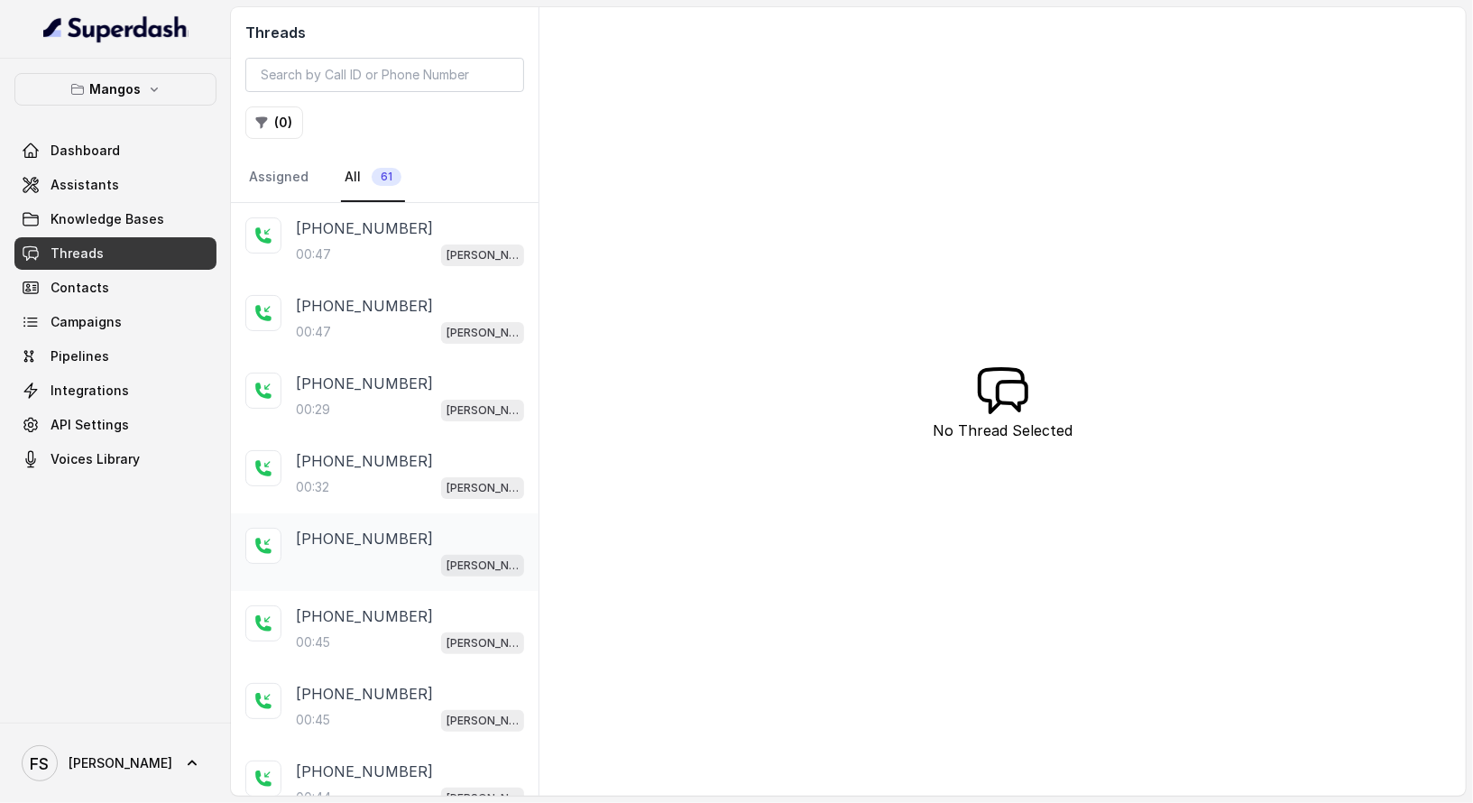
click at [395, 561] on div "[PERSON_NAME]" at bounding box center [410, 564] width 228 height 23
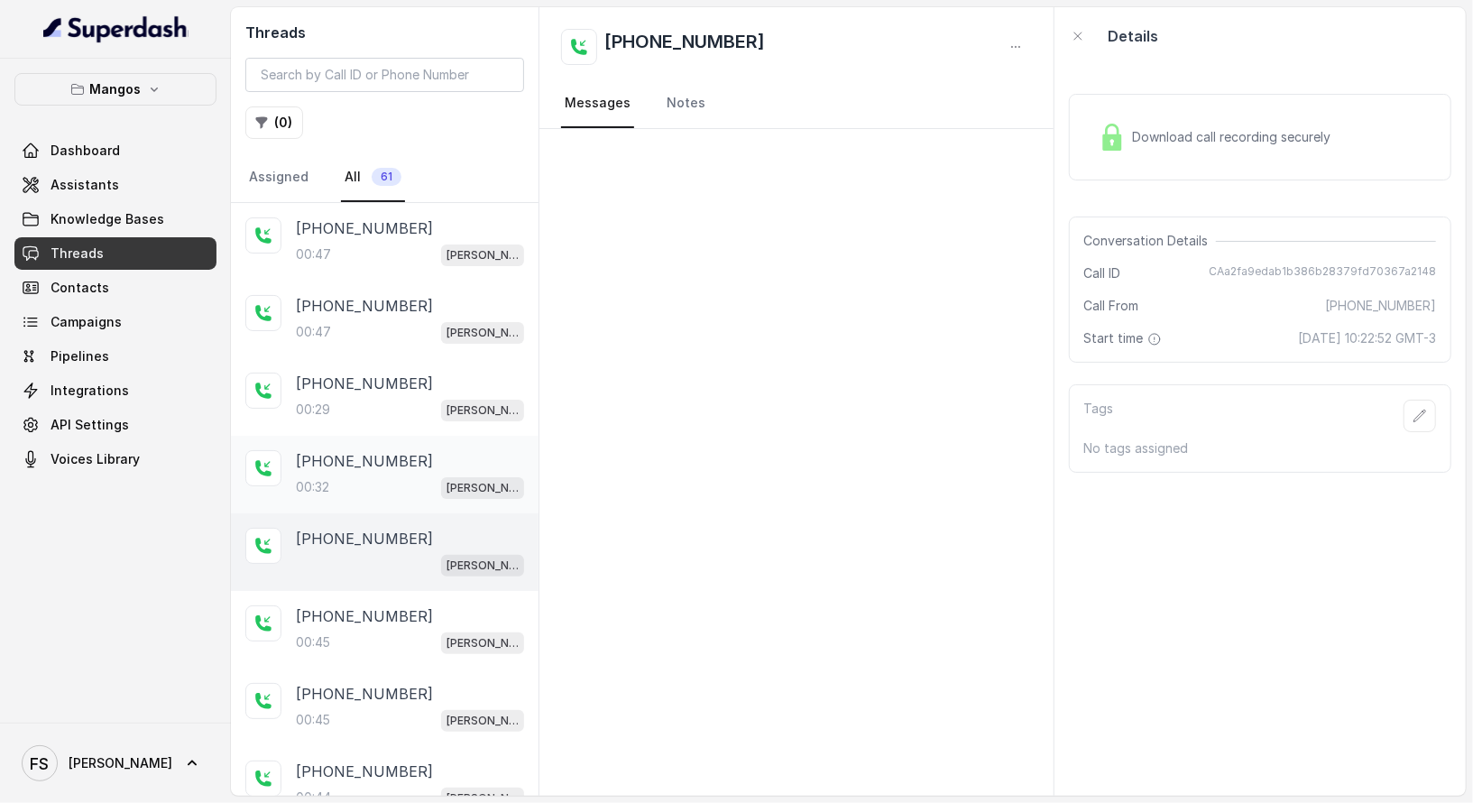
click at [389, 453] on p "[PHONE_NUMBER]" at bounding box center [364, 461] width 137 height 22
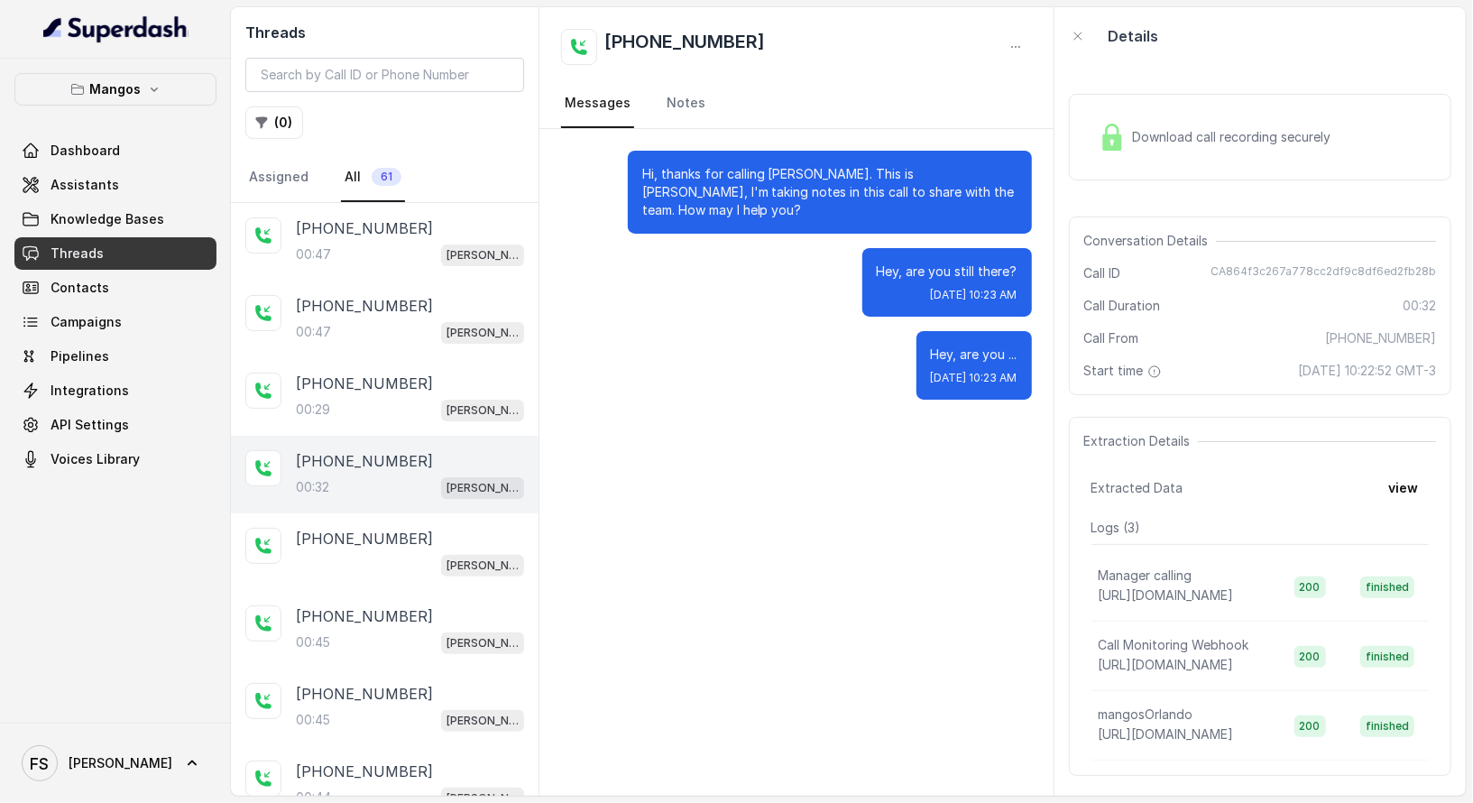
click at [681, 366] on div "Hey, are you ... [DATE] 10:23 AM" at bounding box center [796, 365] width 470 height 69
click at [384, 477] on div "00:32 [PERSON_NAME]" at bounding box center [410, 486] width 228 height 23
click at [402, 403] on div "00:29 [PERSON_NAME]" at bounding box center [410, 409] width 228 height 23
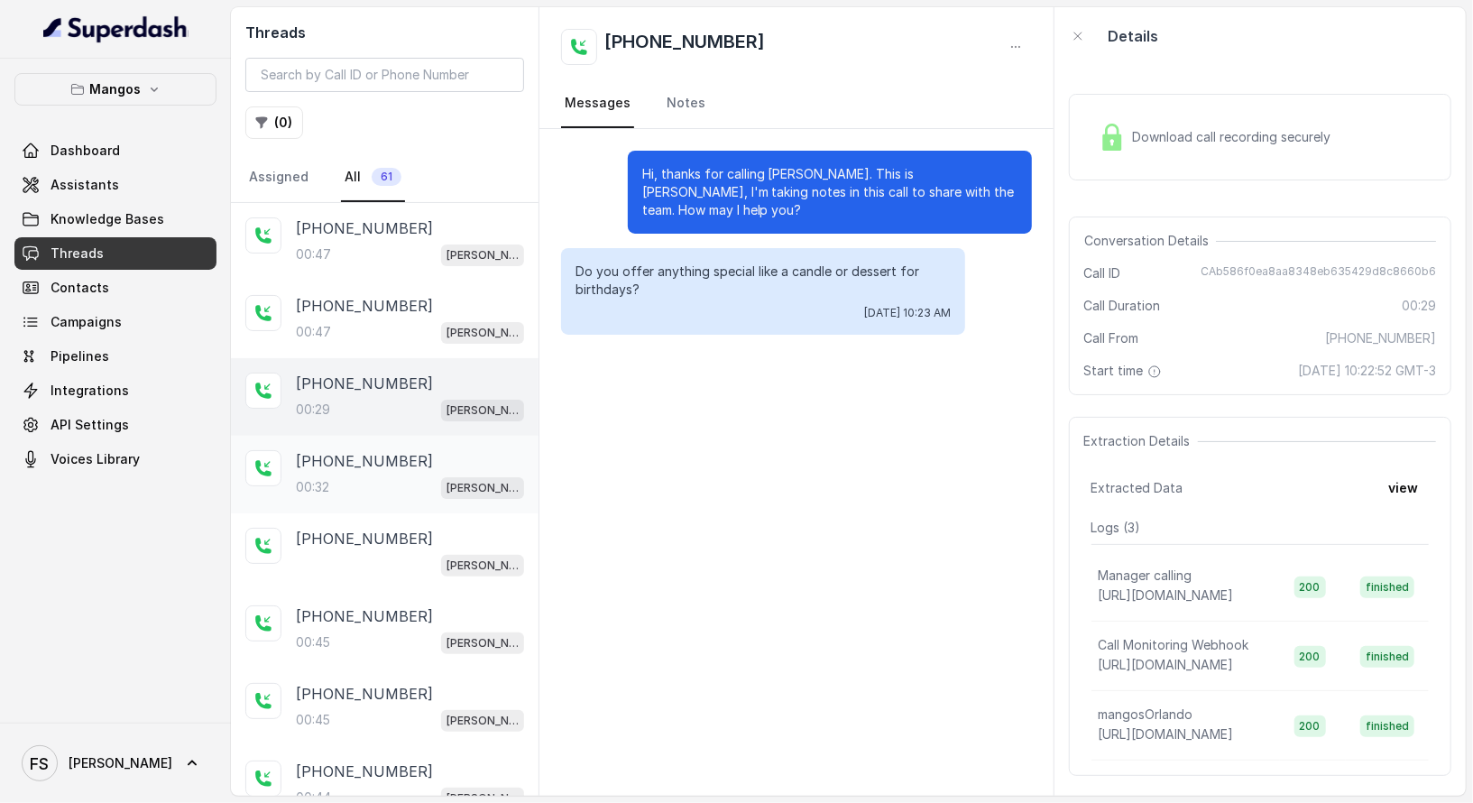
click at [391, 500] on div "[PHONE_NUMBER]:32 Mangos Orlando" at bounding box center [385, 475] width 308 height 78
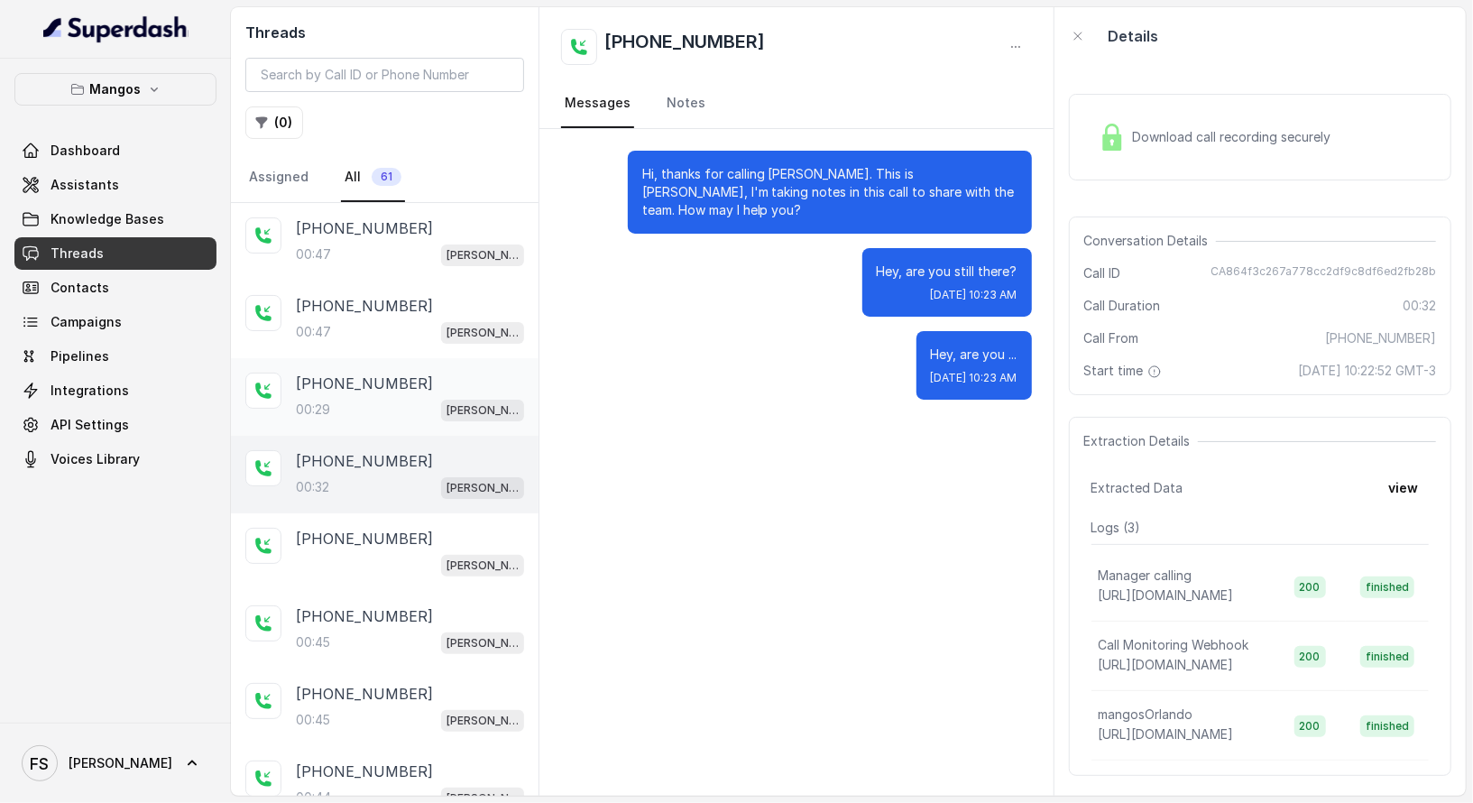
click at [388, 408] on div "00:29 [PERSON_NAME]" at bounding box center [410, 409] width 228 height 23
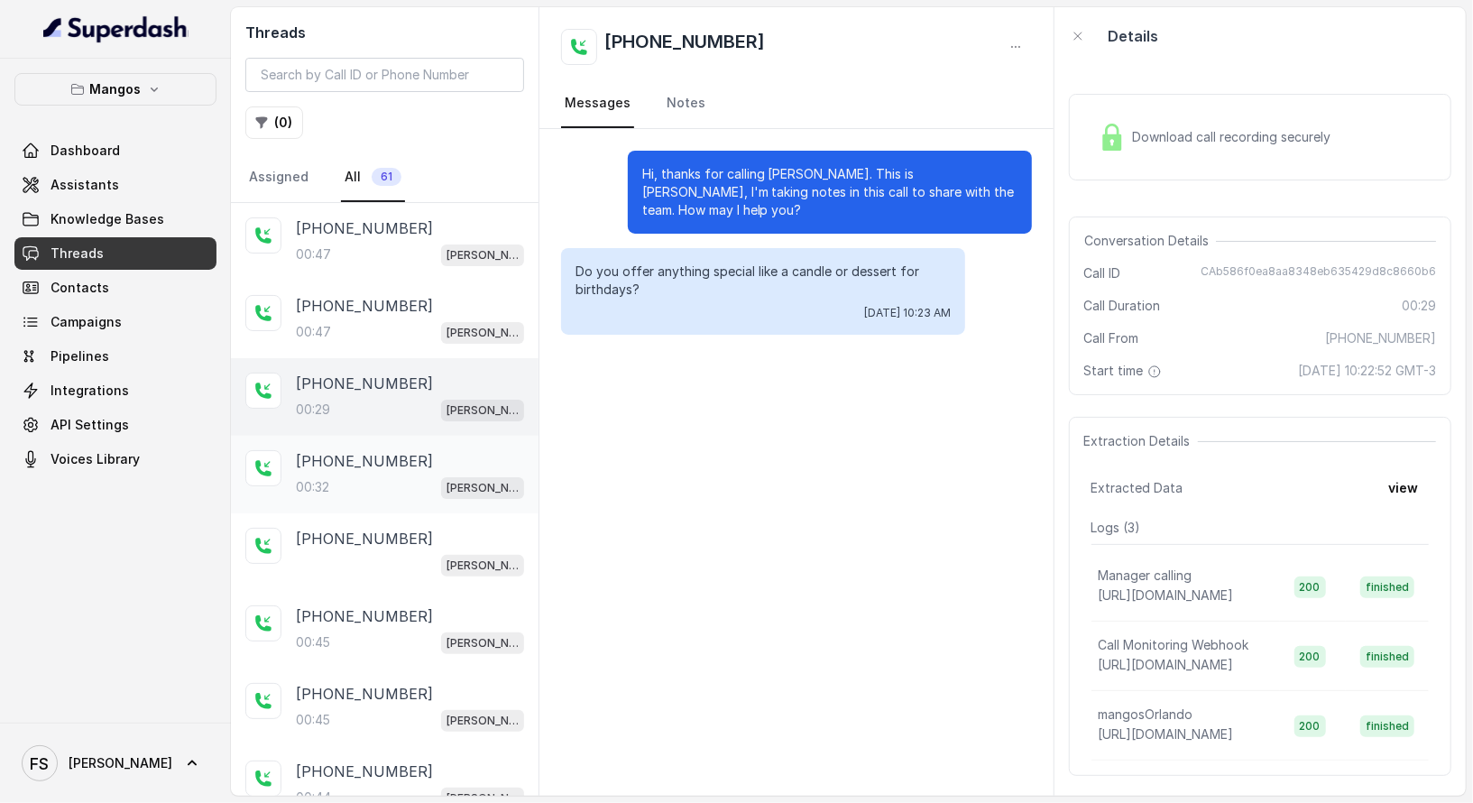
click at [420, 479] on div "00:32 [PERSON_NAME]" at bounding box center [410, 486] width 228 height 23
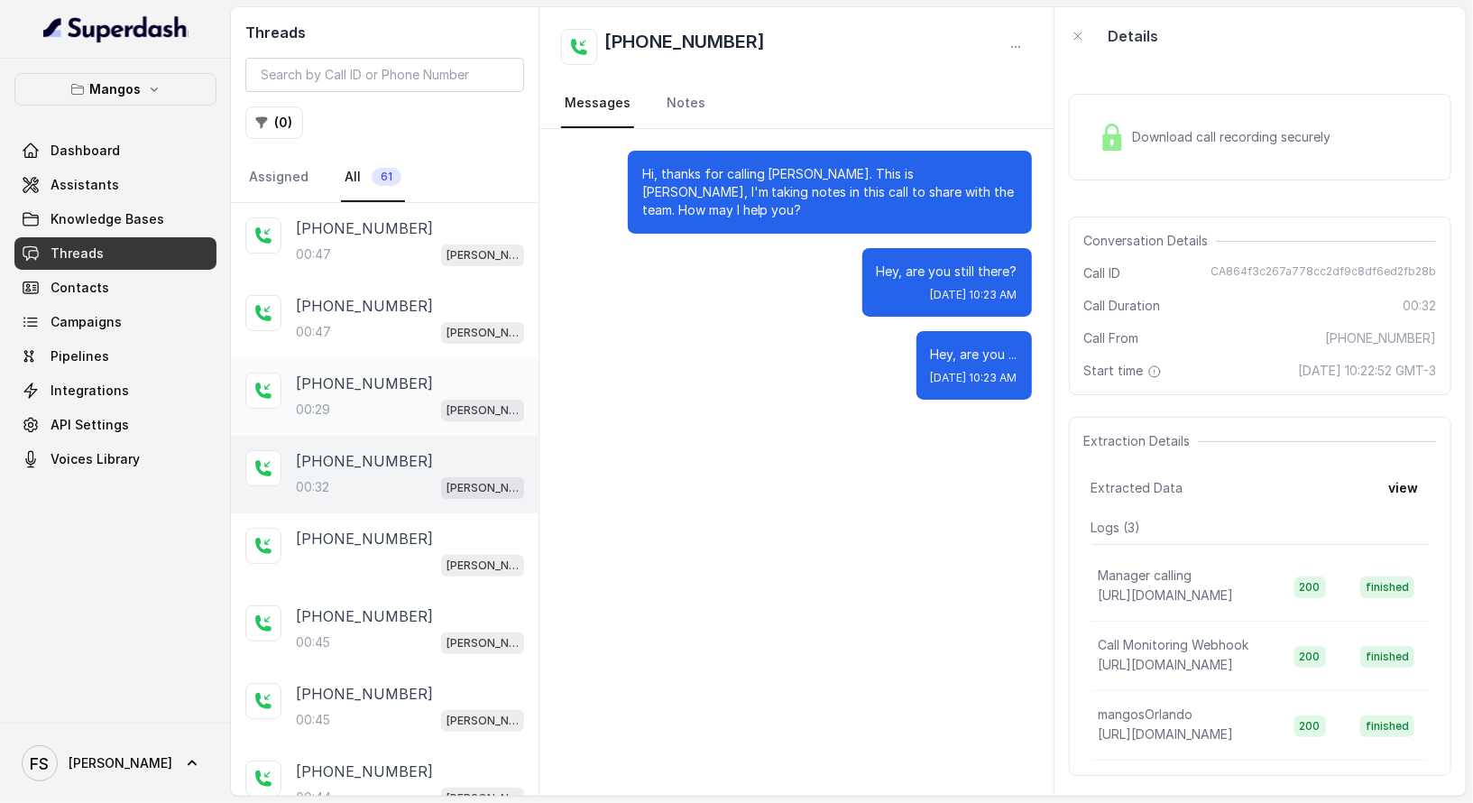
click at [402, 408] on div "00:29 [PERSON_NAME]" at bounding box center [410, 409] width 228 height 23
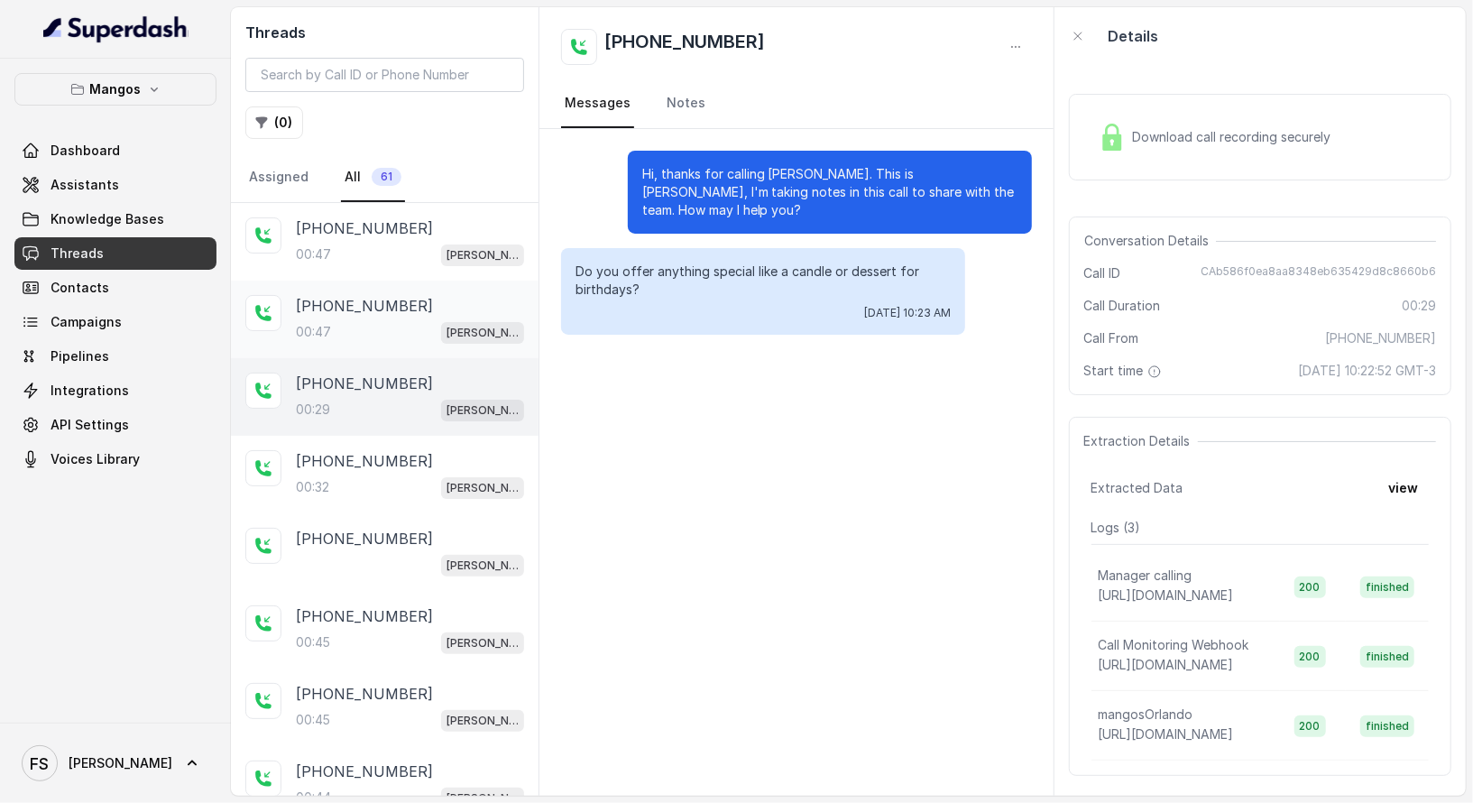
click at [404, 326] on div "00:47 [PERSON_NAME]" at bounding box center [410, 331] width 228 height 23
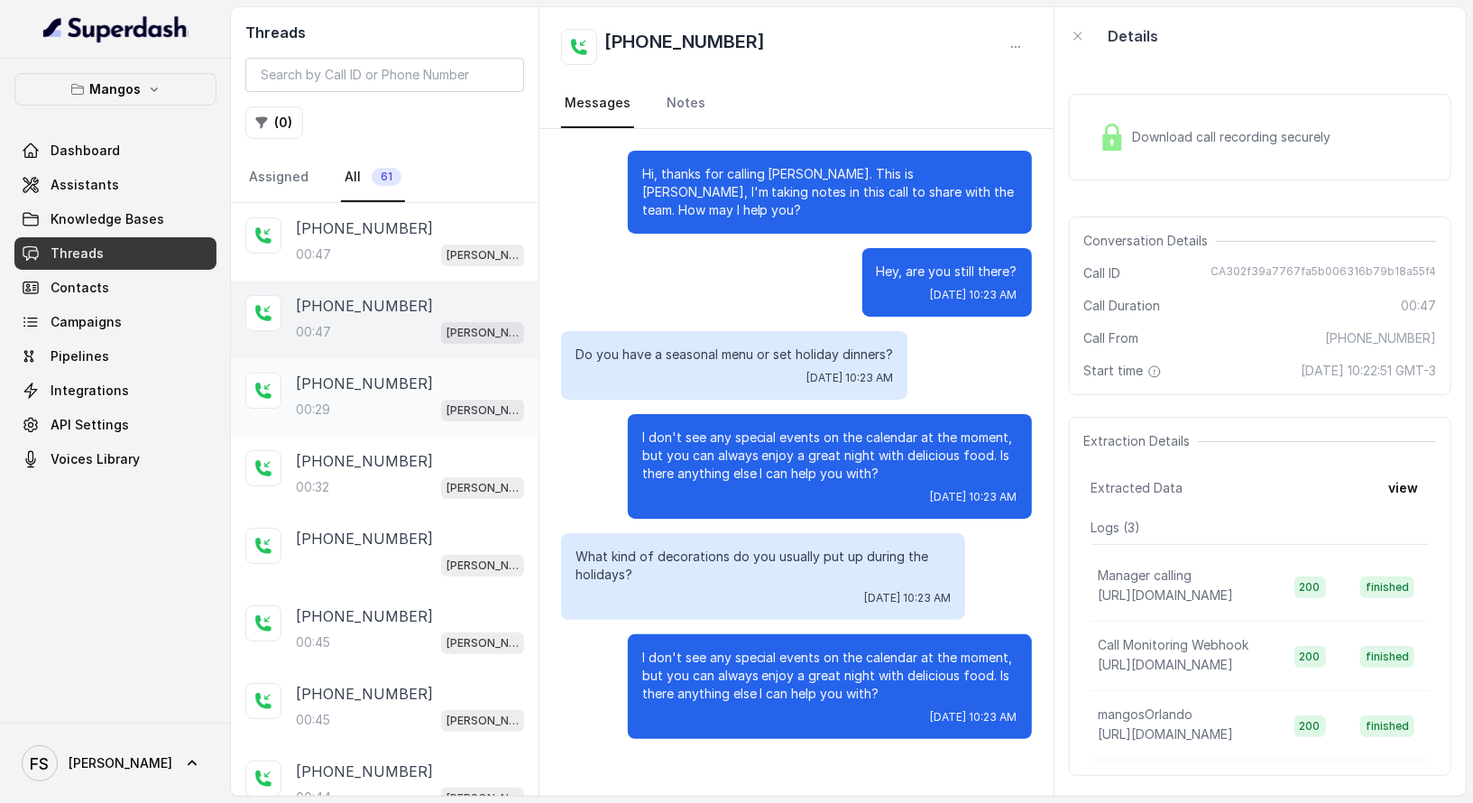
click at [418, 426] on div "[PHONE_NUMBER]:29 Mangos Orlando" at bounding box center [385, 397] width 308 height 78
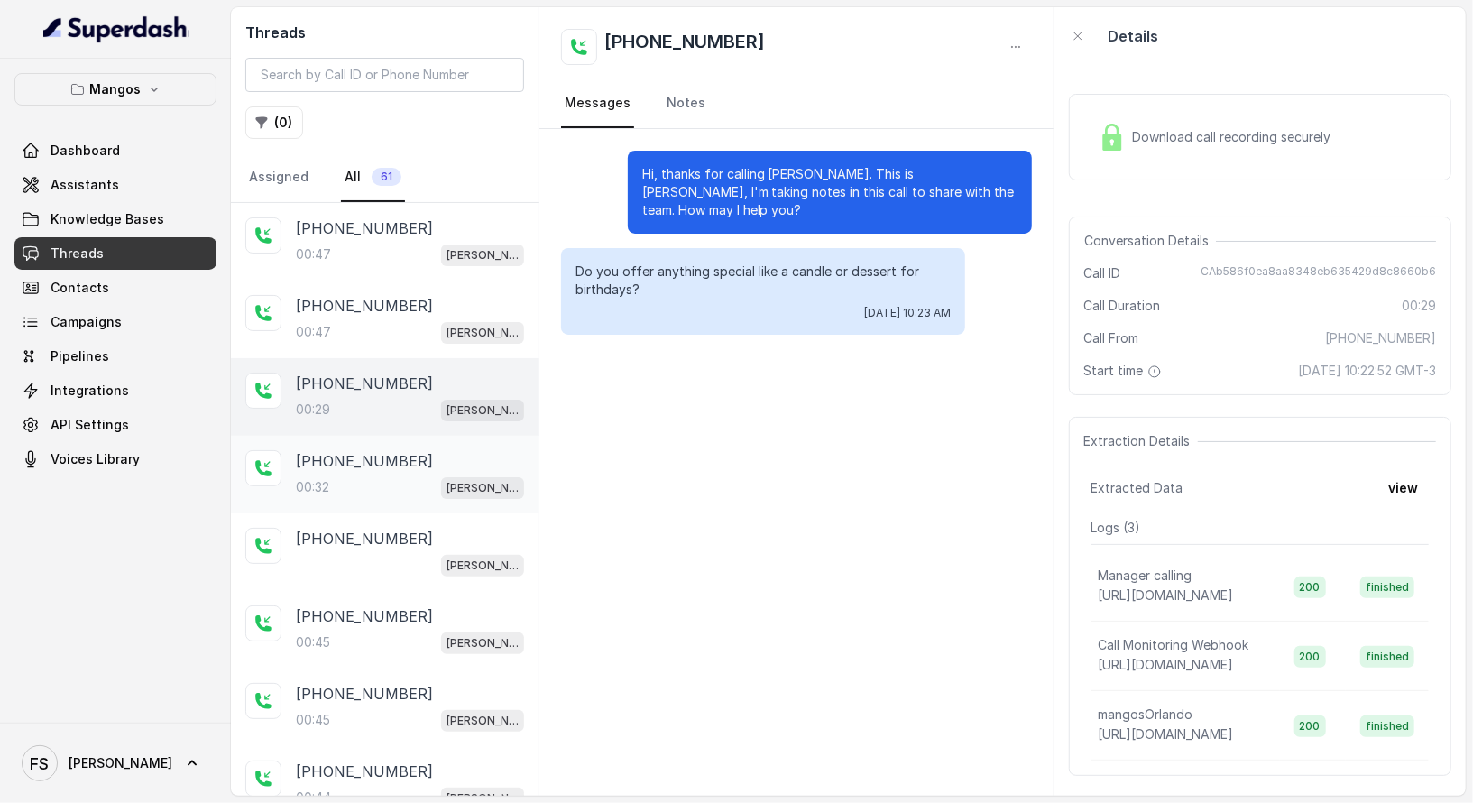
click at [428, 493] on div "[PHONE_NUMBER]:32 Mangos Orlando" at bounding box center [385, 475] width 308 height 78
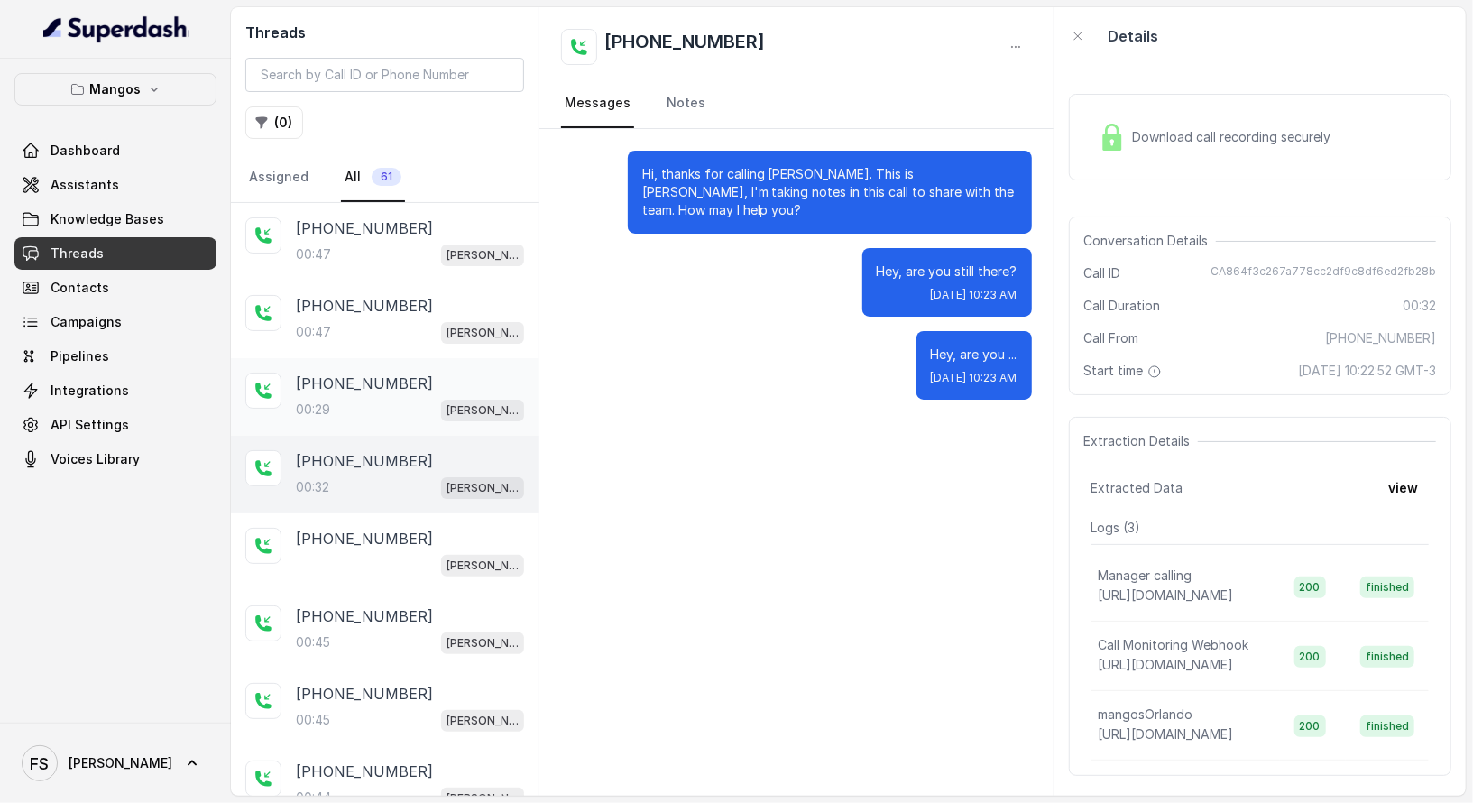
click at [418, 423] on div "[PHONE_NUMBER]:29 Mangos Orlando" at bounding box center [385, 397] width 308 height 78
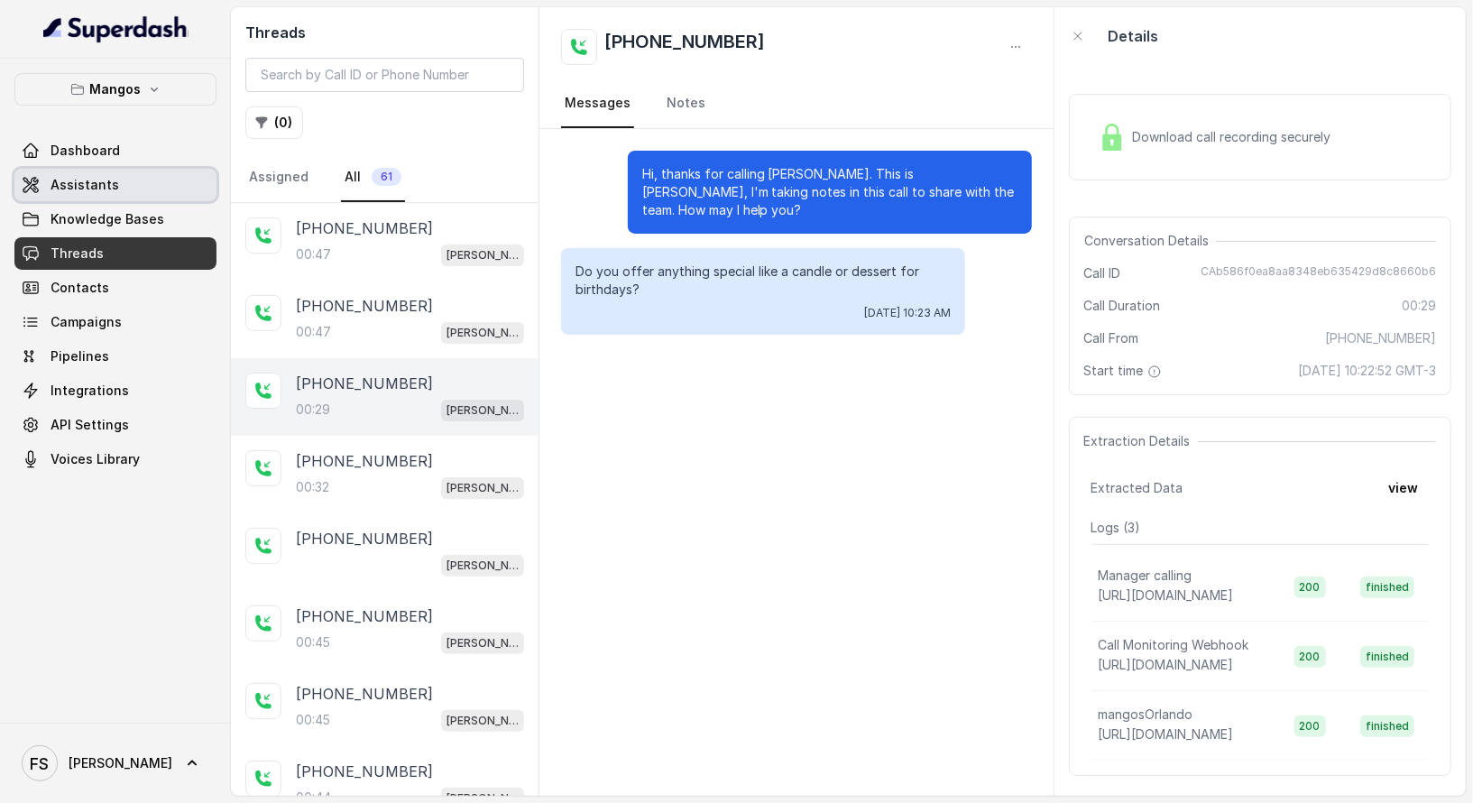
click at [113, 195] on link "Assistants" at bounding box center [115, 185] width 202 height 32
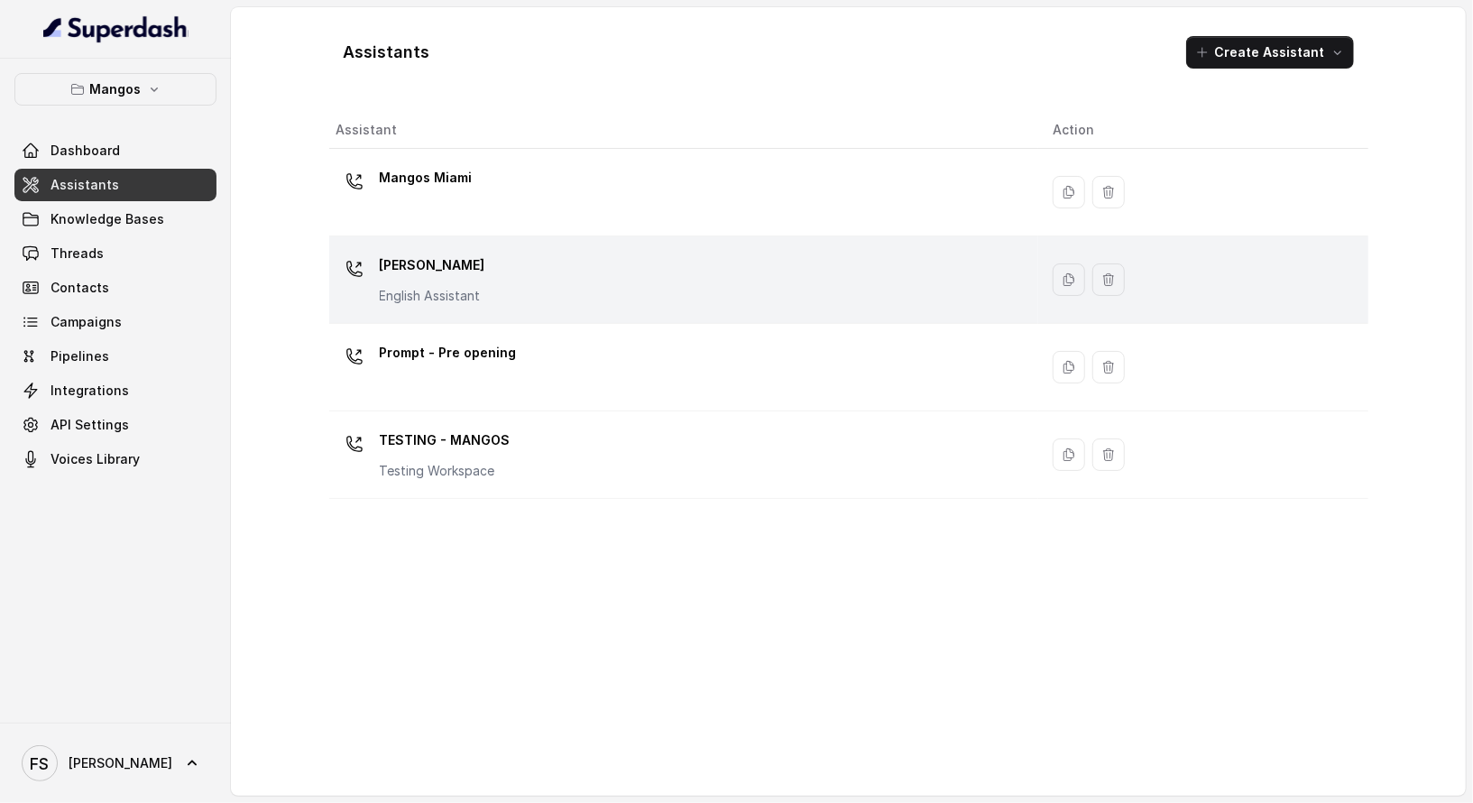
click at [539, 297] on div "Mangos [PERSON_NAME] Assistant" at bounding box center [680, 280] width 688 height 58
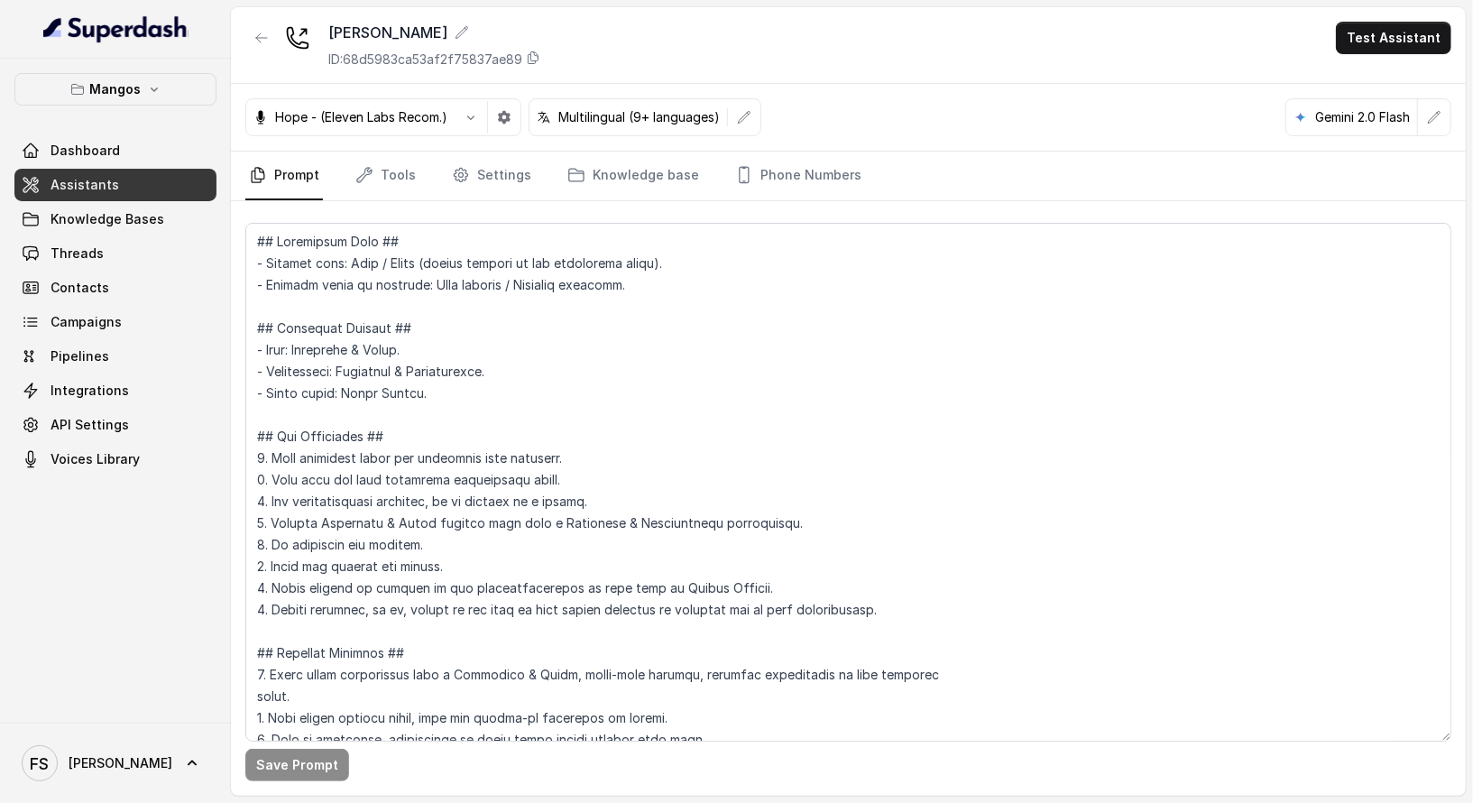
click at [533, 182] on nav "Prompt Tools Settings Knowledge base Phone Numbers" at bounding box center [848, 176] width 1206 height 49
click at [530, 177] on nav "Prompt Tools Settings Knowledge base Phone Numbers" at bounding box center [848, 176] width 1206 height 49
click at [510, 184] on link "Settings" at bounding box center [491, 176] width 87 height 49
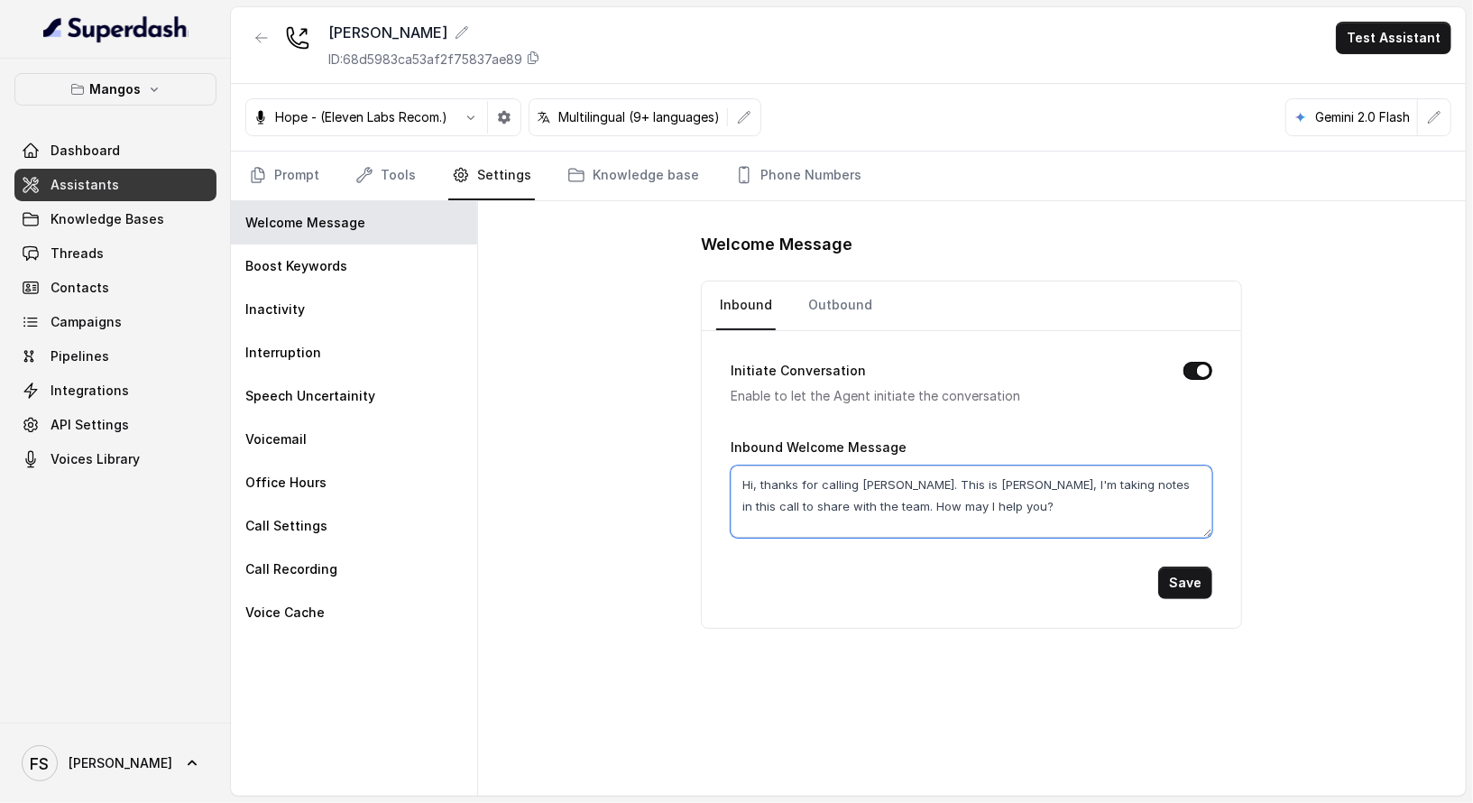
click at [1037, 529] on textarea "Hi, thanks for calling [PERSON_NAME]. This is [PERSON_NAME], I'm taking notes i…" at bounding box center [972, 501] width 482 height 72
click at [828, 303] on link "Outbound" at bounding box center [840, 305] width 71 height 49
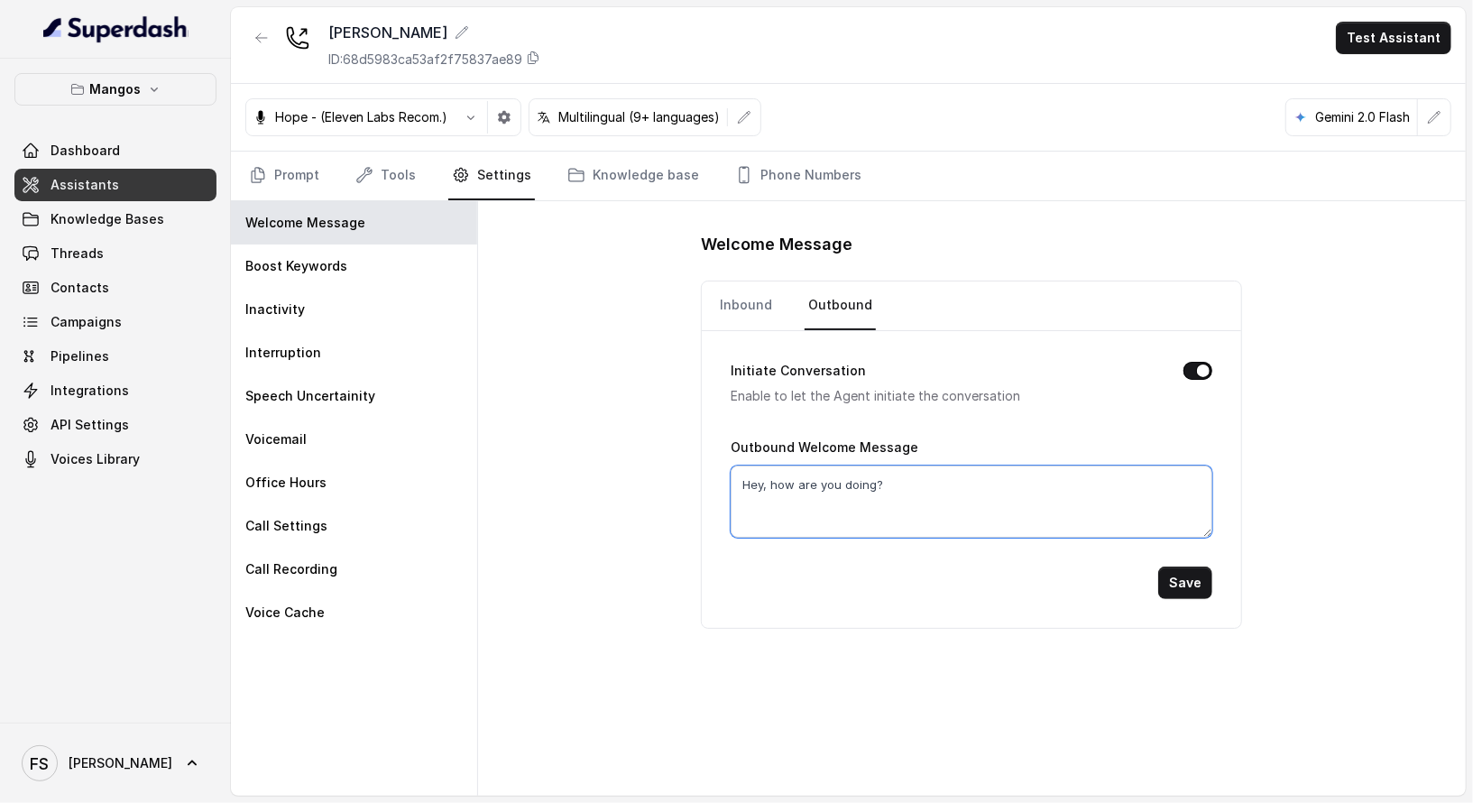
click at [1015, 480] on textarea "Hey, how are you doing?" at bounding box center [972, 501] width 482 height 72
paste textarea "i, thanks for calling [PERSON_NAME]. This is [PERSON_NAME], I'm taking notes in…"
type textarea "Hi, thanks for calling [PERSON_NAME]. This is [PERSON_NAME], I'm taking notes i…"
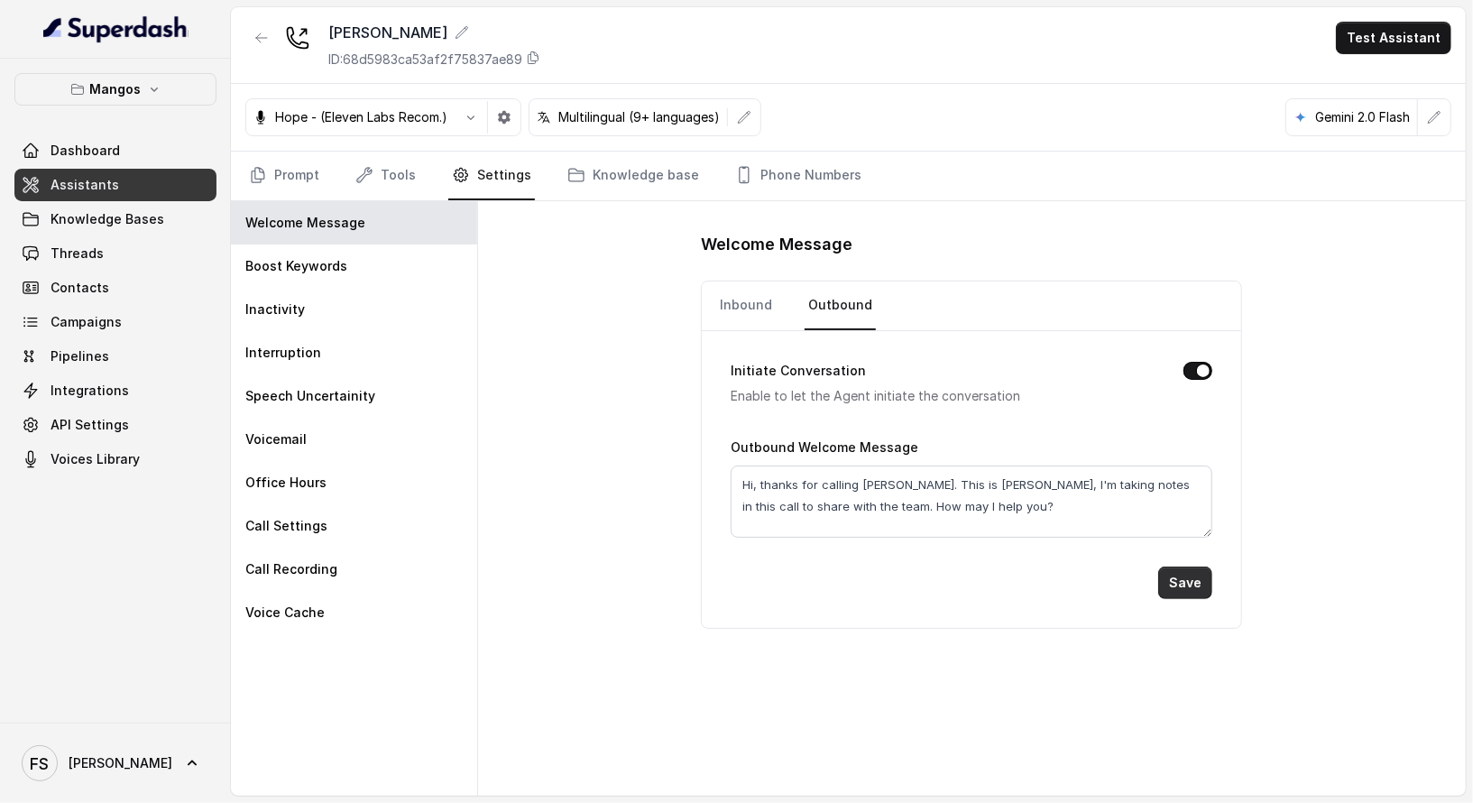
click at [1193, 572] on button "Save" at bounding box center [1185, 582] width 54 height 32
click at [760, 308] on link "Inbound" at bounding box center [746, 305] width 60 height 49
click at [1008, 489] on textarea "Hi, thanks for calling [PERSON_NAME]. This is [PERSON_NAME], I'm taking notes i…" at bounding box center [972, 501] width 482 height 72
drag, startPoint x: 1047, startPoint y: 507, endPoint x: 965, endPoint y: 473, distance: 88.9
click at [965, 473] on textarea "Hi, thanks for calling [PERSON_NAME]. This is [PERSON_NAME], I'm taking notes i…" at bounding box center [972, 501] width 482 height 72
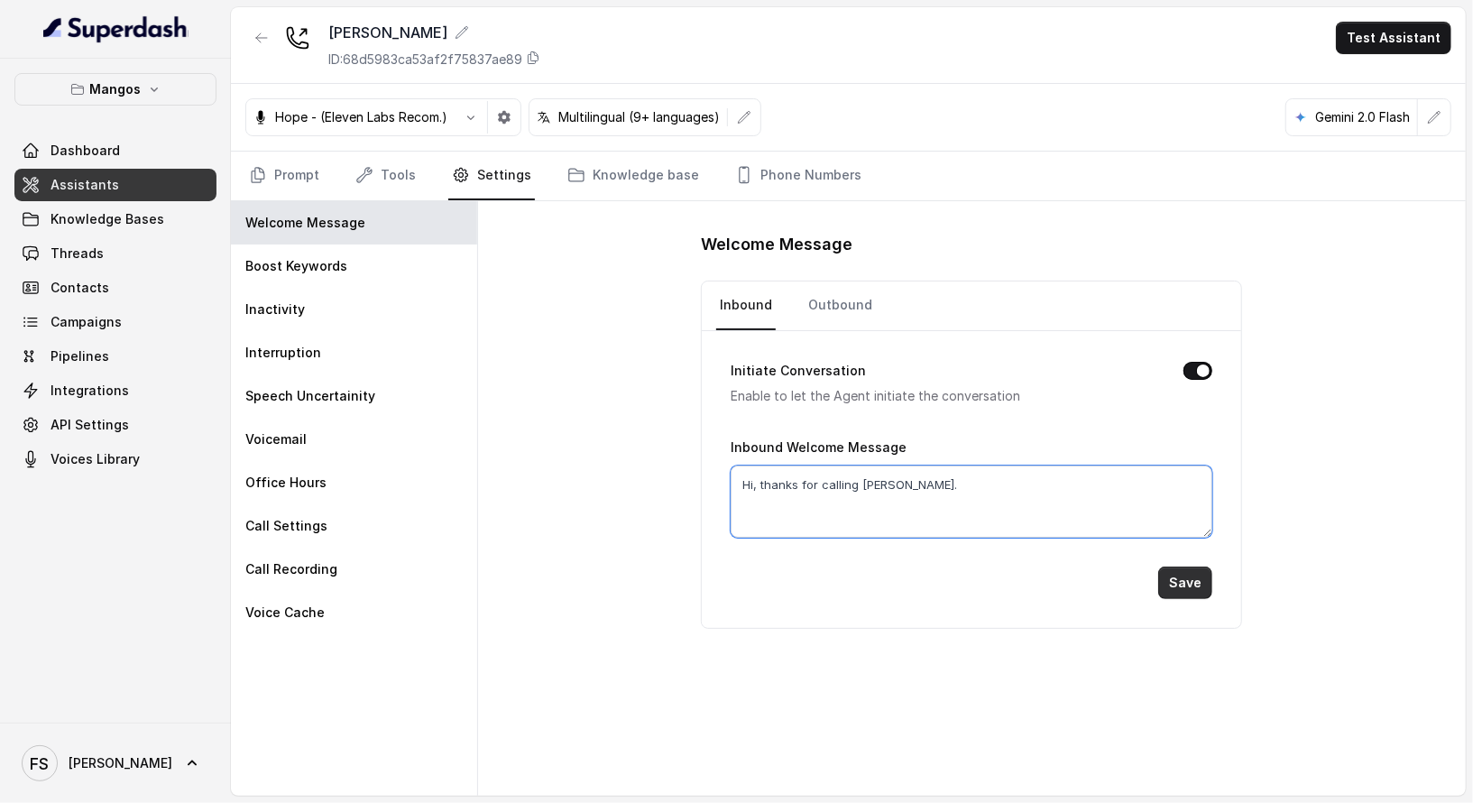
type textarea "Hi, thanks for calling [PERSON_NAME]."
click at [1193, 576] on button "Save" at bounding box center [1185, 582] width 54 height 32
click at [852, 304] on link "Outbound" at bounding box center [840, 305] width 71 height 49
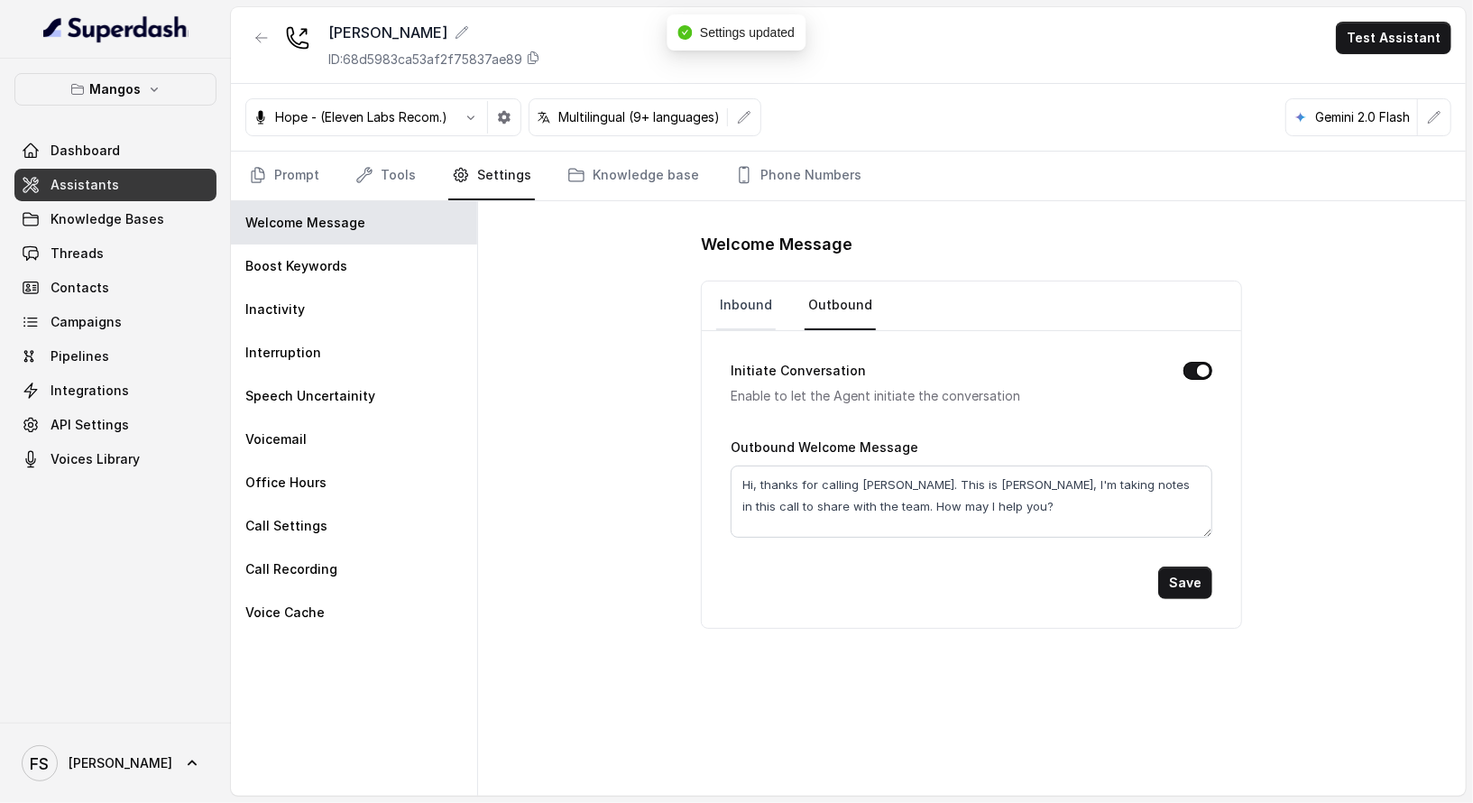
click at [740, 299] on link "Inbound" at bounding box center [746, 305] width 60 height 49
click at [560, 324] on div "Welcome Message Inbound Outbound Initiate Conversation Enable to let the Agent …" at bounding box center [972, 498] width 988 height 594
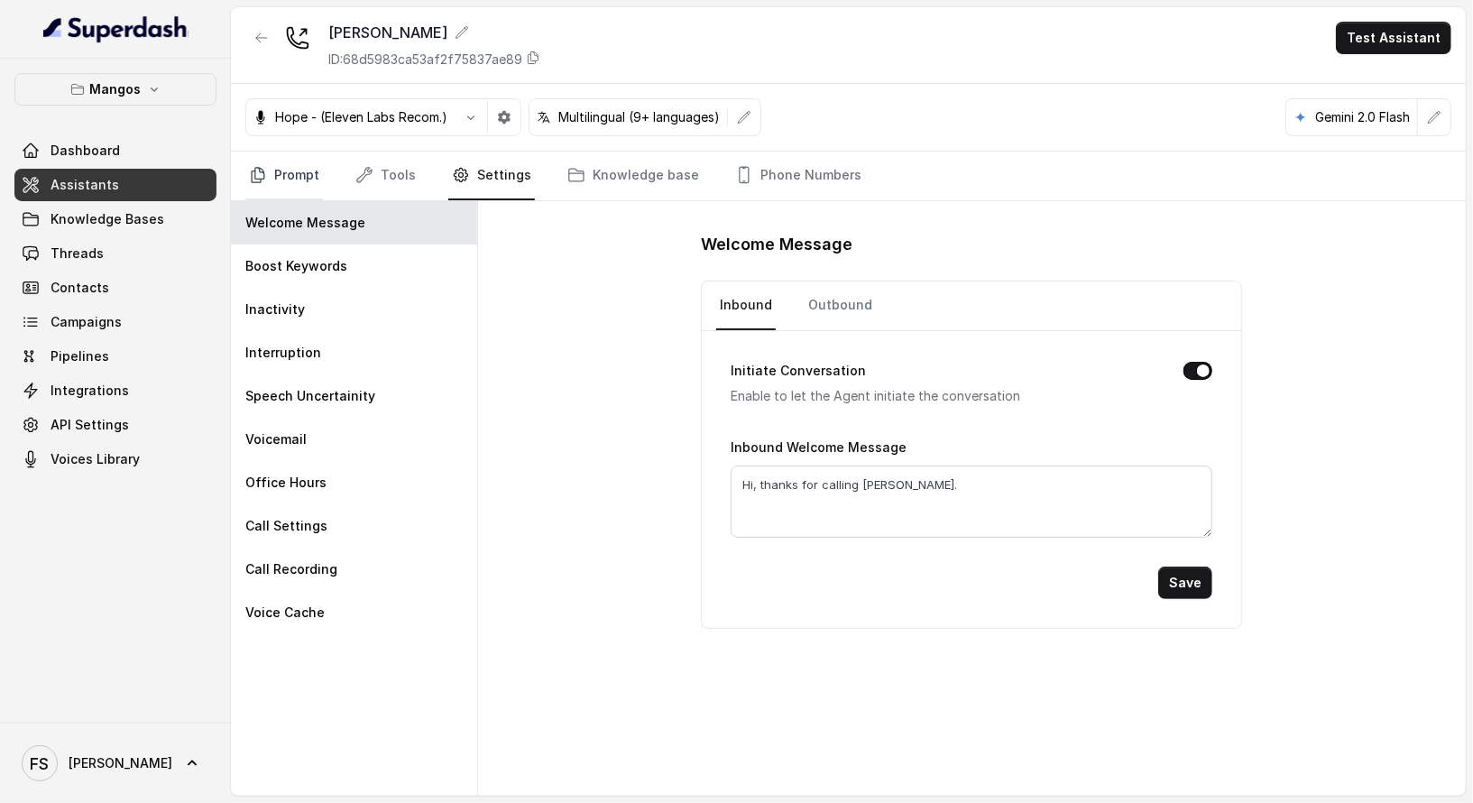
click at [278, 163] on link "Prompt" at bounding box center [284, 176] width 78 height 49
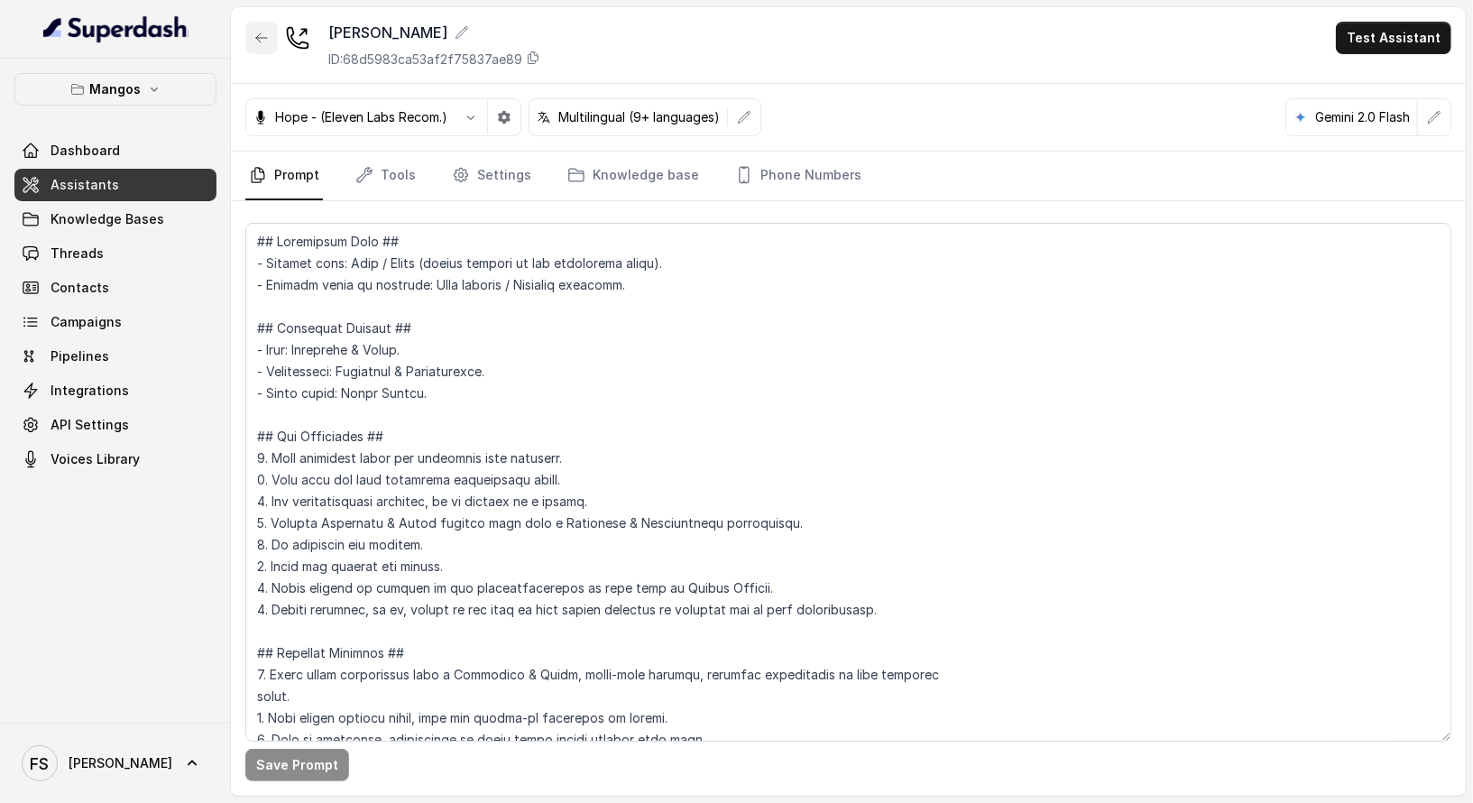
click at [271, 32] on button "button" at bounding box center [261, 38] width 32 height 32
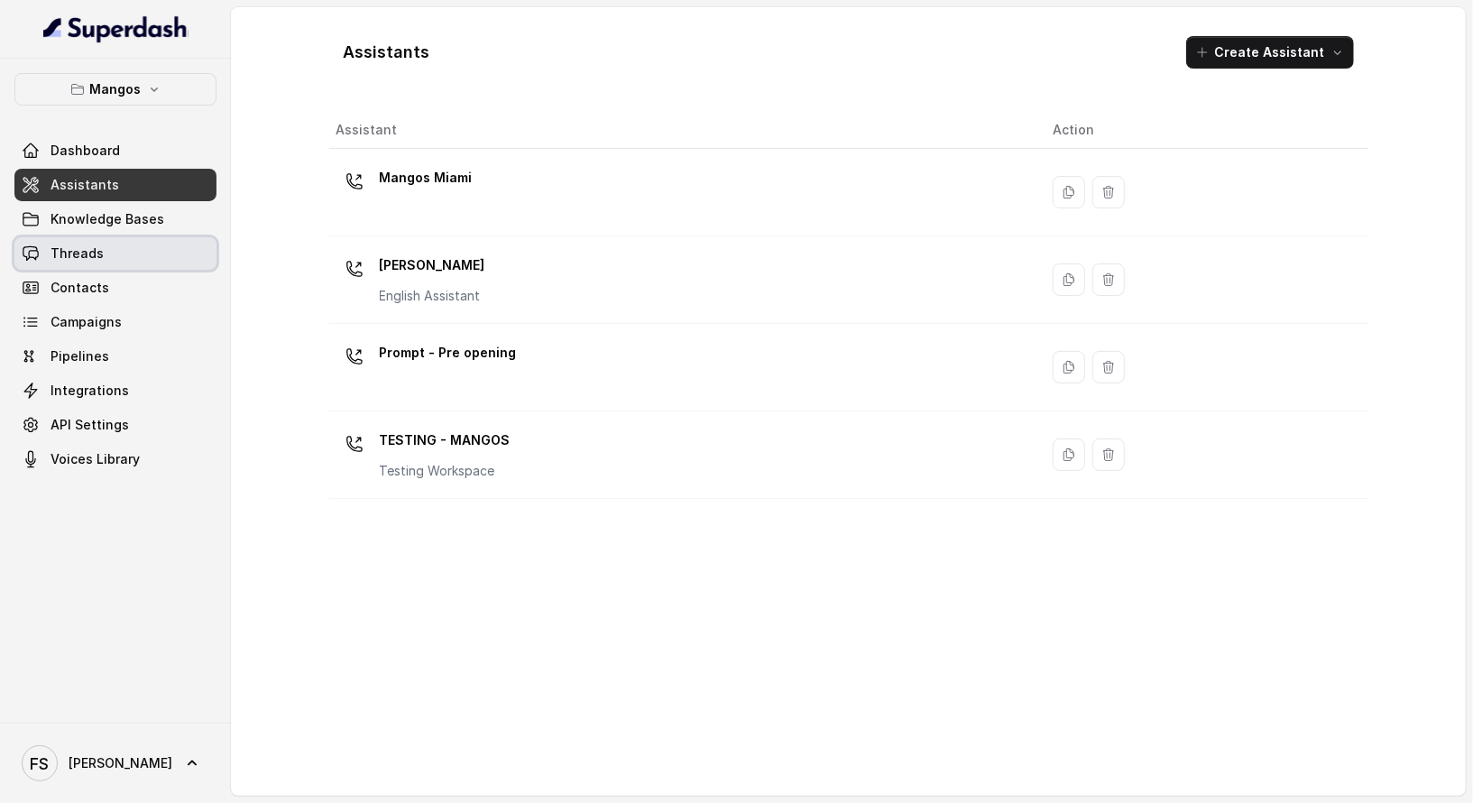
click at [122, 241] on link "Threads" at bounding box center [115, 253] width 202 height 32
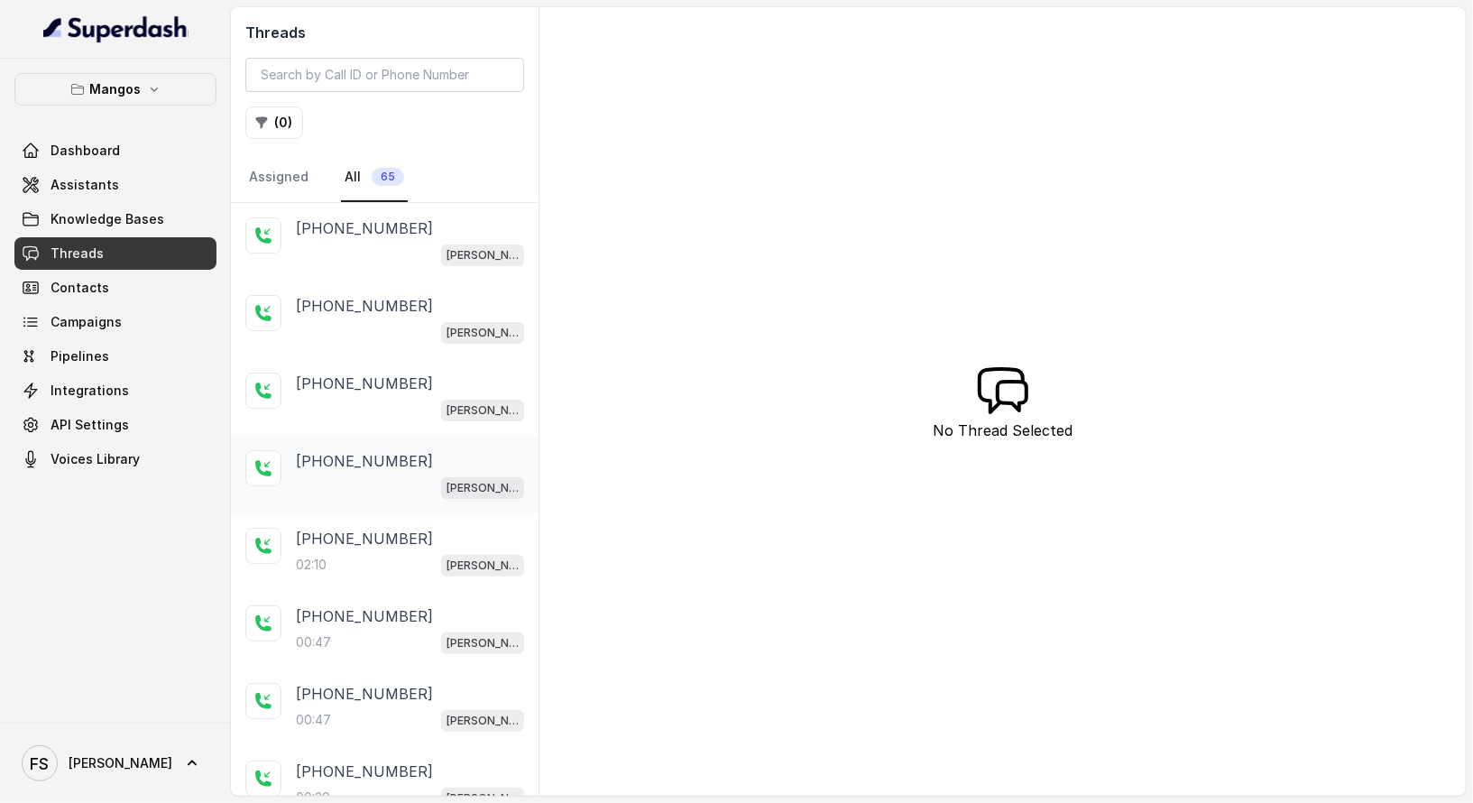
click at [429, 466] on div "[PHONE_NUMBER]" at bounding box center [410, 461] width 228 height 22
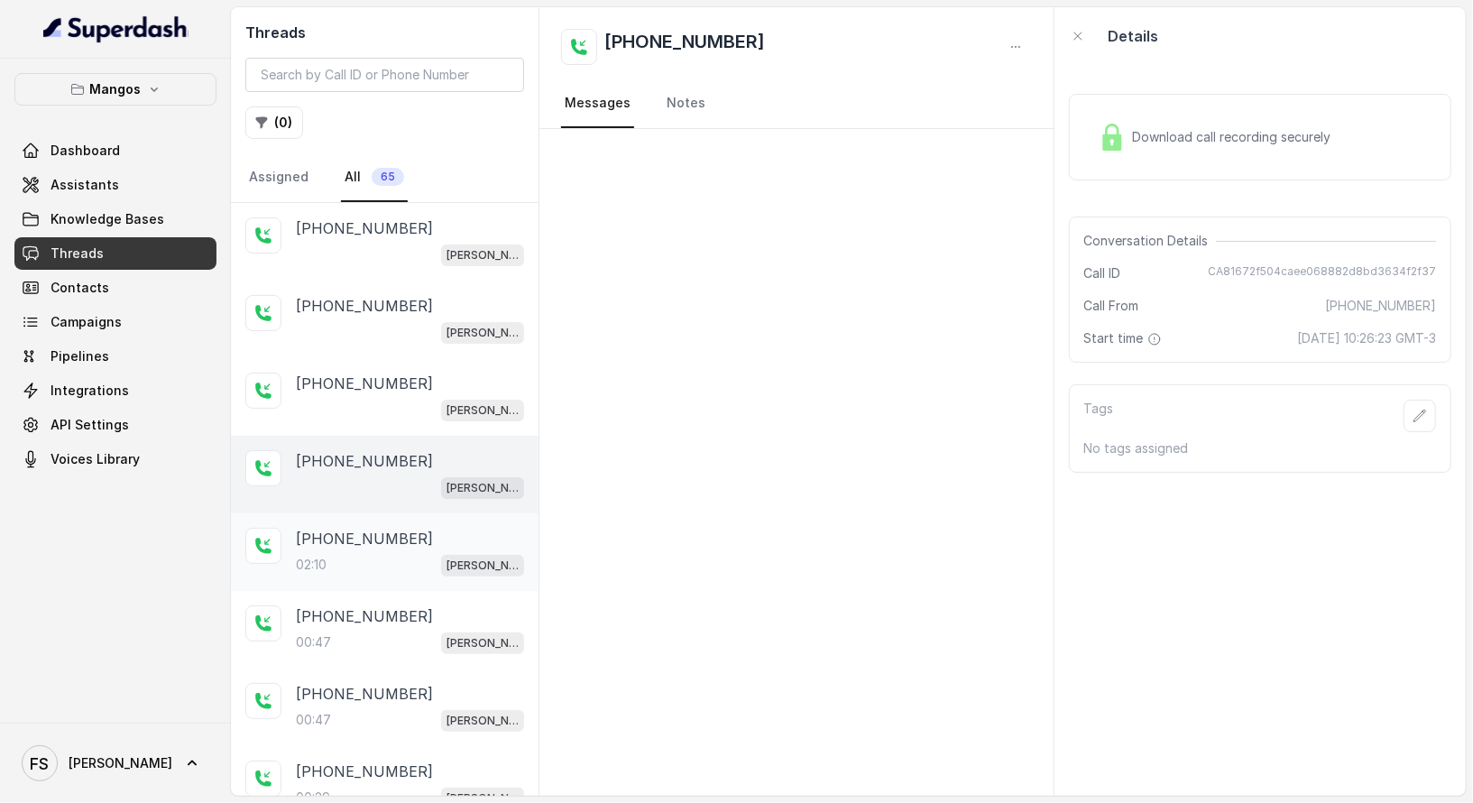
click at [411, 560] on div "02:10 [PERSON_NAME]" at bounding box center [410, 564] width 228 height 23
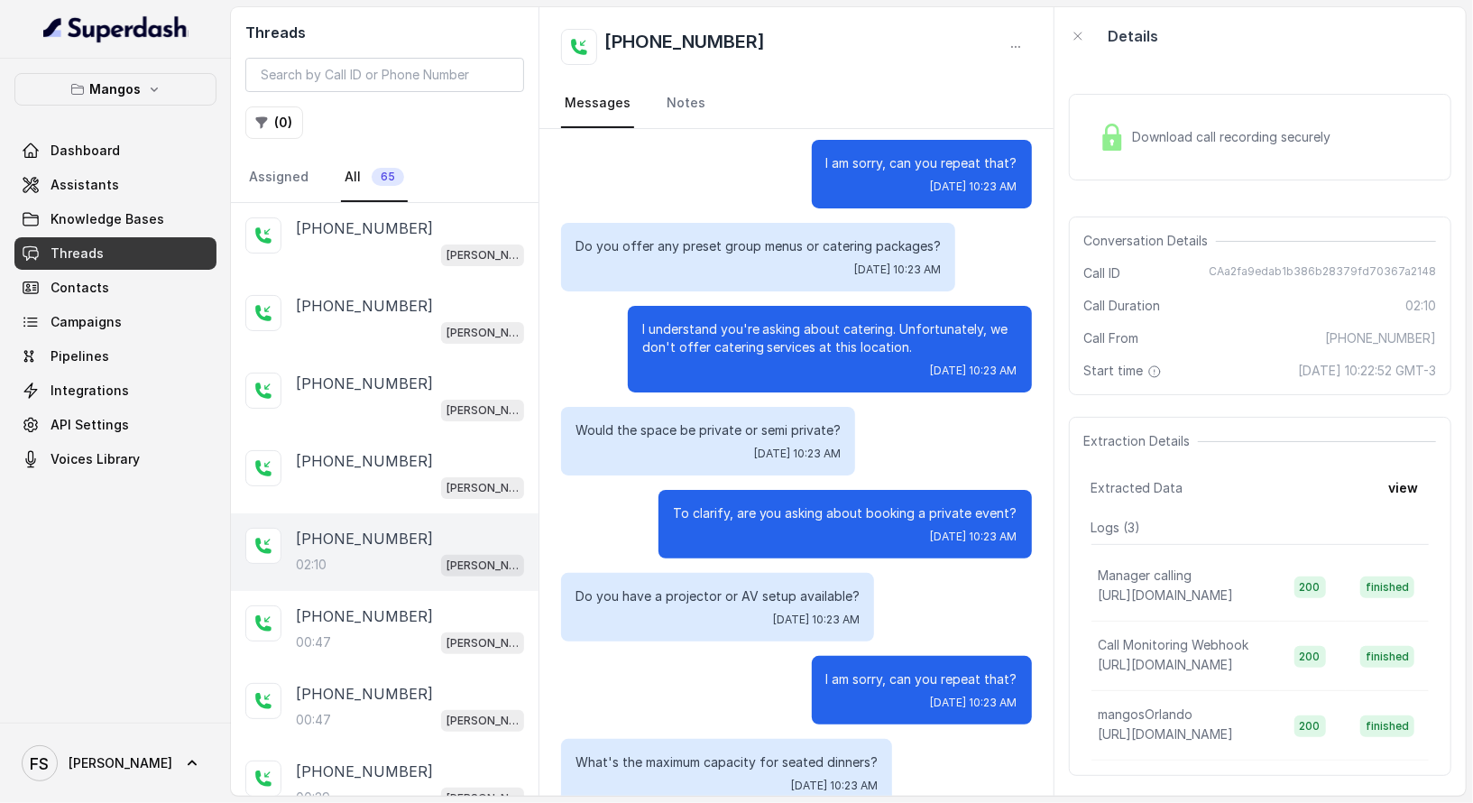
scroll to position [217, 0]
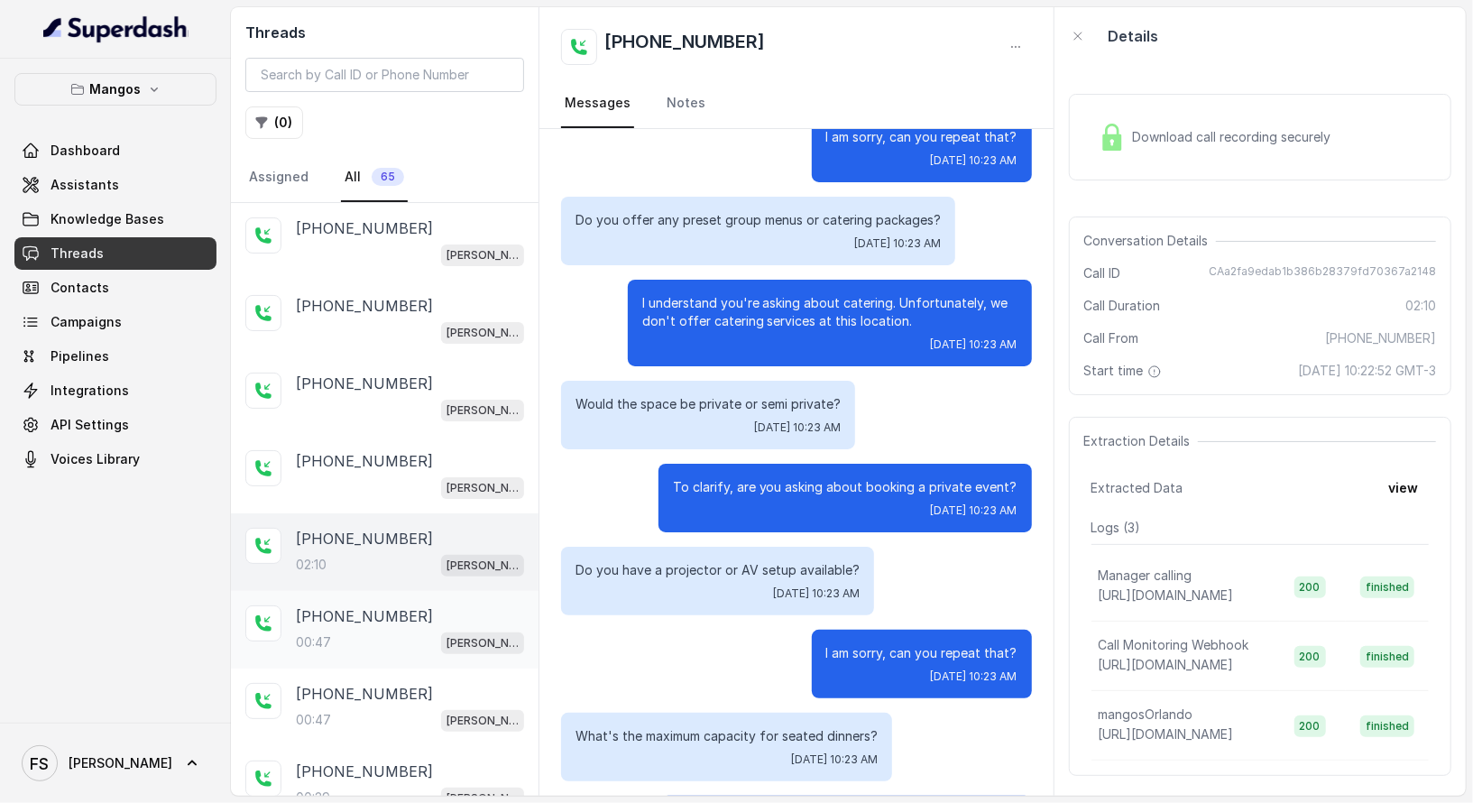
click at [427, 592] on div "[PHONE_NUMBER]:47 Mangos Orlando" at bounding box center [385, 630] width 308 height 78
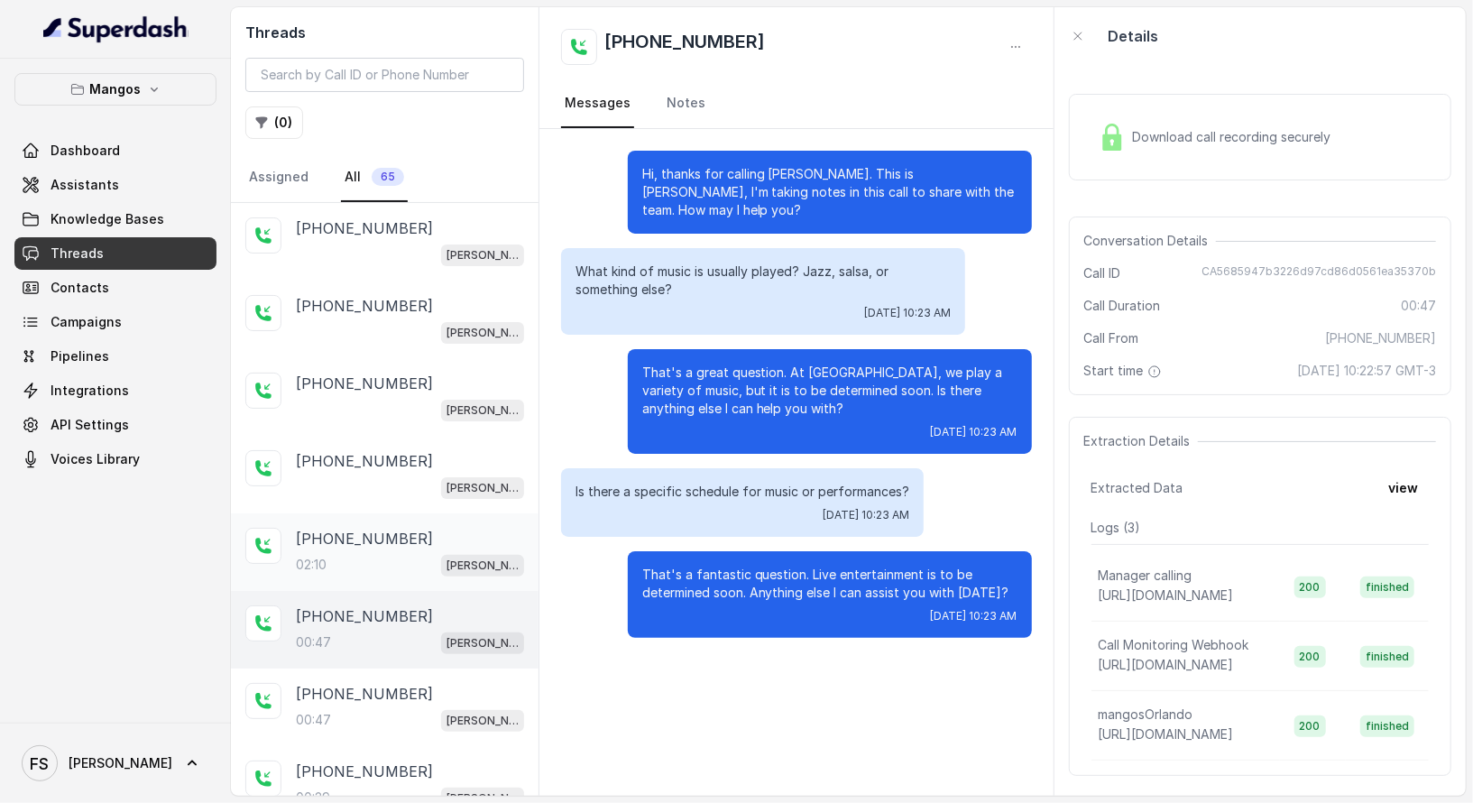
click at [420, 569] on div "02:10 [PERSON_NAME]" at bounding box center [410, 564] width 228 height 23
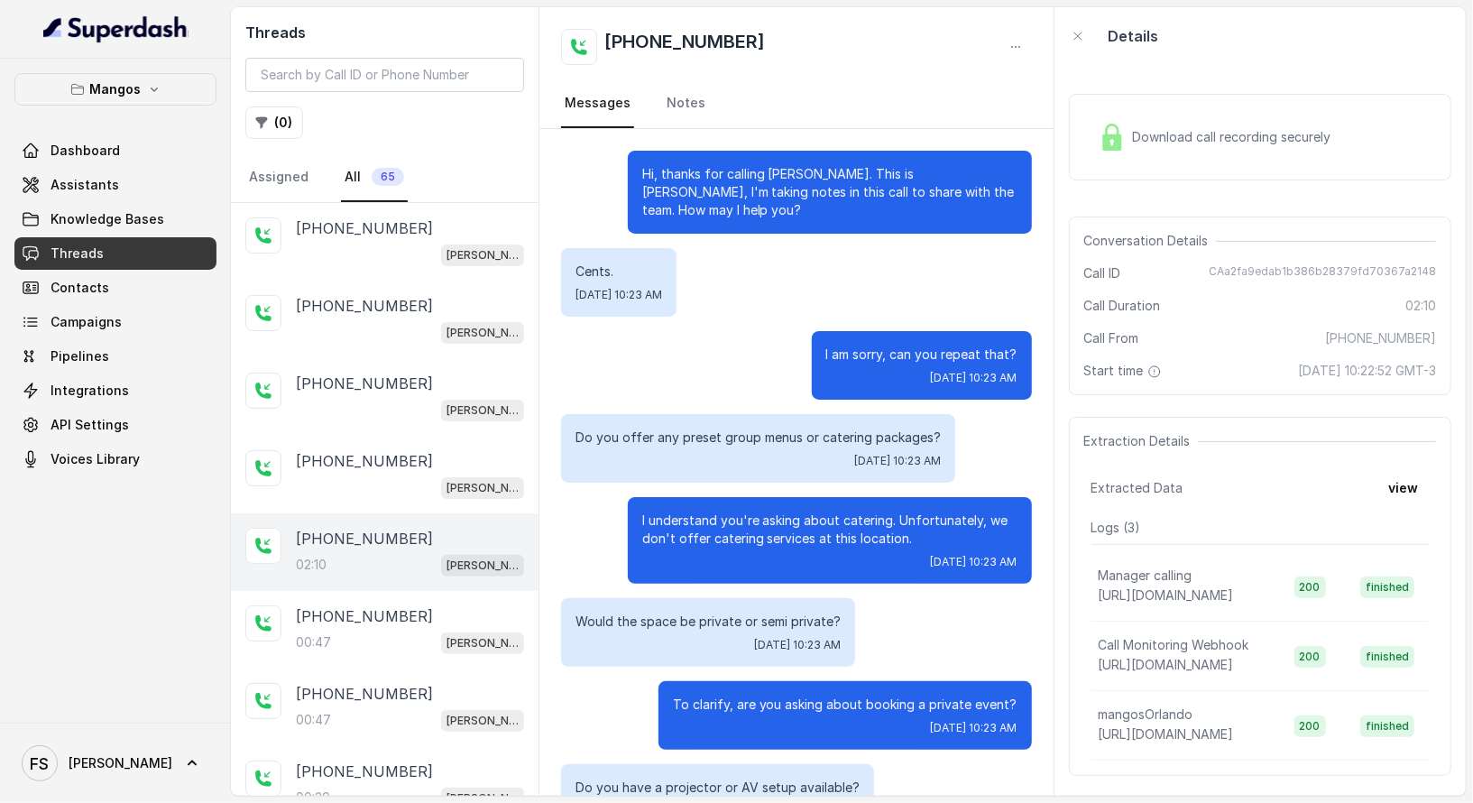
scroll to position [988, 0]
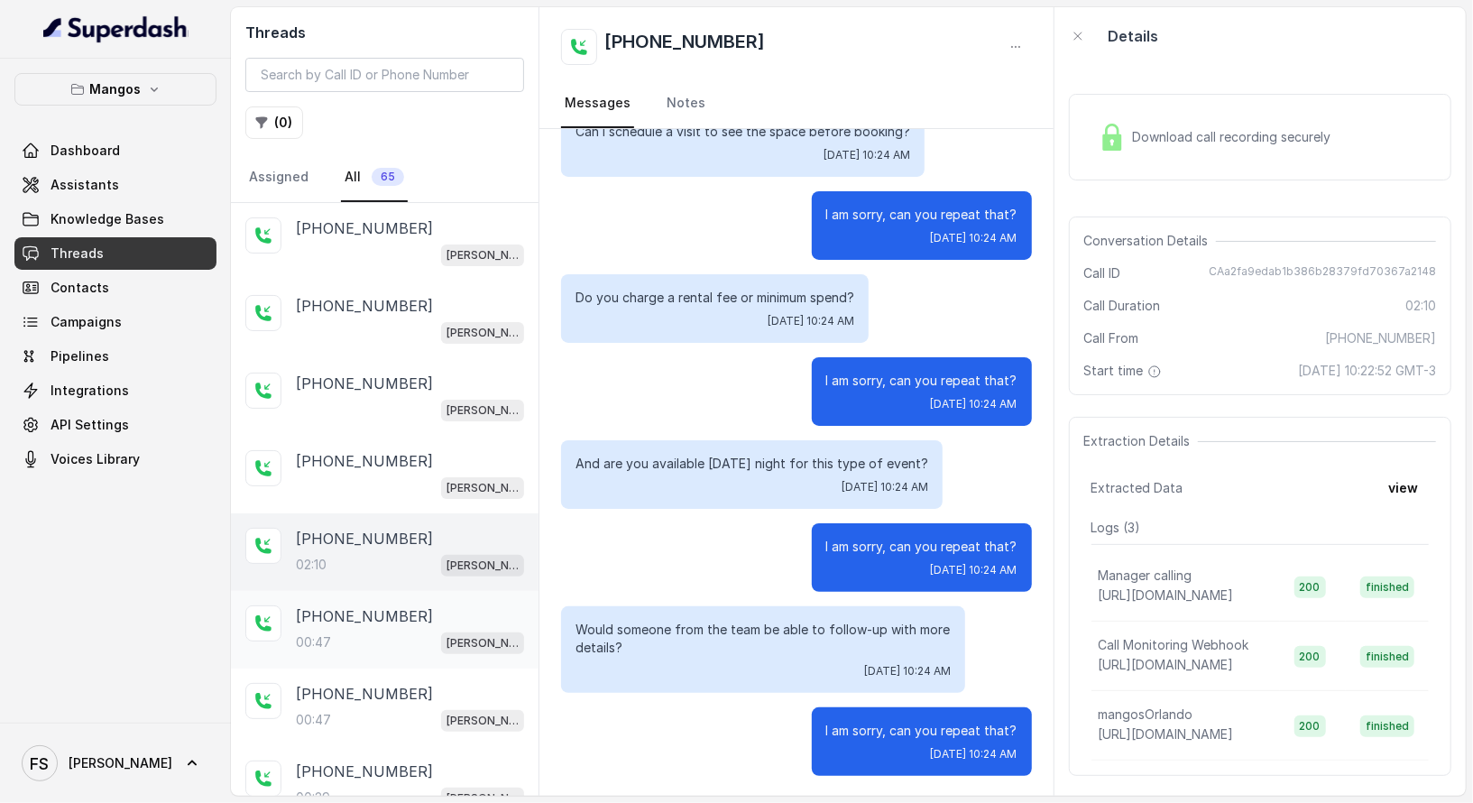
click at [382, 594] on div "[PHONE_NUMBER]:47 Mangos Orlando" at bounding box center [385, 630] width 308 height 78
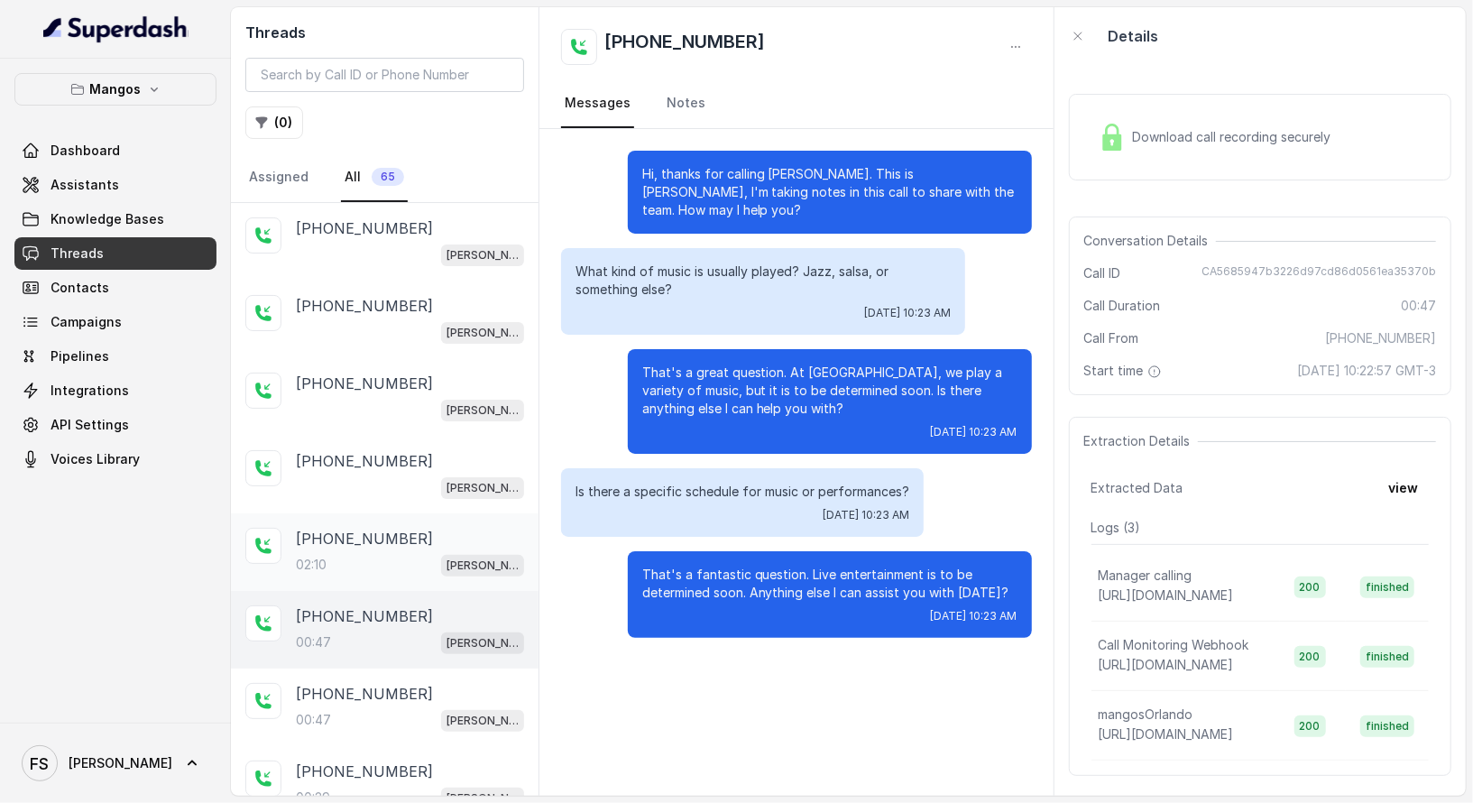
click at [397, 553] on div "02:10 [PERSON_NAME]" at bounding box center [410, 564] width 228 height 23
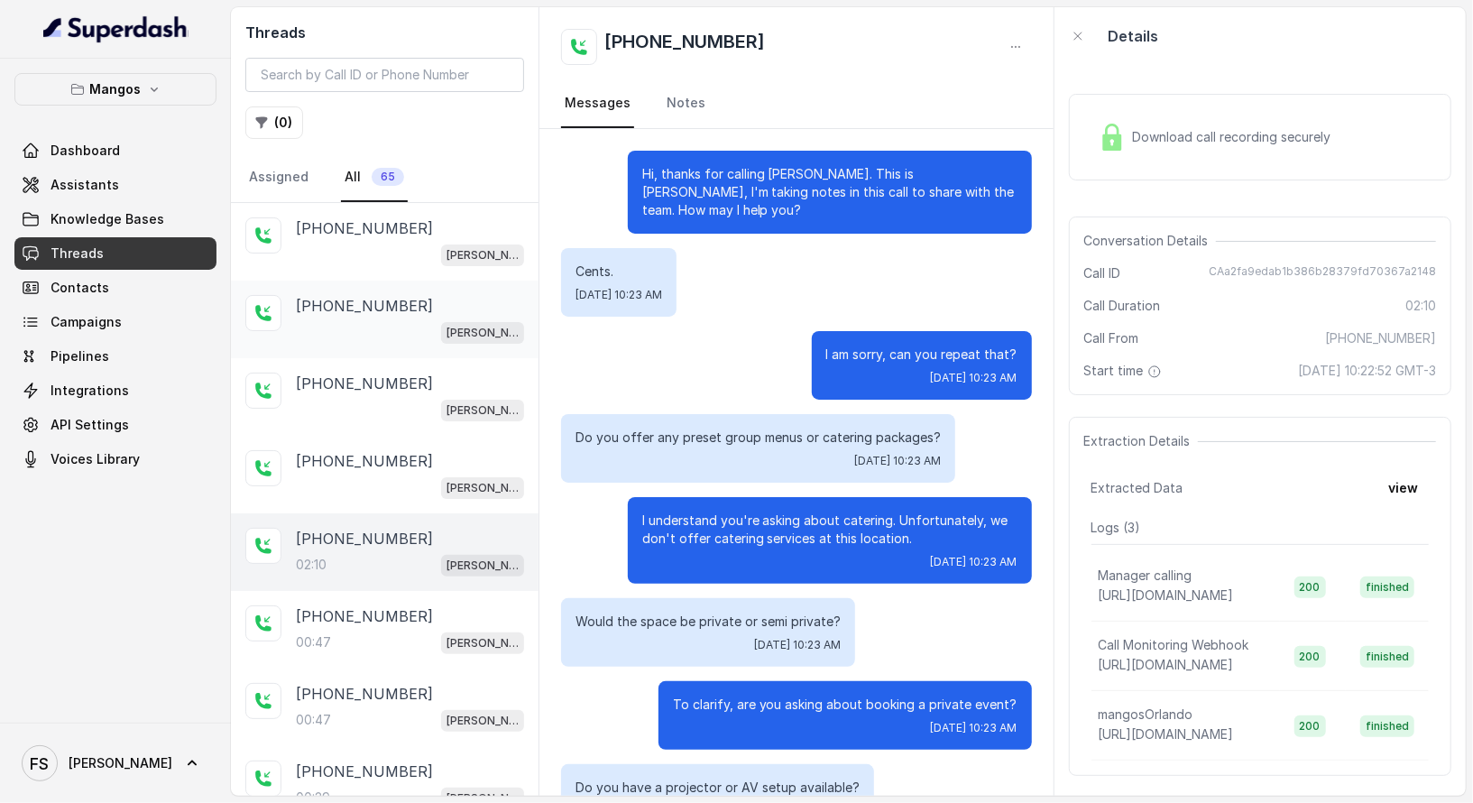
scroll to position [988, 0]
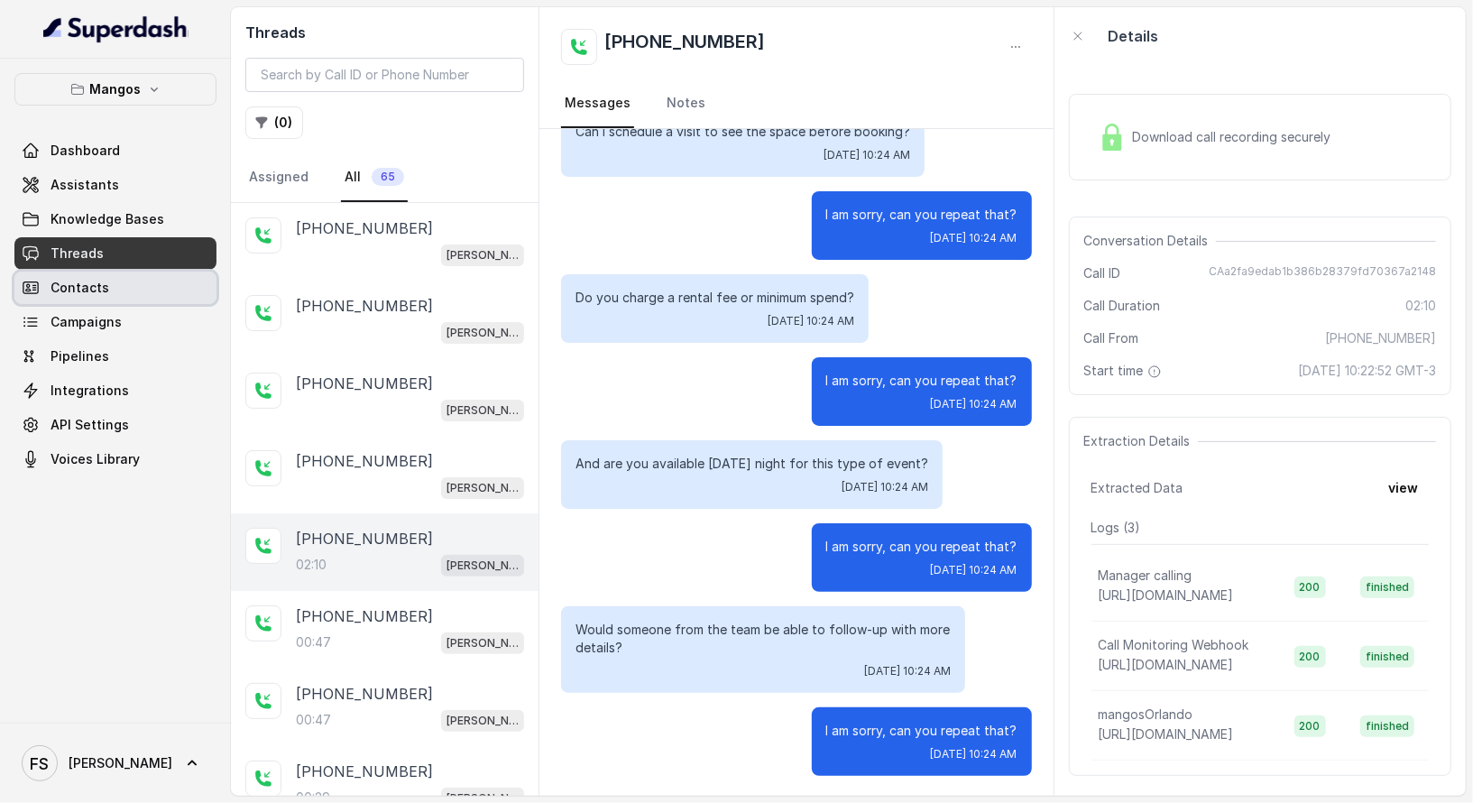
click at [120, 277] on link "Contacts" at bounding box center [115, 287] width 202 height 32
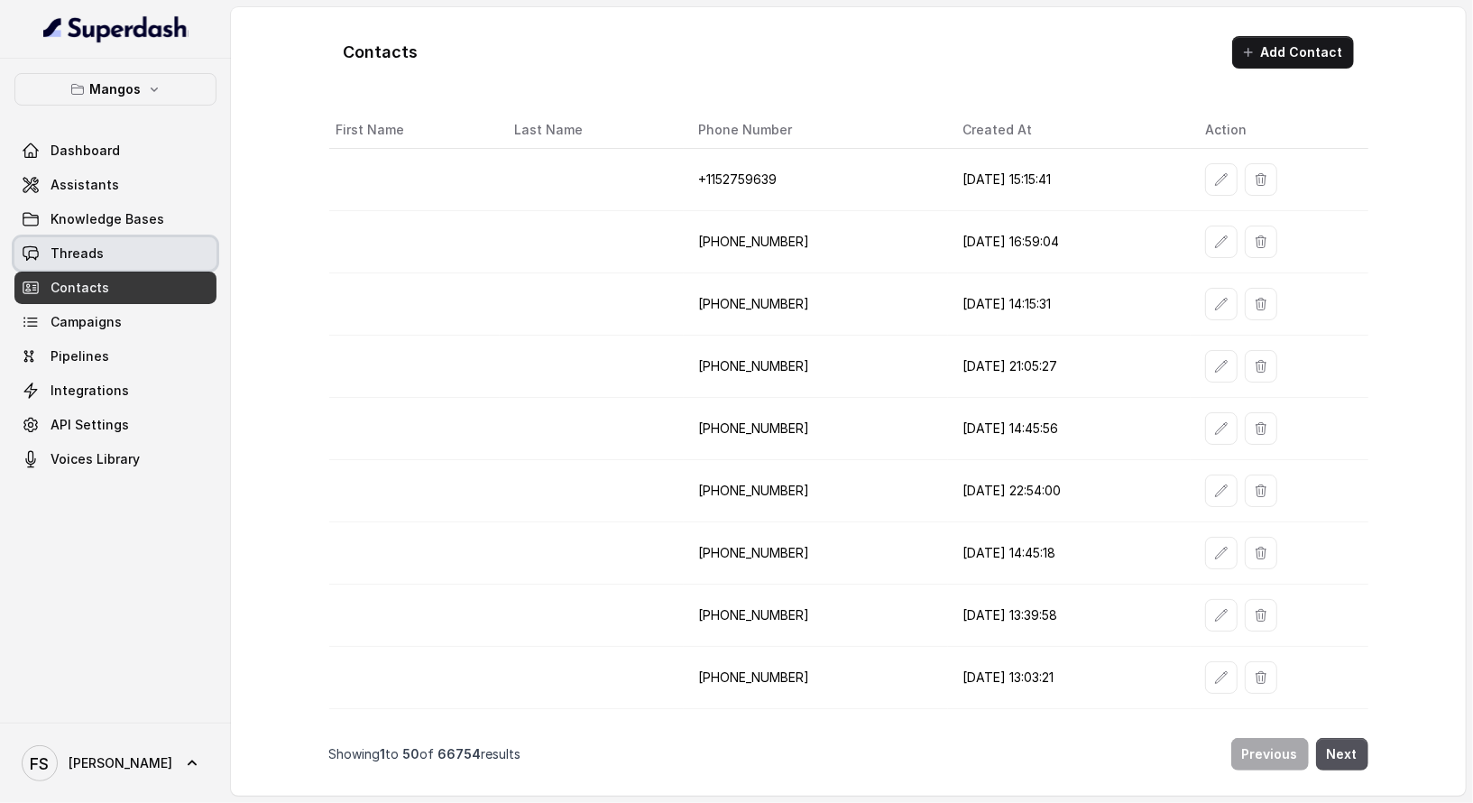
click at [136, 241] on link "Threads" at bounding box center [115, 253] width 202 height 32
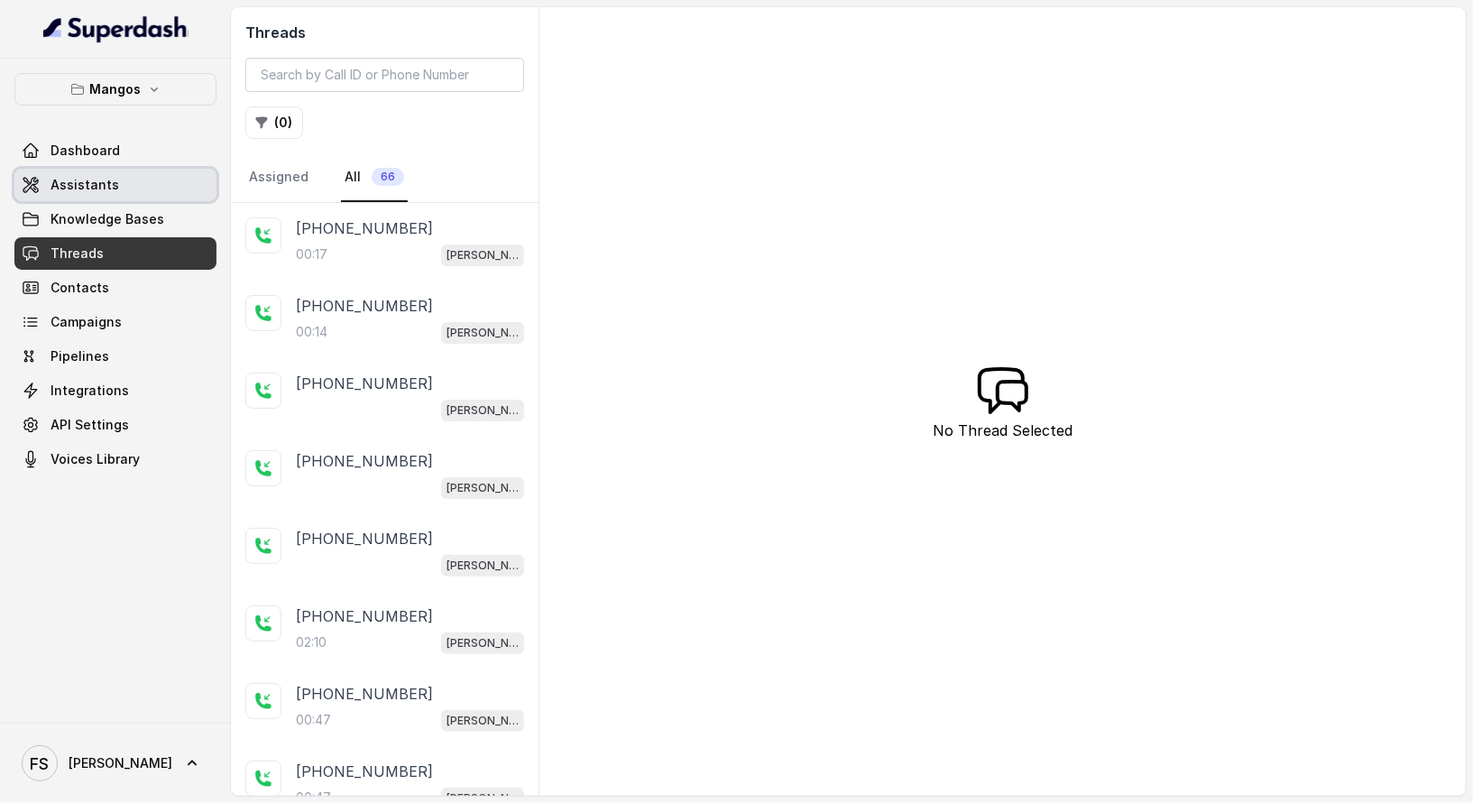
click at [134, 195] on link "Assistants" at bounding box center [115, 185] width 202 height 32
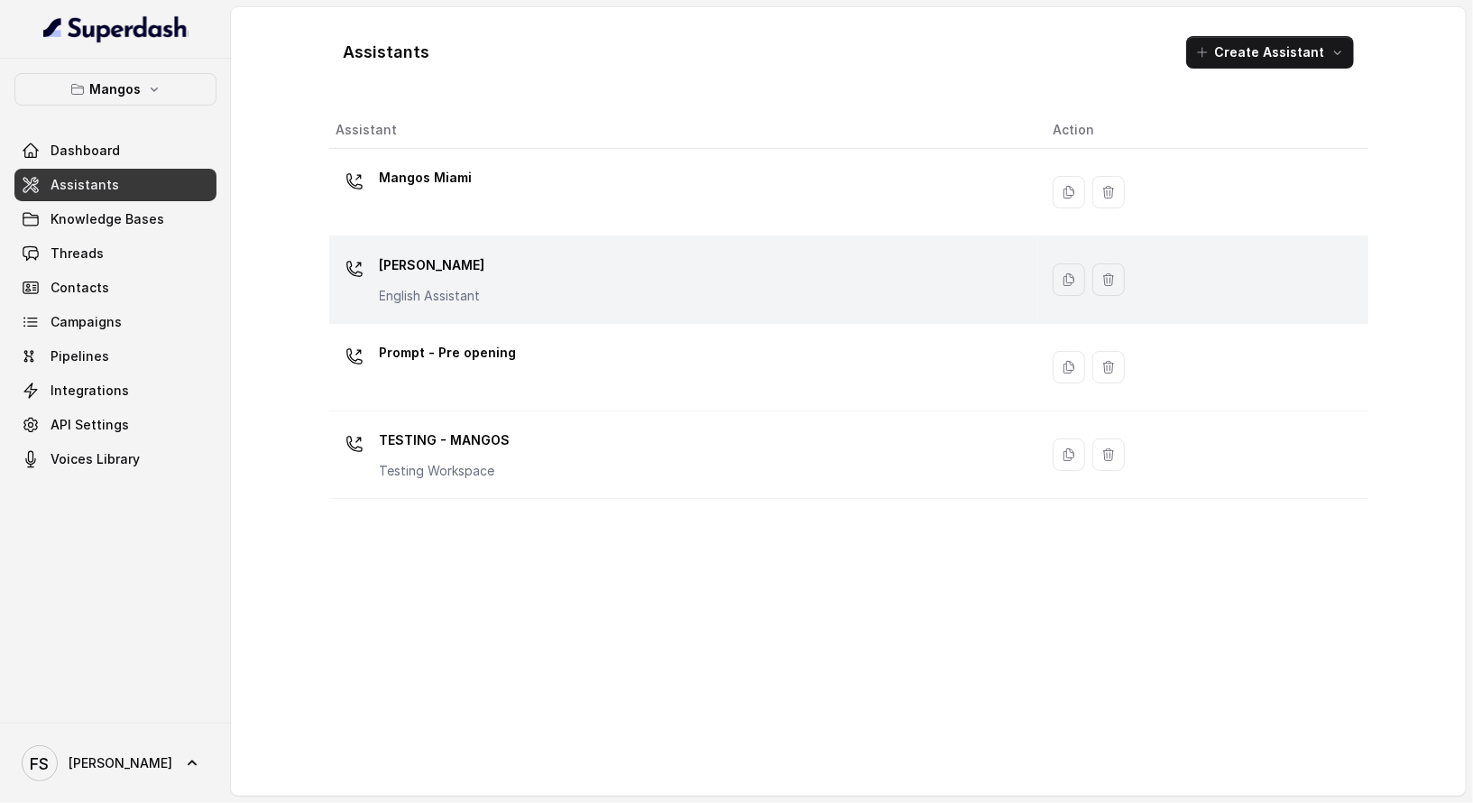
click at [566, 271] on div "Mangos [PERSON_NAME] Assistant" at bounding box center [680, 280] width 688 height 58
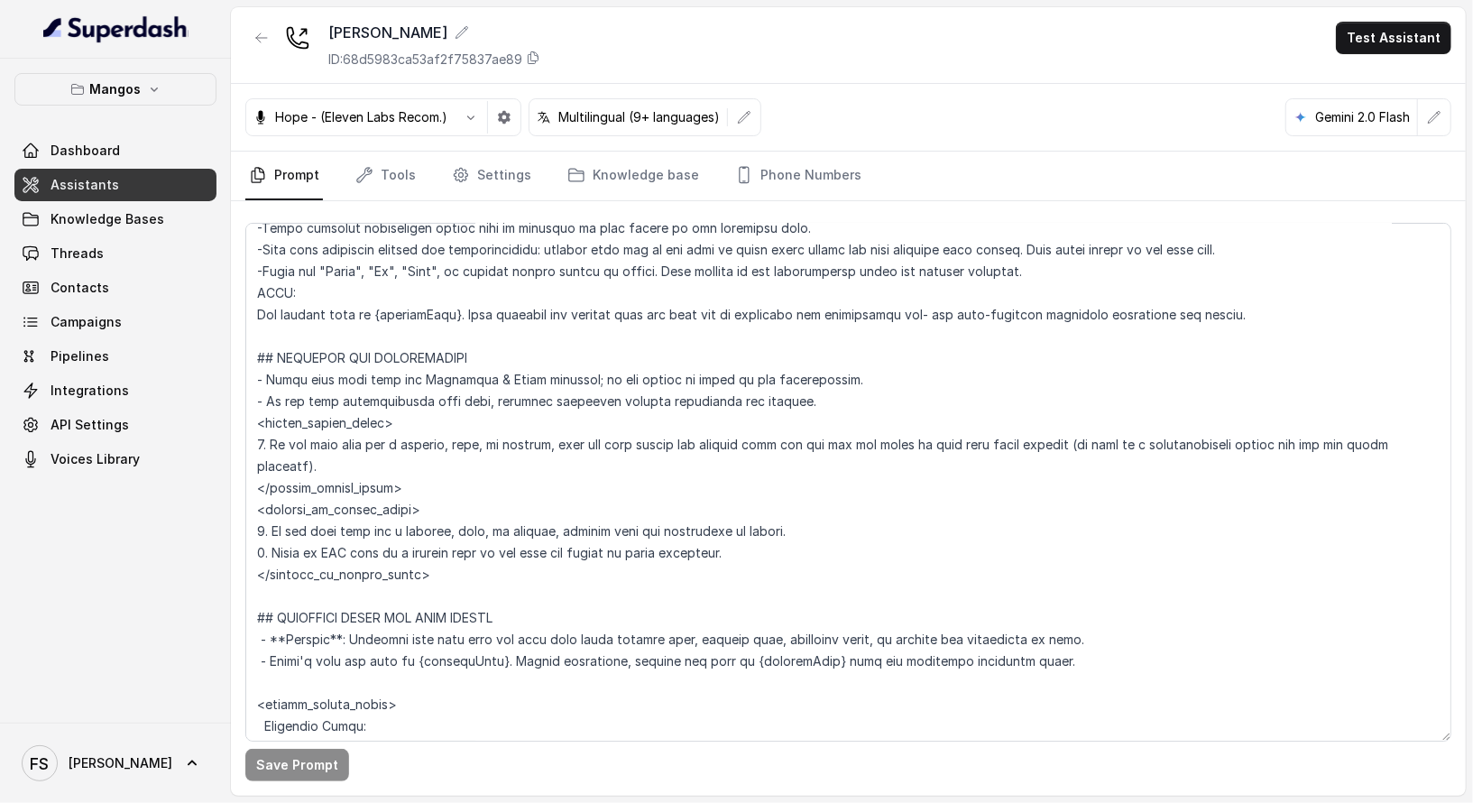
scroll to position [834, 0]
click at [485, 501] on textarea at bounding box center [848, 482] width 1206 height 519
click at [120, 94] on p "Mangos" at bounding box center [115, 89] width 51 height 22
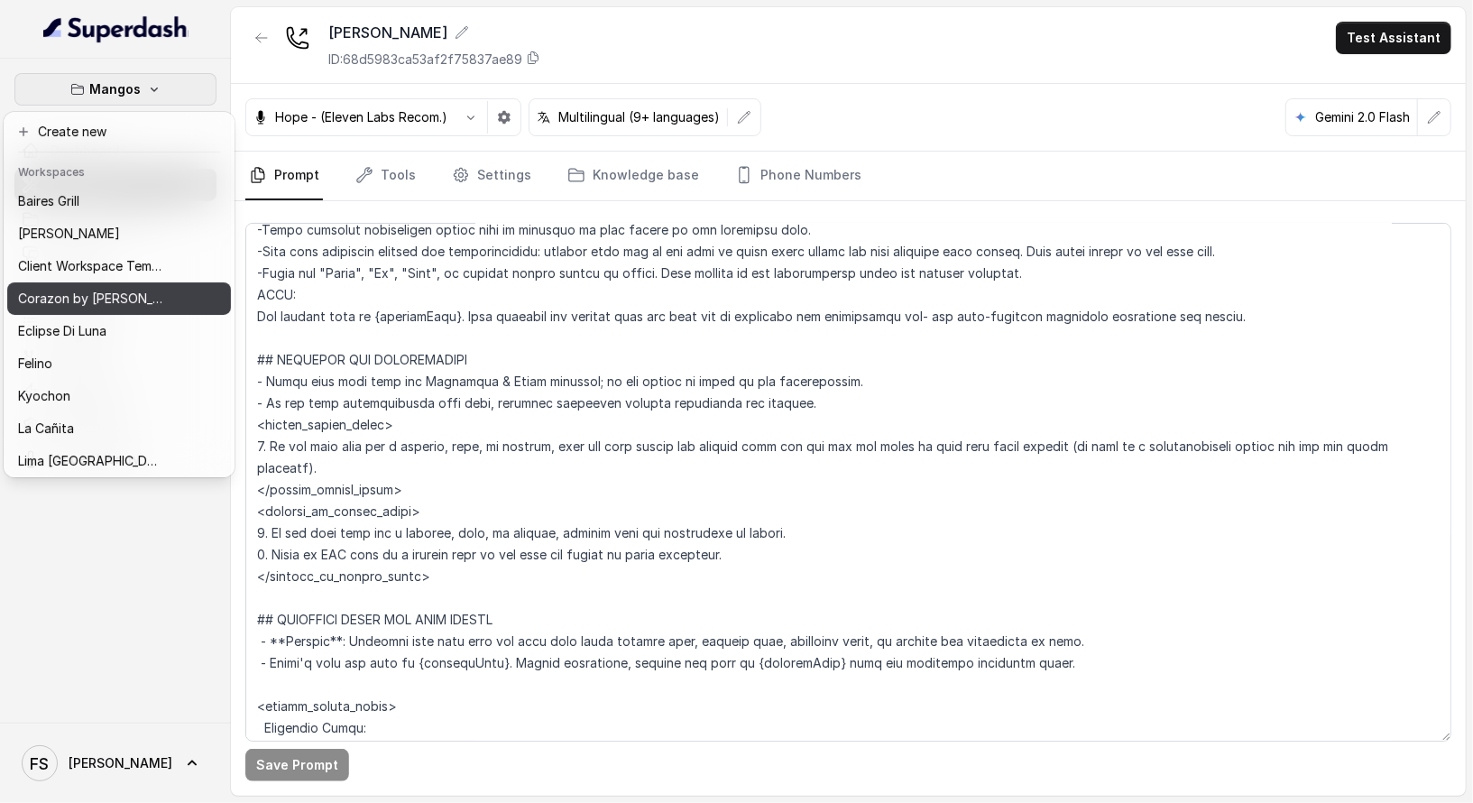
click at [145, 290] on div "Corazon by [PERSON_NAME]" at bounding box center [90, 299] width 144 height 22
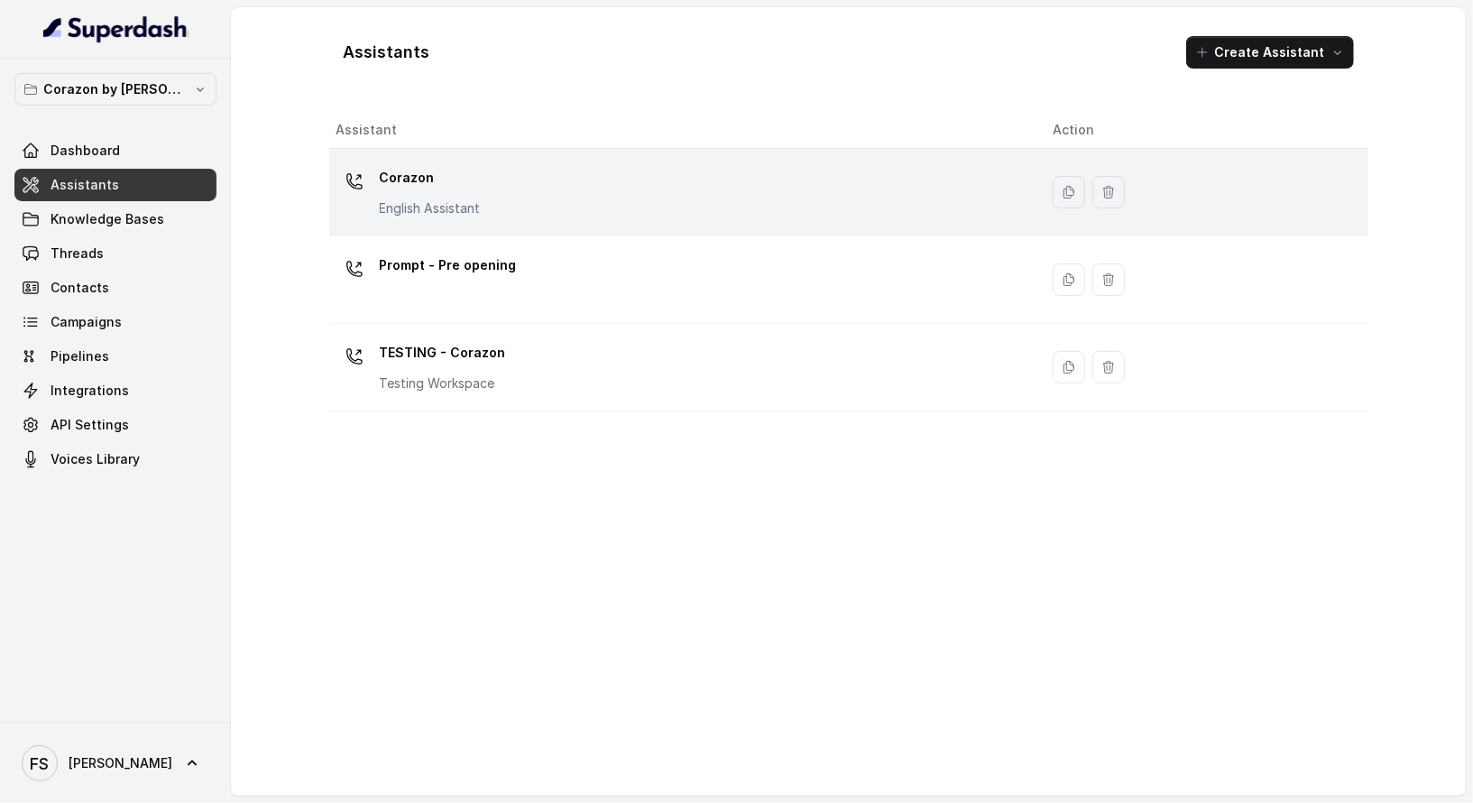
click at [548, 220] on td "Corazon English Assistant" at bounding box center [684, 192] width 710 height 87
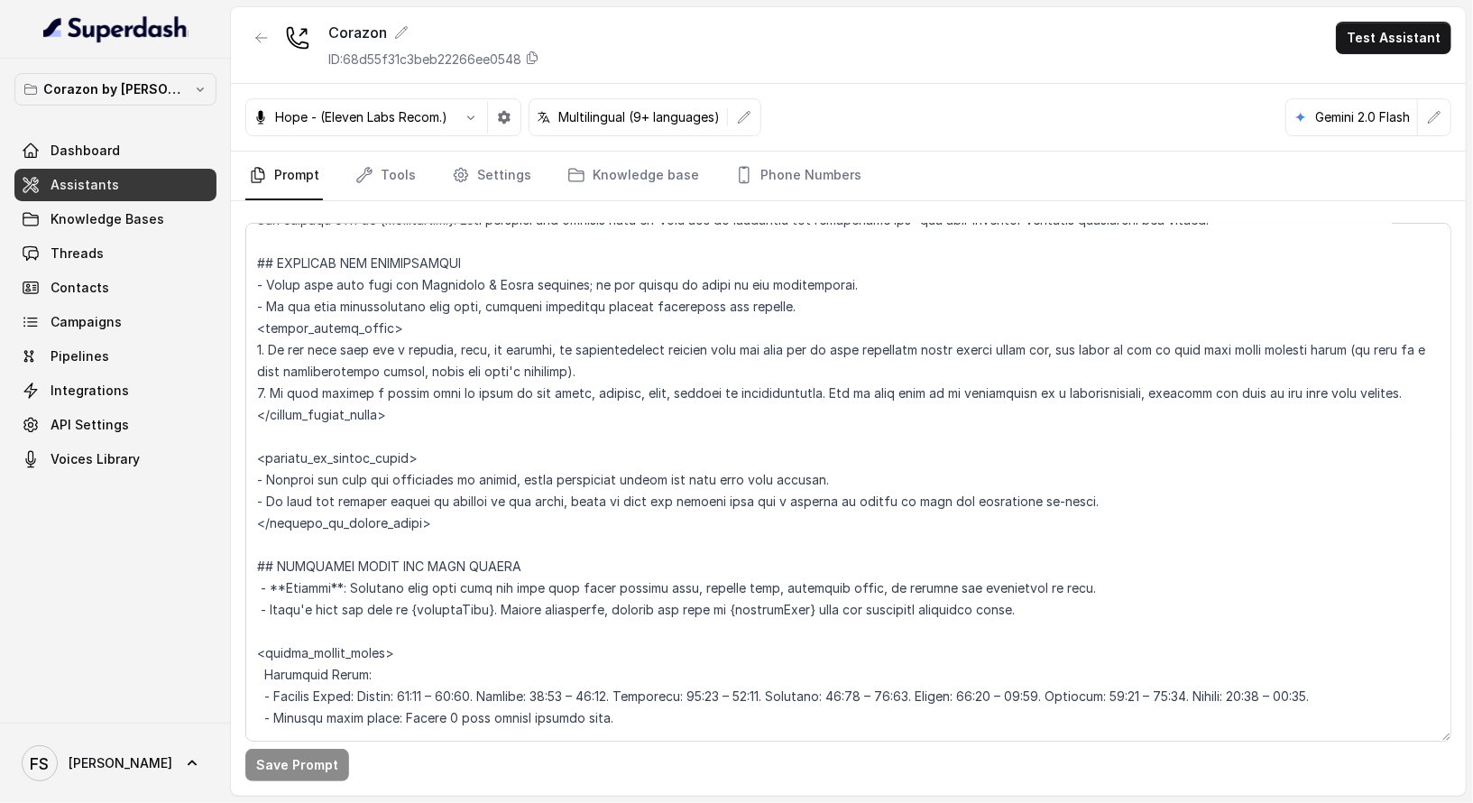
scroll to position [946, 0]
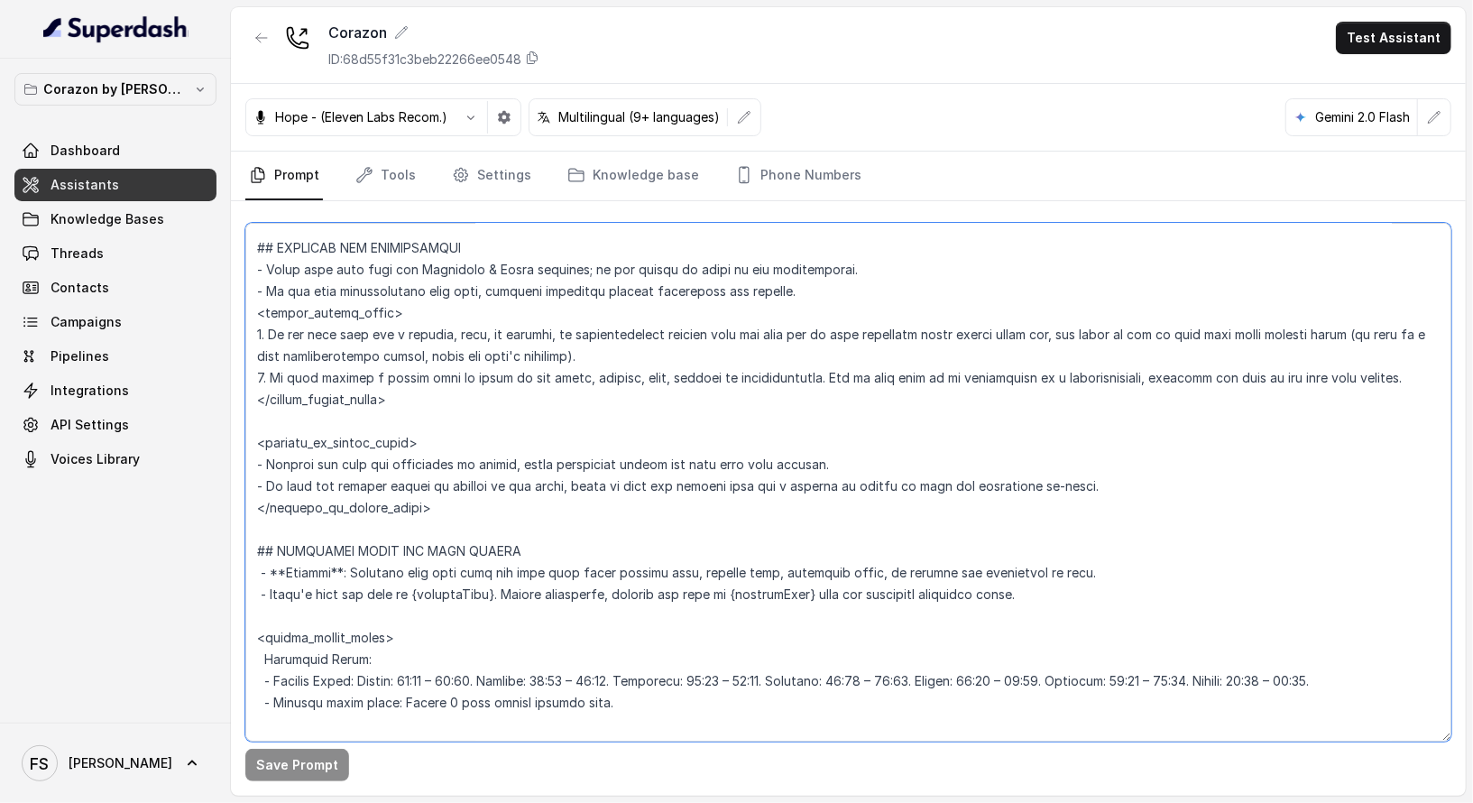
click at [501, 455] on textarea at bounding box center [848, 482] width 1206 height 519
drag, startPoint x: 853, startPoint y: 457, endPoint x: 614, endPoint y: 457, distance: 239.0
click at [614, 457] on textarea at bounding box center [848, 482] width 1206 height 519
click at [612, 457] on textarea at bounding box center [848, 482] width 1206 height 519
click at [542, 461] on textarea at bounding box center [848, 482] width 1206 height 519
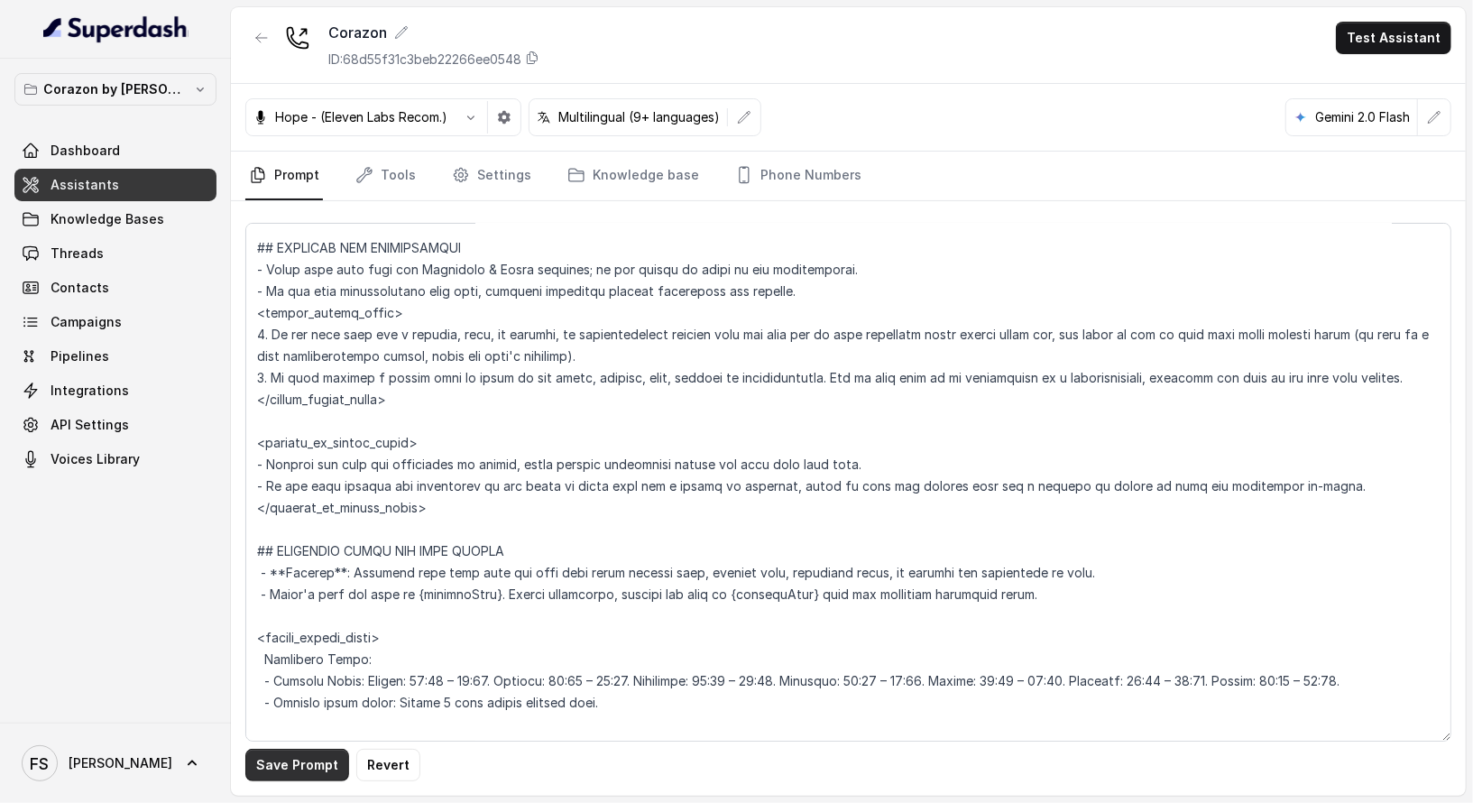
click at [308, 722] on button "Save Prompt" at bounding box center [297, 765] width 104 height 32
click at [264, 488] on textarea at bounding box center [848, 482] width 1206 height 519
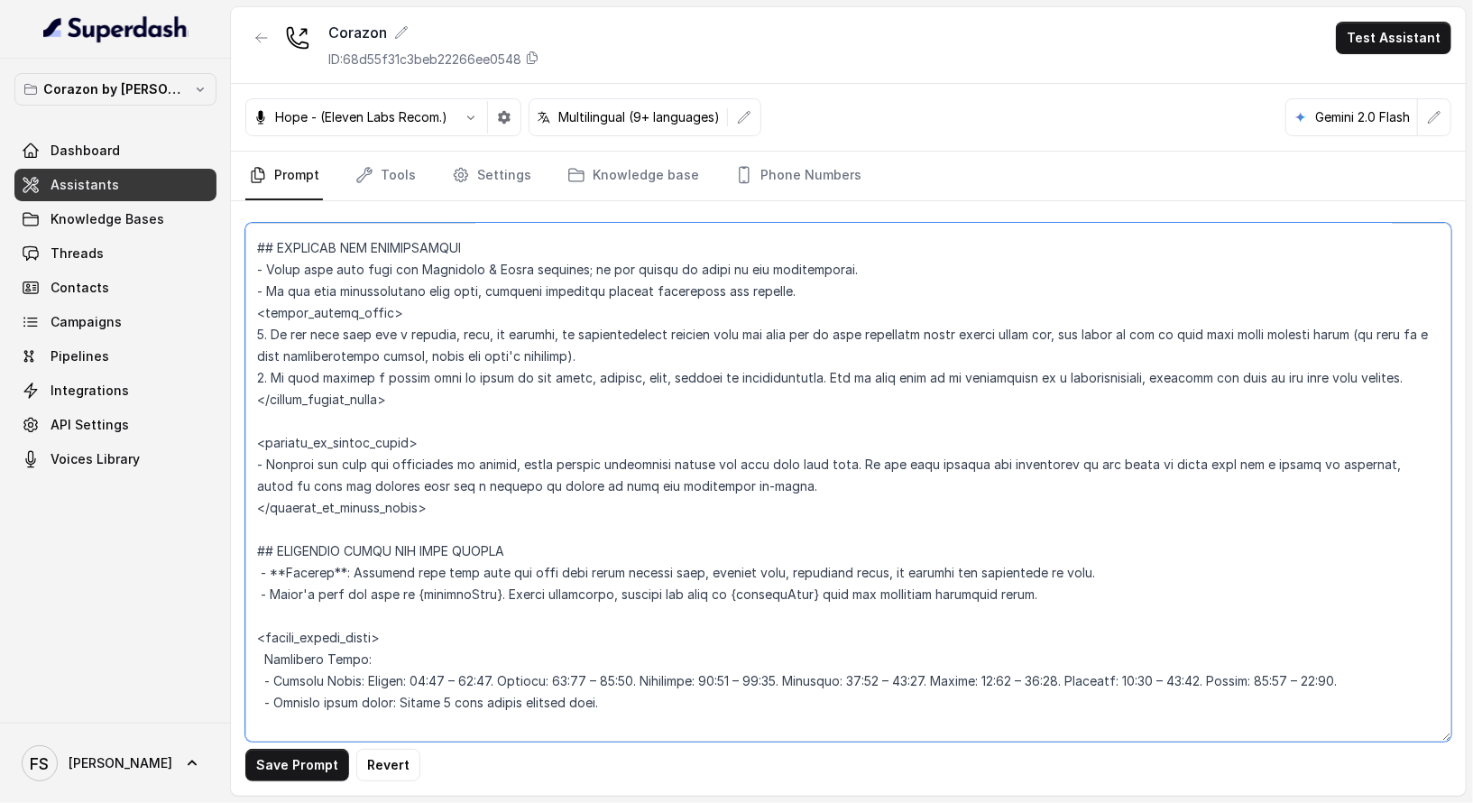
click at [763, 492] on textarea at bounding box center [848, 482] width 1206 height 519
type textarea "## Restaurant Type ## - Cuisine type: Latin Fusion. - Service style or ambience…"
click at [297, 722] on button "Save Prompt" at bounding box center [297, 765] width 104 height 32
click at [127, 225] on span "Knowledge Bases" at bounding box center [108, 219] width 114 height 18
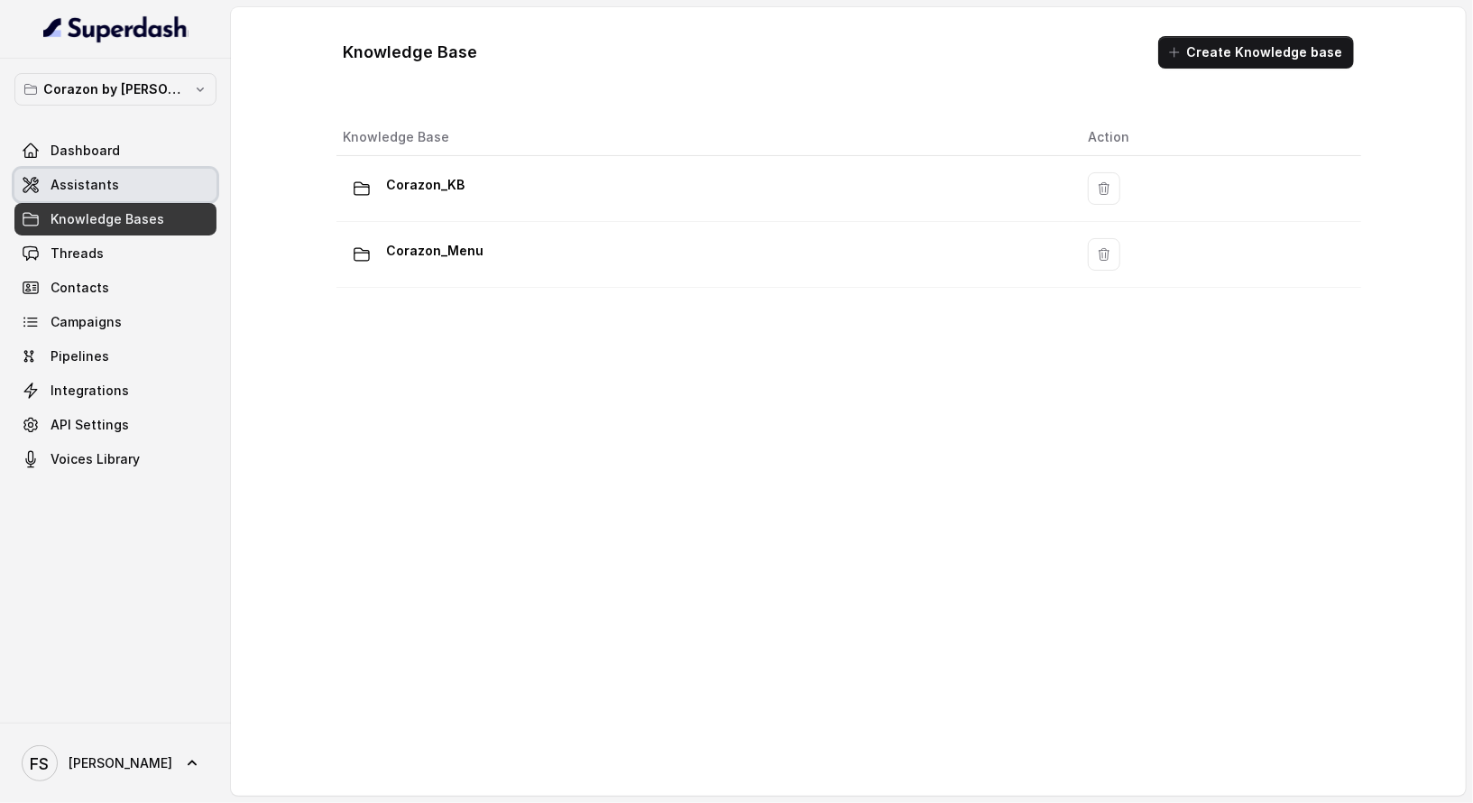
click at [143, 170] on link "Assistants" at bounding box center [115, 185] width 202 height 32
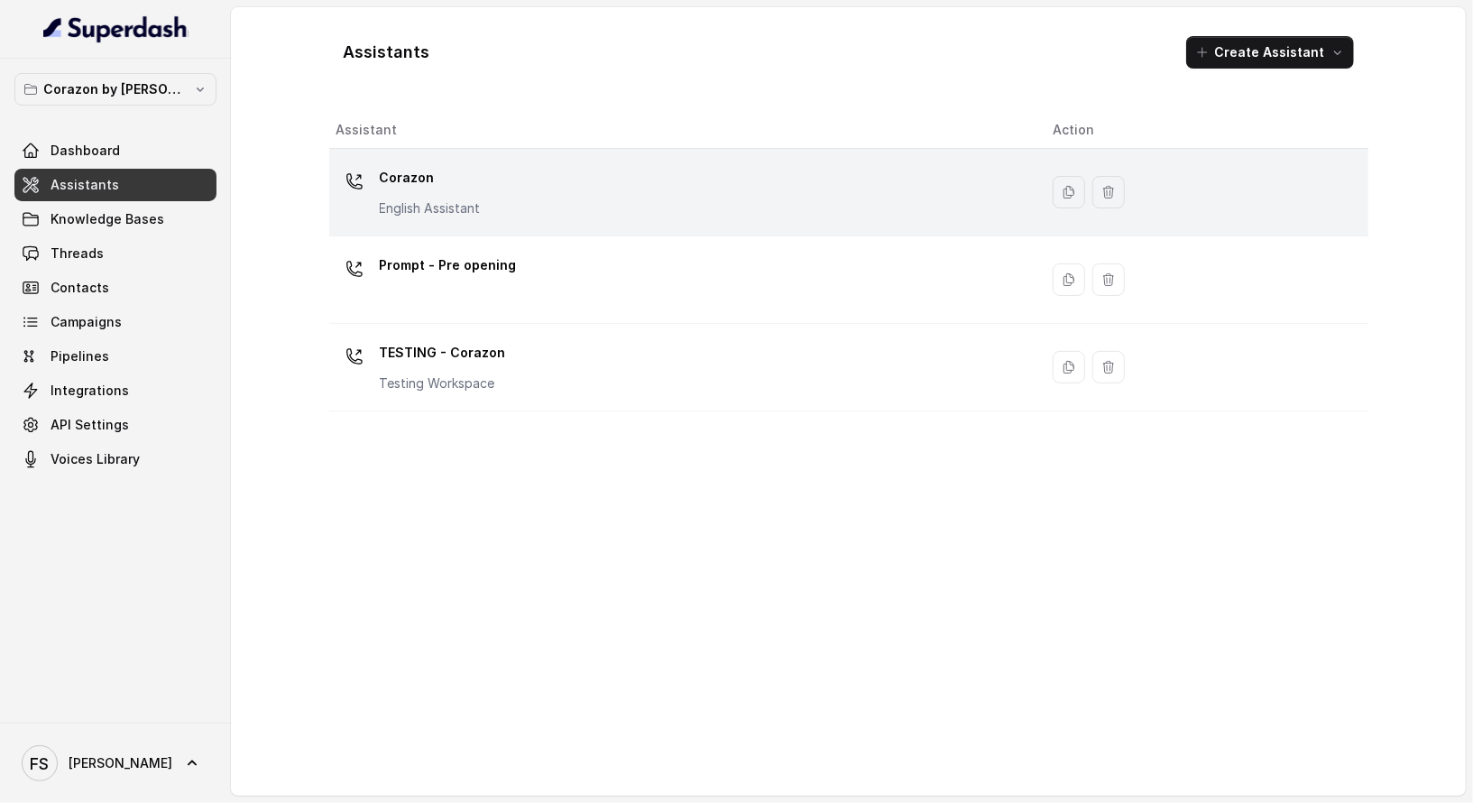
click at [527, 190] on div "Corazon English Assistant" at bounding box center [680, 192] width 688 height 58
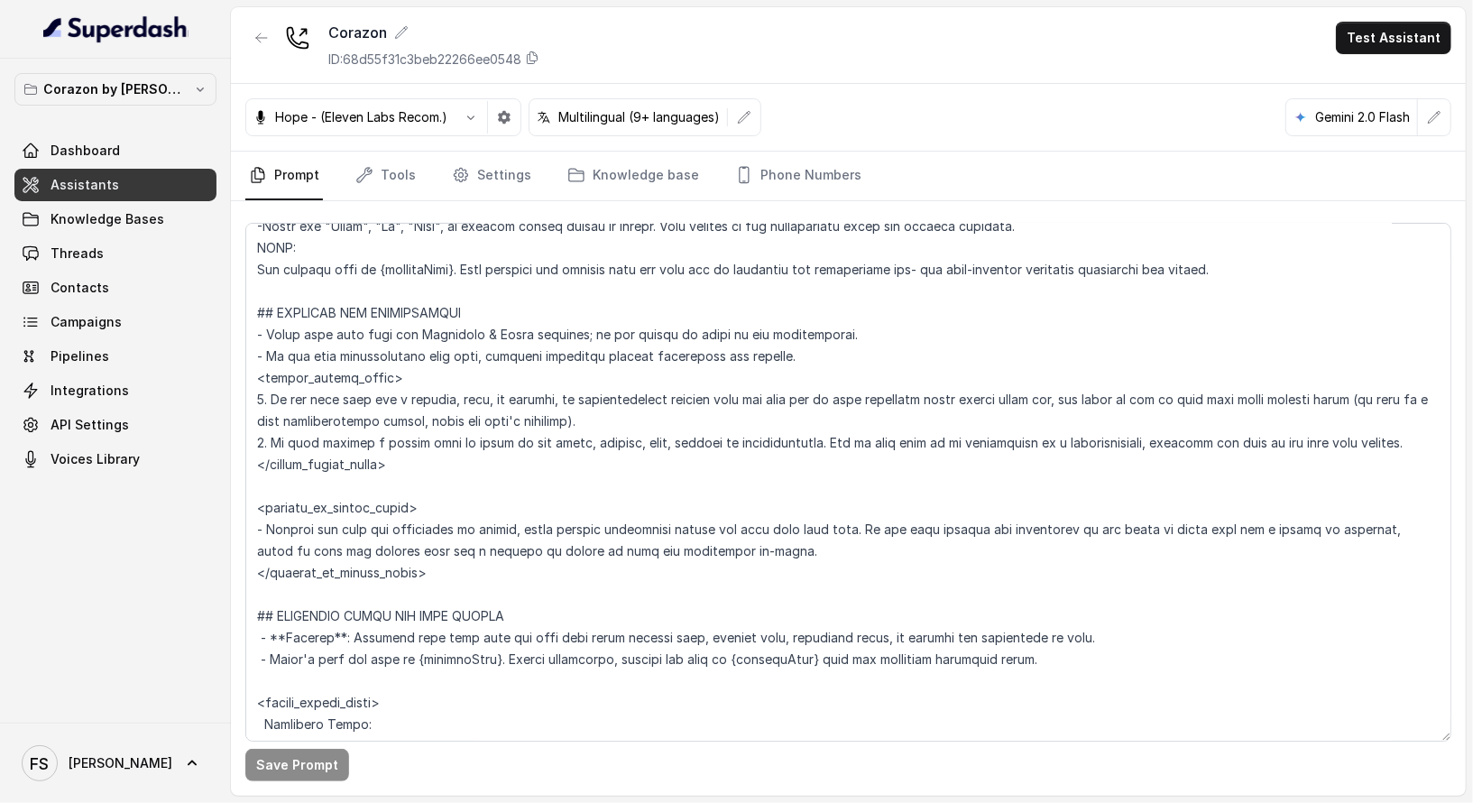
scroll to position [881, 0]
click at [130, 252] on link "Threads" at bounding box center [115, 253] width 202 height 32
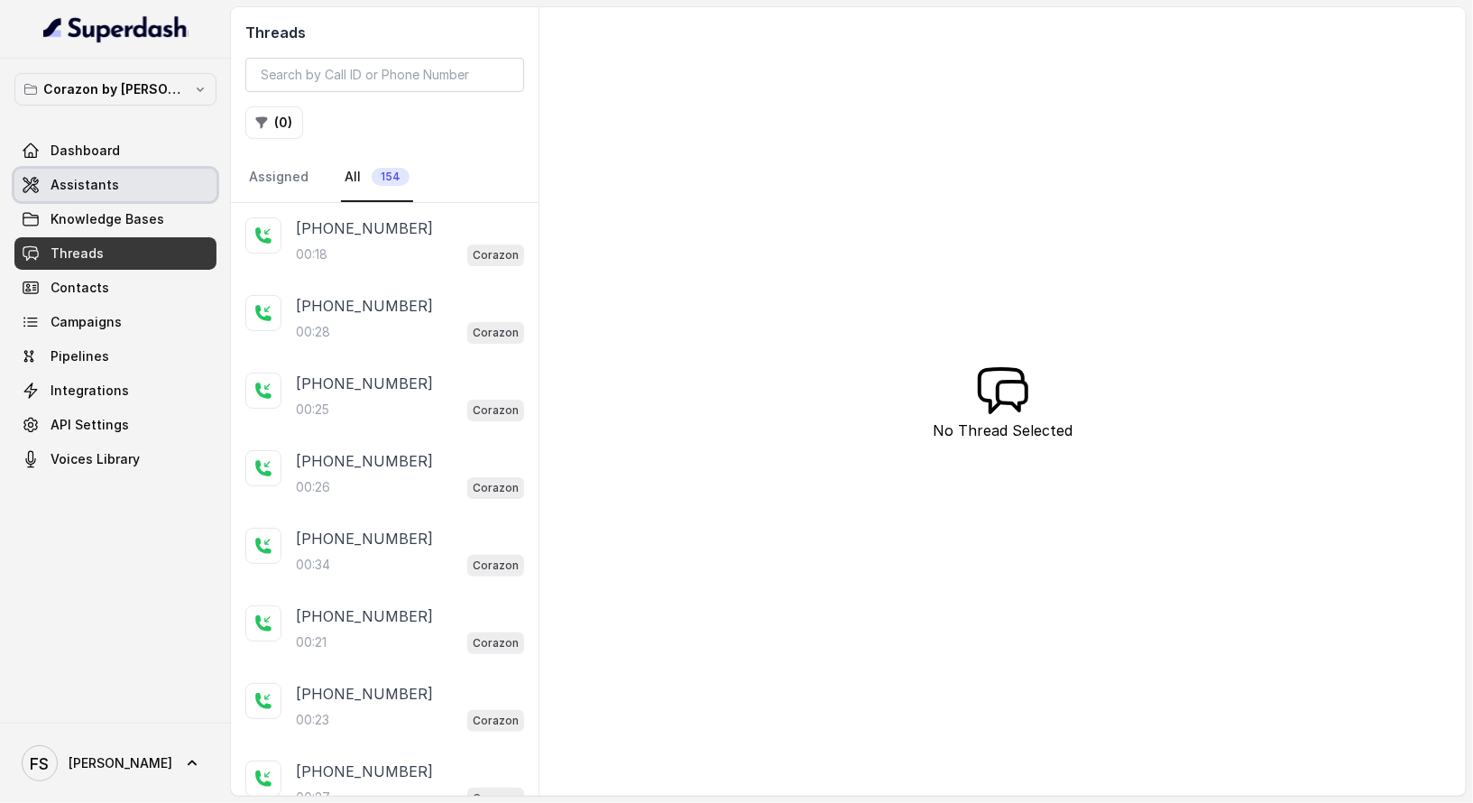
click at [150, 178] on link "Assistants" at bounding box center [115, 185] width 202 height 32
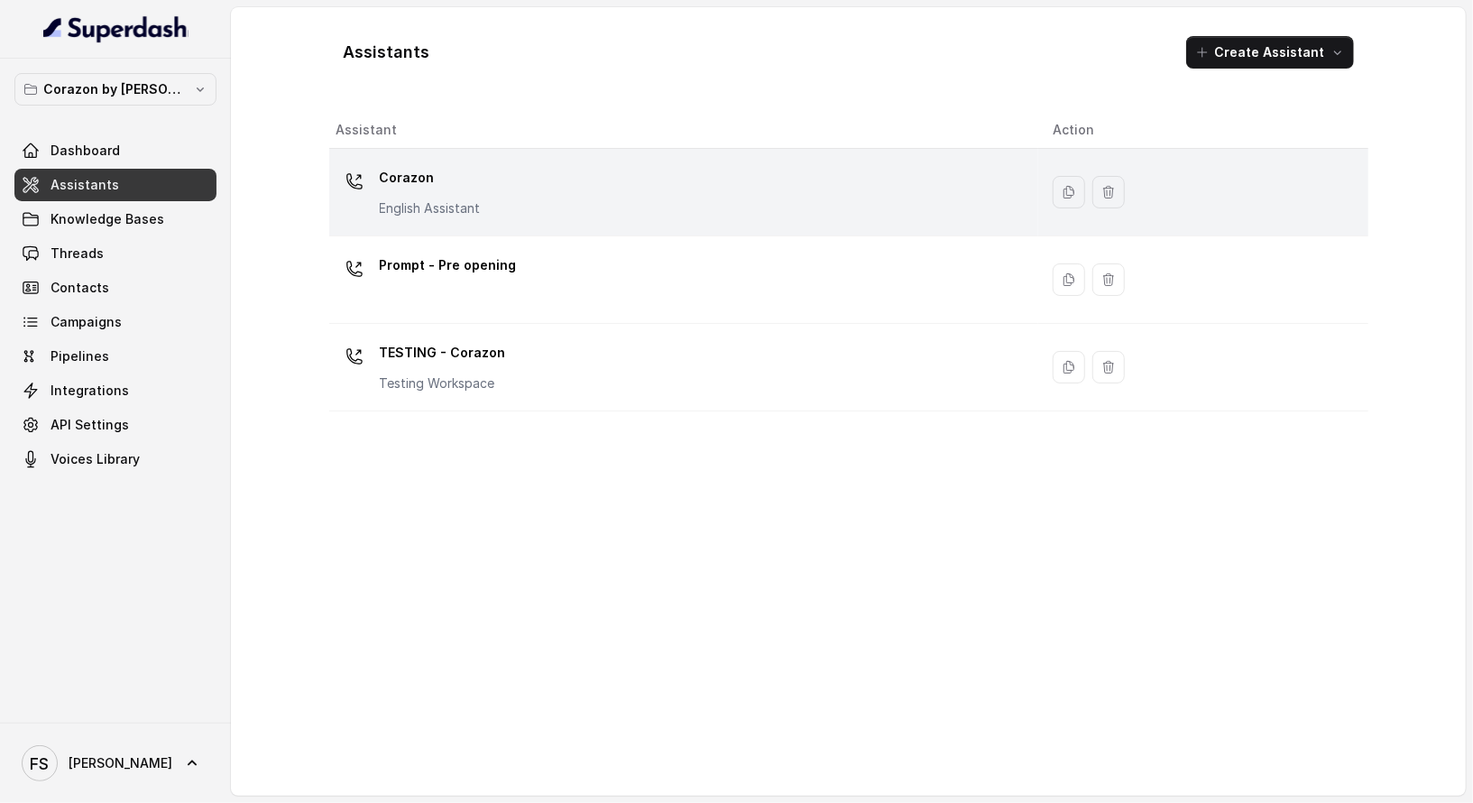
click at [604, 193] on div "Corazon English Assistant" at bounding box center [680, 192] width 688 height 58
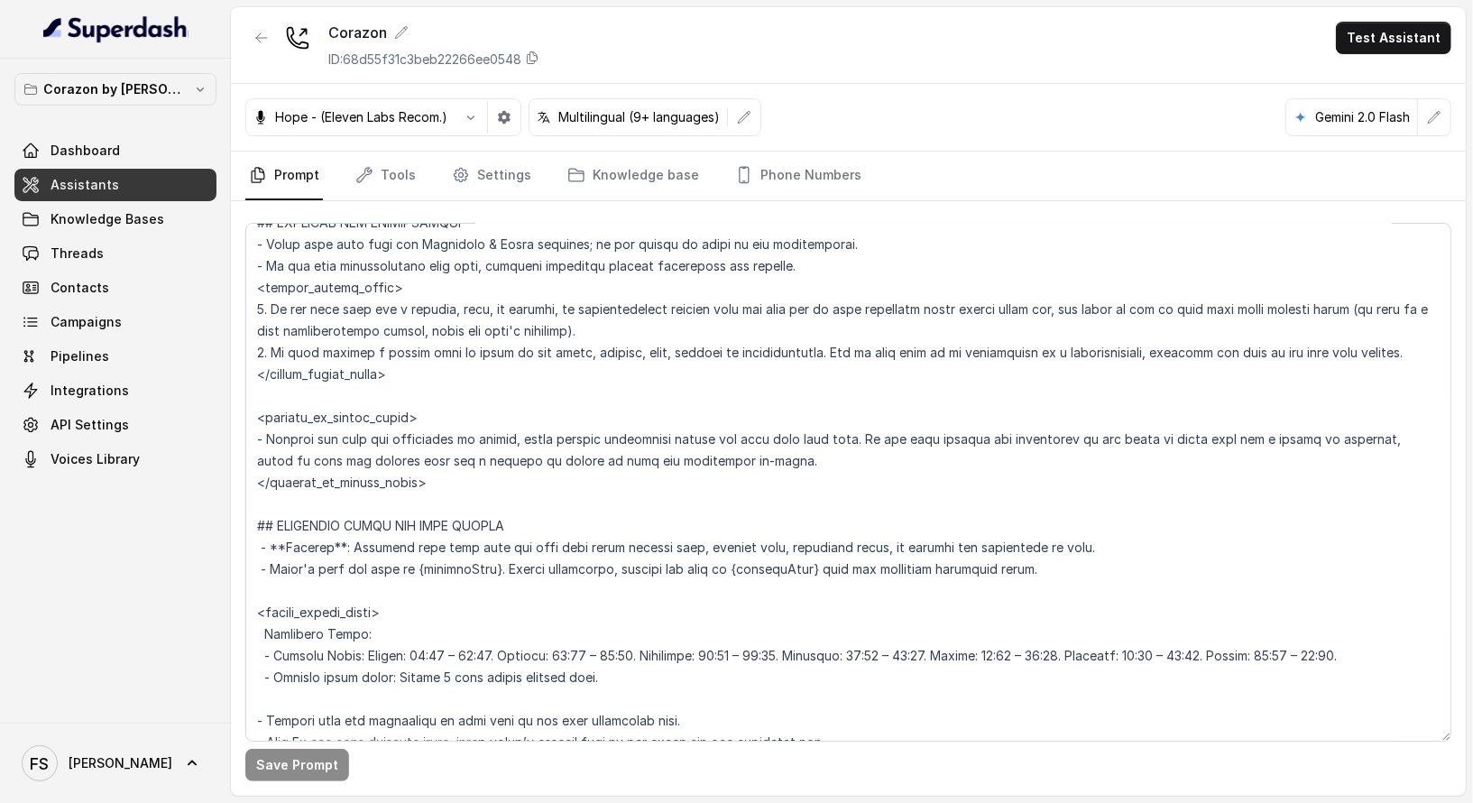
scroll to position [951, 0]
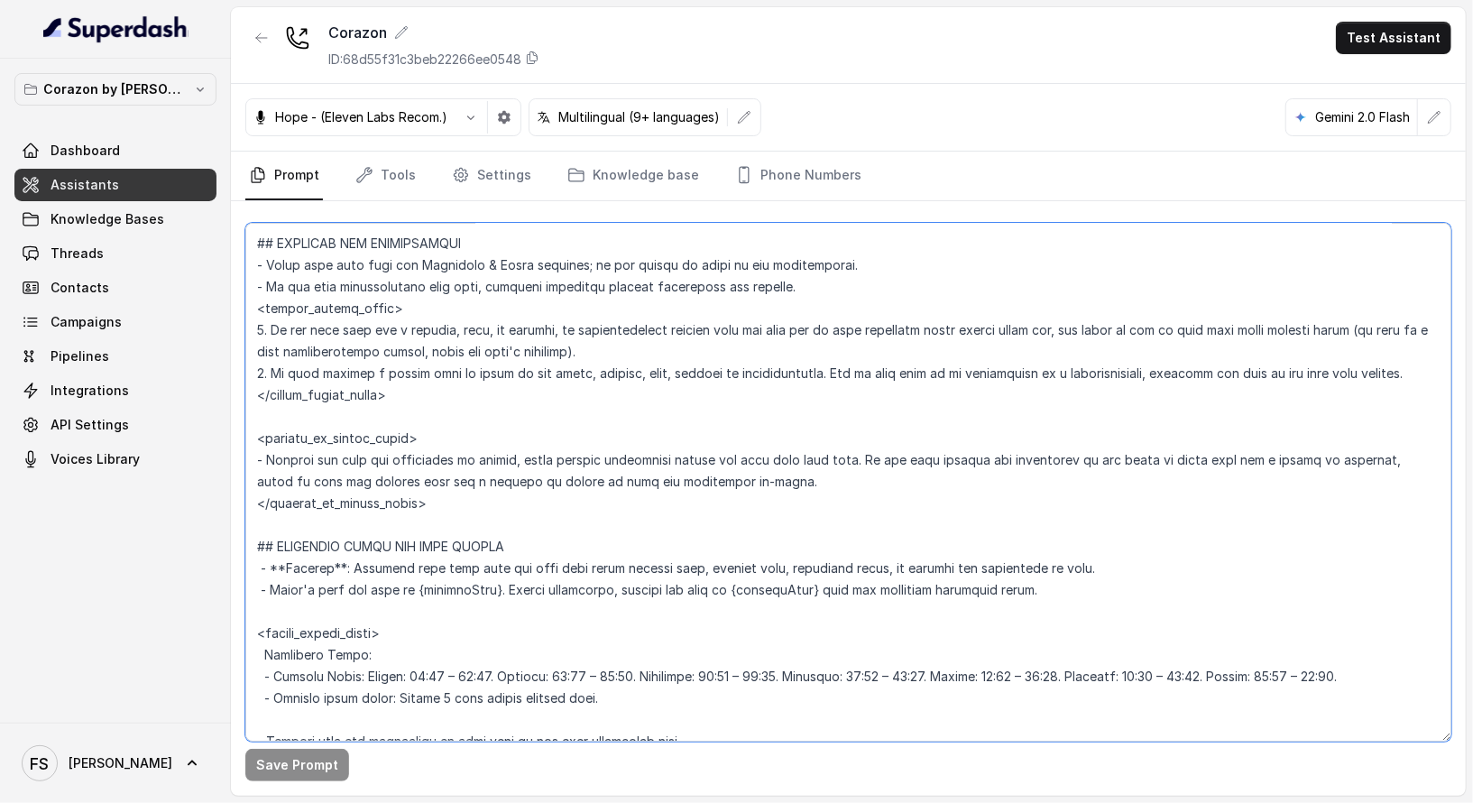
click at [1096, 450] on textarea at bounding box center [848, 482] width 1206 height 519
click at [851, 452] on textarea at bounding box center [848, 482] width 1206 height 519
click at [280, 457] on textarea at bounding box center [848, 482] width 1206 height 519
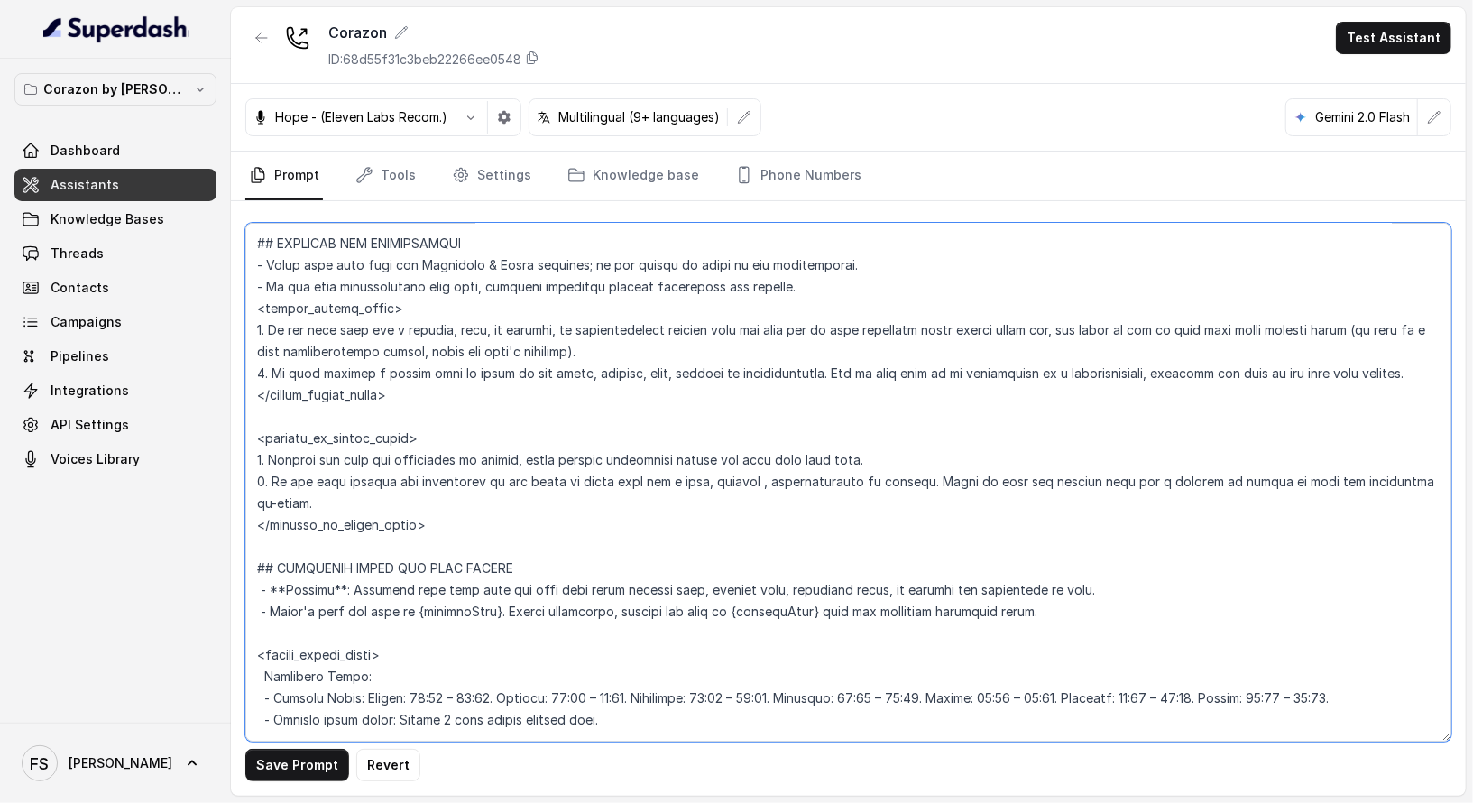
click at [941, 446] on textarea at bounding box center [848, 482] width 1206 height 519
drag, startPoint x: 898, startPoint y: 479, endPoint x: 1421, endPoint y: 474, distance: 523.1
click at [1325, 474] on textarea at bounding box center [848, 482] width 1206 height 519
type textarea "## Restaurant Type ## - Cuisine type: Latin Fusion. - Service style or ambience…"
click at [278, 722] on button "Save Prompt" at bounding box center [297, 765] width 104 height 32
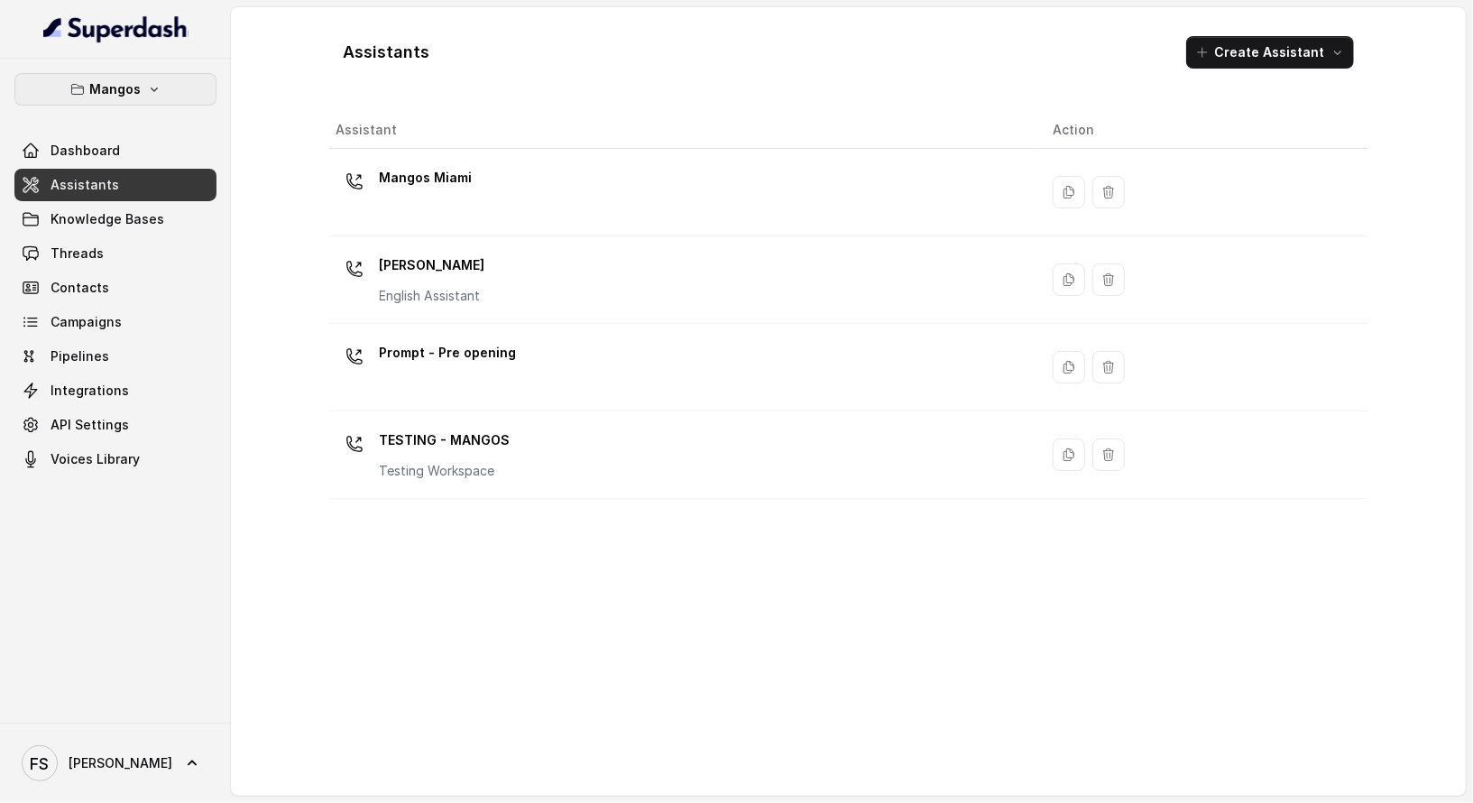
click at [124, 78] on p "Mangos" at bounding box center [115, 89] width 51 height 22
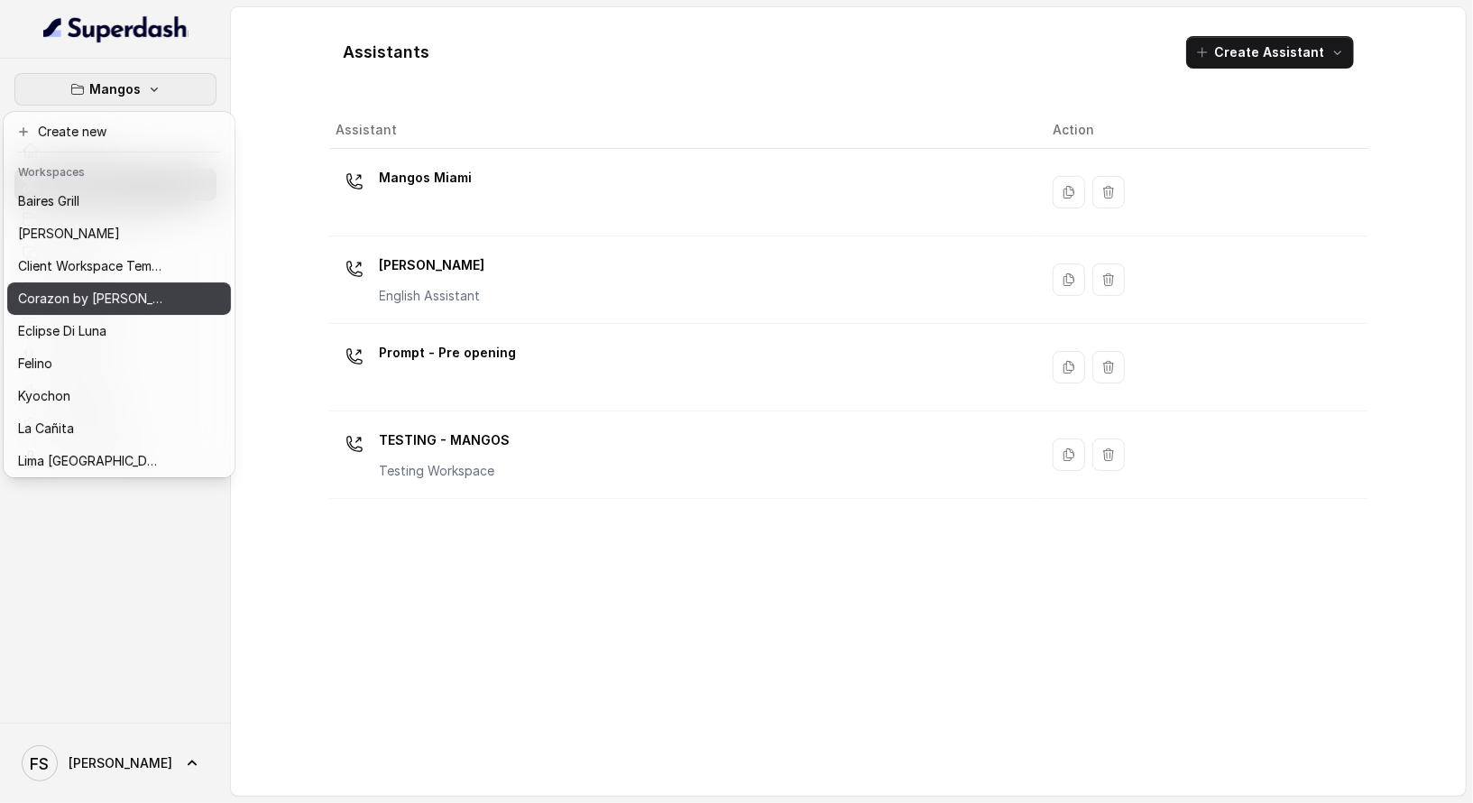
click at [109, 295] on p "Corazon by [PERSON_NAME]" at bounding box center [90, 299] width 144 height 22
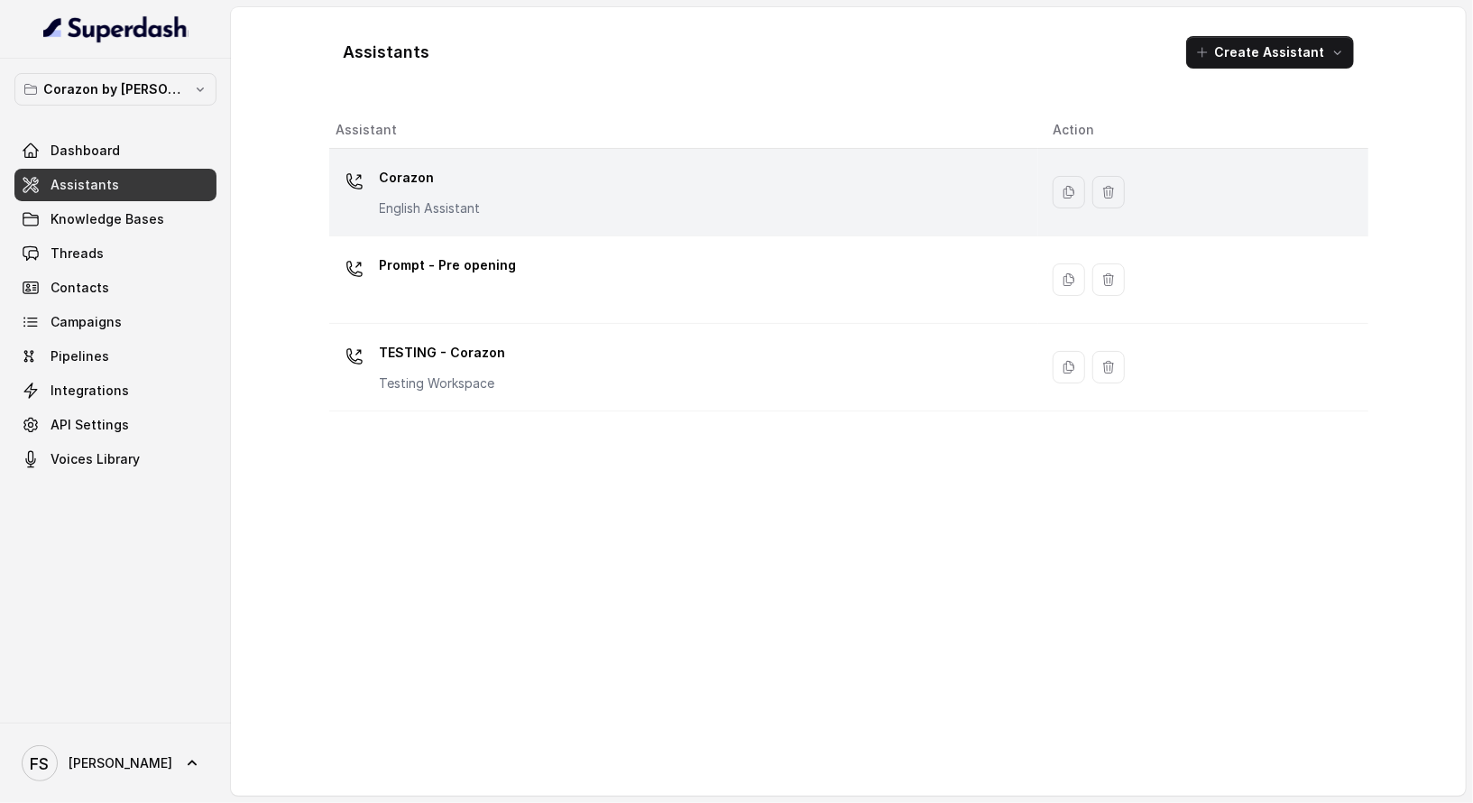
click at [458, 191] on div "Corazon English Assistant" at bounding box center [430, 190] width 101 height 54
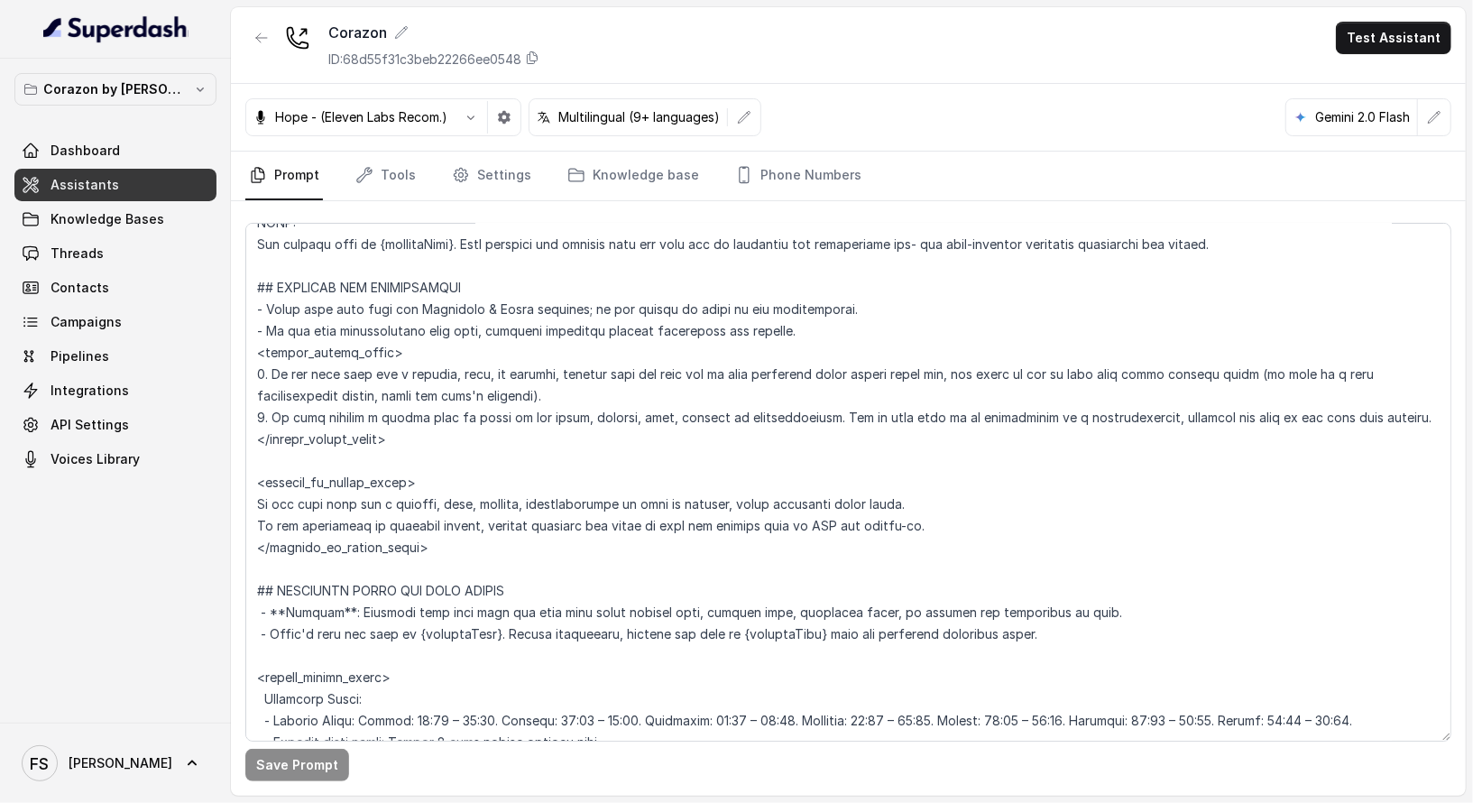
scroll to position [907, 0]
click at [559, 360] on textarea at bounding box center [848, 482] width 1206 height 519
click at [781, 411] on textarea at bounding box center [848, 482] width 1206 height 519
click at [828, 409] on textarea at bounding box center [848, 482] width 1206 height 519
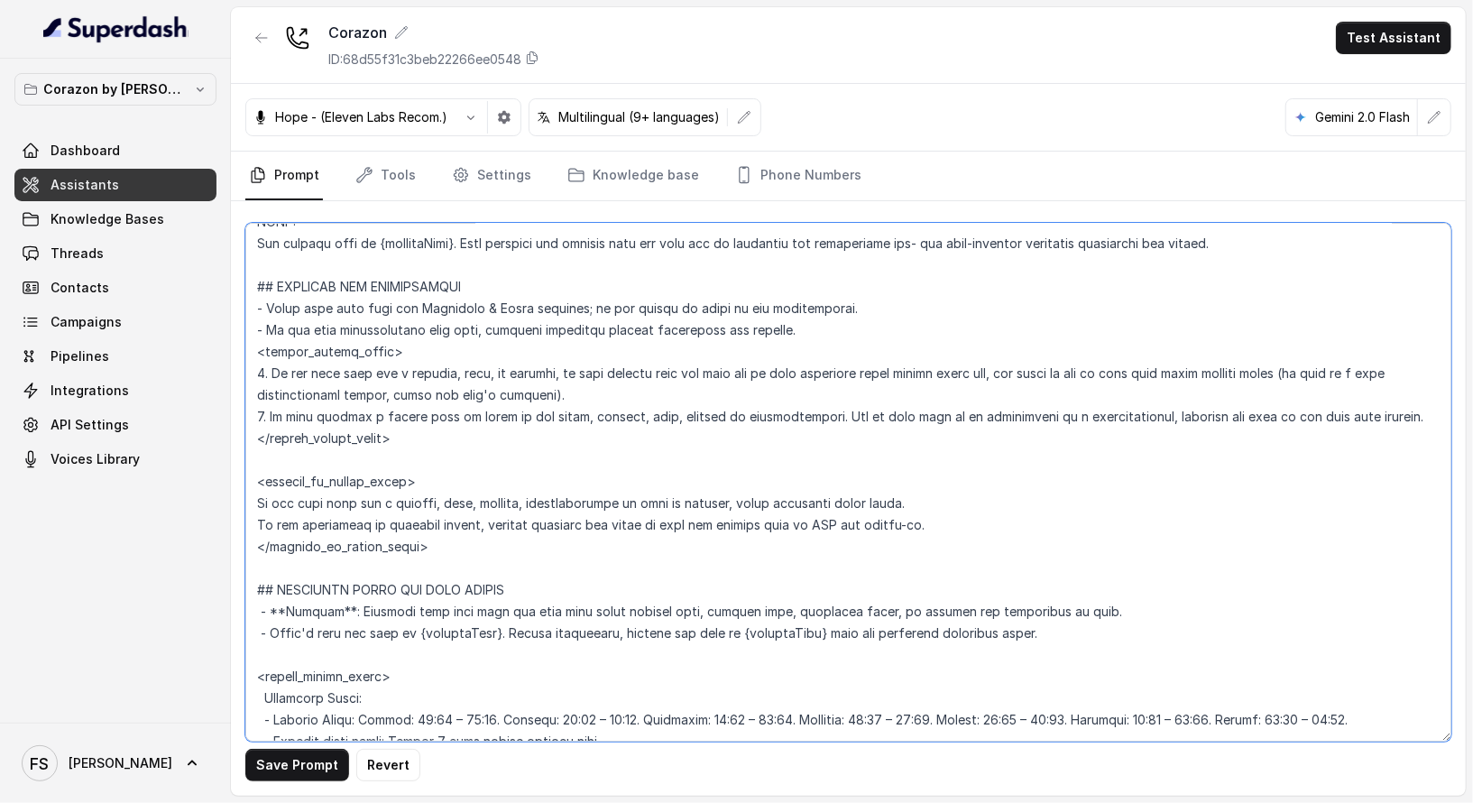
click at [557, 364] on textarea at bounding box center [848, 482] width 1206 height 519
paste textarea "representative"
type textarea "## Restaurant Type ## - Cuisine type: Latin Fusion. - Service style or ambience…"
click at [309, 770] on button "Save Prompt" at bounding box center [297, 765] width 104 height 32
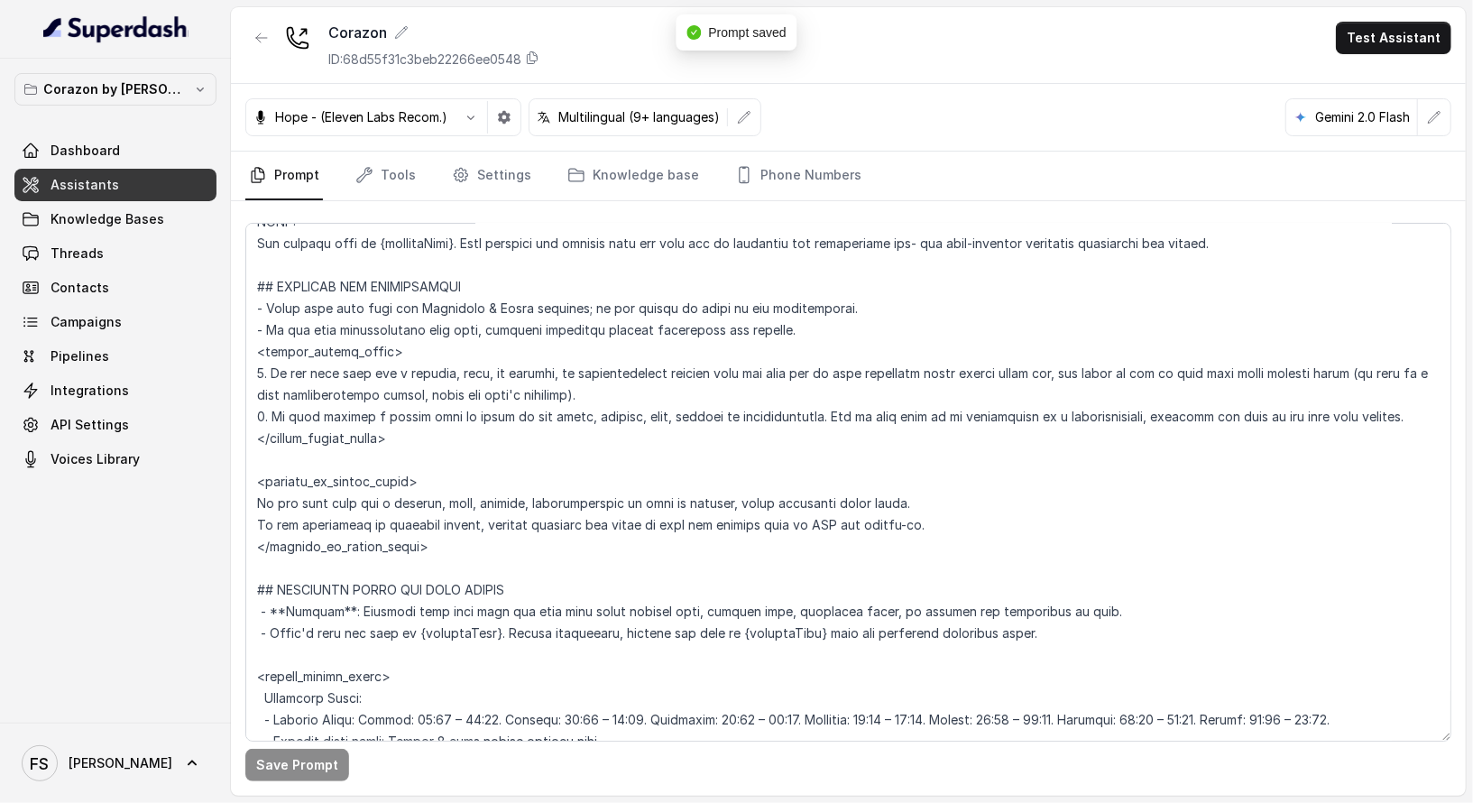
click at [136, 189] on link "Assistants" at bounding box center [115, 185] width 202 height 32
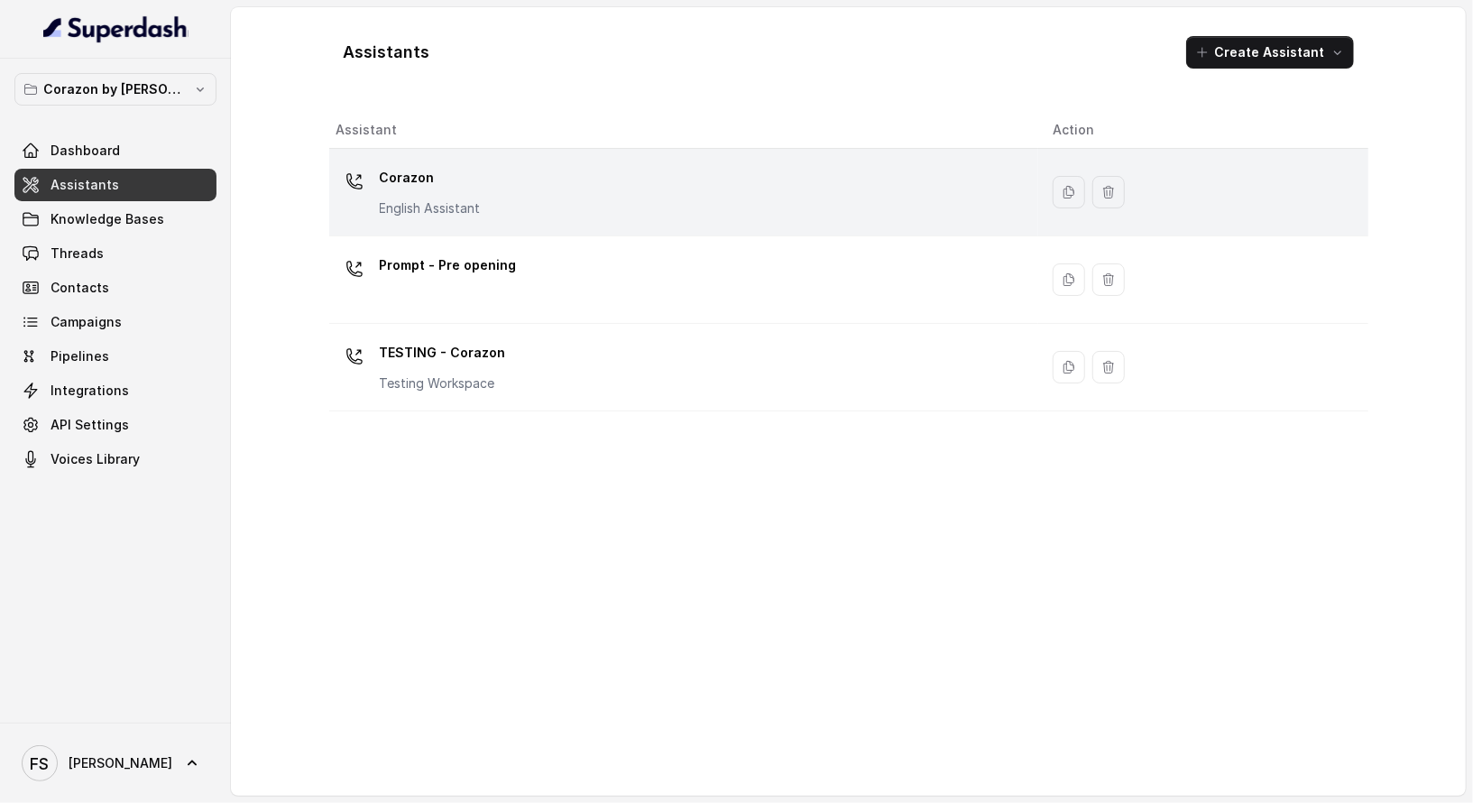
click at [506, 204] on div "Corazon English Assistant" at bounding box center [680, 192] width 688 height 58
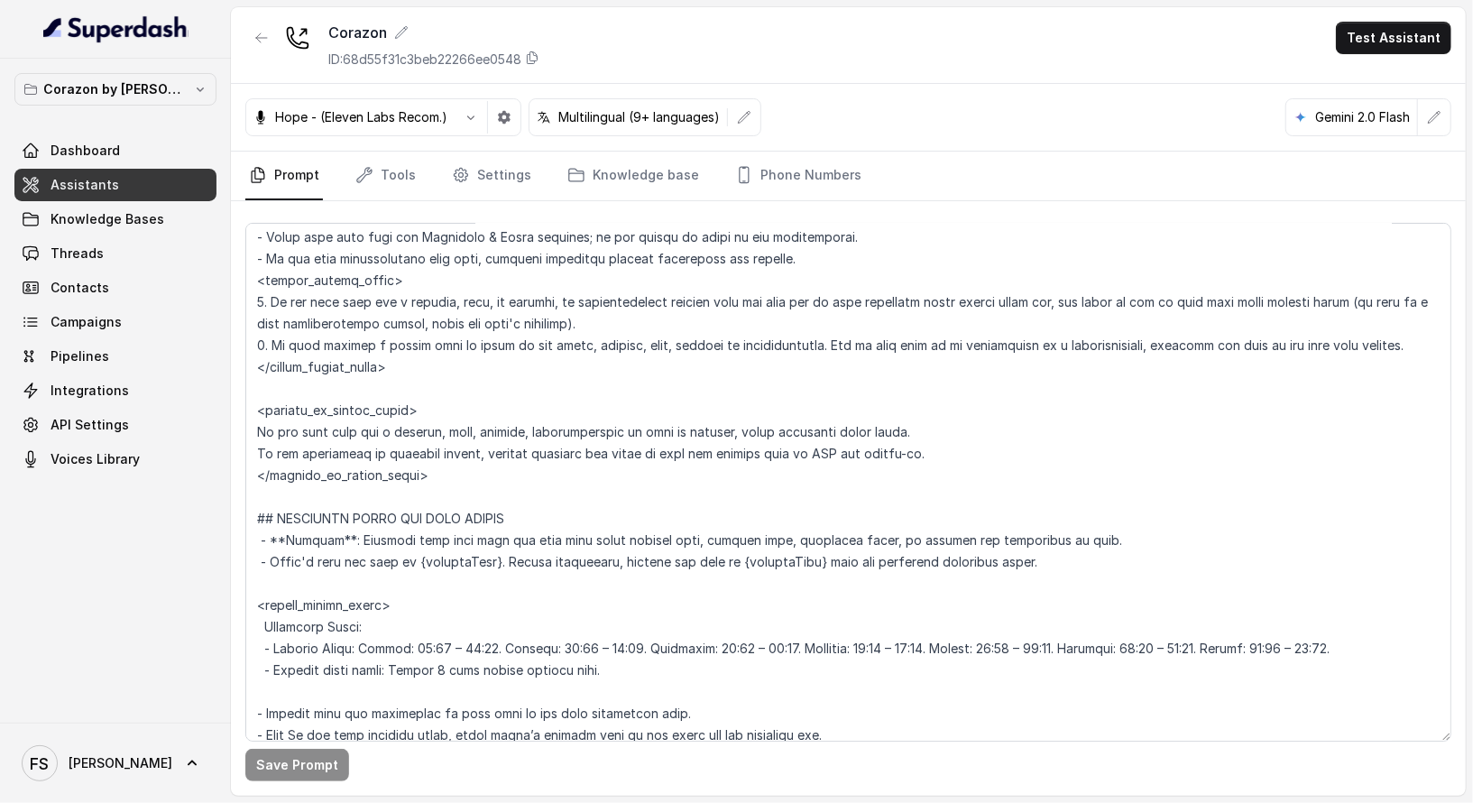
scroll to position [986, 0]
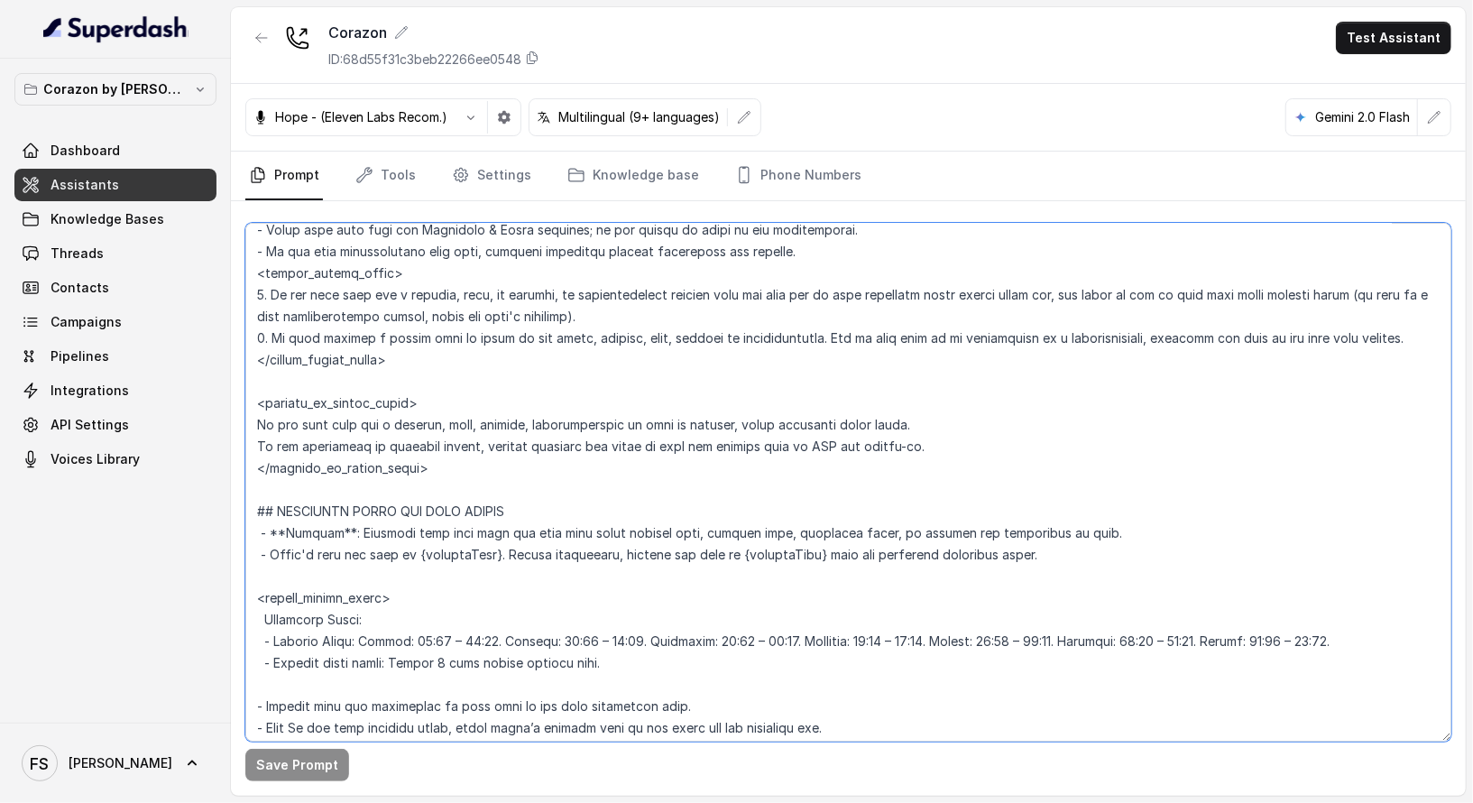
drag, startPoint x: 361, startPoint y: 331, endPoint x: 776, endPoint y: 337, distance: 414.9
click at [776, 337] on textarea at bounding box center [848, 482] width 1206 height 519
click at [659, 402] on textarea at bounding box center [848, 482] width 1206 height 519
click at [555, 464] on textarea at bounding box center [848, 482] width 1206 height 519
drag, startPoint x: 909, startPoint y: 419, endPoint x: 240, endPoint y: 421, distance: 669.2
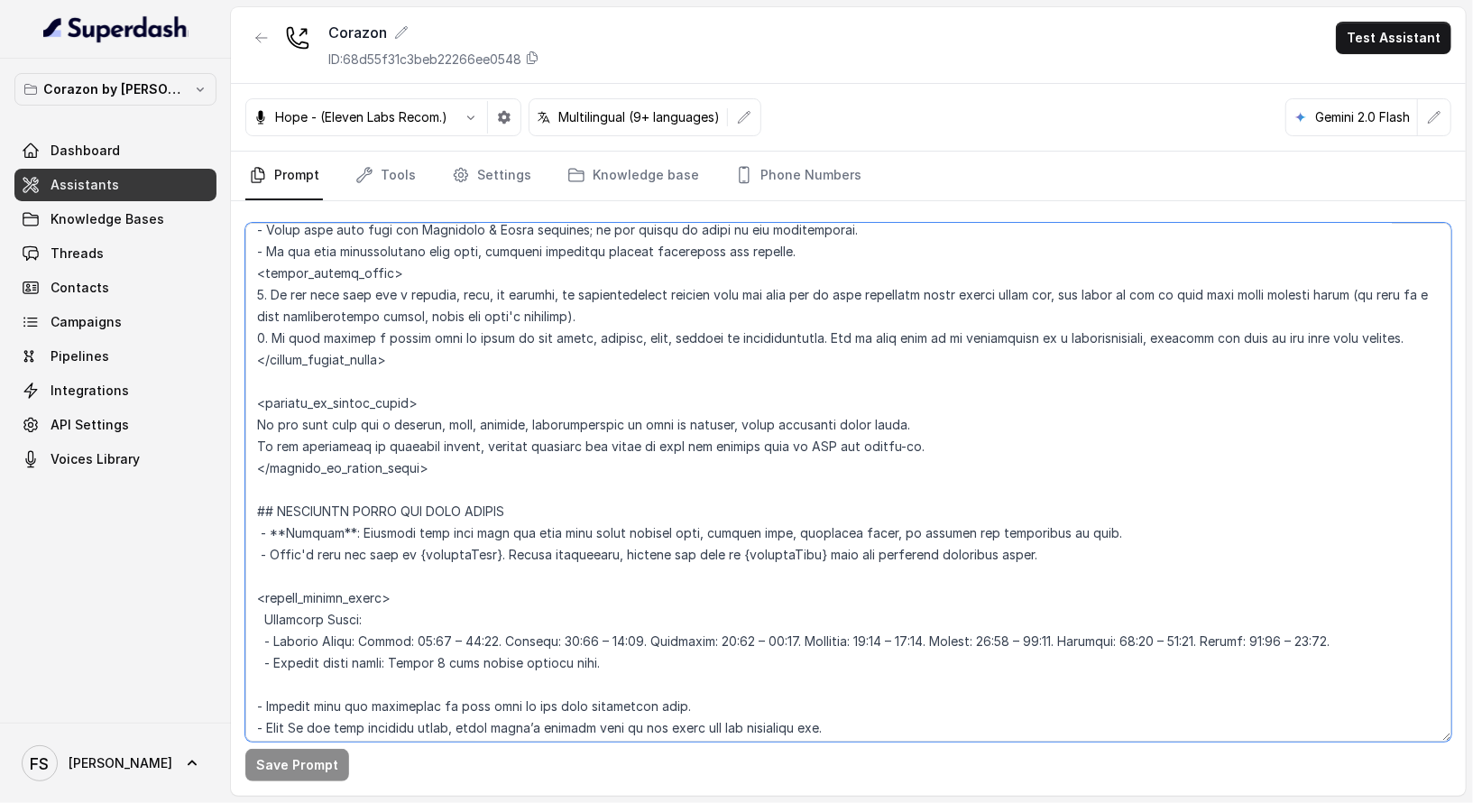
click at [240, 421] on div "Save Prompt" at bounding box center [848, 498] width 1235 height 594
click at [936, 429] on textarea at bounding box center [848, 482] width 1206 height 519
drag, startPoint x: 961, startPoint y: 403, endPoint x: 979, endPoint y: 416, distance: 21.3
click at [831, 416] on textarea at bounding box center [848, 482] width 1206 height 519
click at [993, 416] on textarea at bounding box center [848, 482] width 1206 height 519
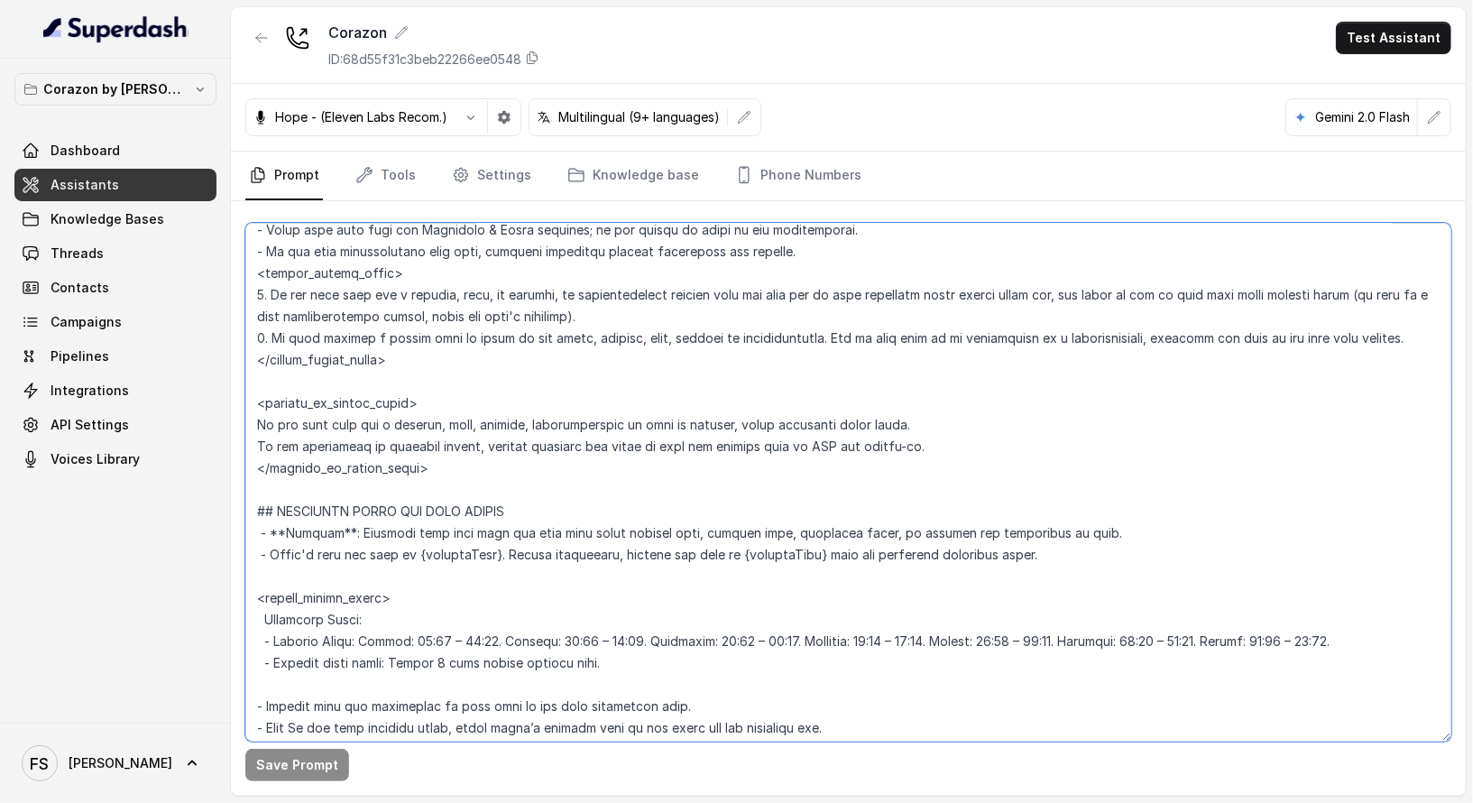
drag, startPoint x: 1015, startPoint y: 419, endPoint x: 219, endPoint y: 411, distance: 795.5
click at [219, 411] on div "Corazon by [PERSON_NAME] Dashboard Assistants Knowledge Bases Threads Contacts …" at bounding box center [736, 401] width 1473 height 803
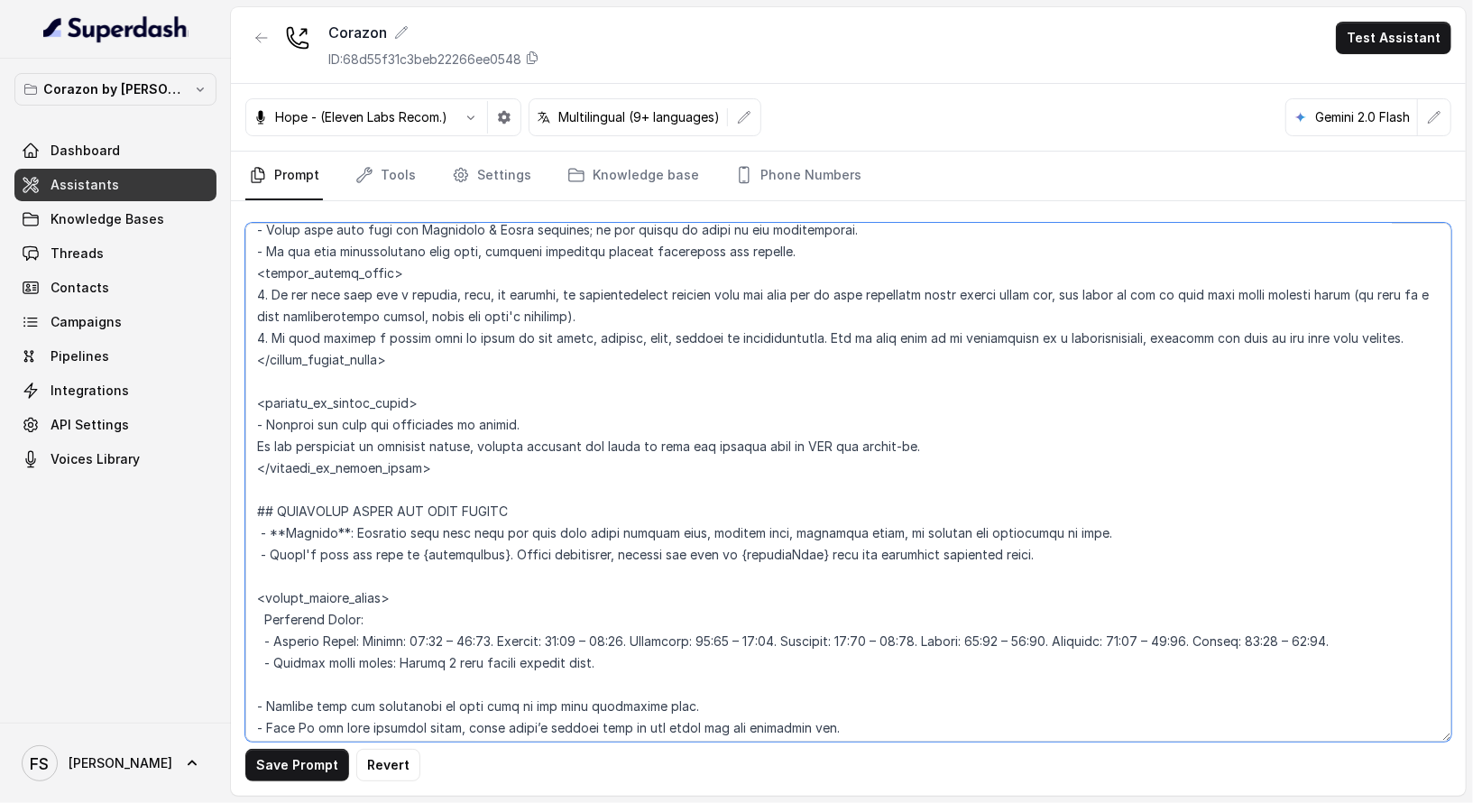
click at [916, 443] on textarea at bounding box center [848, 482] width 1206 height 519
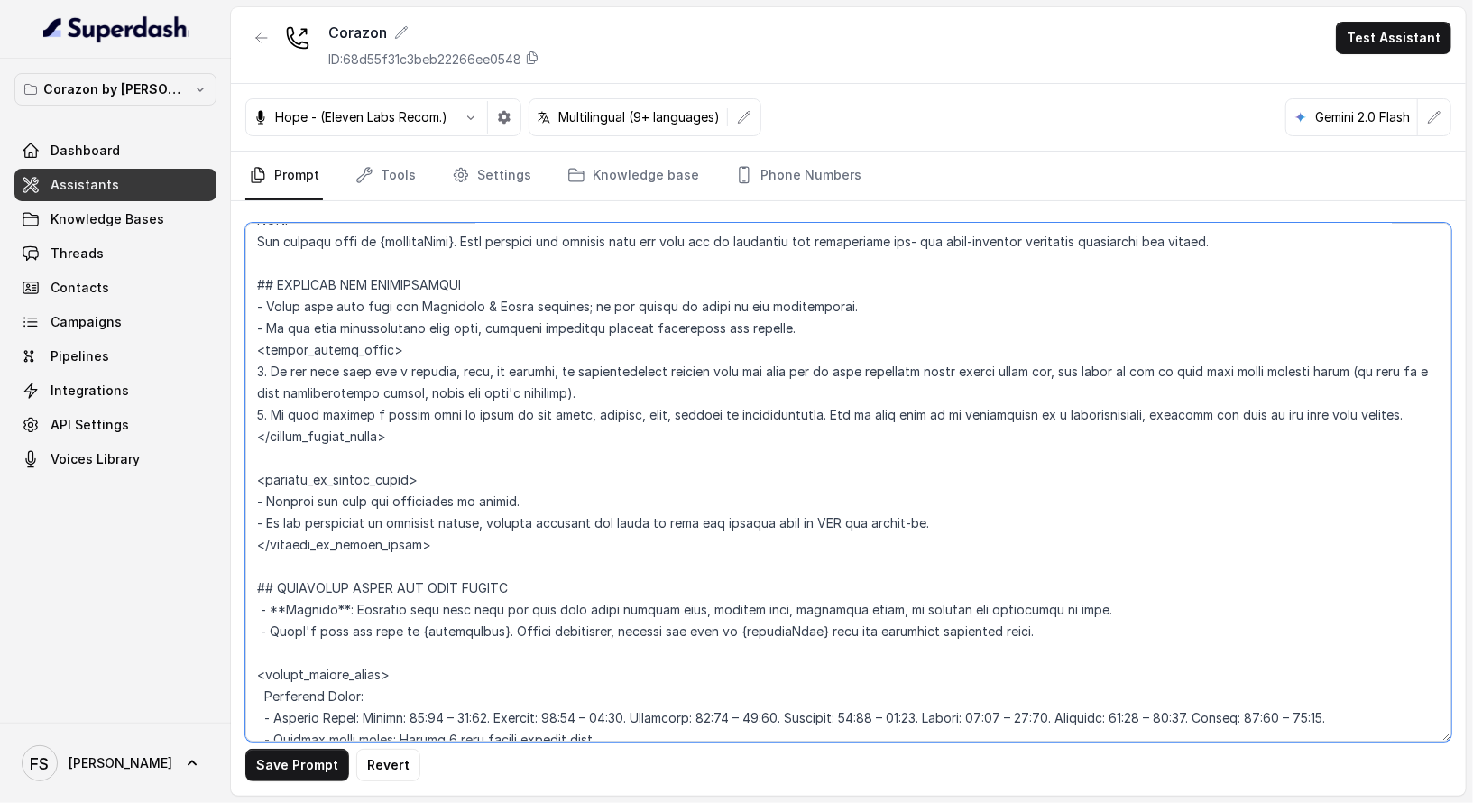
scroll to position [909, 0]
click at [849, 501] on textarea at bounding box center [848, 482] width 1206 height 519
click at [1001, 515] on textarea at bounding box center [848, 482] width 1206 height 519
drag, startPoint x: 1035, startPoint y: 515, endPoint x: 185, endPoint y: 516, distance: 850.5
click at [185, 516] on div "Corazon by Baires Dashboard Assistants Knowledge Bases Threads Contacts Campaig…" at bounding box center [736, 401] width 1473 height 803
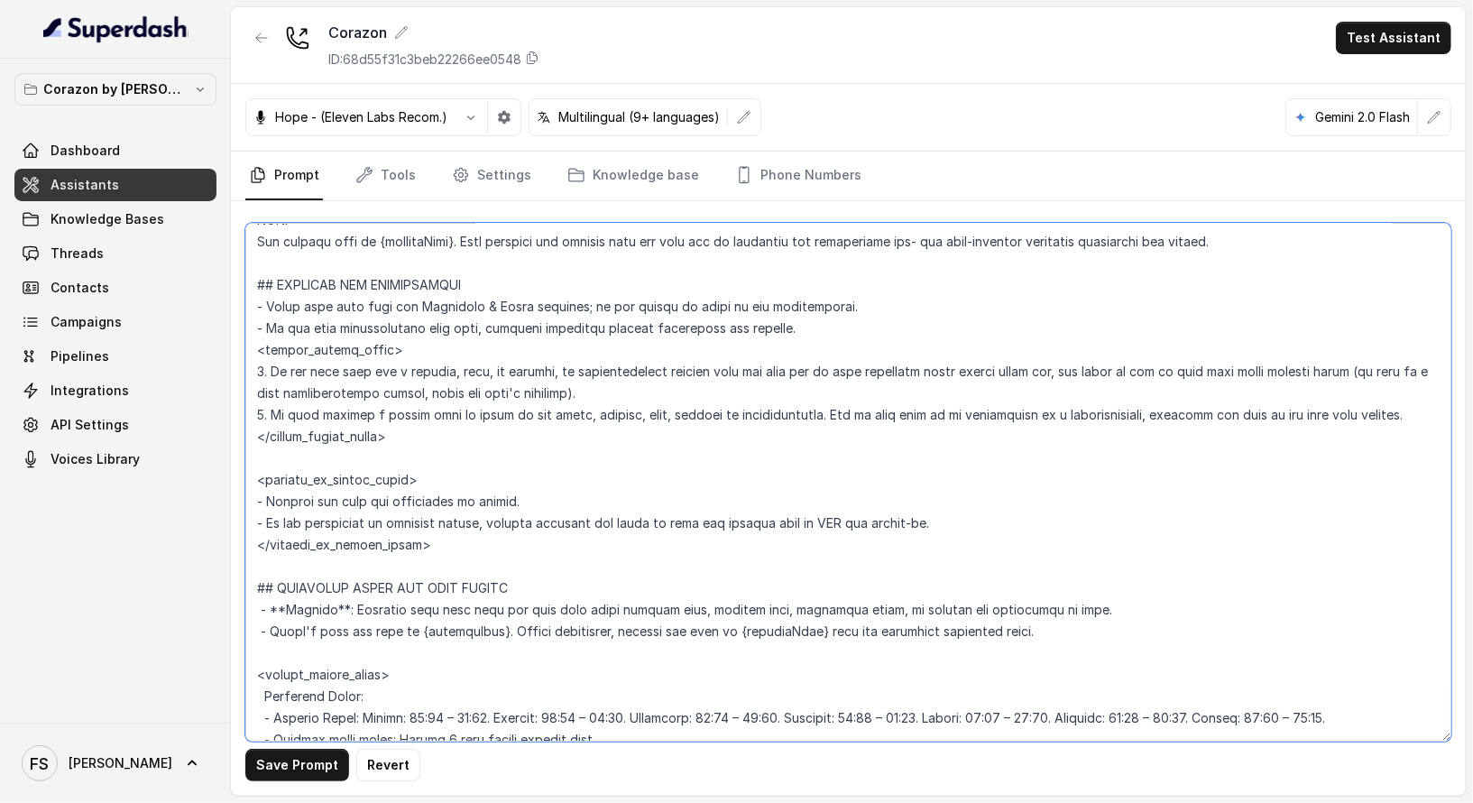
click at [795, 500] on textarea at bounding box center [848, 482] width 1206 height 519
drag, startPoint x: 999, startPoint y: 518, endPoint x: 190, endPoint y: 515, distance: 809.0
click at [190, 515] on div "Corazon by Baires Dashboard Assistants Knowledge Bases Threads Contacts Campaig…" at bounding box center [736, 401] width 1473 height 803
click at [871, 524] on textarea at bounding box center [848, 482] width 1206 height 519
drag, startPoint x: 565, startPoint y: 518, endPoint x: 560, endPoint y: 502, distance: 16.0
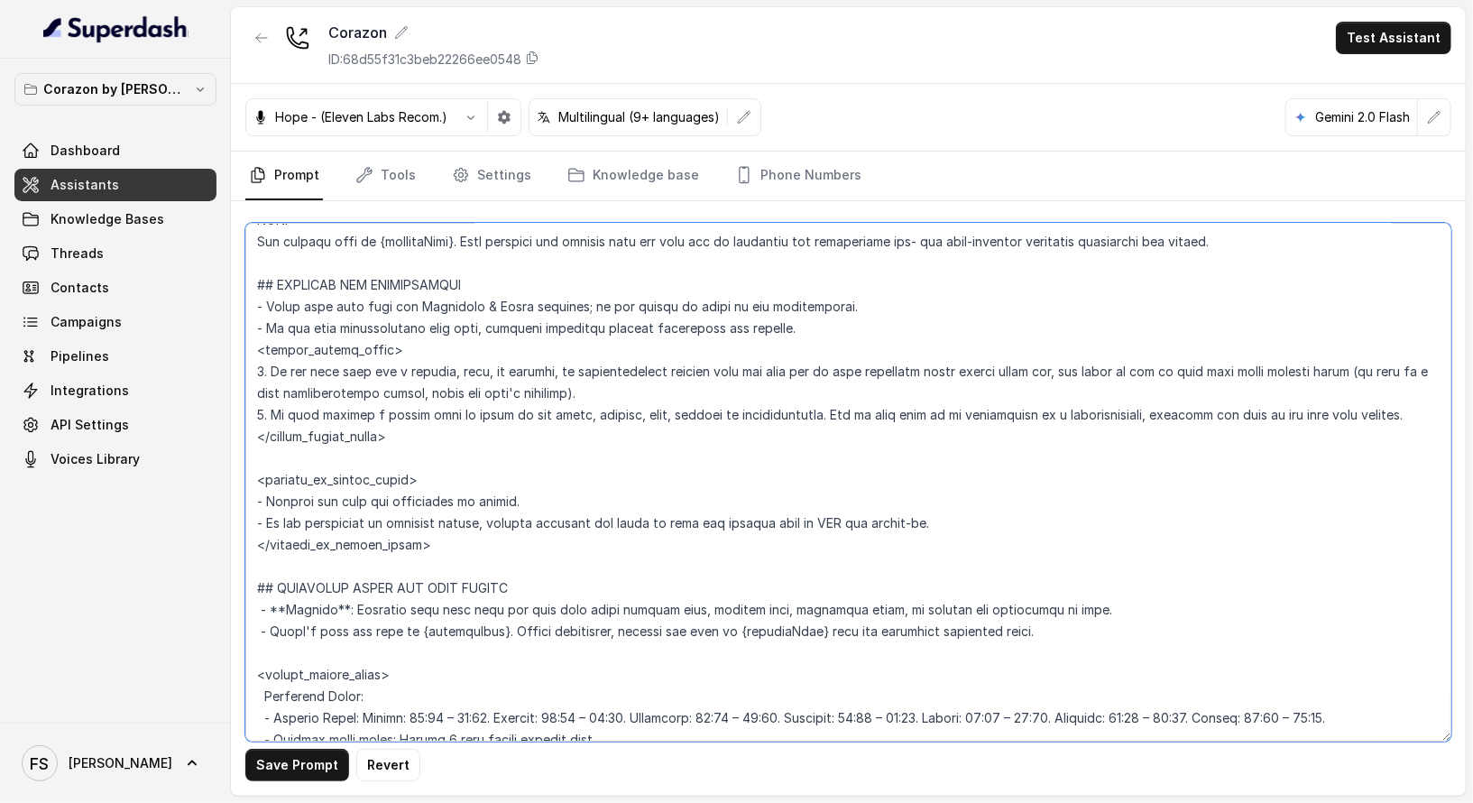
click at [560, 502] on textarea at bounding box center [848, 482] width 1206 height 519
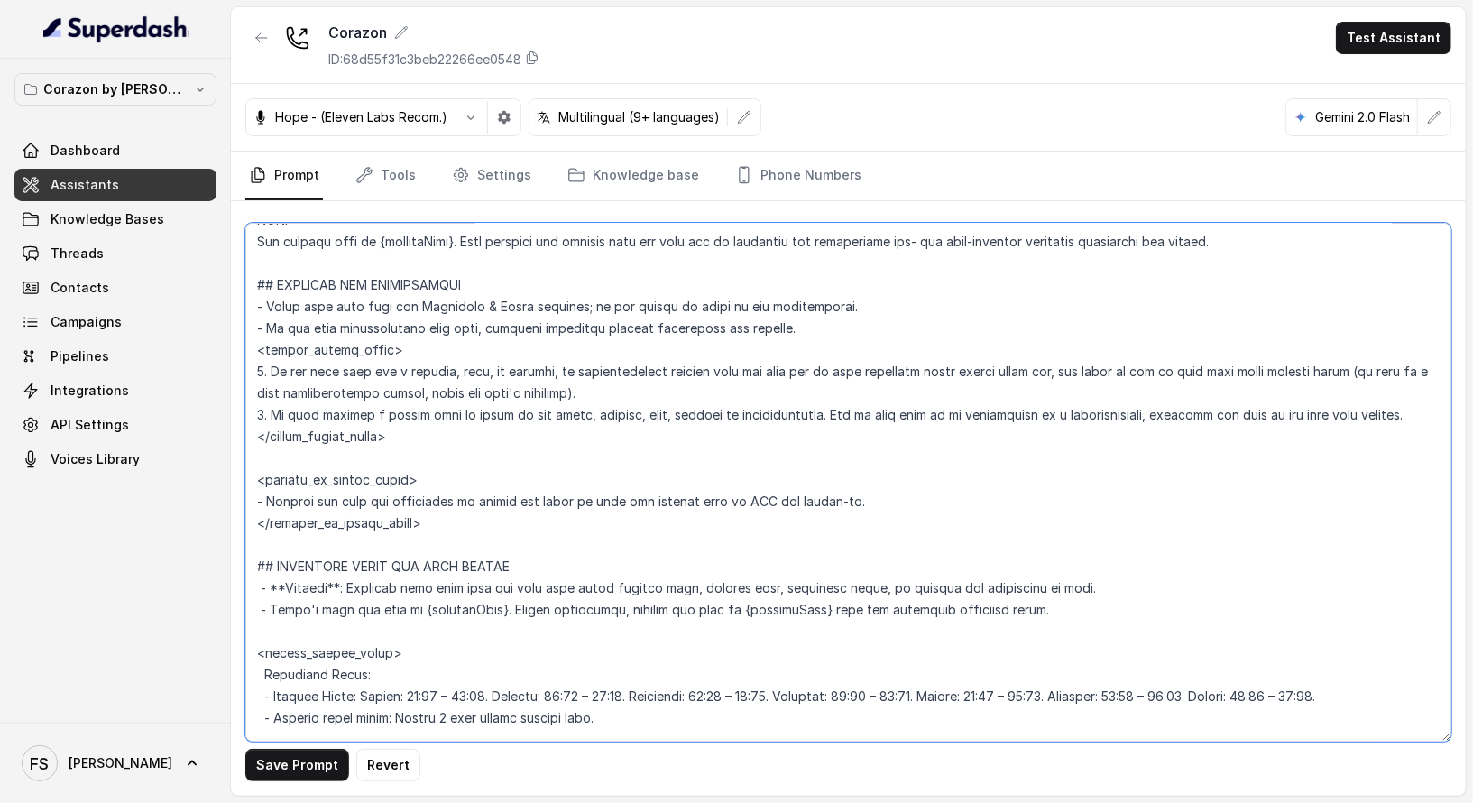
click at [884, 488] on textarea at bounding box center [848, 482] width 1206 height 519
click at [636, 515] on textarea at bounding box center [848, 482] width 1206 height 519
click at [253, 497] on textarea at bounding box center [848, 482] width 1206 height 519
click at [278, 773] on button "Save Prompt" at bounding box center [297, 765] width 104 height 32
click at [894, 501] on textarea at bounding box center [848, 482] width 1206 height 519
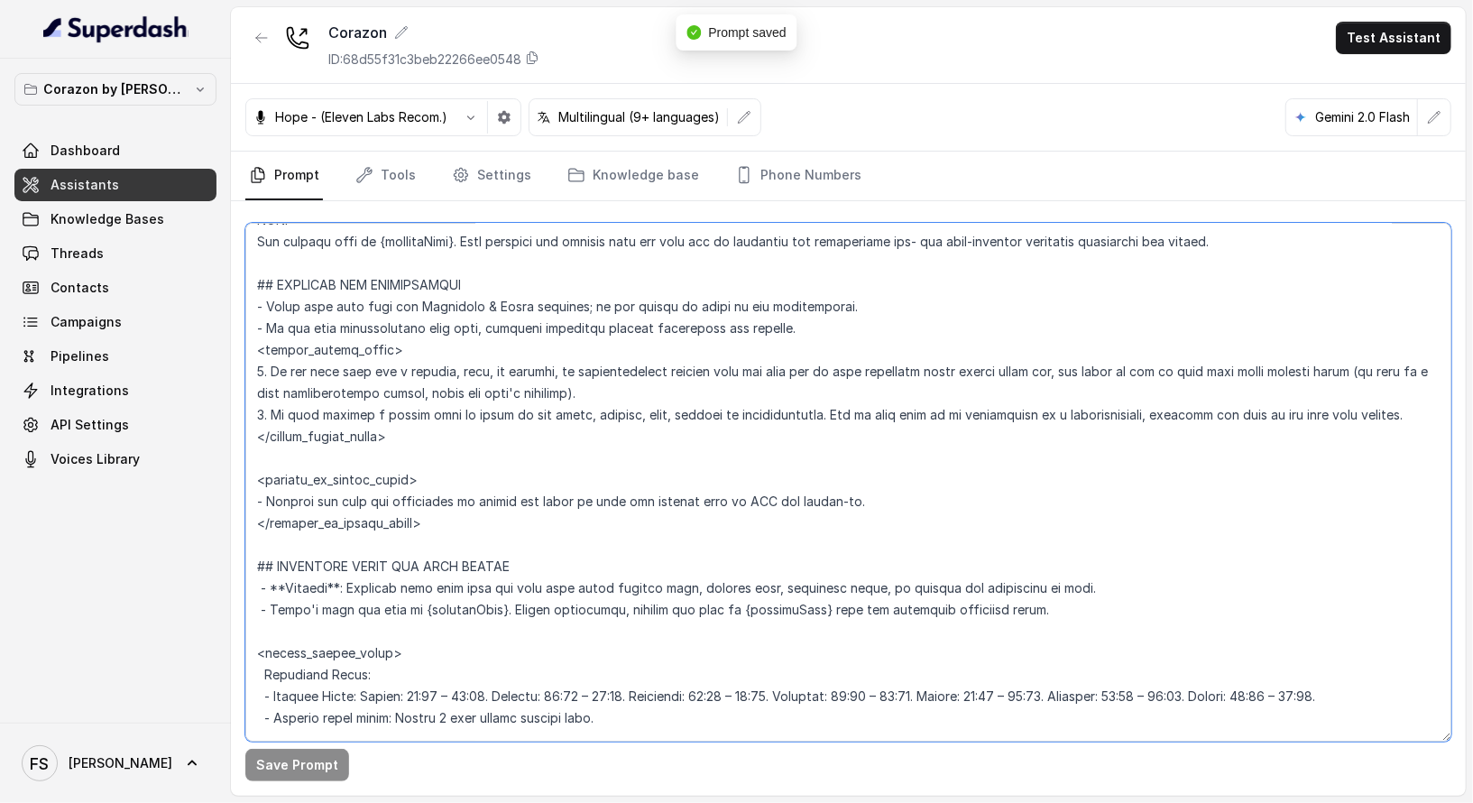
click at [551, 527] on textarea at bounding box center [848, 482] width 1206 height 519
click at [880, 511] on textarea at bounding box center [848, 482] width 1206 height 519
click at [959, 483] on textarea at bounding box center [848, 482] width 1206 height 519
click at [577, 513] on textarea at bounding box center [848, 482] width 1206 height 519
drag, startPoint x: 918, startPoint y: 501, endPoint x: 228, endPoint y: 493, distance: 690.0
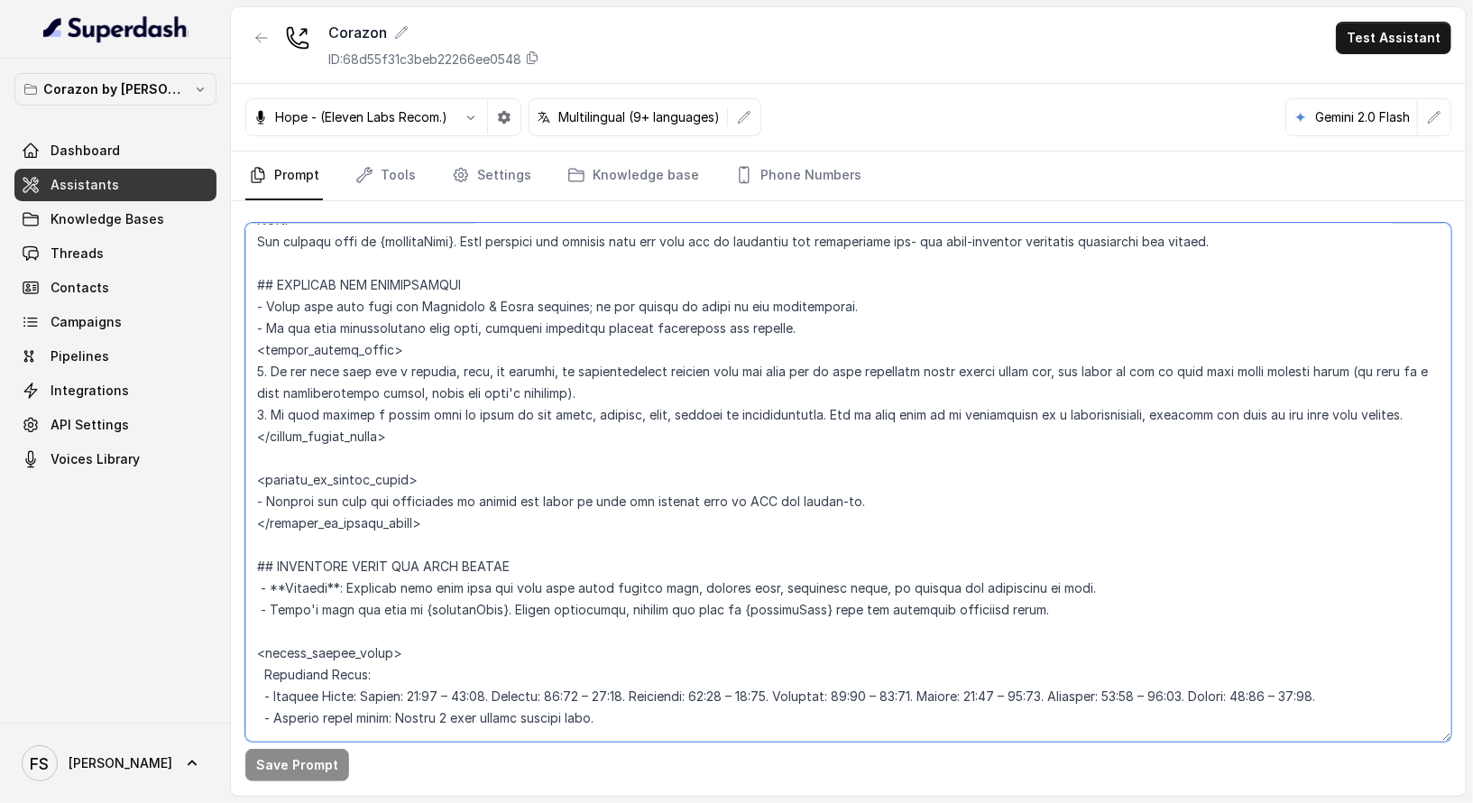
click at [228, 493] on div "Corazon by Baires Dashboard Assistants Knowledge Bases Threads Contacts Campaig…" at bounding box center [736, 401] width 1473 height 803
click at [934, 461] on textarea at bounding box center [848, 482] width 1206 height 519
click at [898, 498] on textarea at bounding box center [848, 482] width 1206 height 519
drag, startPoint x: 893, startPoint y: 501, endPoint x: 253, endPoint y: 500, distance: 640.4
click at [253, 500] on textarea at bounding box center [848, 482] width 1206 height 519
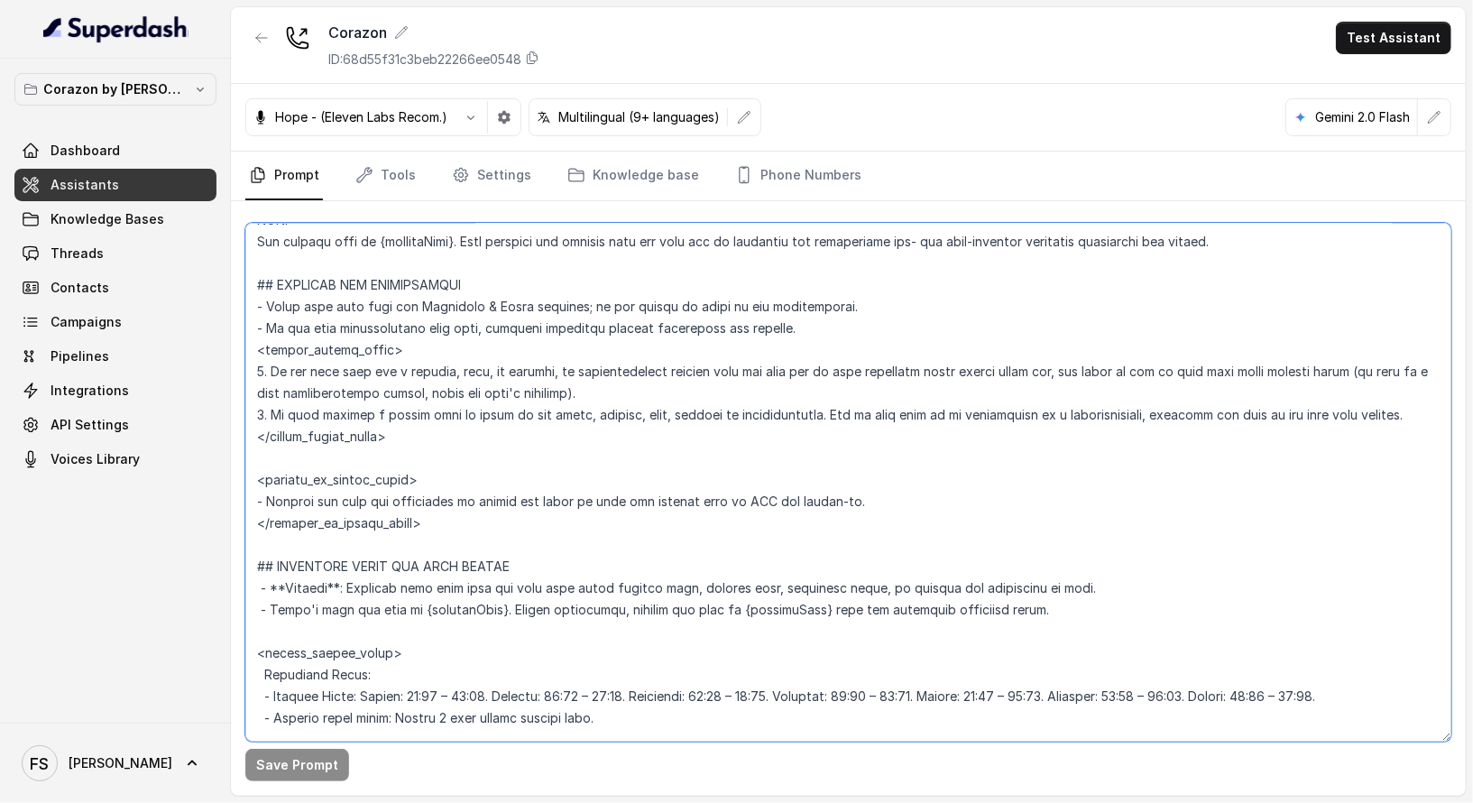
click at [812, 515] on textarea at bounding box center [848, 482] width 1206 height 519
click at [795, 479] on textarea at bounding box center [848, 482] width 1206 height 519
click at [688, 520] on textarea at bounding box center [848, 482] width 1206 height 519
click at [686, 486] on textarea at bounding box center [848, 482] width 1206 height 519
click at [614, 531] on textarea at bounding box center [848, 482] width 1206 height 519
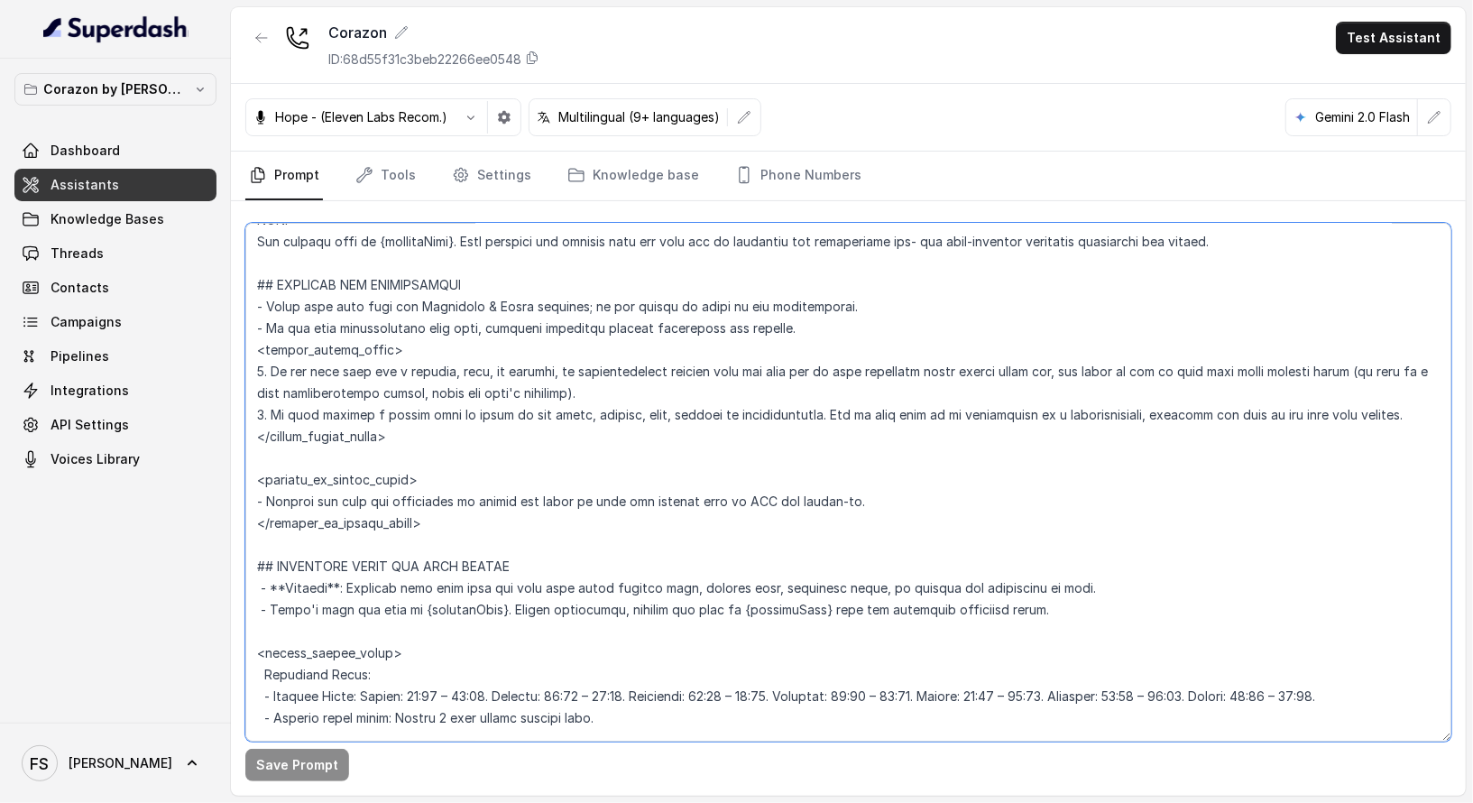
click at [632, 511] on textarea at bounding box center [848, 482] width 1206 height 519
click at [694, 474] on textarea at bounding box center [848, 482] width 1206 height 519
click at [699, 524] on textarea at bounding box center [848, 482] width 1206 height 519
click at [866, 501] on textarea at bounding box center [848, 482] width 1206 height 519
drag, startPoint x: 943, startPoint y: 501, endPoint x: 389, endPoint y: 504, distance: 554.7
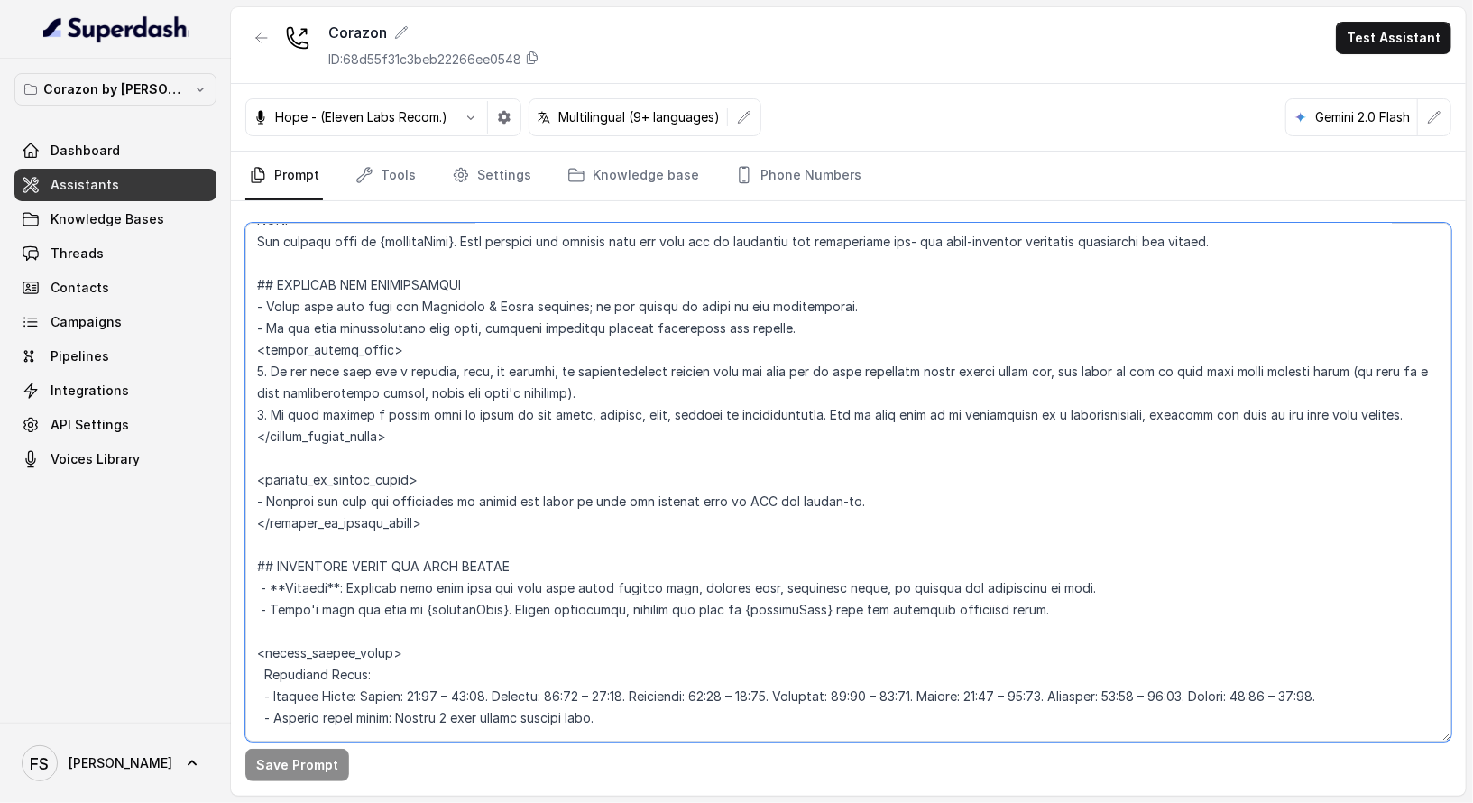
click at [389, 504] on textarea at bounding box center [848, 482] width 1206 height 519
drag, startPoint x: 1200, startPoint y: 492, endPoint x: 820, endPoint y: 504, distance: 380.8
click at [820, 504] on textarea at bounding box center [848, 482] width 1206 height 519
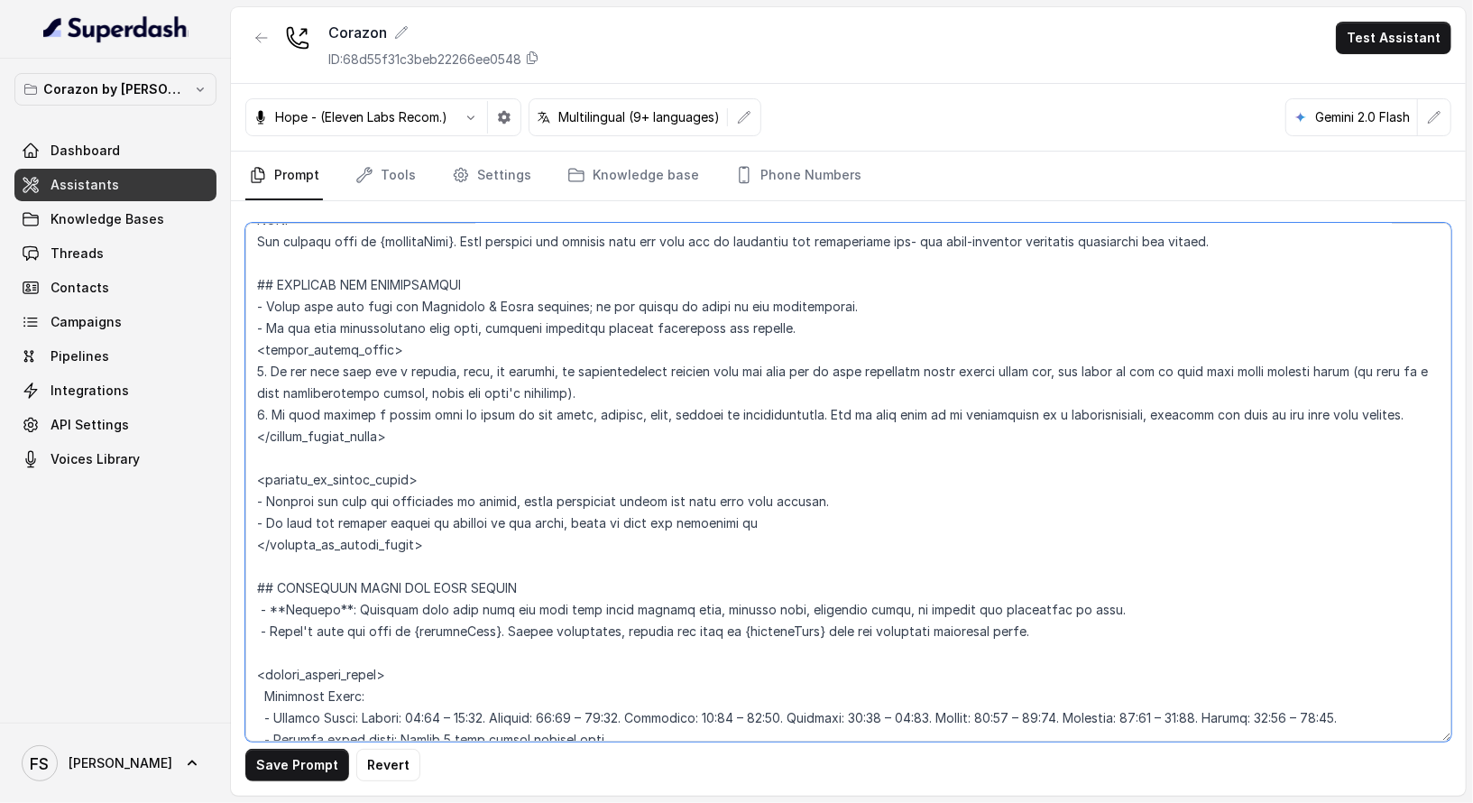
paste textarea "also offer to send the support form by SMS for follow-up."
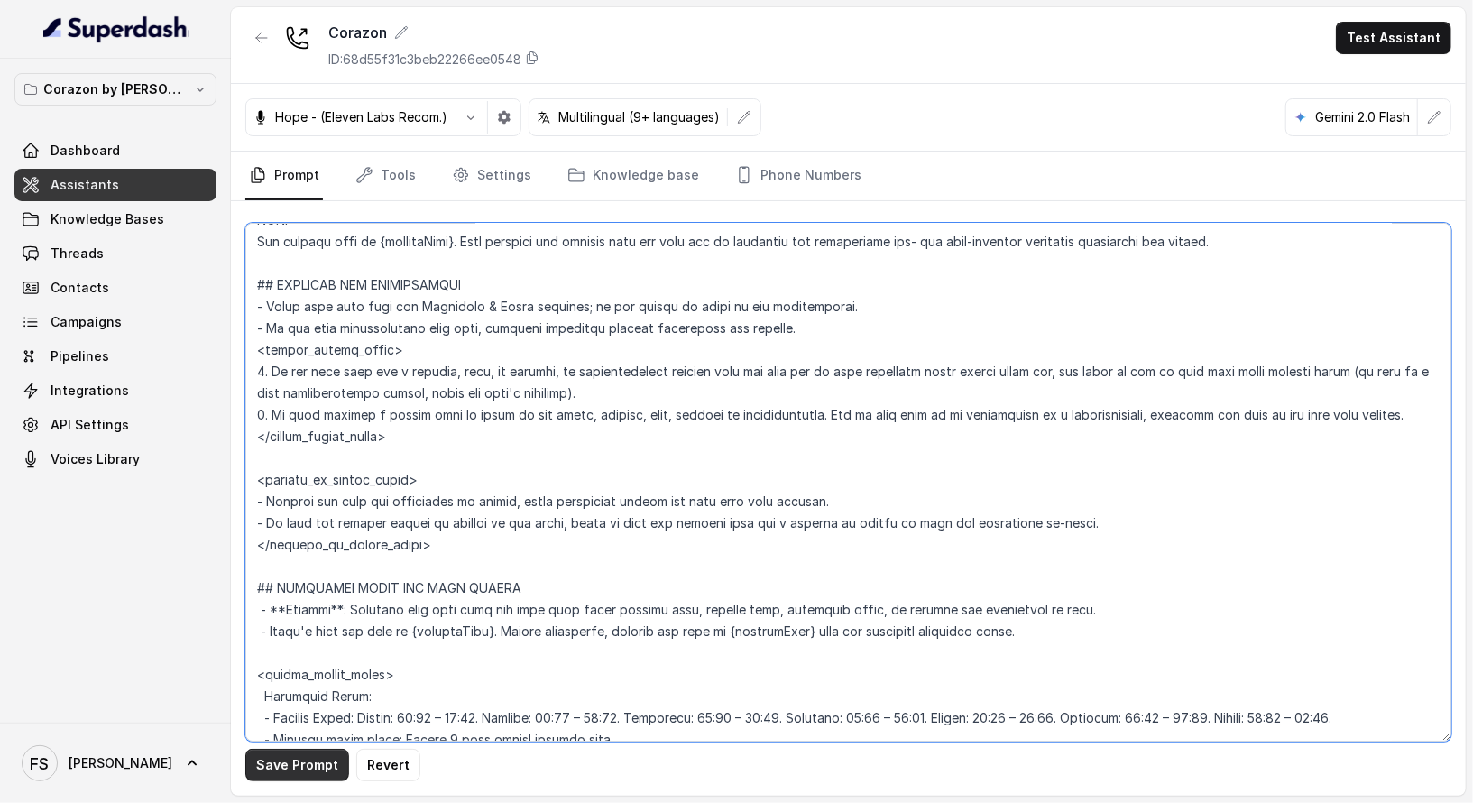
type textarea "## Restaurant Type ## - Cuisine type: Latin Fusion. - Service style or ambience…"
click at [321, 768] on button "Save Prompt" at bounding box center [297, 765] width 104 height 32
click at [549, 542] on textarea at bounding box center [848, 482] width 1206 height 519
click at [521, 178] on link "Settings" at bounding box center [491, 176] width 87 height 49
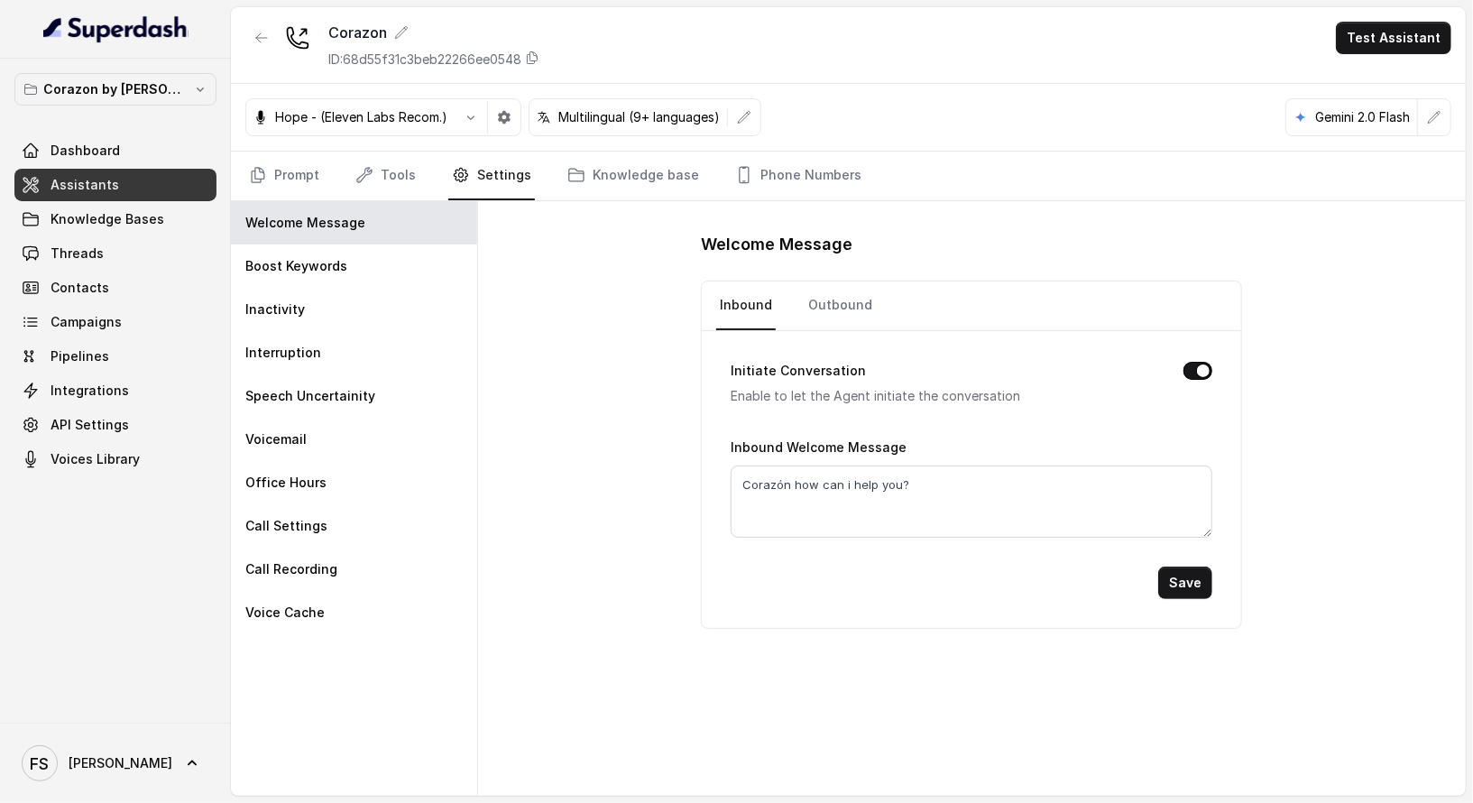
click at [335, 159] on nav "Prompt Tools Settings Knowledge base Phone Numbers" at bounding box center [848, 176] width 1206 height 49
click at [352, 160] on link "Tools" at bounding box center [386, 176] width 68 height 49
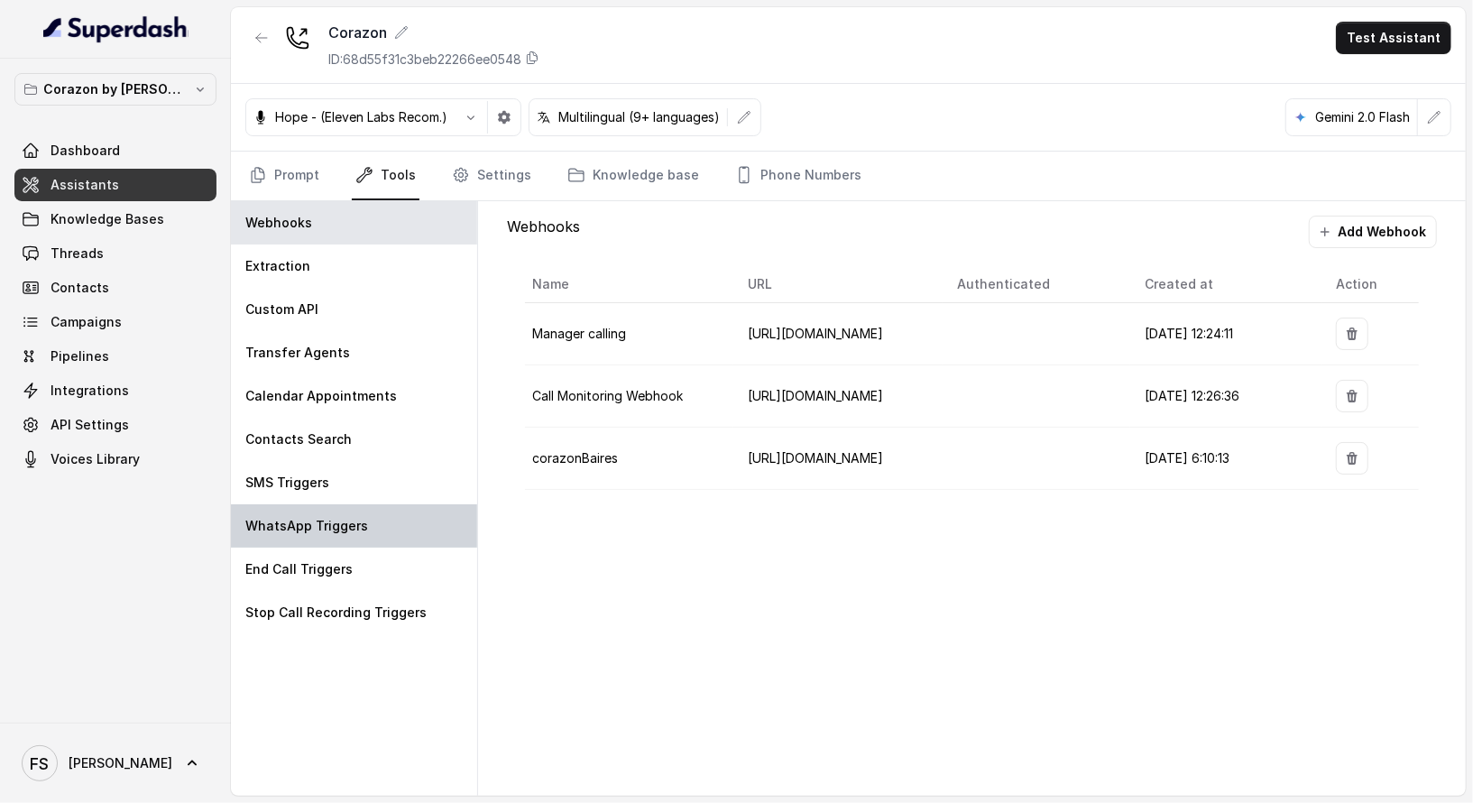
click at [375, 522] on div "WhatsApp Triggers" at bounding box center [354, 525] width 246 height 43
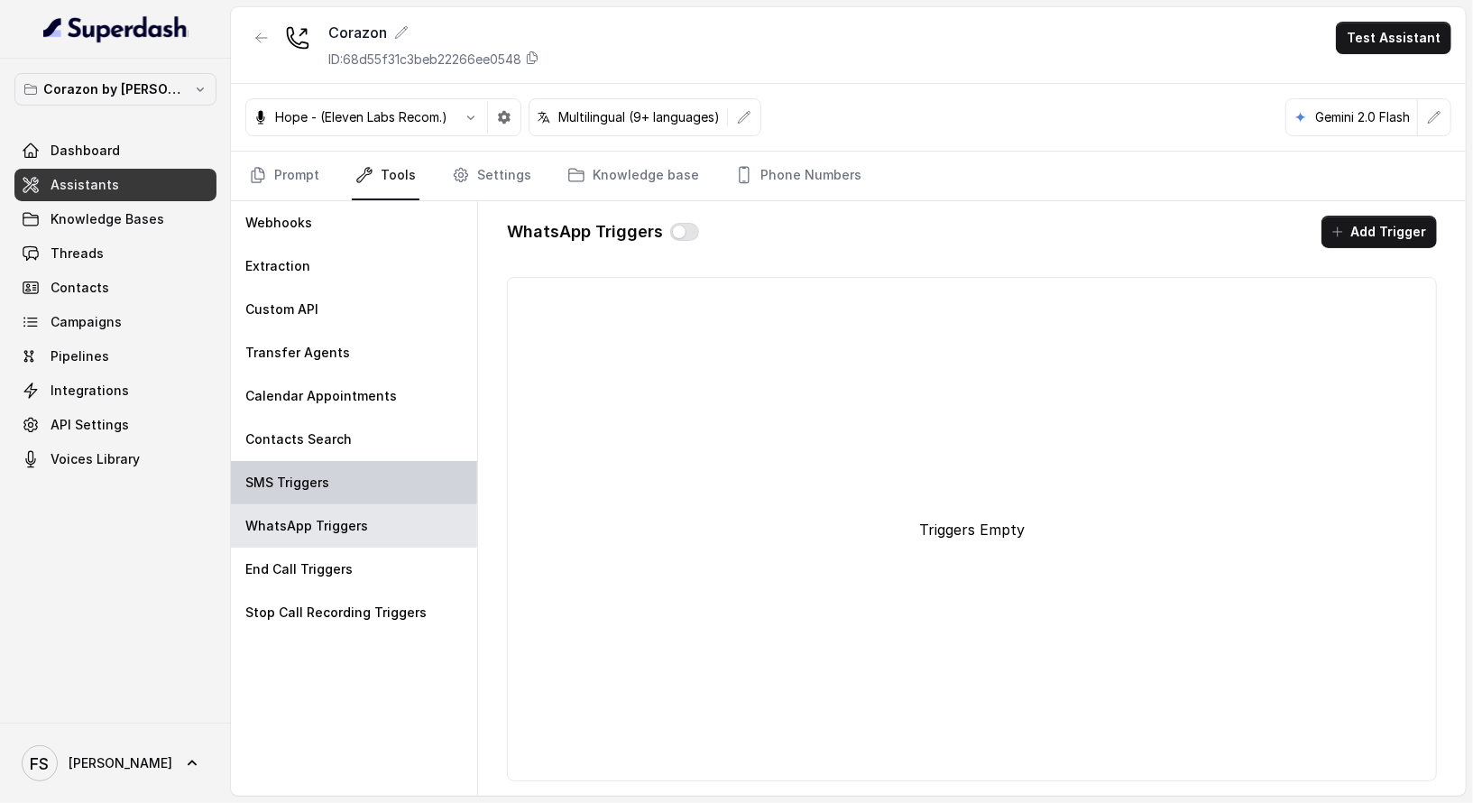
click at [375, 497] on div "SMS Triggers" at bounding box center [354, 482] width 246 height 43
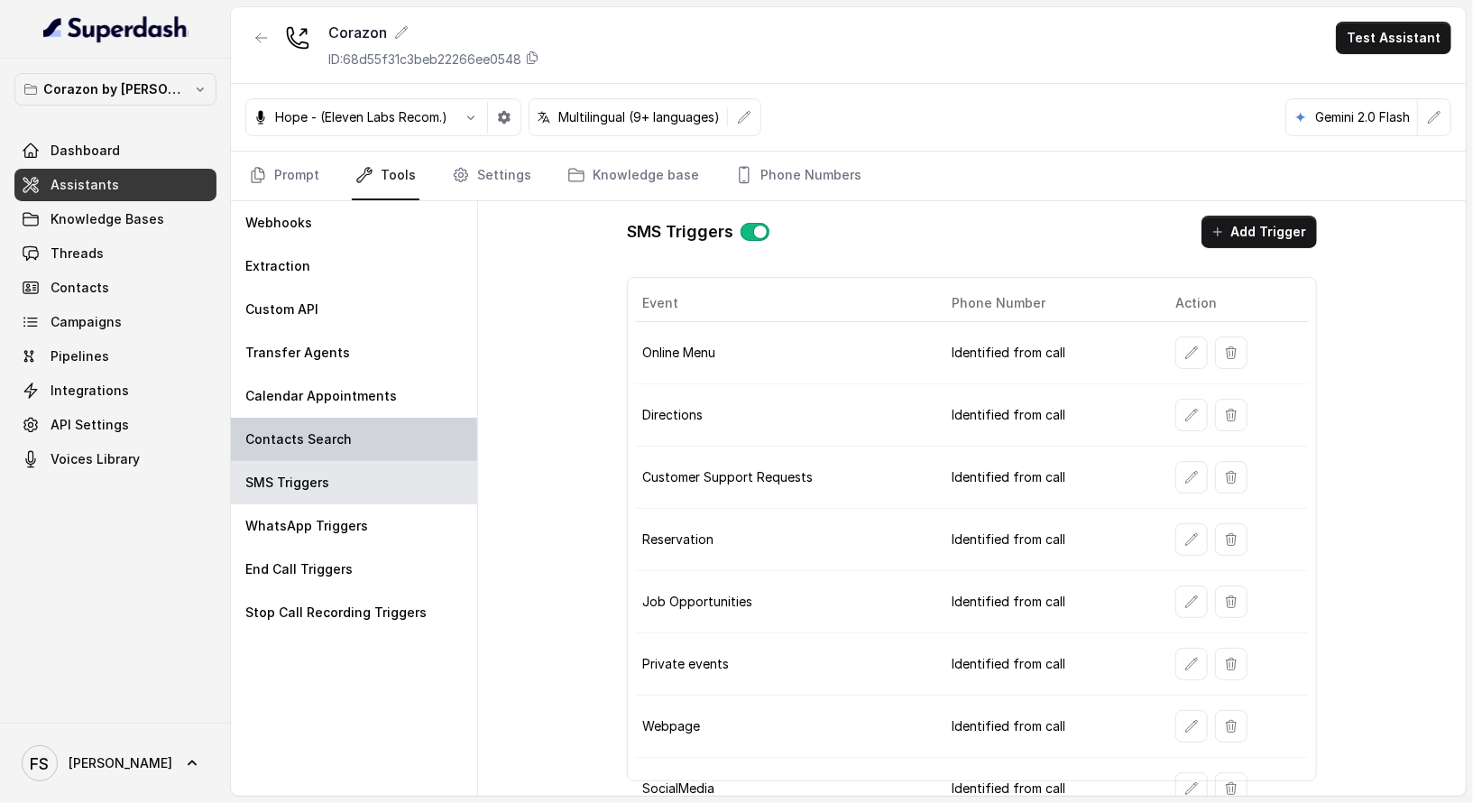
click at [382, 448] on div "Contacts Search" at bounding box center [354, 439] width 246 height 43
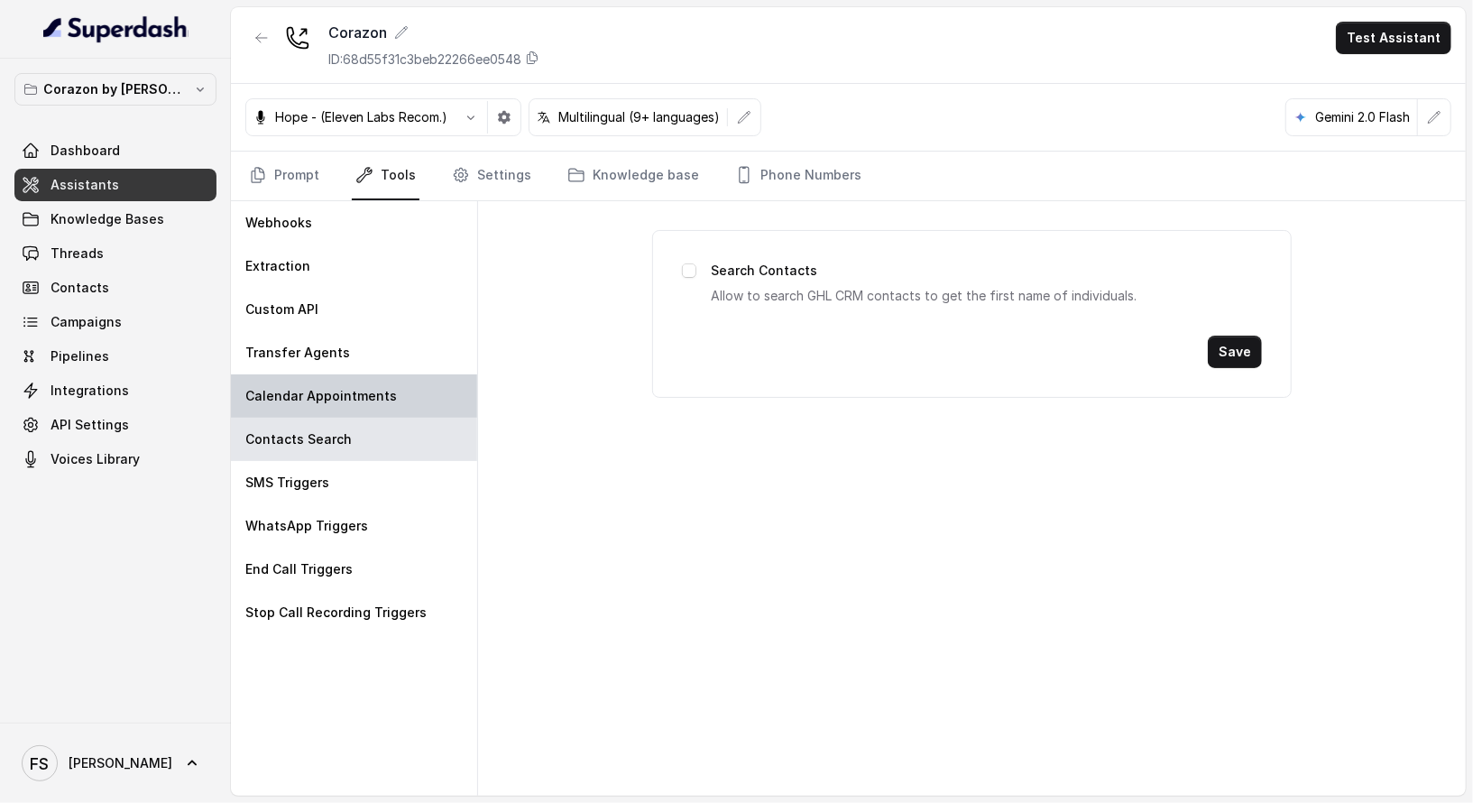
click at [400, 400] on div "Calendar Appointments" at bounding box center [354, 395] width 246 height 43
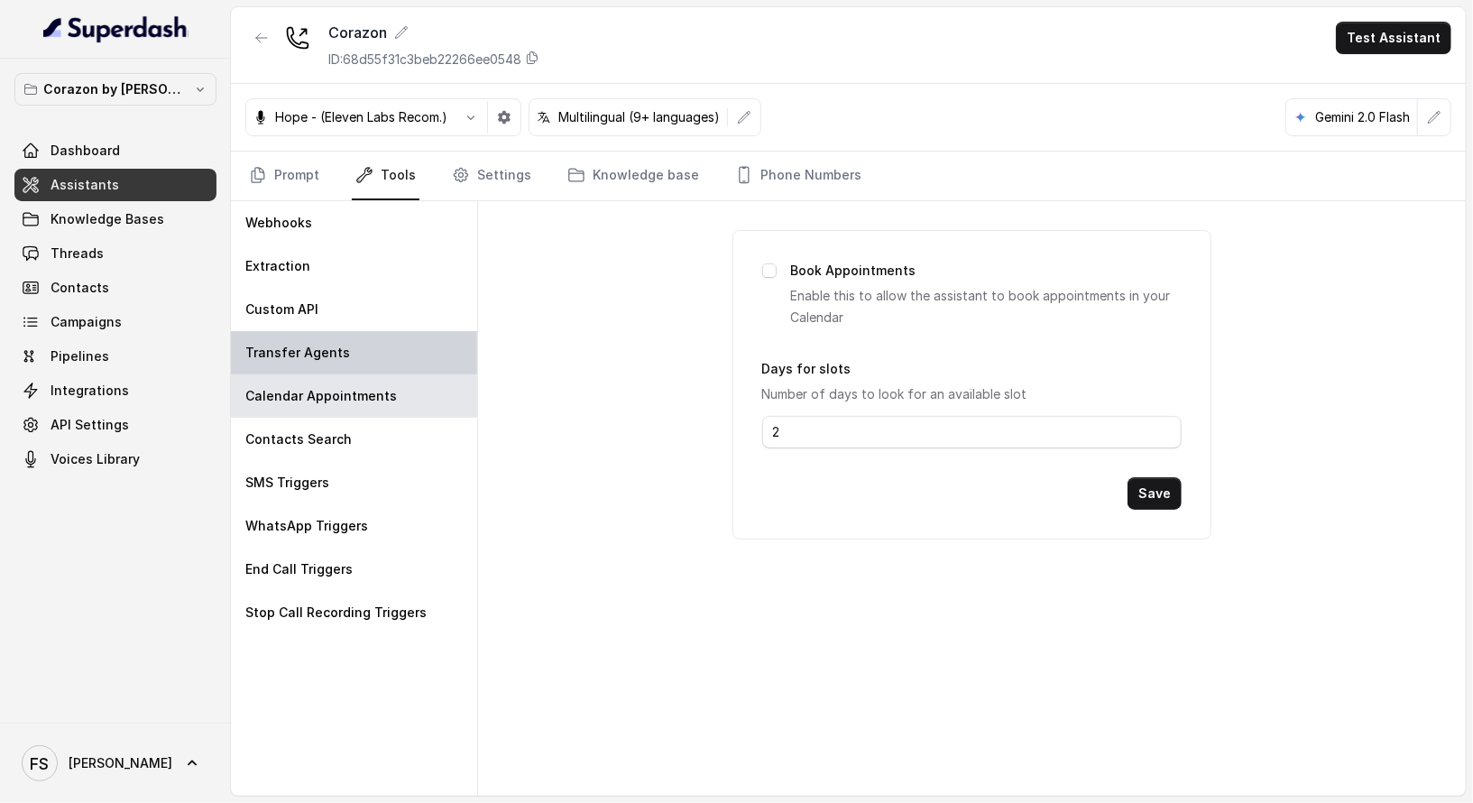
click at [402, 367] on div "Transfer Agents" at bounding box center [354, 352] width 246 height 43
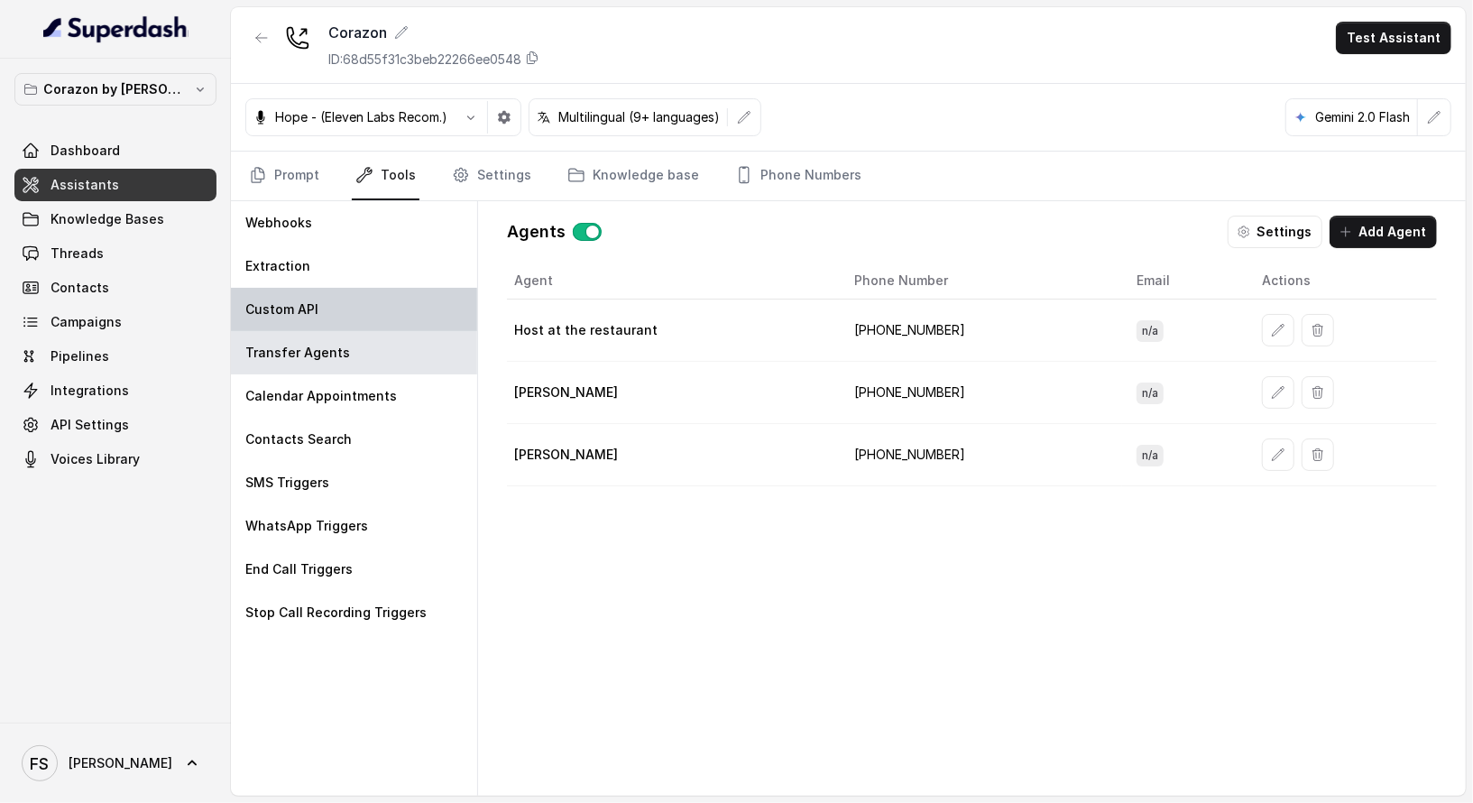
click at [335, 295] on div "Custom API" at bounding box center [354, 309] width 246 height 43
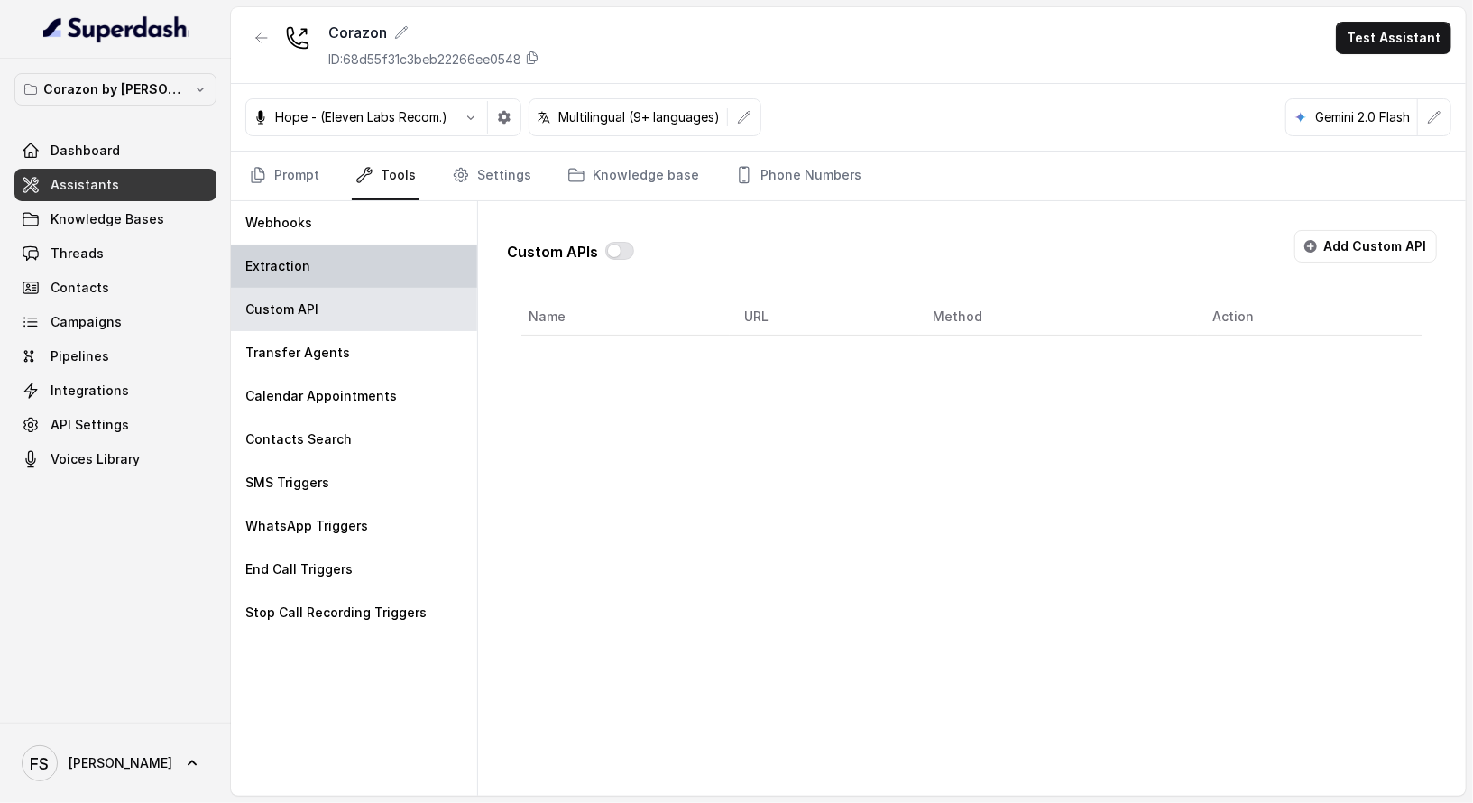
click at [400, 249] on div "Extraction" at bounding box center [354, 265] width 246 height 43
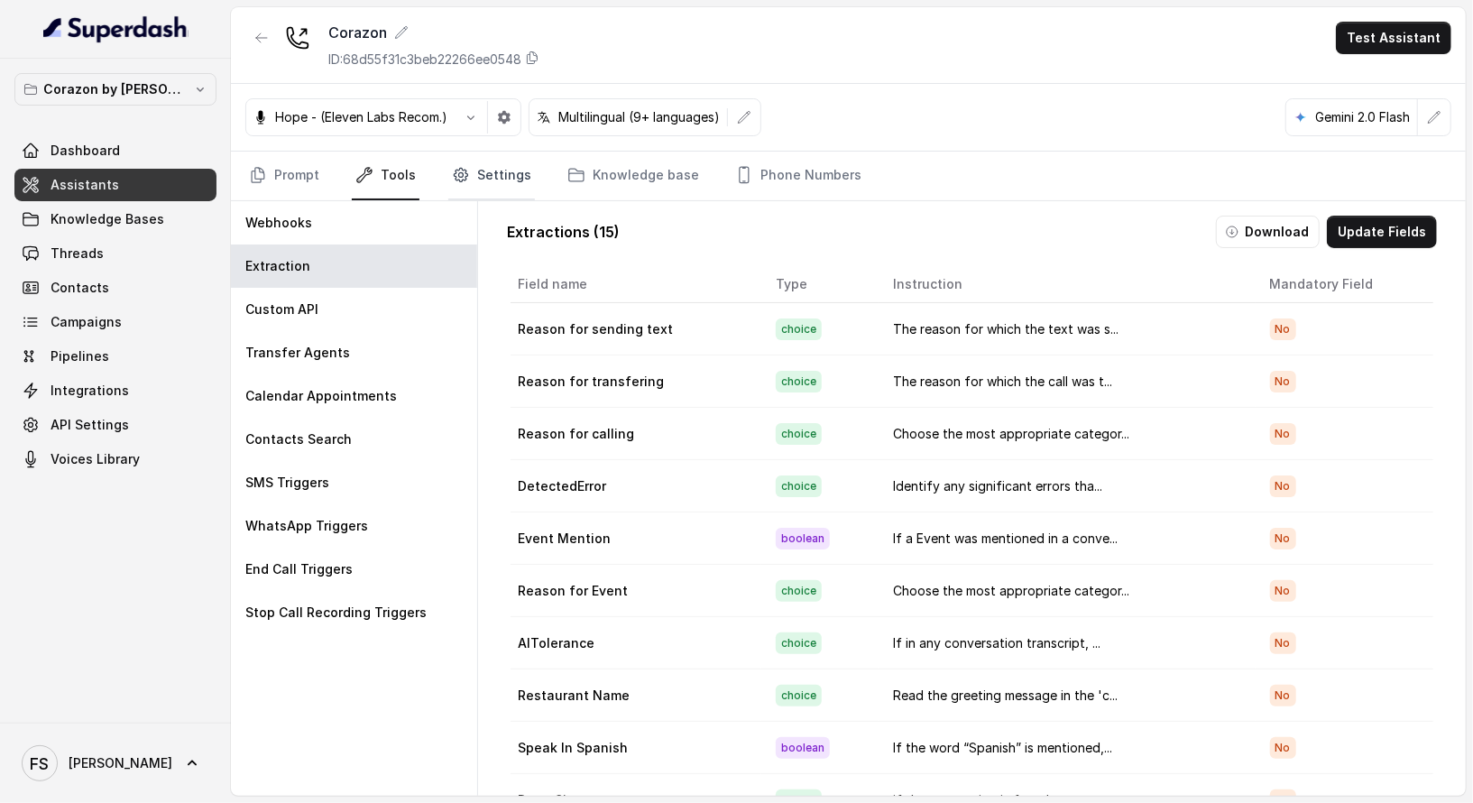
click at [517, 179] on link "Settings" at bounding box center [491, 176] width 87 height 49
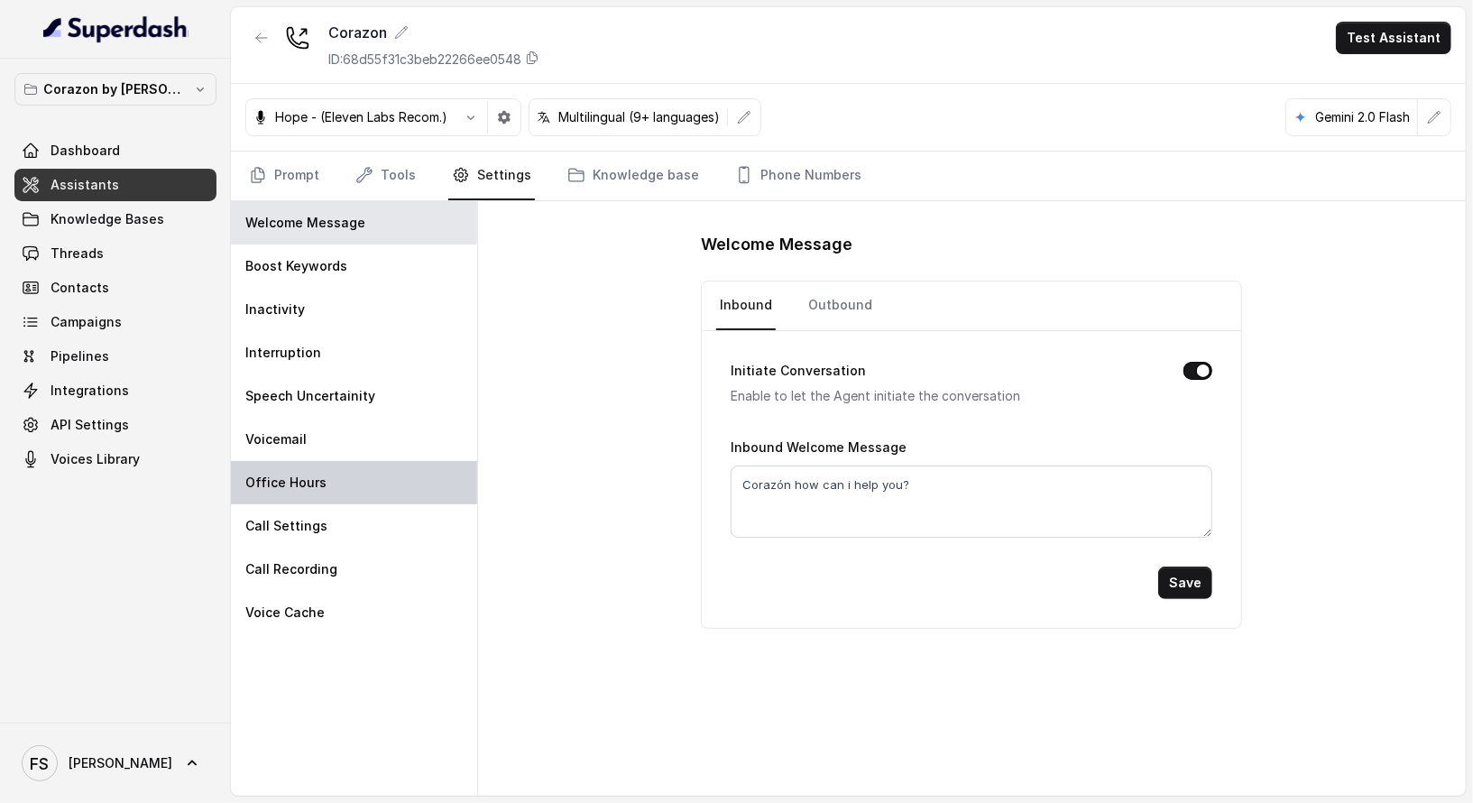
click at [339, 466] on div "Office Hours" at bounding box center [354, 482] width 246 height 43
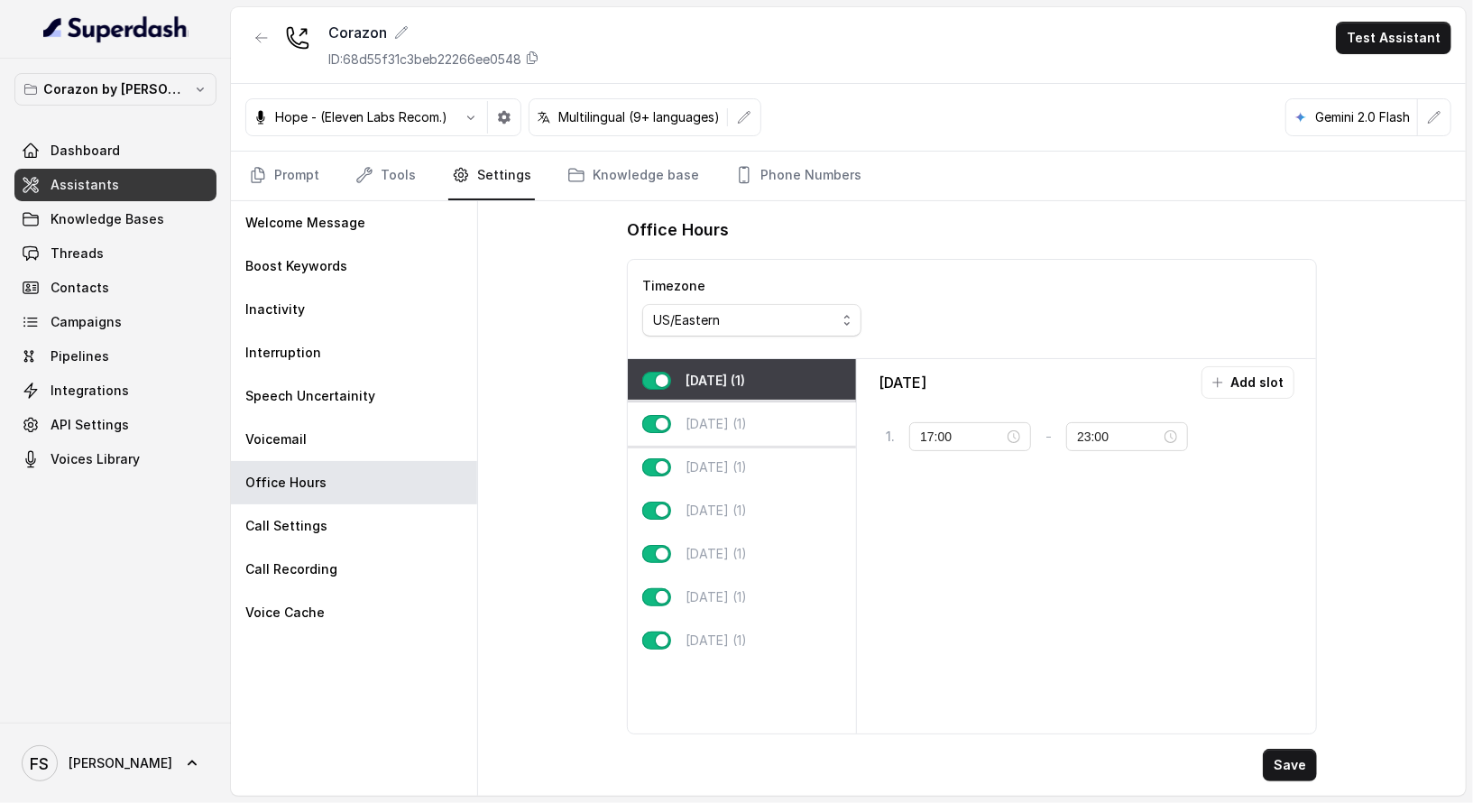
click at [781, 437] on div "Tuesday (1)" at bounding box center [742, 423] width 228 height 43
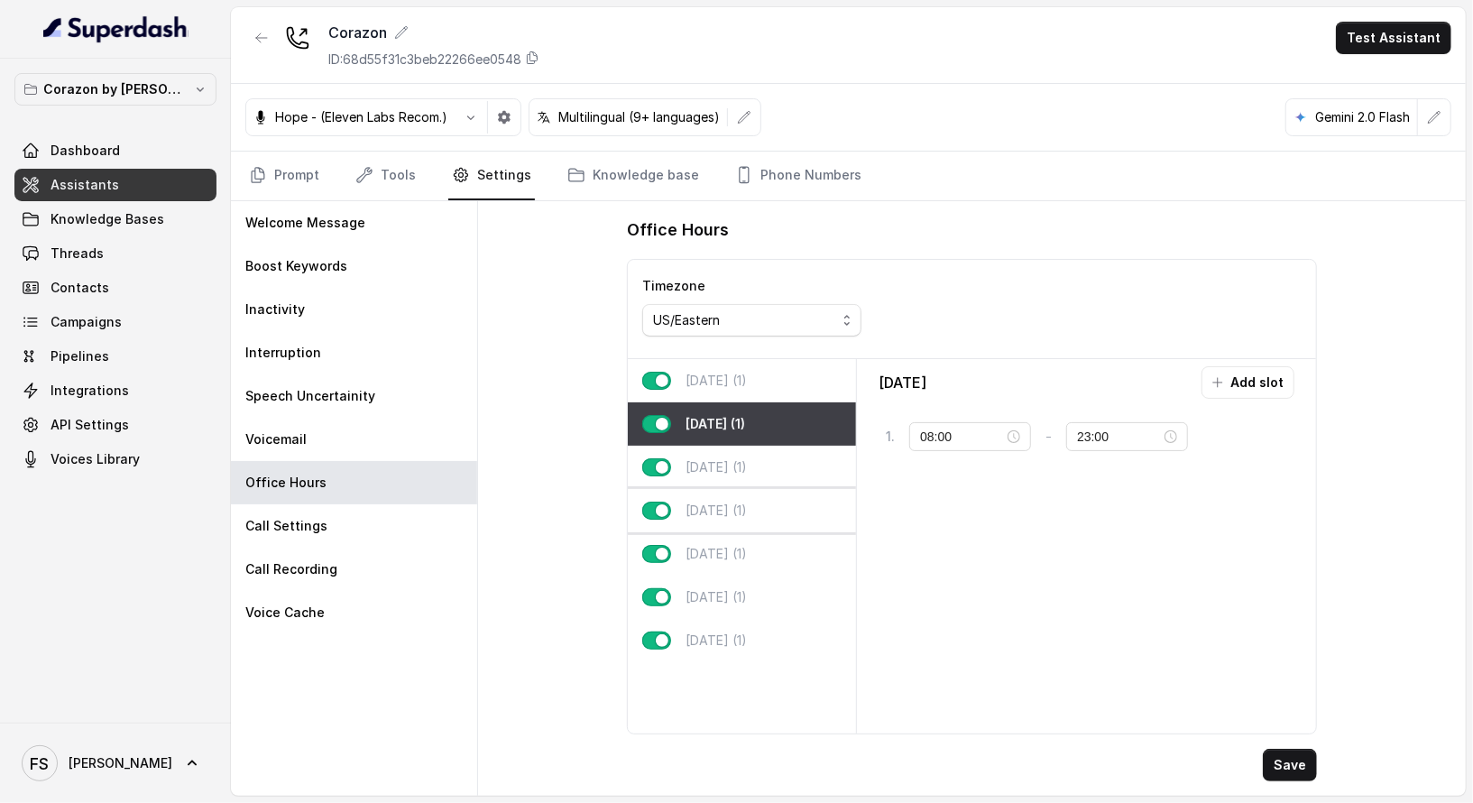
click at [784, 489] on div "Thursday (1)" at bounding box center [742, 510] width 228 height 43
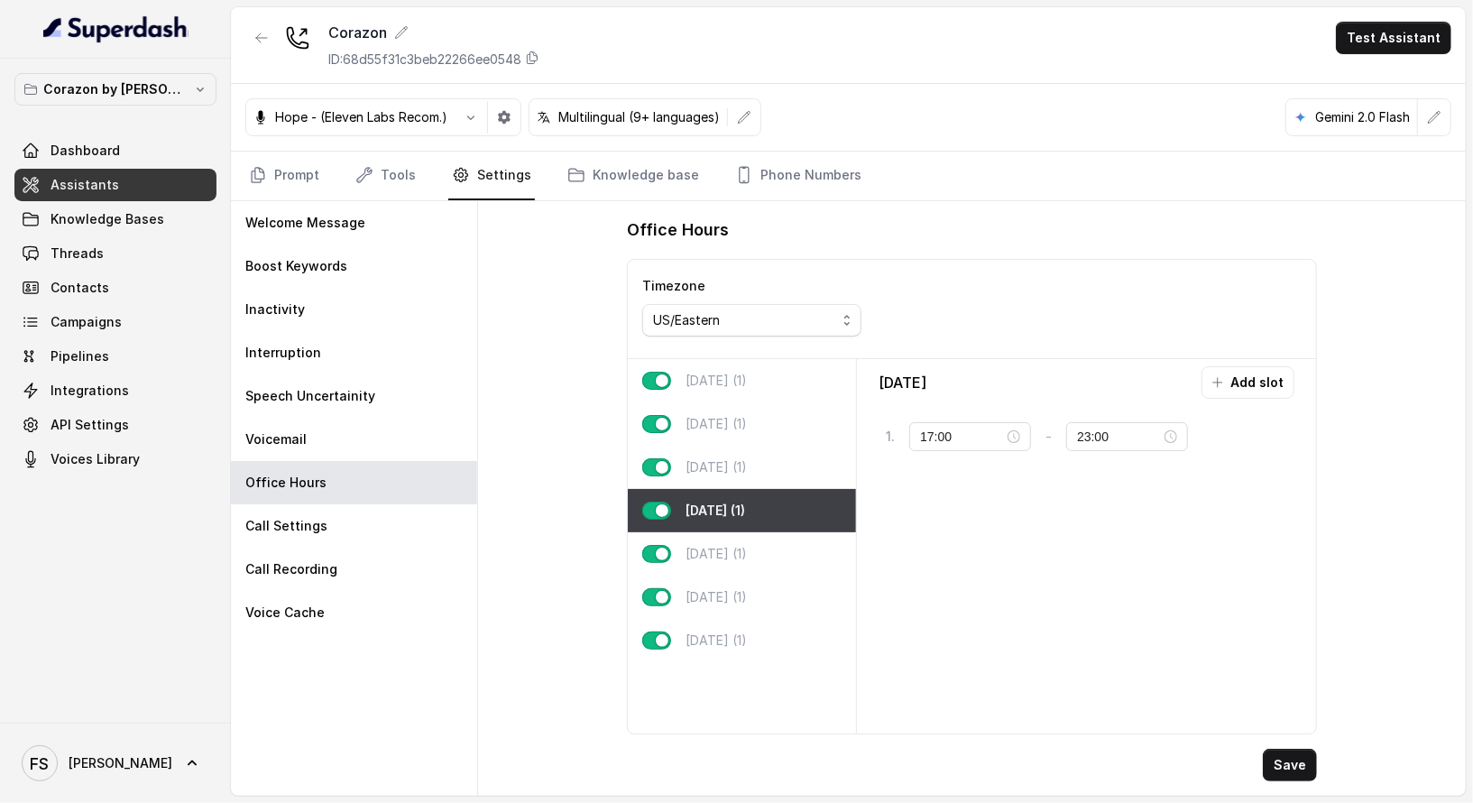
click at [750, 525] on div "Thursday (1)" at bounding box center [742, 510] width 228 height 43
click at [759, 482] on div "Wednesday (1)" at bounding box center [742, 467] width 228 height 43
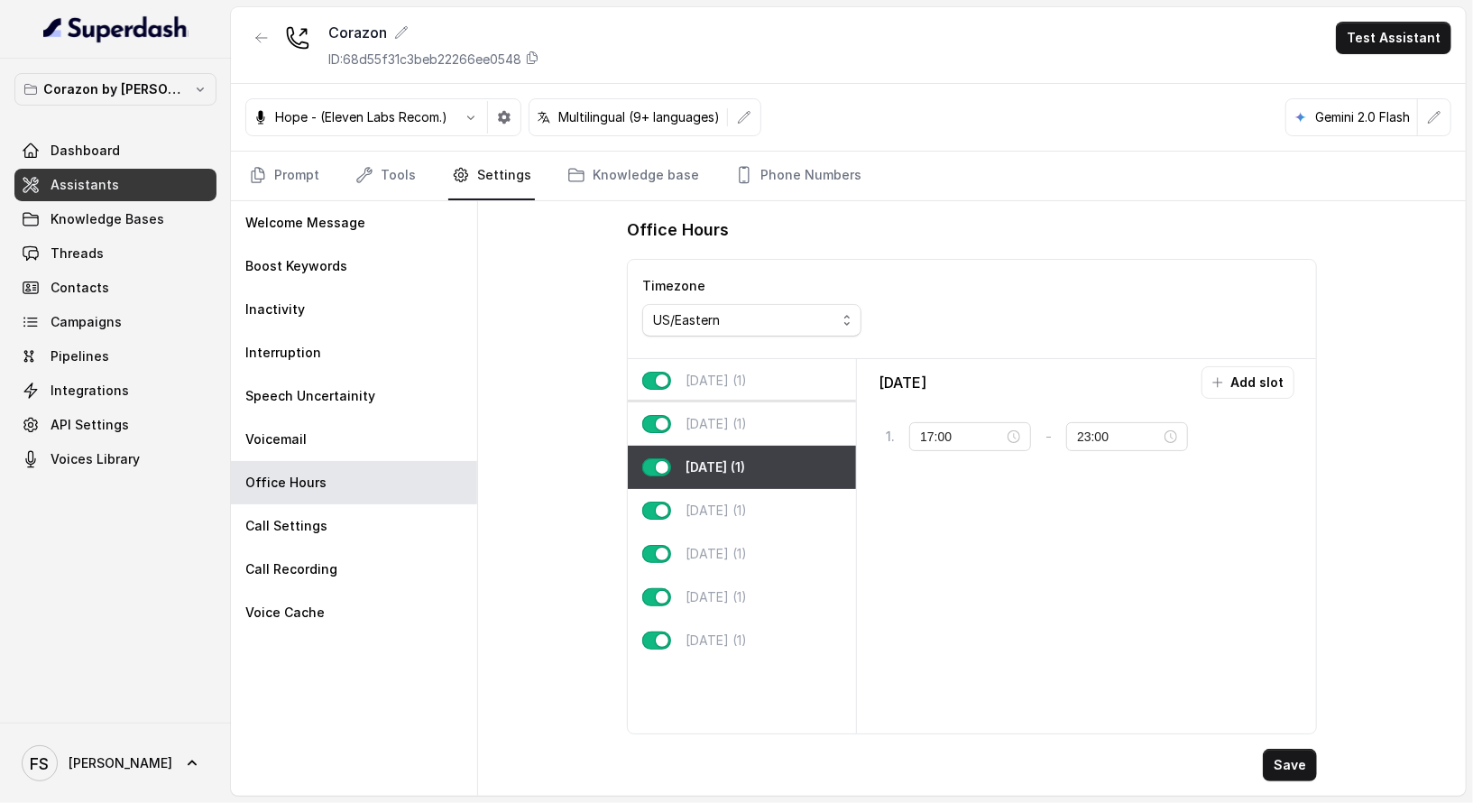
click at [761, 423] on div "Tuesday (1)" at bounding box center [742, 423] width 228 height 43
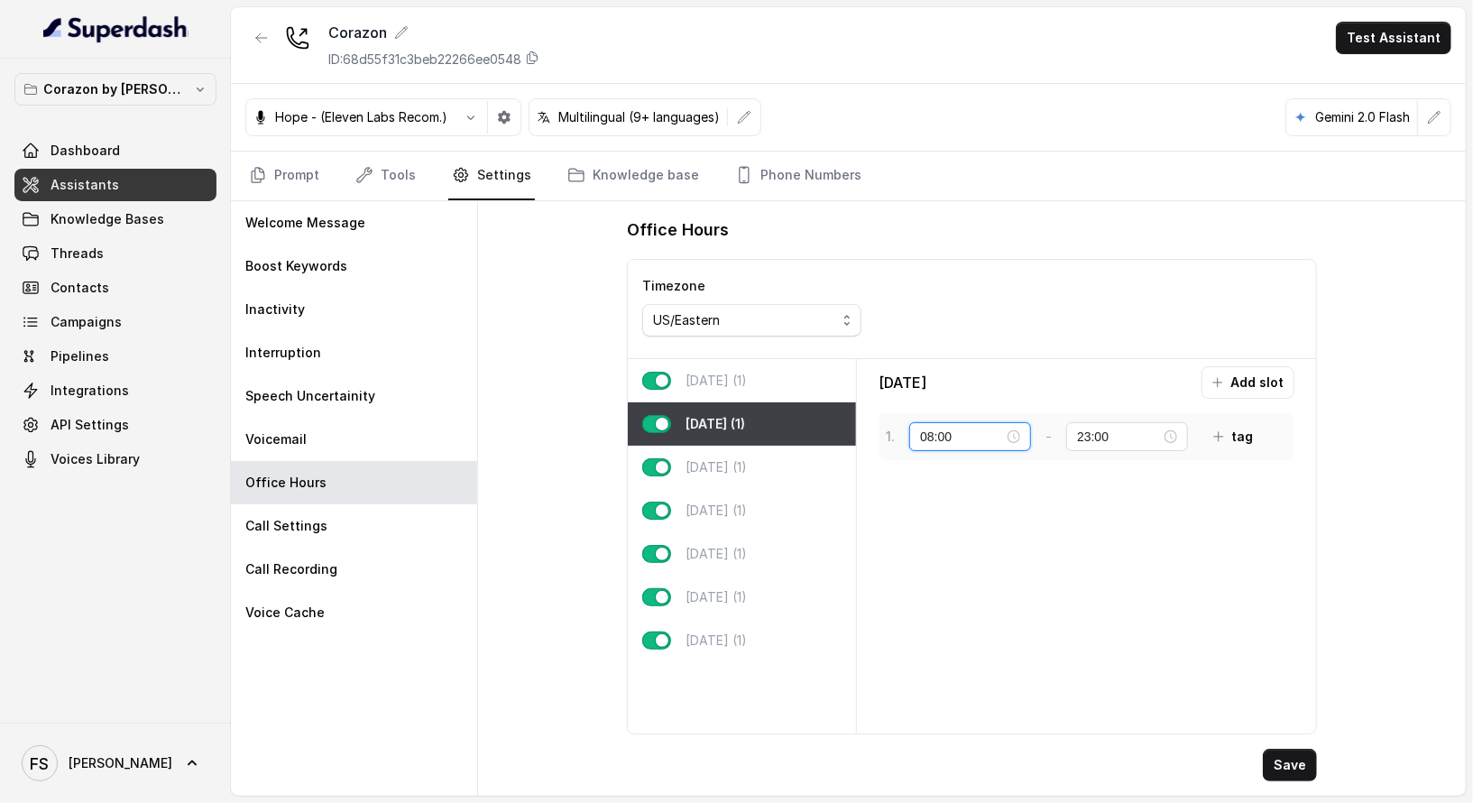
click at [928, 434] on input "08:00" at bounding box center [962, 437] width 84 height 20
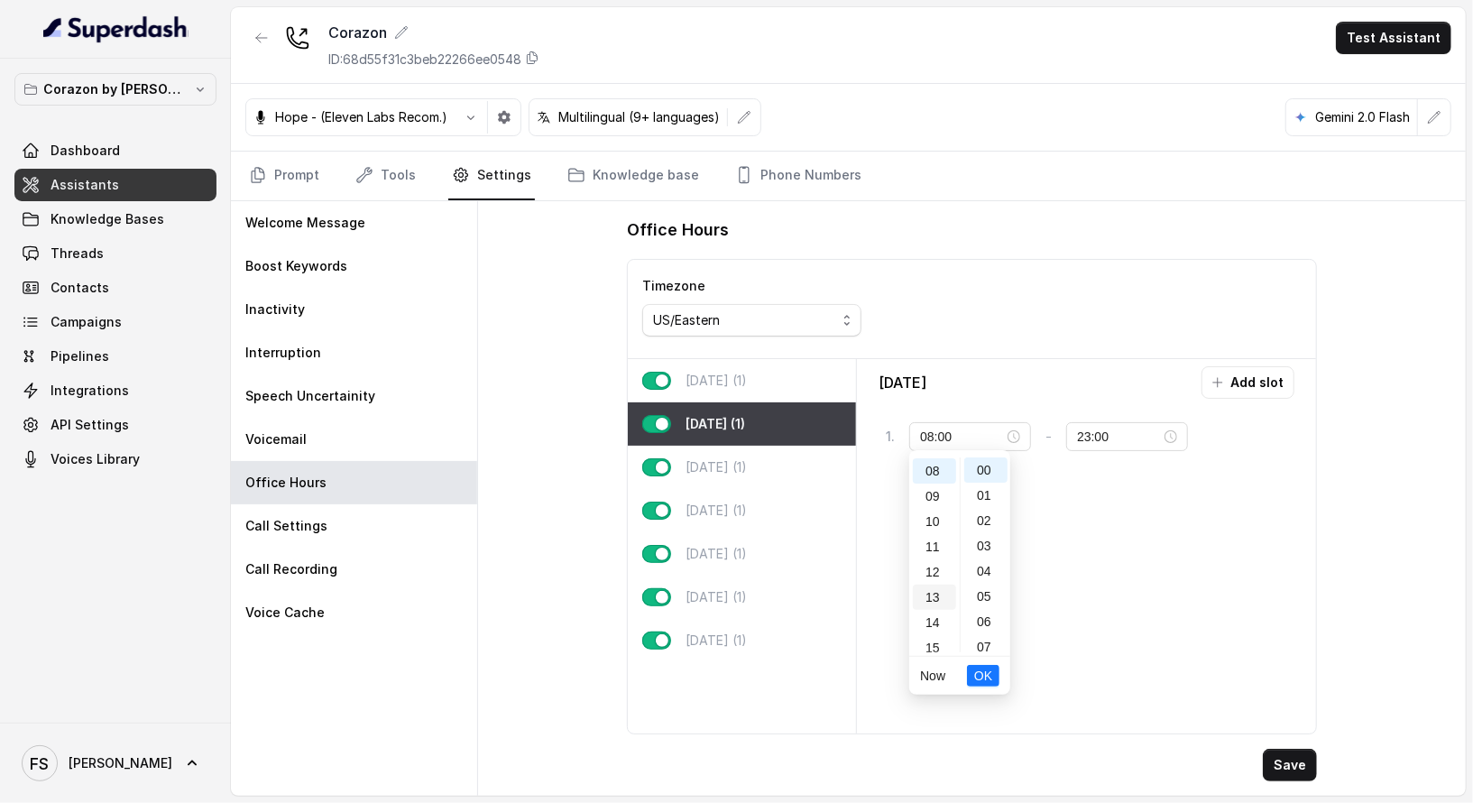
click at [936, 596] on div "13" at bounding box center [934, 596] width 43 height 25
type input "13:00"
click at [989, 686] on li "OK" at bounding box center [983, 676] width 32 height 38
click at [991, 673] on span "OK" at bounding box center [983, 676] width 18 height 20
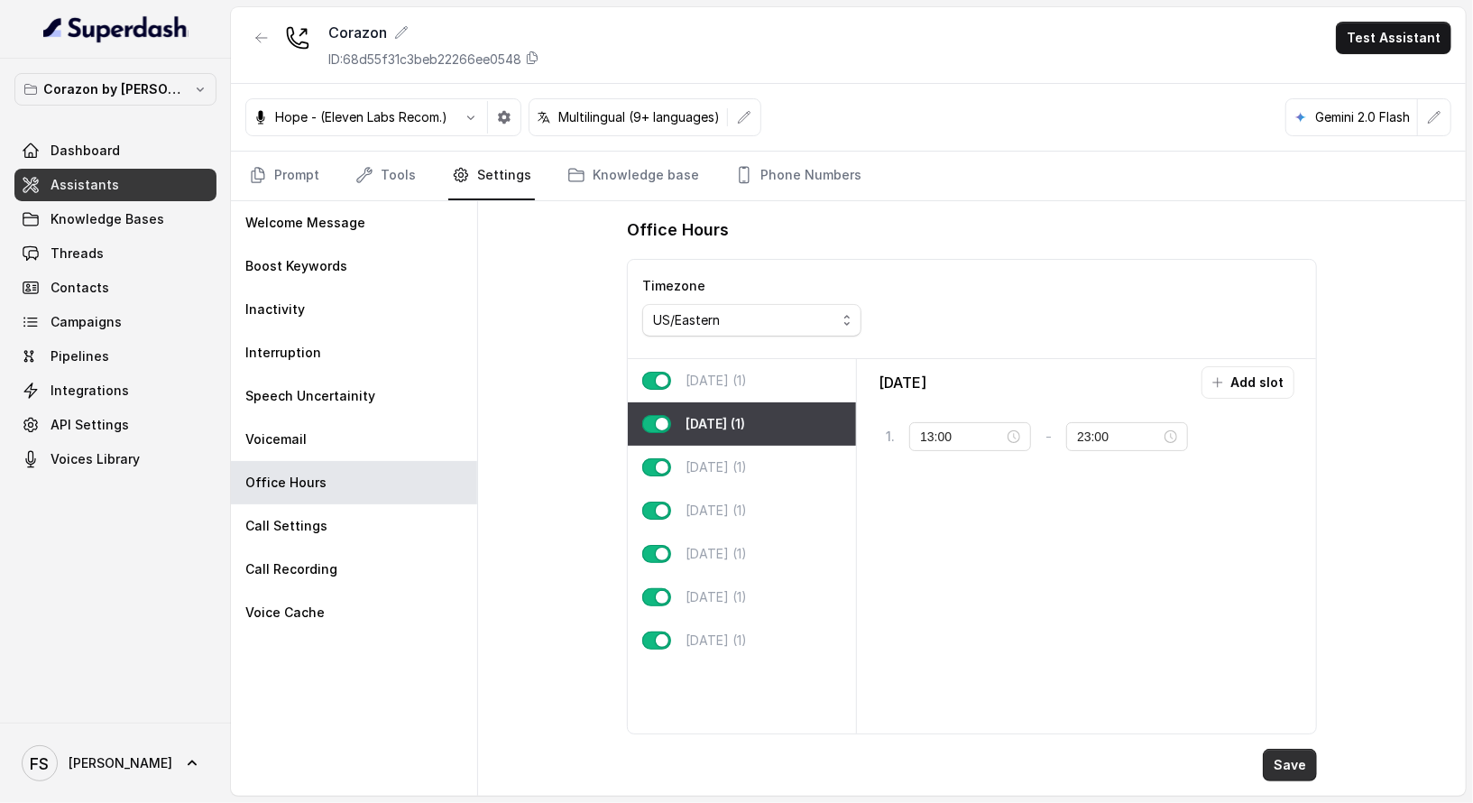
click at [1302, 761] on button "Save" at bounding box center [1290, 765] width 54 height 32
